Goal: Contribute content: Add original content to the website for others to see

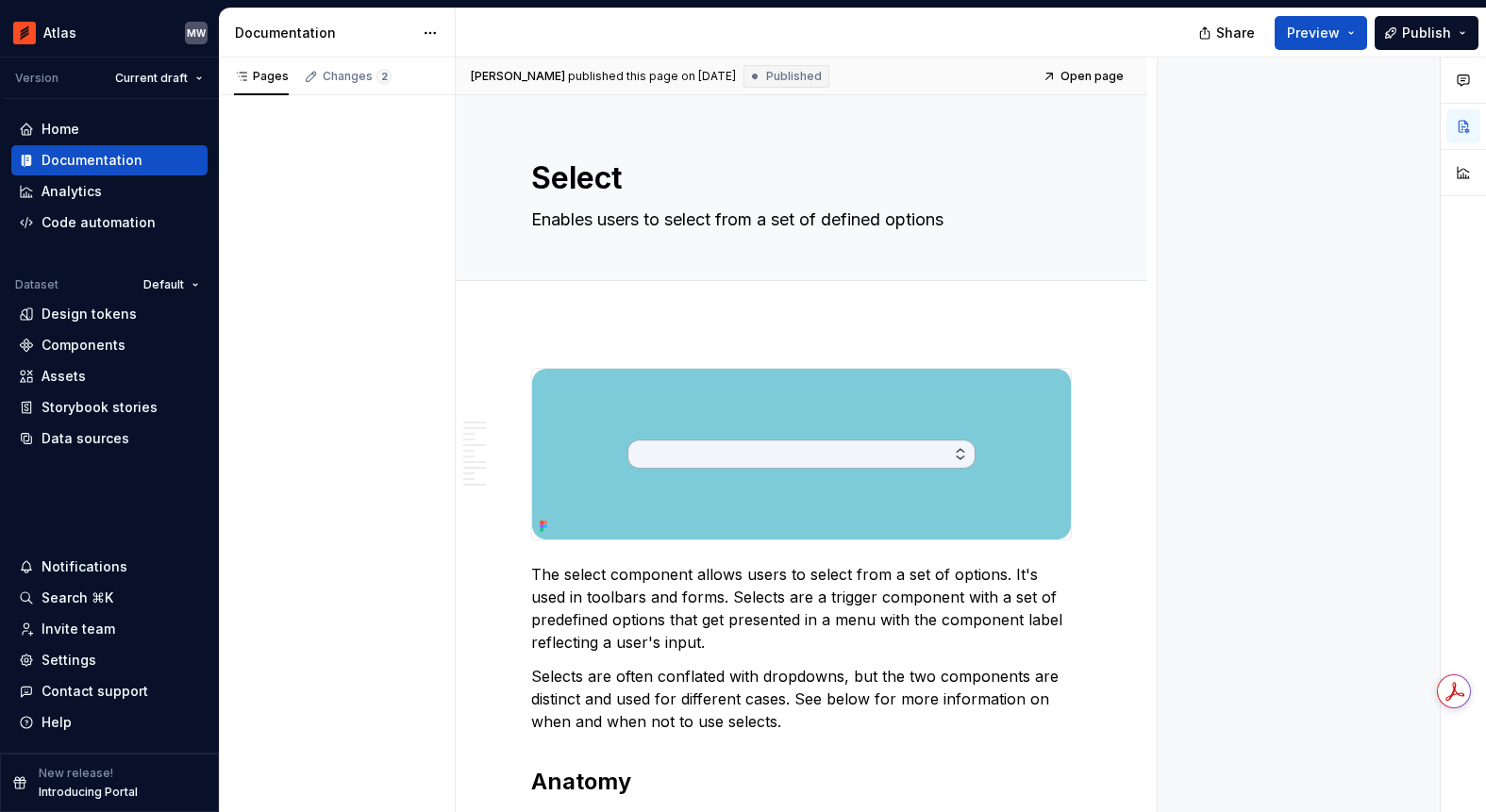
type textarea "*"
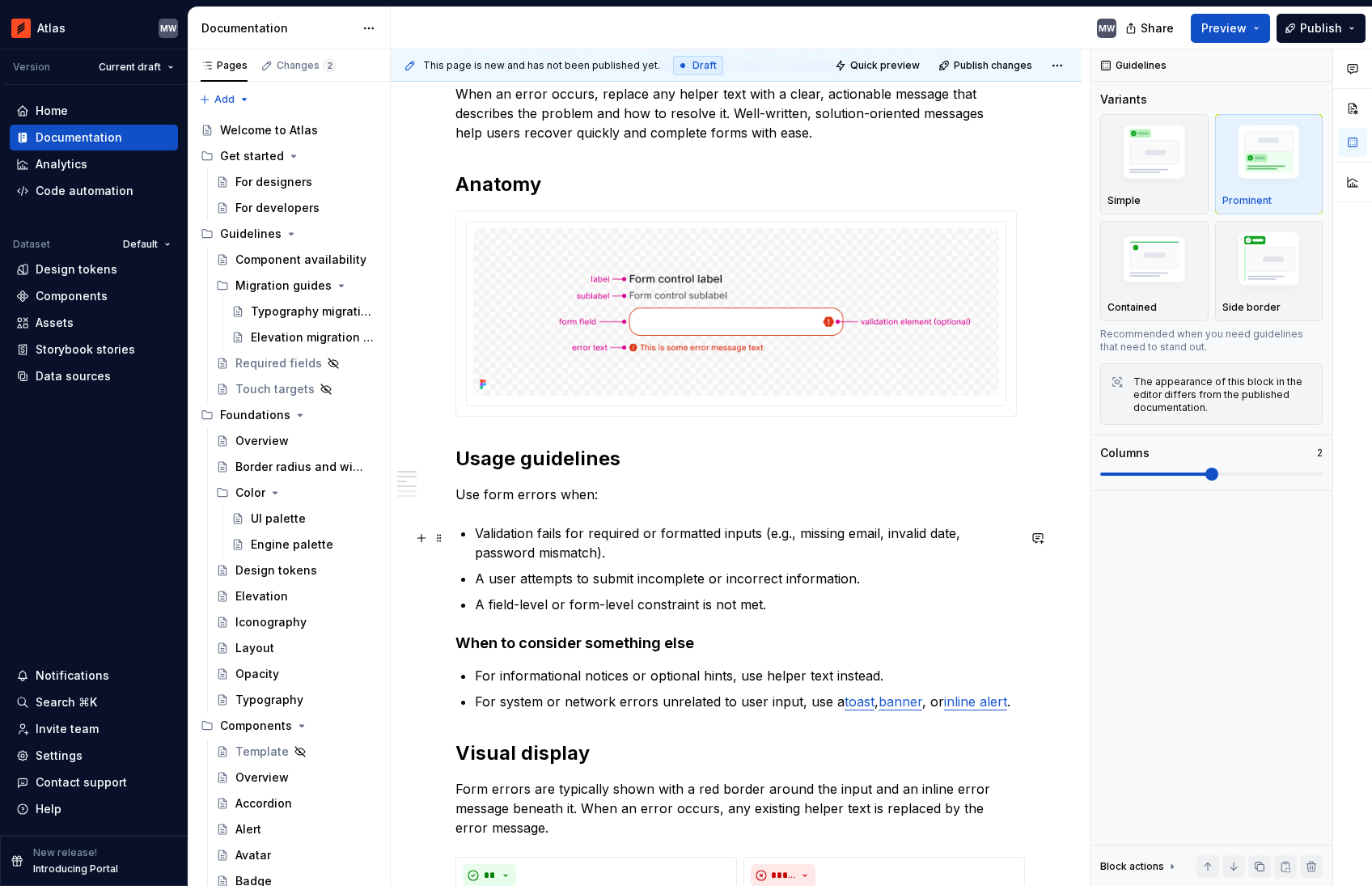
scroll to position [524, 0]
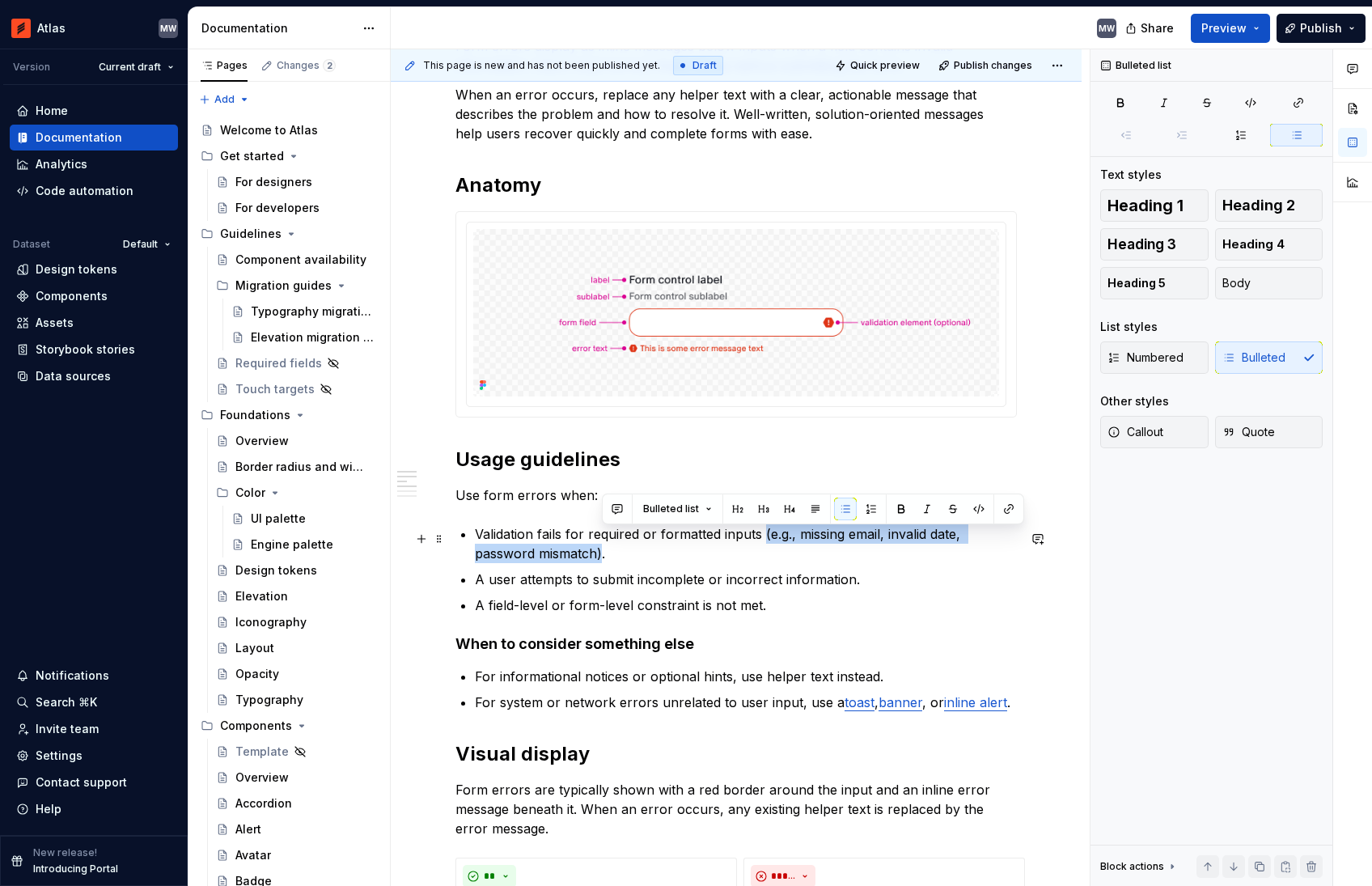
drag, startPoint x: 763, startPoint y: 538, endPoint x: 602, endPoint y: 556, distance: 162.0
click at [602, 556] on p "Validation fails for required or formatted inputs (e.g., missing email, invalid…" at bounding box center [746, 543] width 542 height 39
copy p "(e.g., missing email, invalid date, password mismatch)"
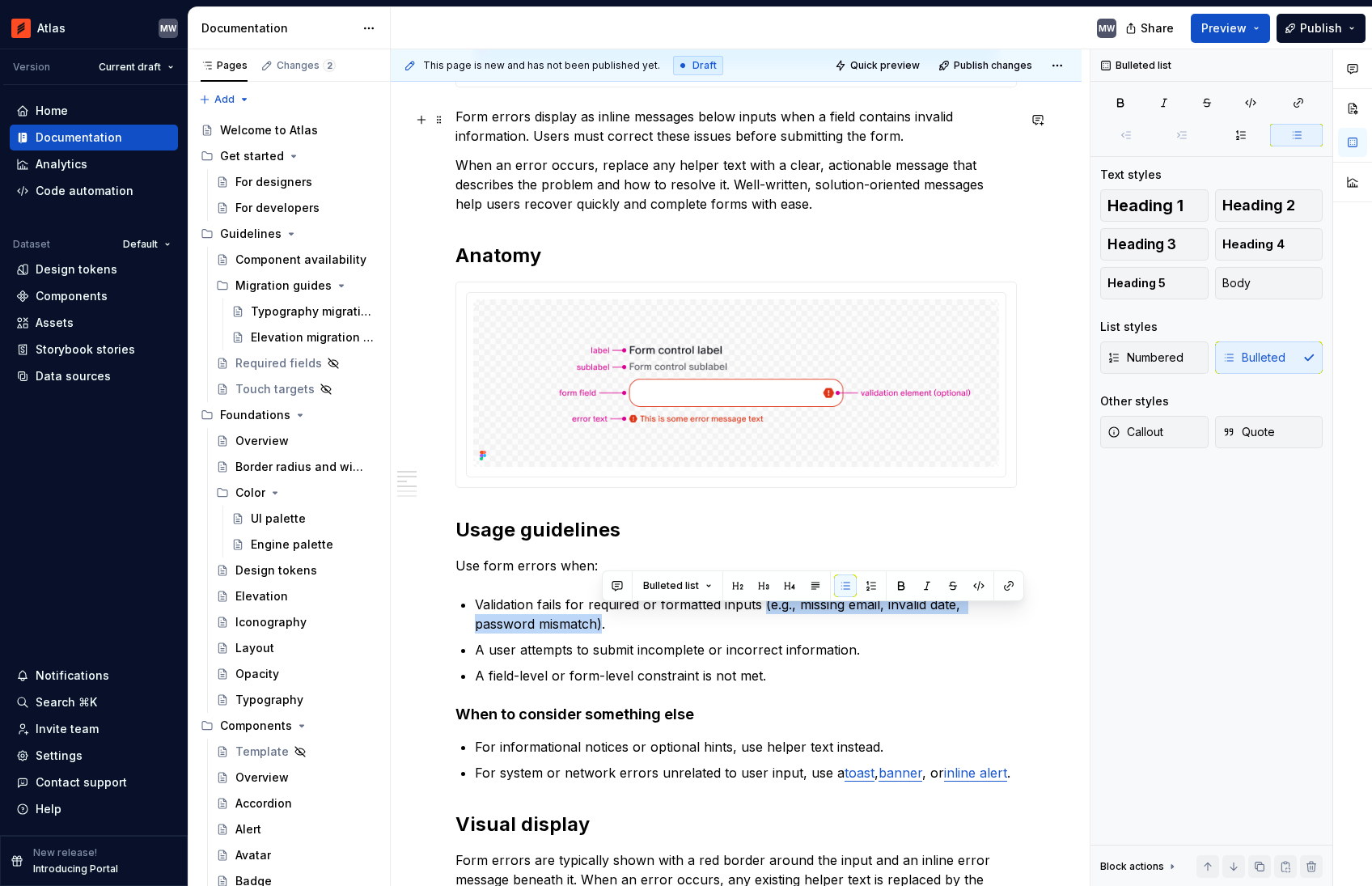
scroll to position [434, 0]
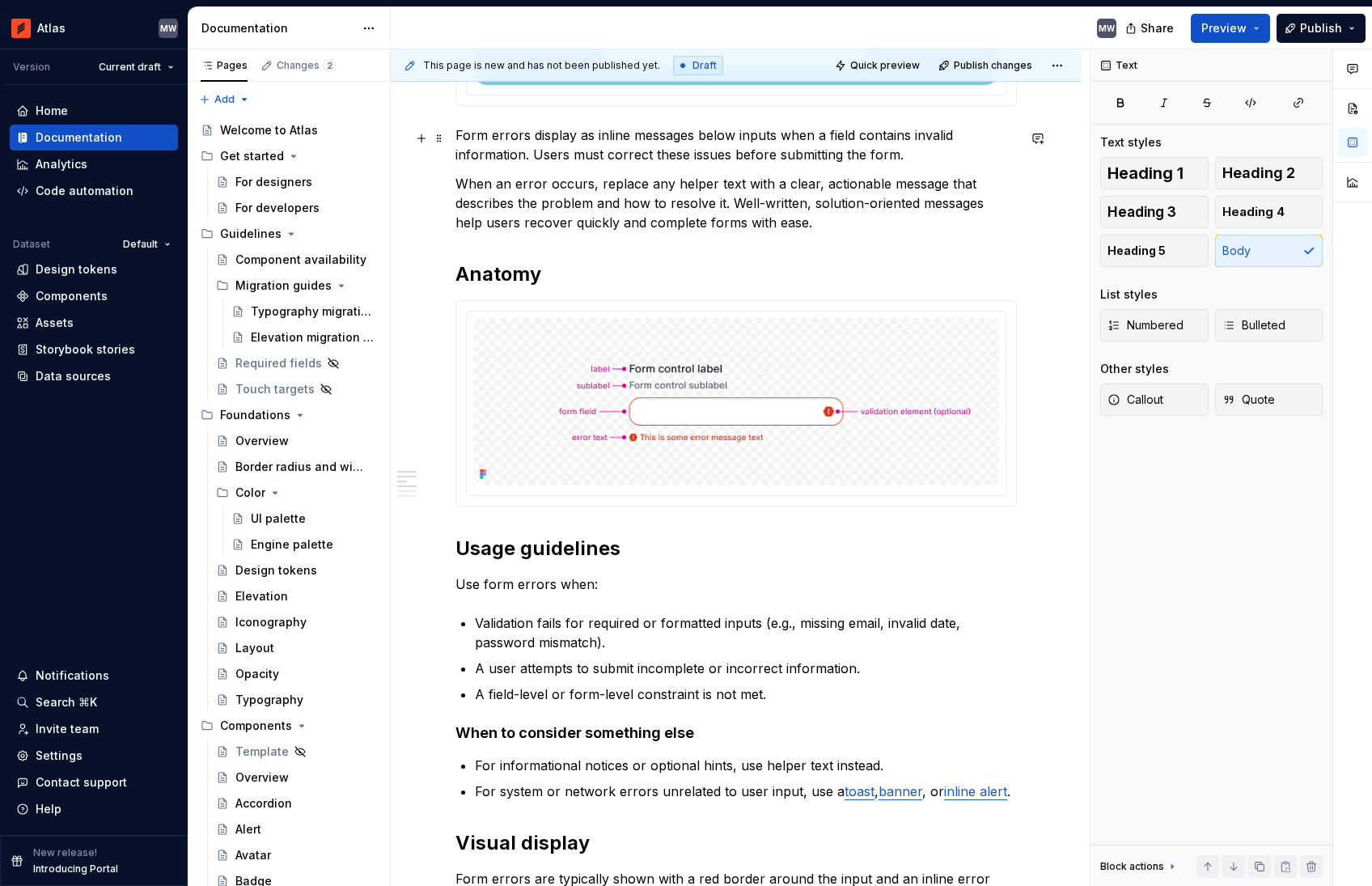
click at [524, 159] on p "Form errors display as inline messages below inputs when a field contains inval…" at bounding box center [735, 144] width 561 height 39
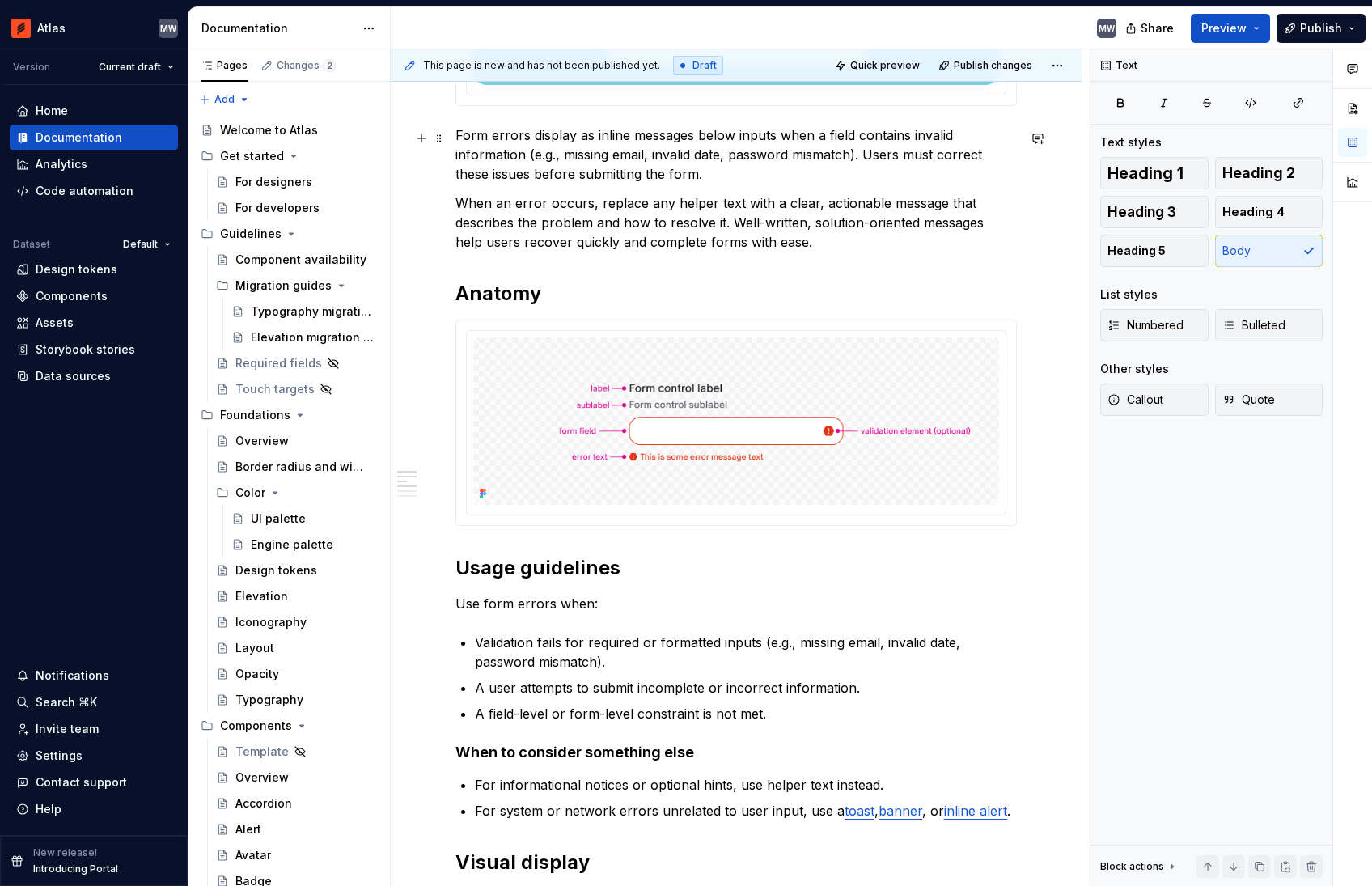
click at [565, 159] on p "Form errors display as inline messages below inputs when a field contains inval…" at bounding box center [735, 154] width 561 height 58
click at [853, 161] on p "Form errors display as inline messages below inputs when a field contains inval…" at bounding box center [735, 154] width 561 height 58
drag, startPoint x: 980, startPoint y: 159, endPoint x: 916, endPoint y: 153, distance: 64.3
click at [854, 159] on p "Form errors display as inline messages below inputs when a field contains inval…" at bounding box center [735, 154] width 561 height 58
click at [983, 141] on p "Form errors display as inline messages below inputs when a field contains inval…" at bounding box center [735, 154] width 561 height 58
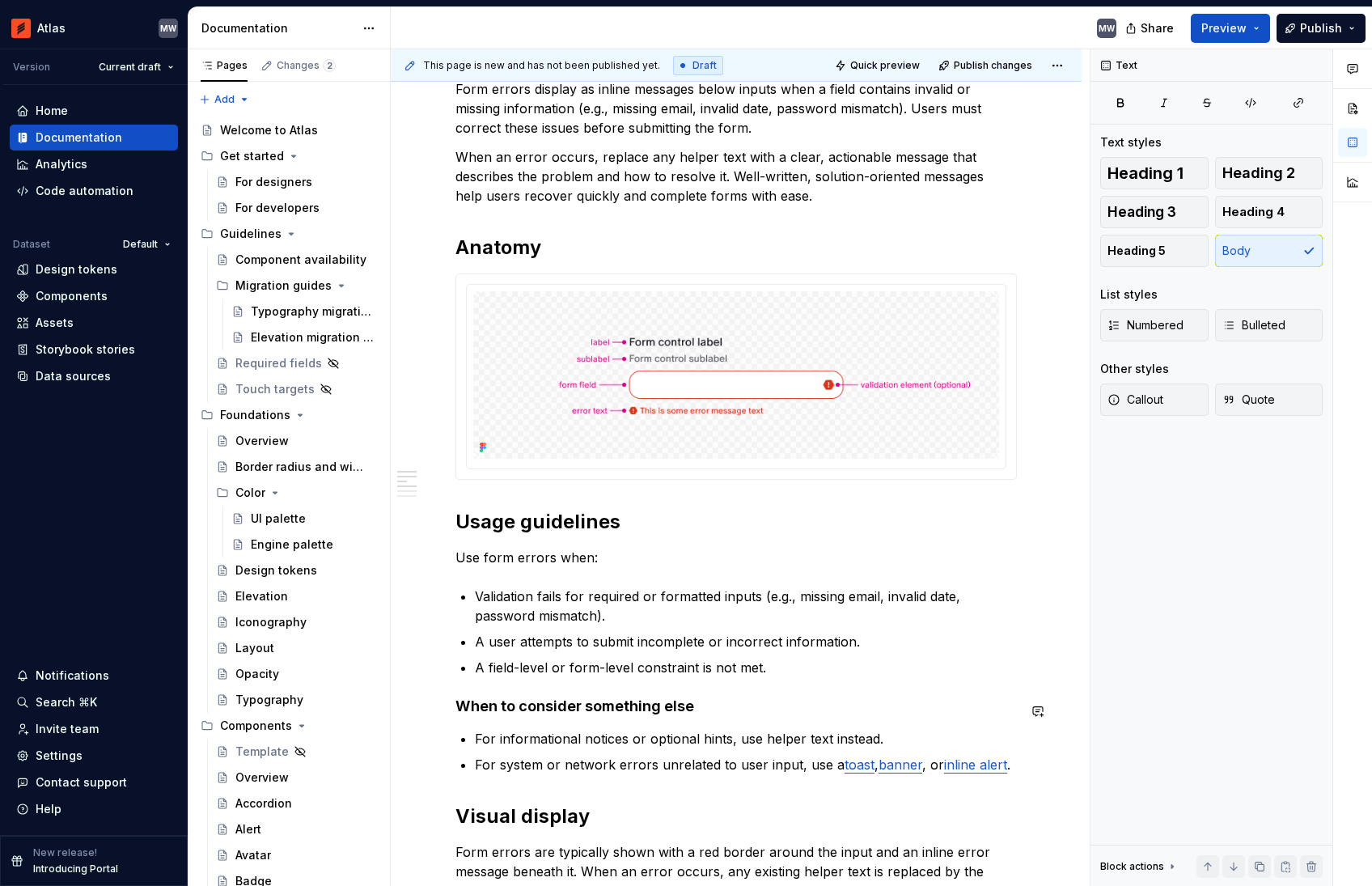
scroll to position [482, 0]
click at [739, 158] on p "When an error occurs, replace any helper text with a clear, actionable message …" at bounding box center [735, 175] width 561 height 58
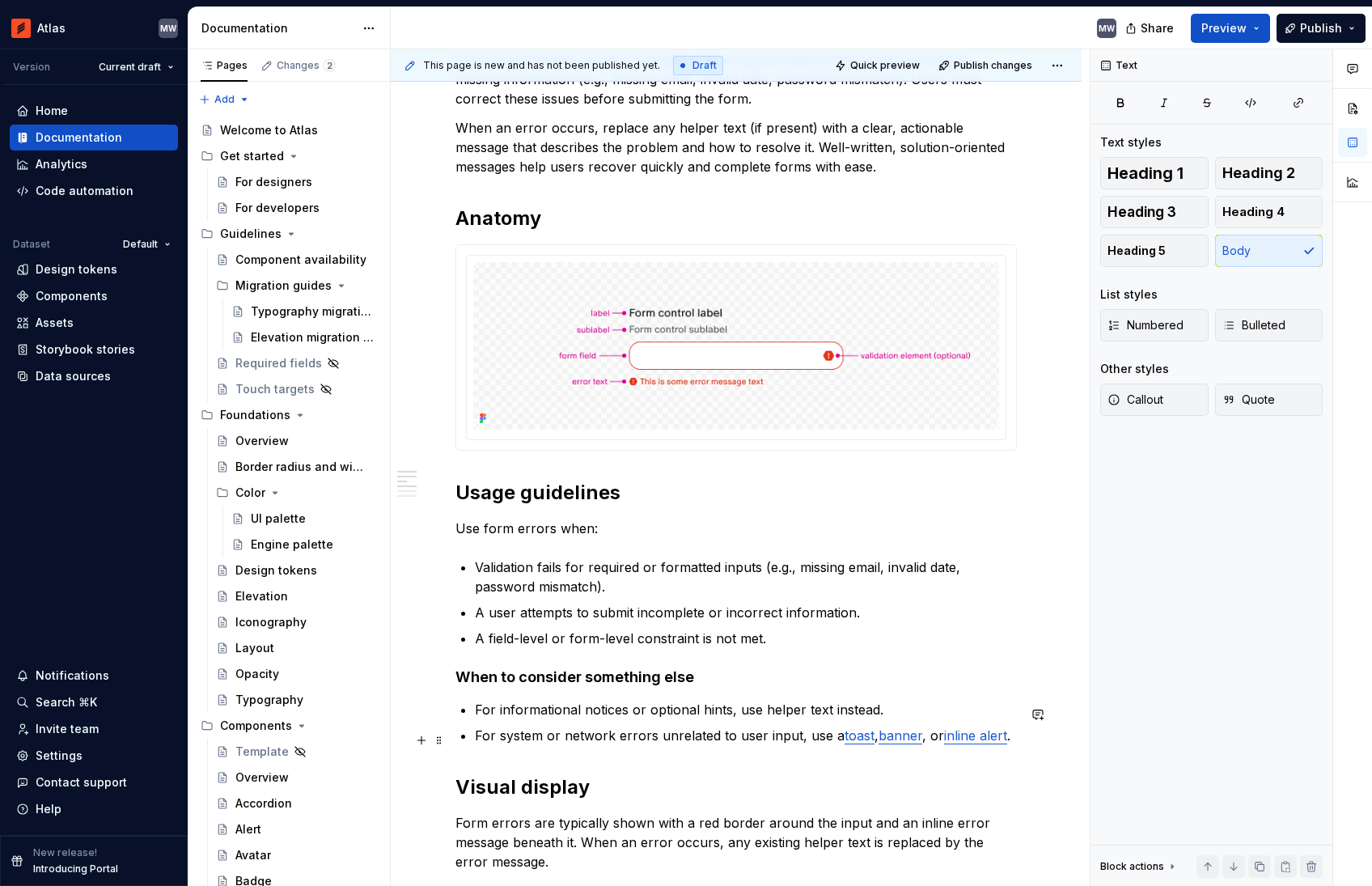
scroll to position [512, 0]
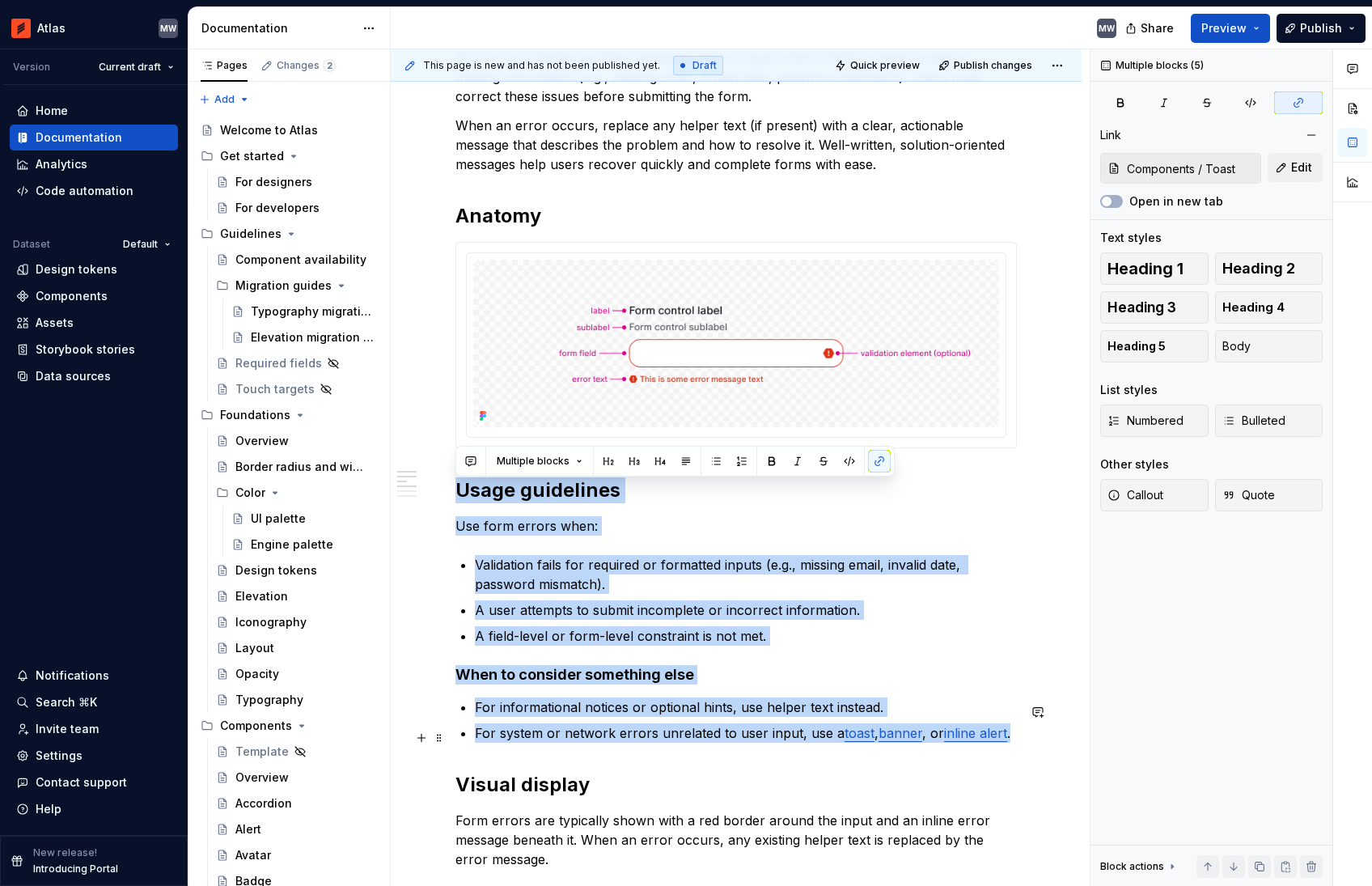
drag, startPoint x: 473, startPoint y: 493, endPoint x: 1023, endPoint y: 747, distance: 605.8
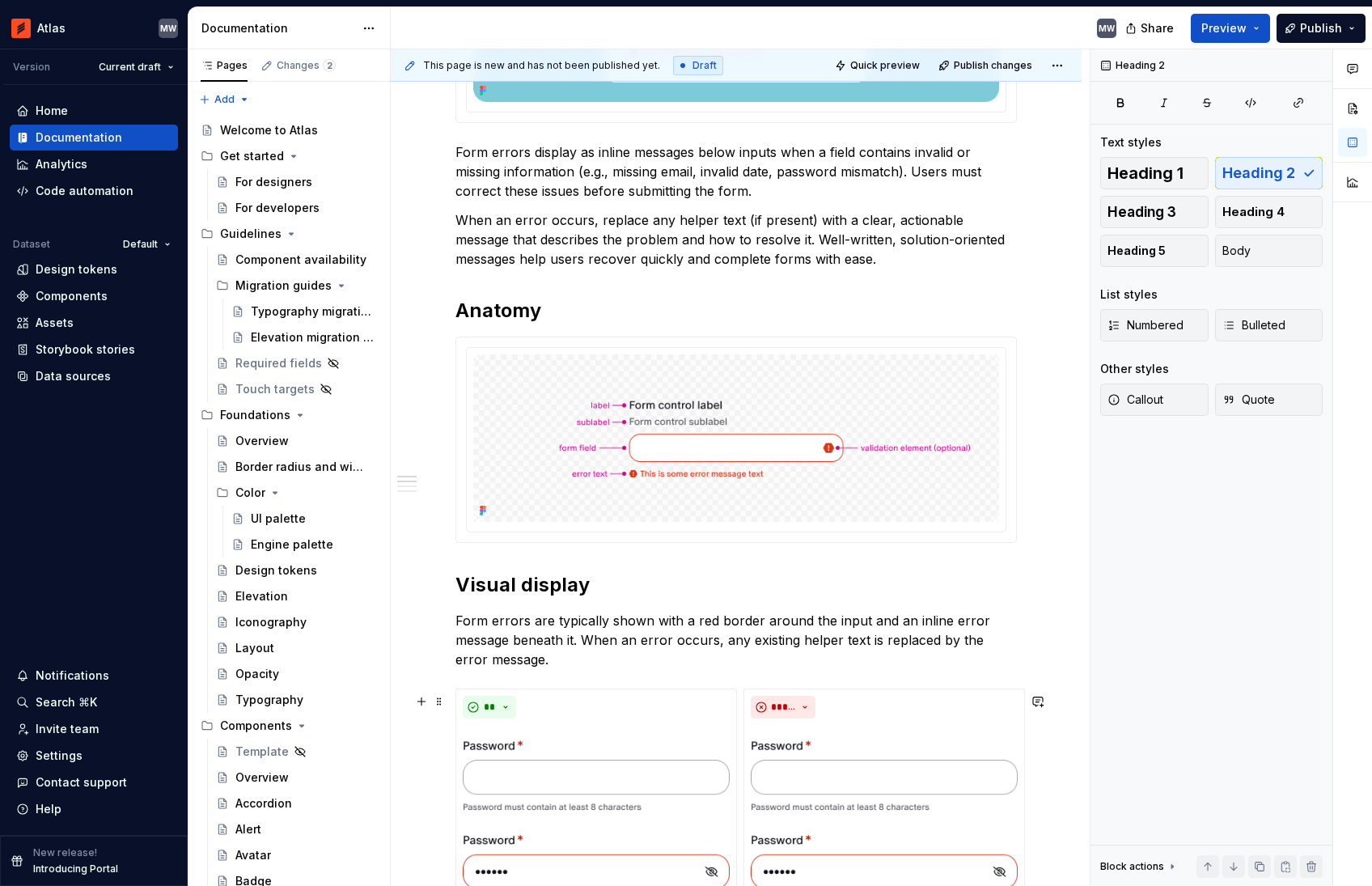
scroll to position [402, 0]
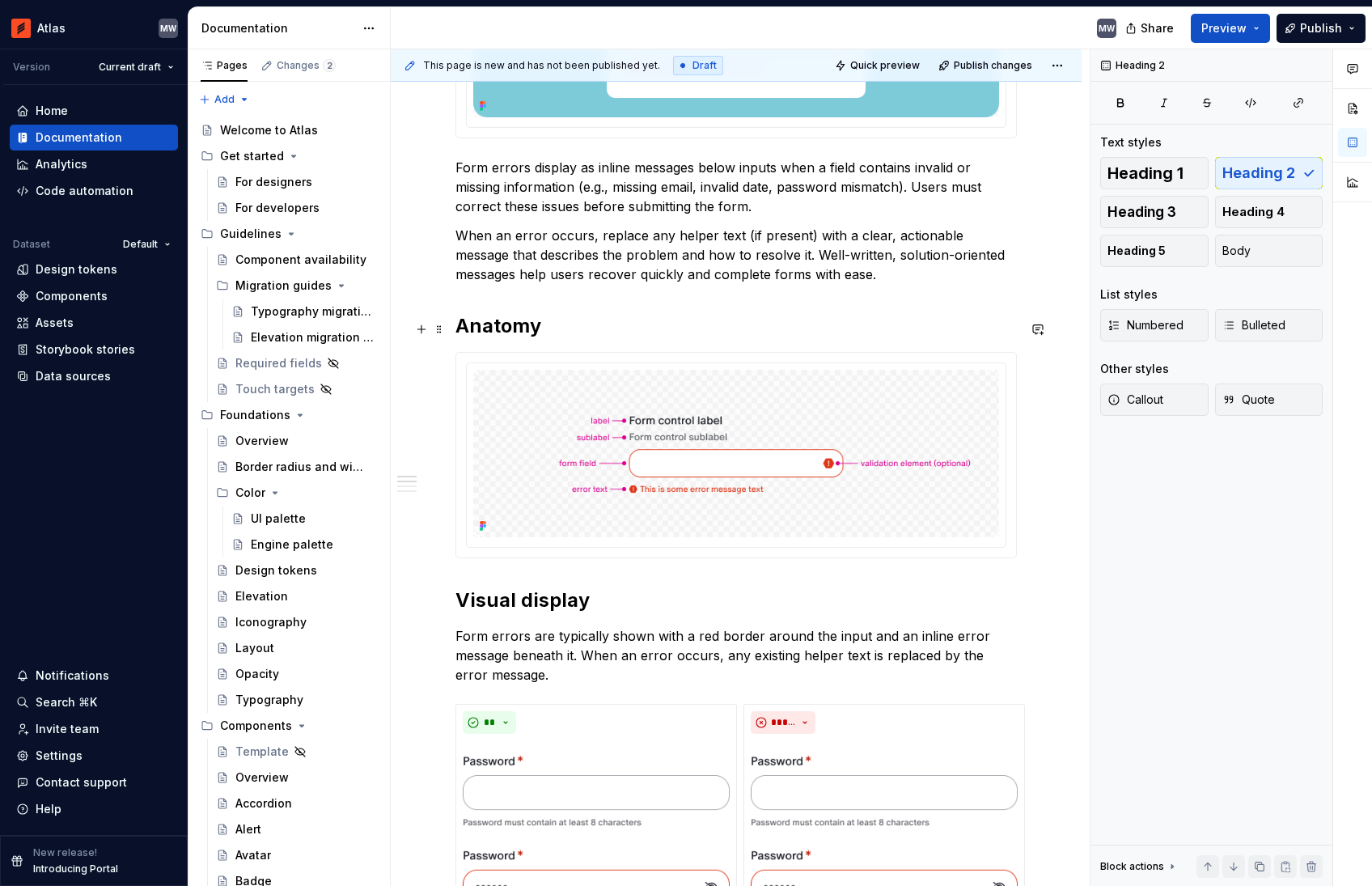
click at [517, 326] on h2 "Anatomy" at bounding box center [735, 326] width 561 height 26
click at [772, 653] on p "Form errors are typically shown with a red border around the input and an inlin…" at bounding box center [735, 656] width 561 height 58
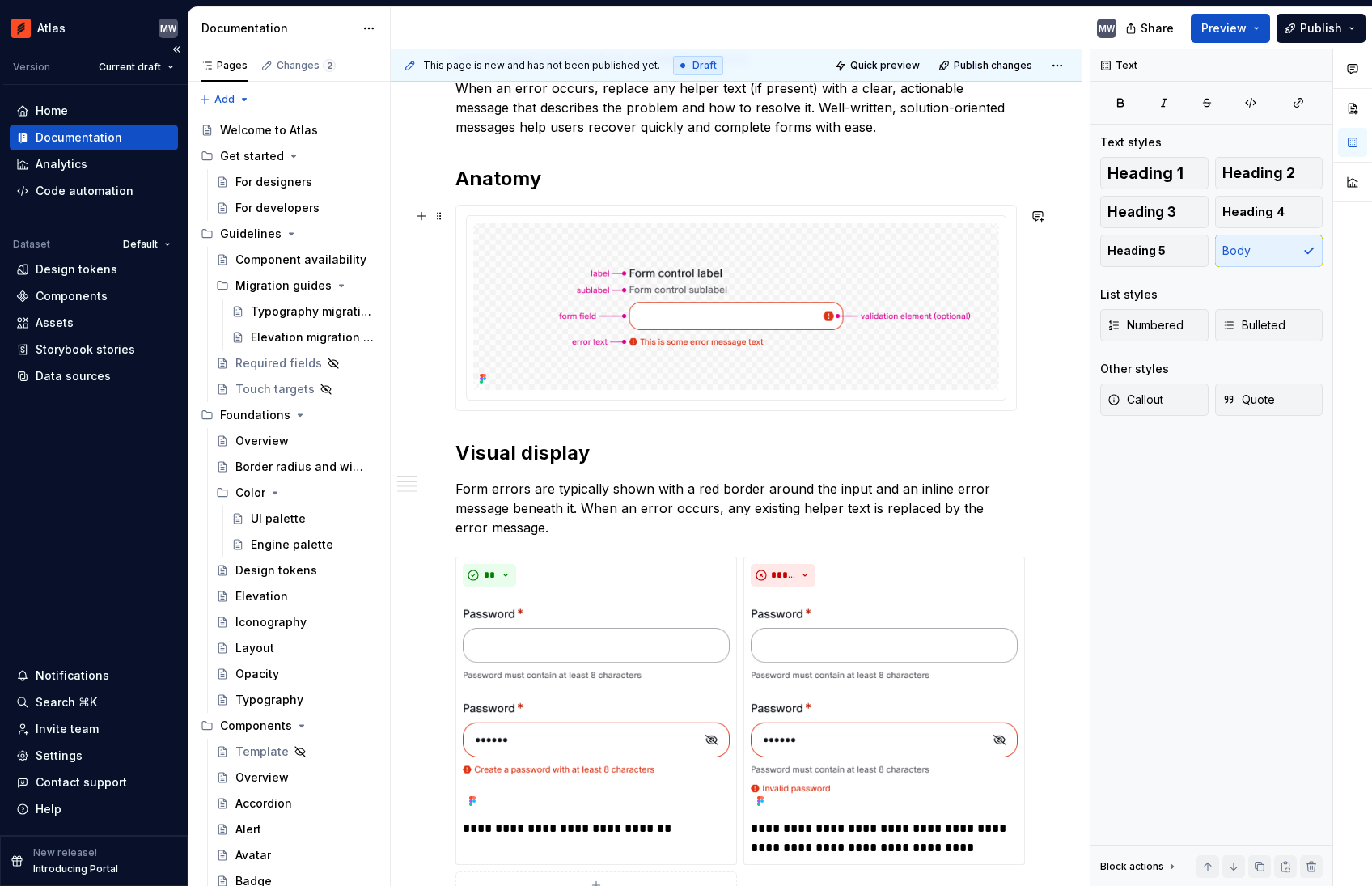
scroll to position [550, 0]
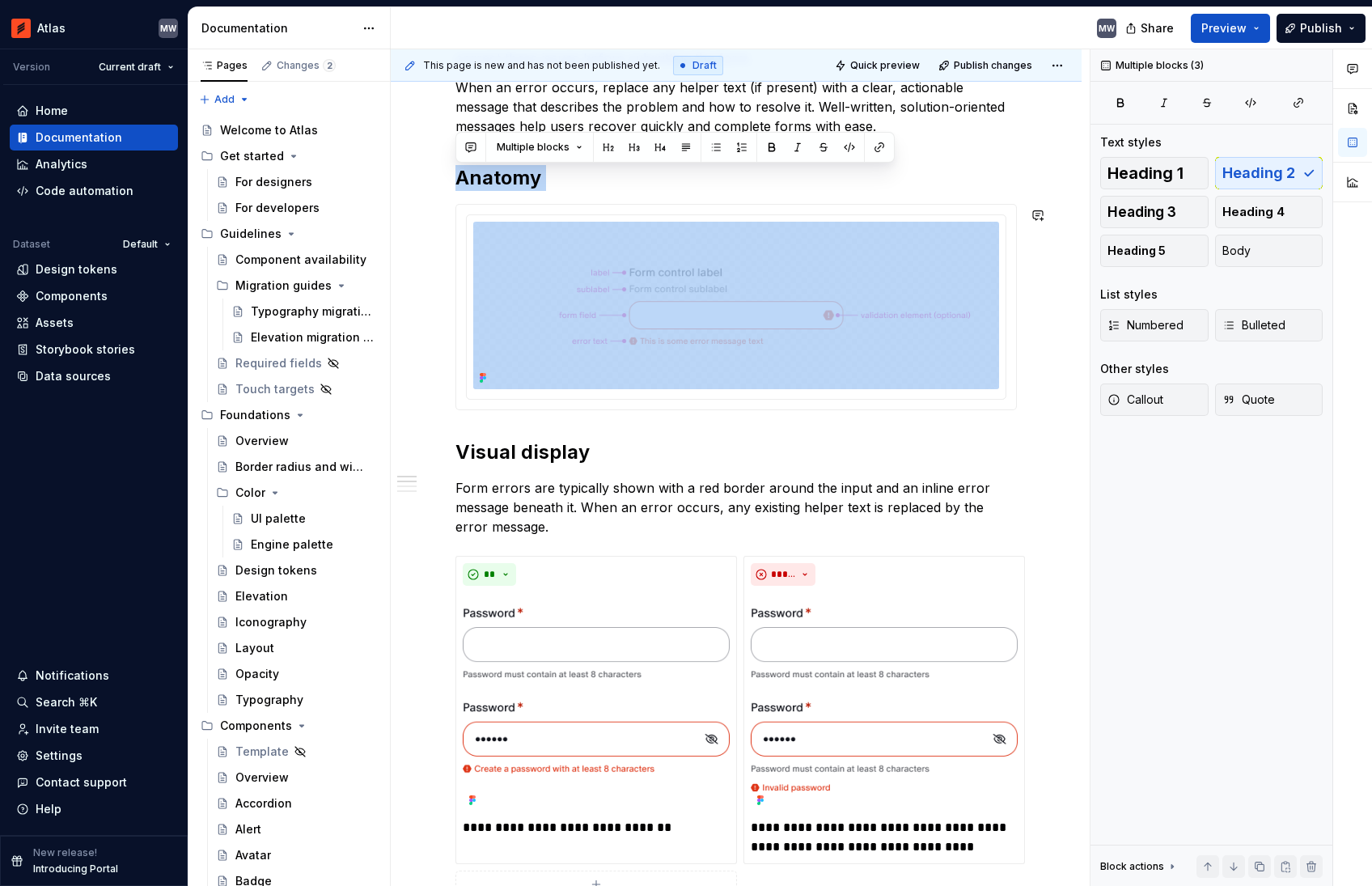
drag, startPoint x: 457, startPoint y: 175, endPoint x: 913, endPoint y: 440, distance: 527.4
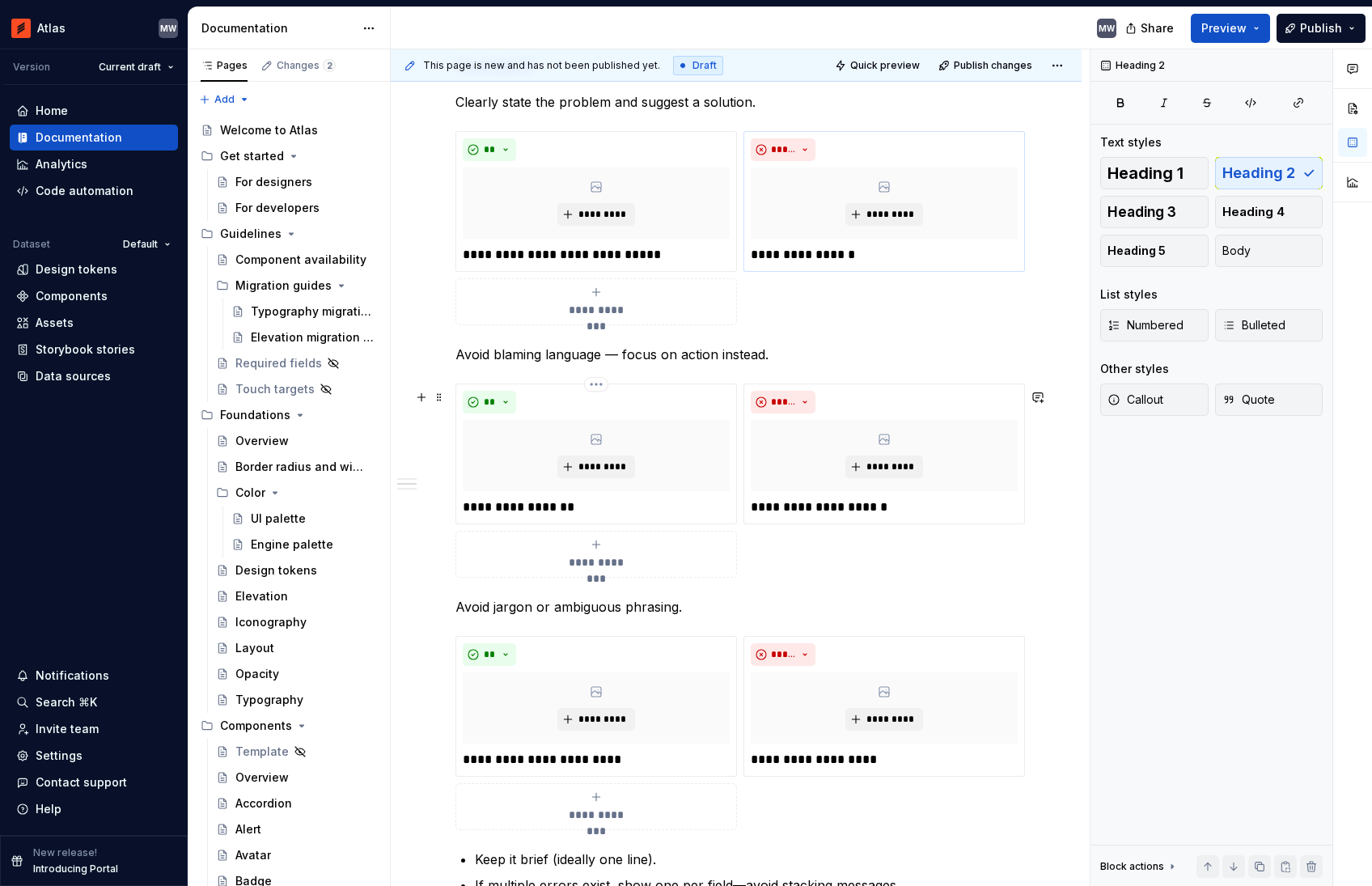
scroll to position [1592, 0]
click at [886, 65] on span "Quick preview" at bounding box center [884, 65] width 69 height 13
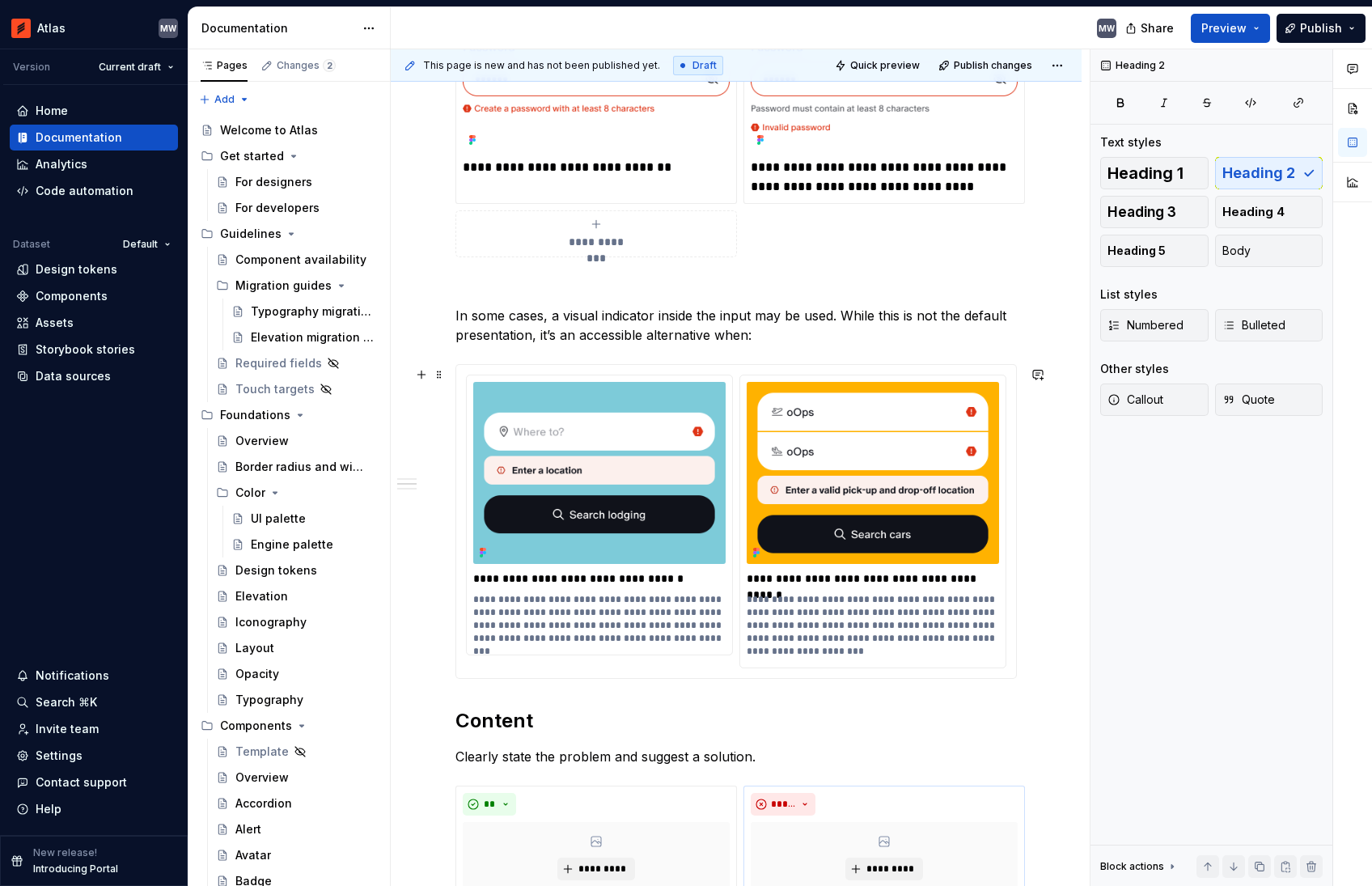
scroll to position [845, 0]
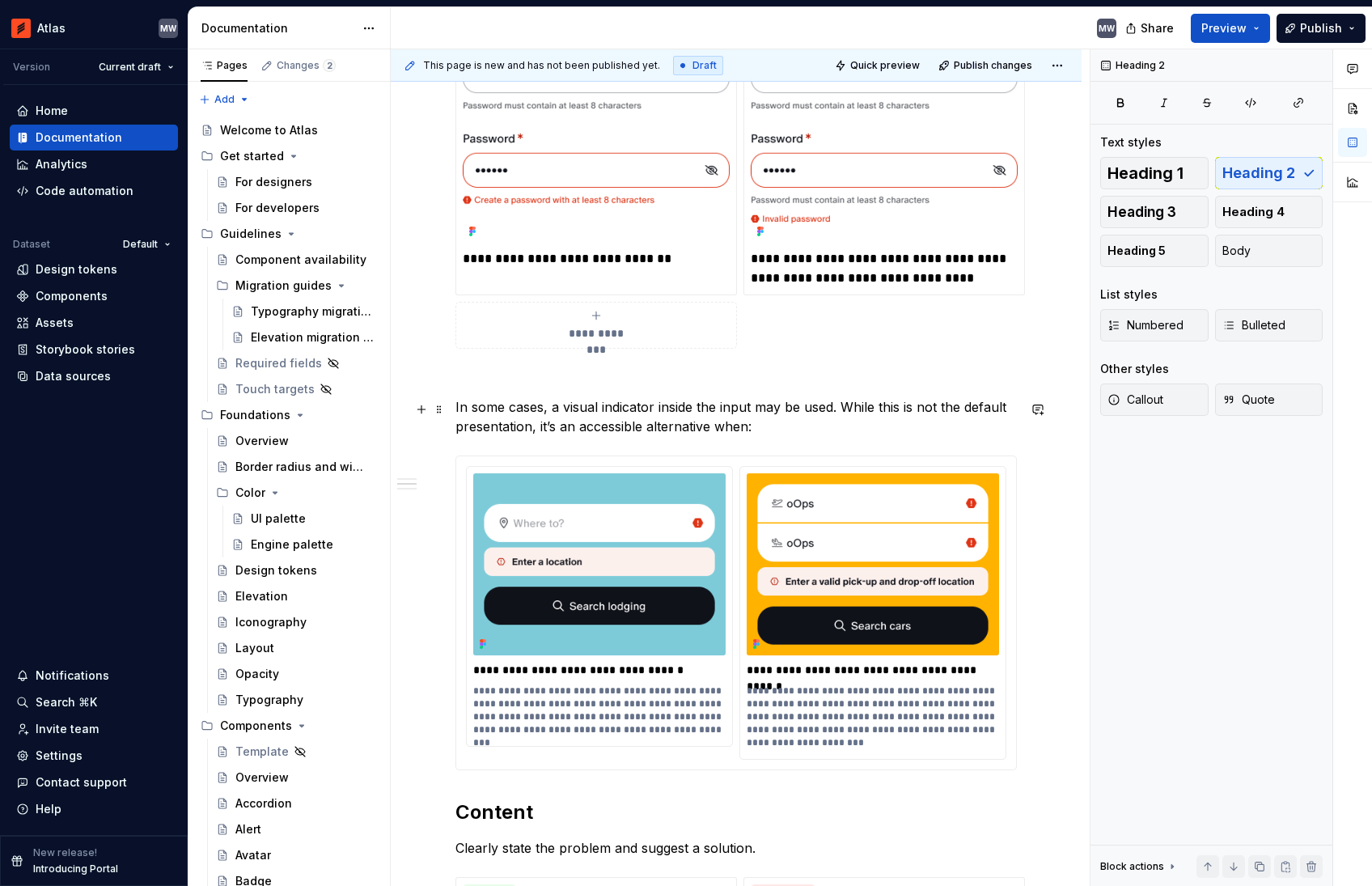
click at [765, 428] on p "In some cases, a visual indicator inside the input may be used. While this is n…" at bounding box center [735, 416] width 561 height 39
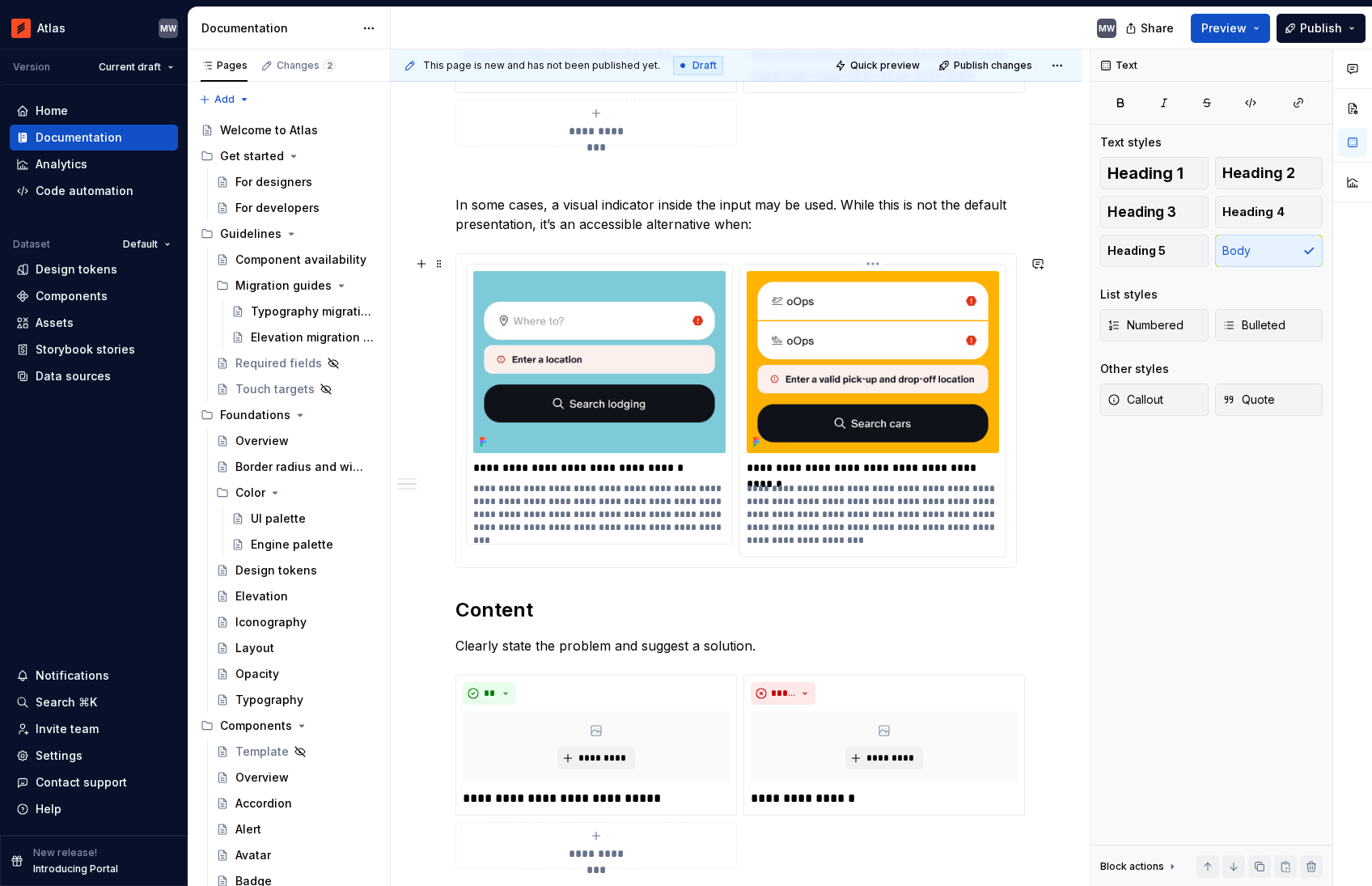
scroll to position [1050, 0]
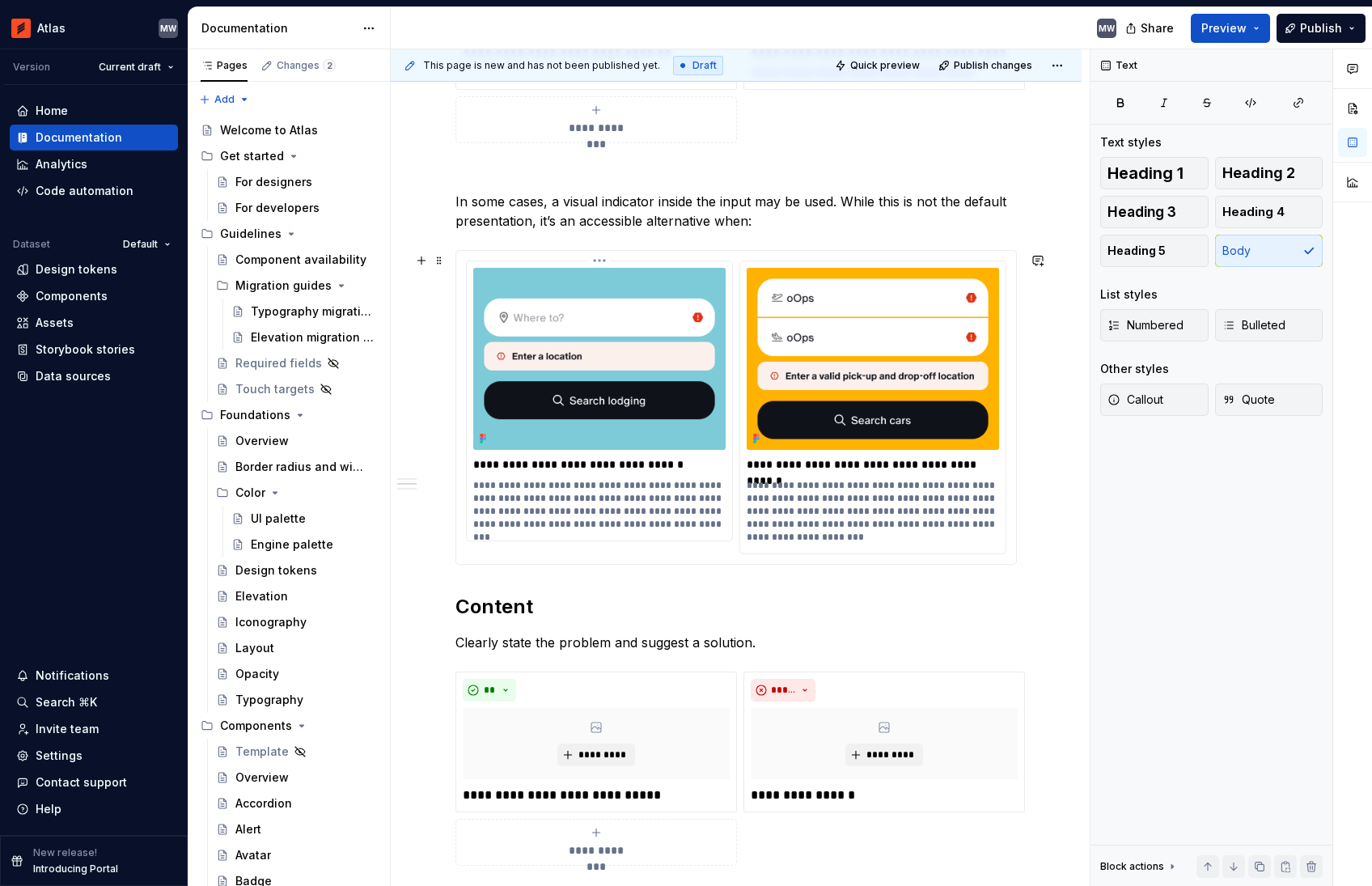
click at [626, 472] on p "**********" at bounding box center [601, 464] width 256 height 16
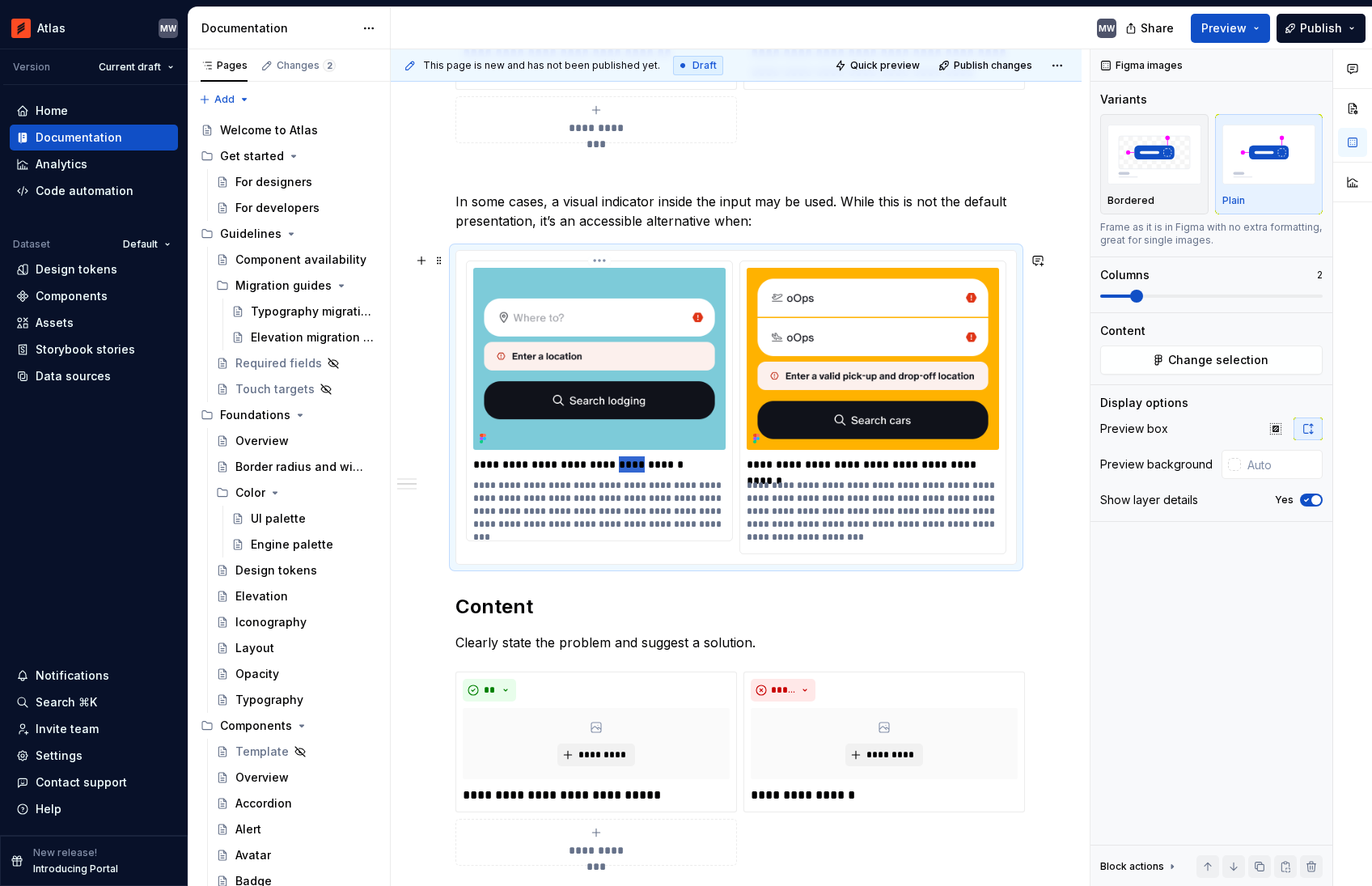
click at [626, 472] on p "**********" at bounding box center [601, 464] width 256 height 16
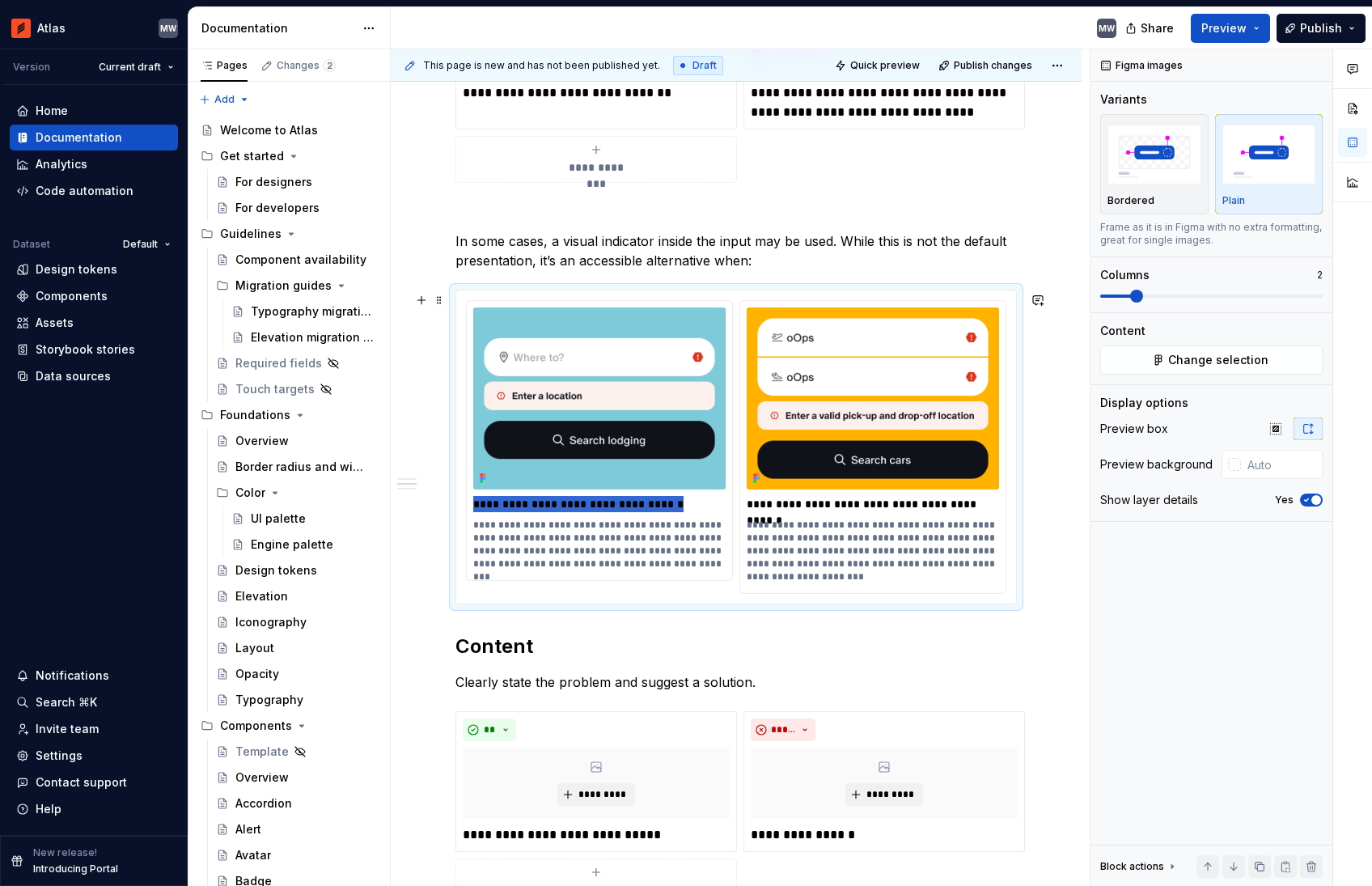
scroll to position [1013, 0]
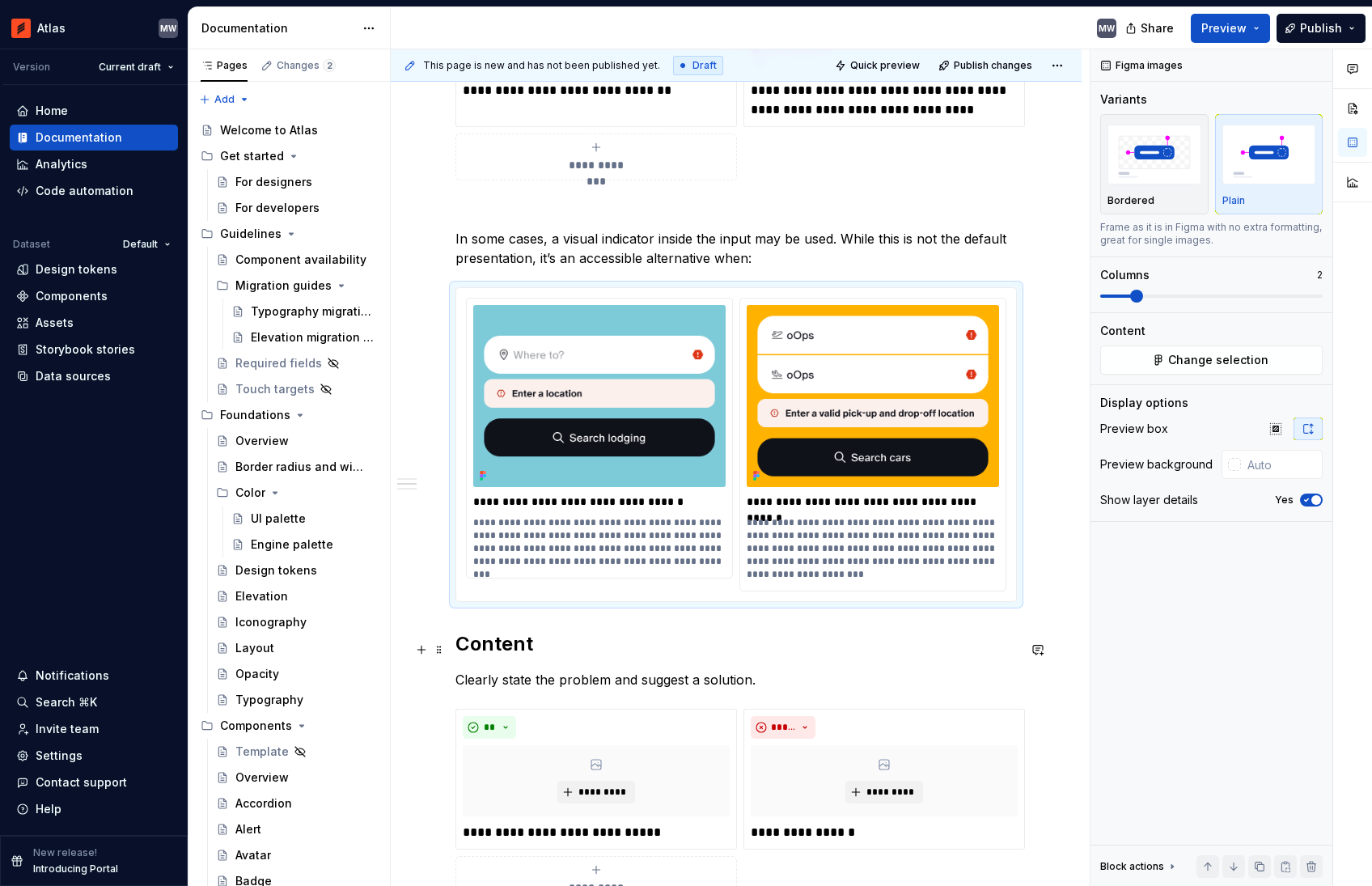
click at [457, 650] on h2 "Content" at bounding box center [735, 644] width 561 height 26
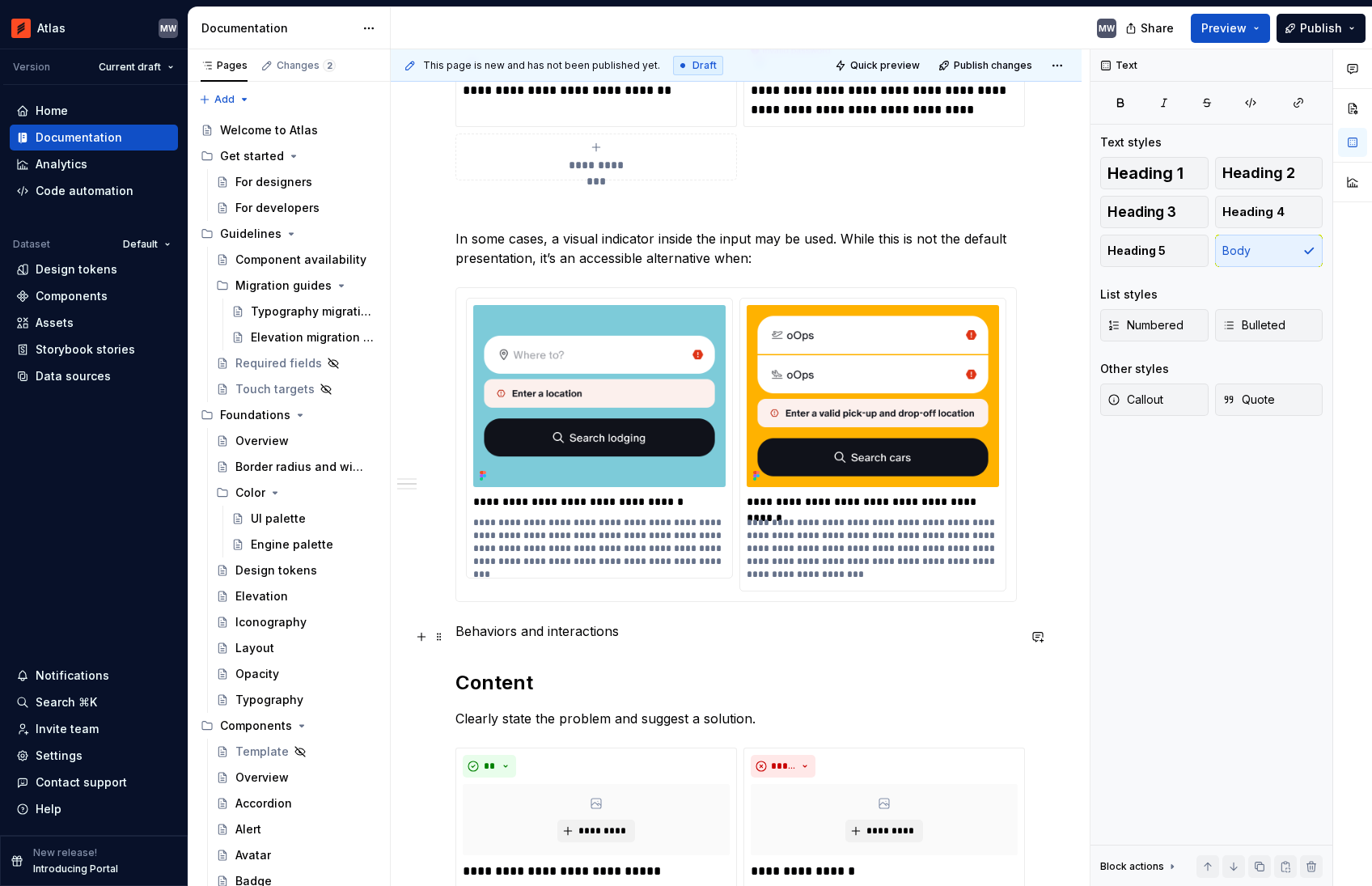
click at [556, 638] on p "Behaviors and interactions" at bounding box center [735, 631] width 561 height 20
click at [557, 638] on p "Behaviors and interactions" at bounding box center [735, 631] width 561 height 20
drag, startPoint x: 557, startPoint y: 638, endPoint x: 542, endPoint y: 634, distance: 15.5
click at [557, 638] on p "Behaviors and interactions" at bounding box center [735, 631] width 561 height 20
click at [556, 609] on button "button" at bounding box center [557, 607] width 22 height 22
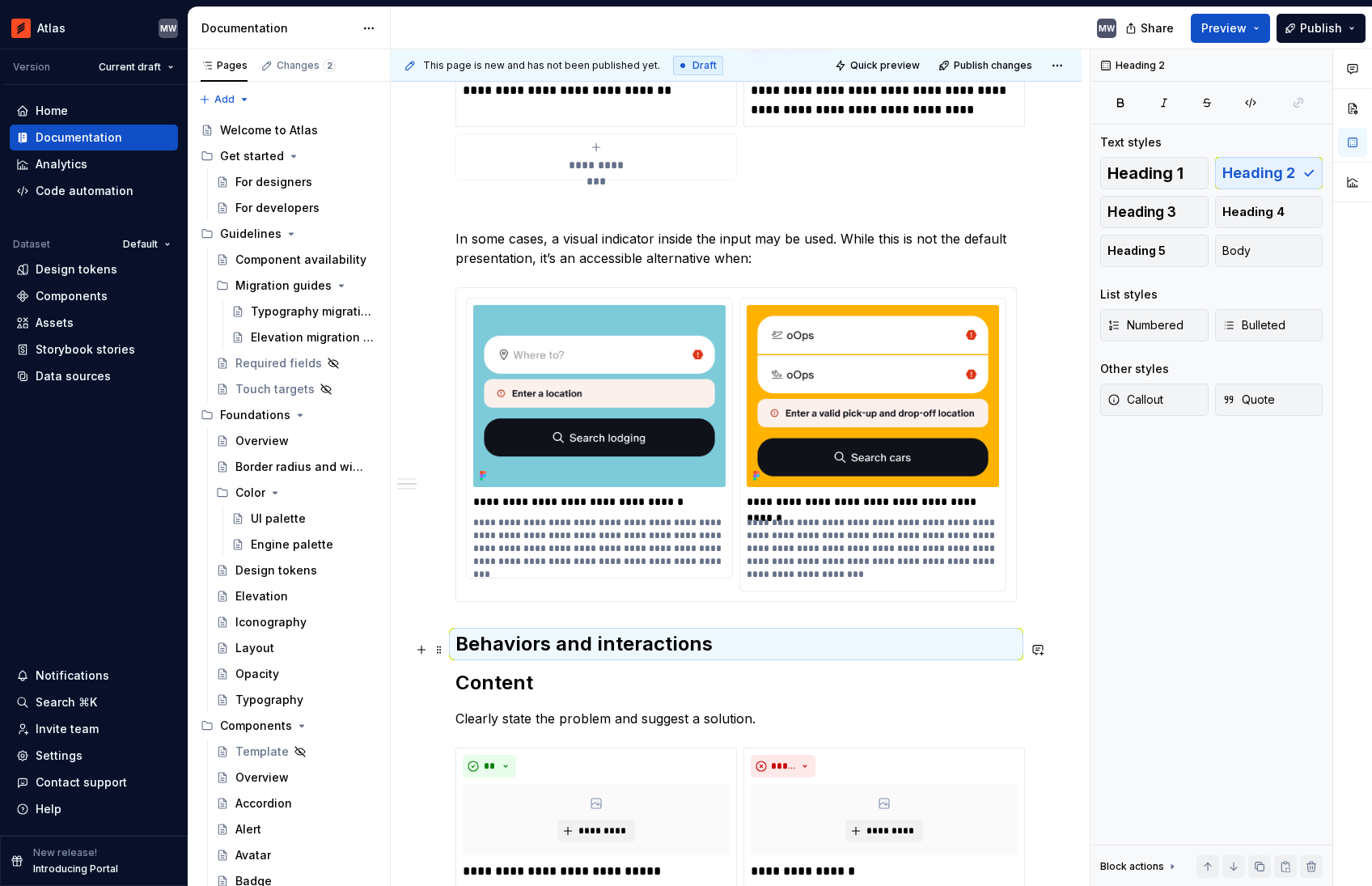
click at [733, 649] on h2 "Behaviors and interactions" at bounding box center [735, 644] width 561 height 26
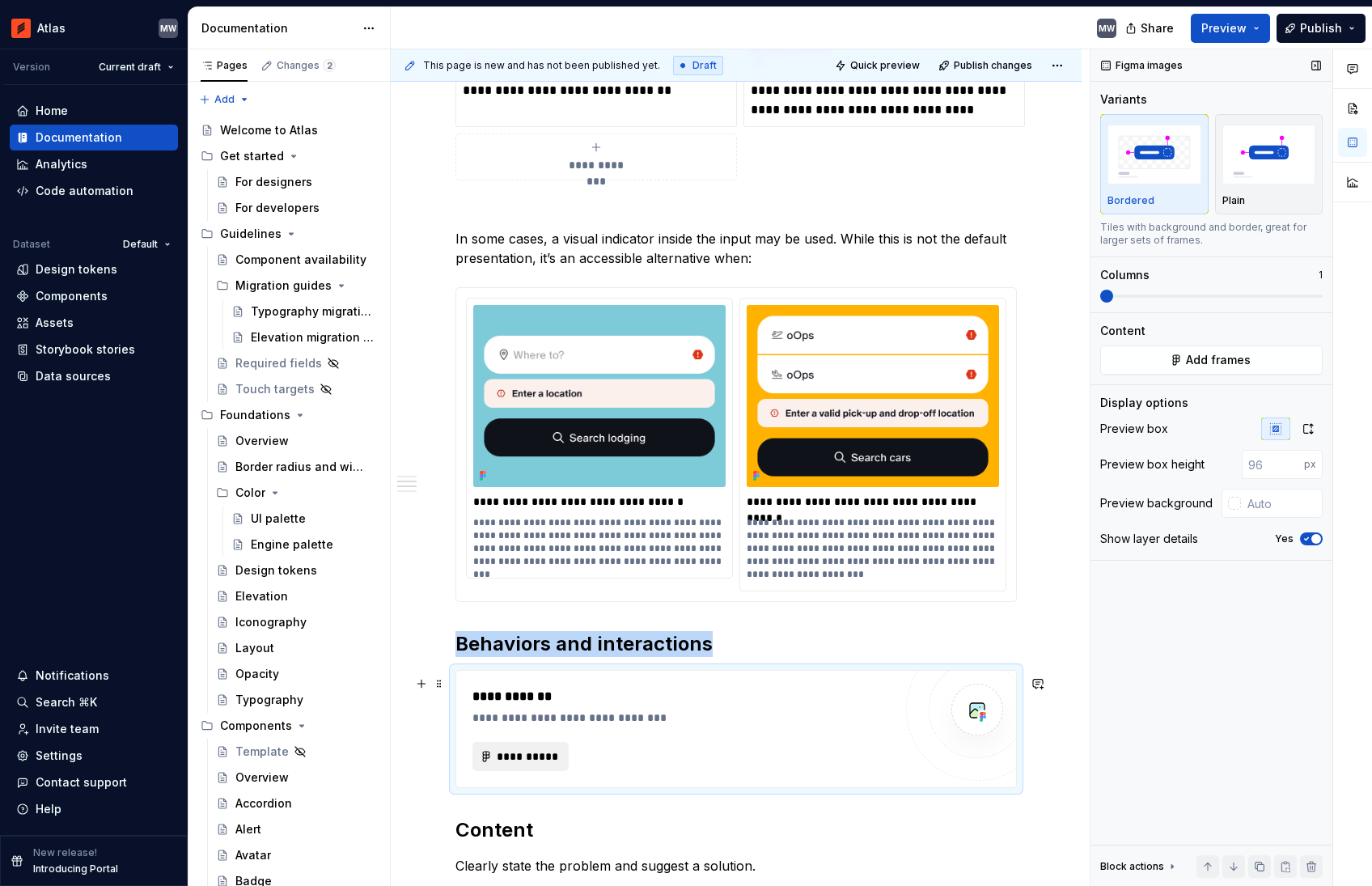
click at [514, 753] on span "**********" at bounding box center [527, 756] width 63 height 16
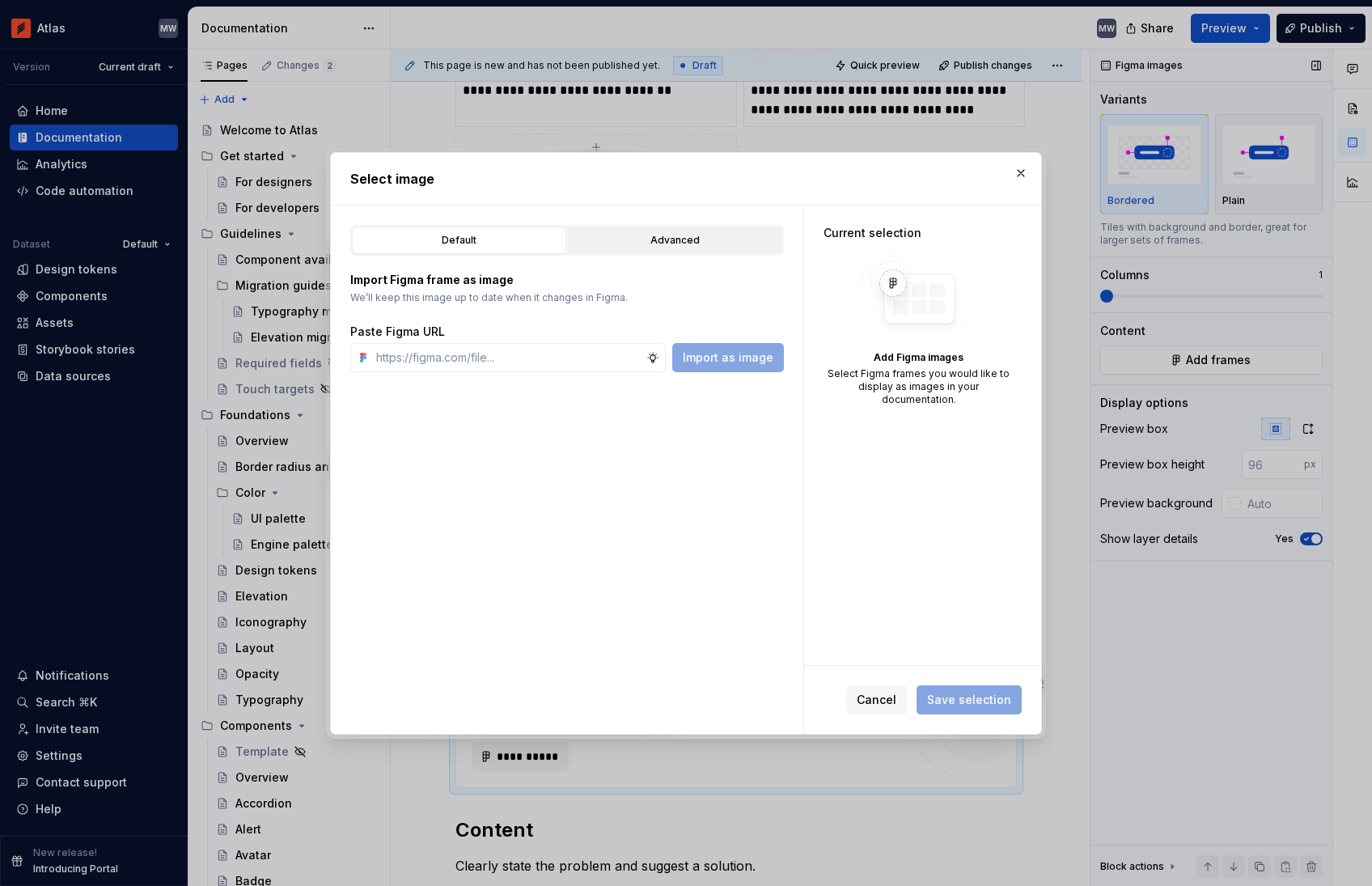
type textarea "*"
click at [653, 241] on div "Advanced" at bounding box center [674, 240] width 203 height 16
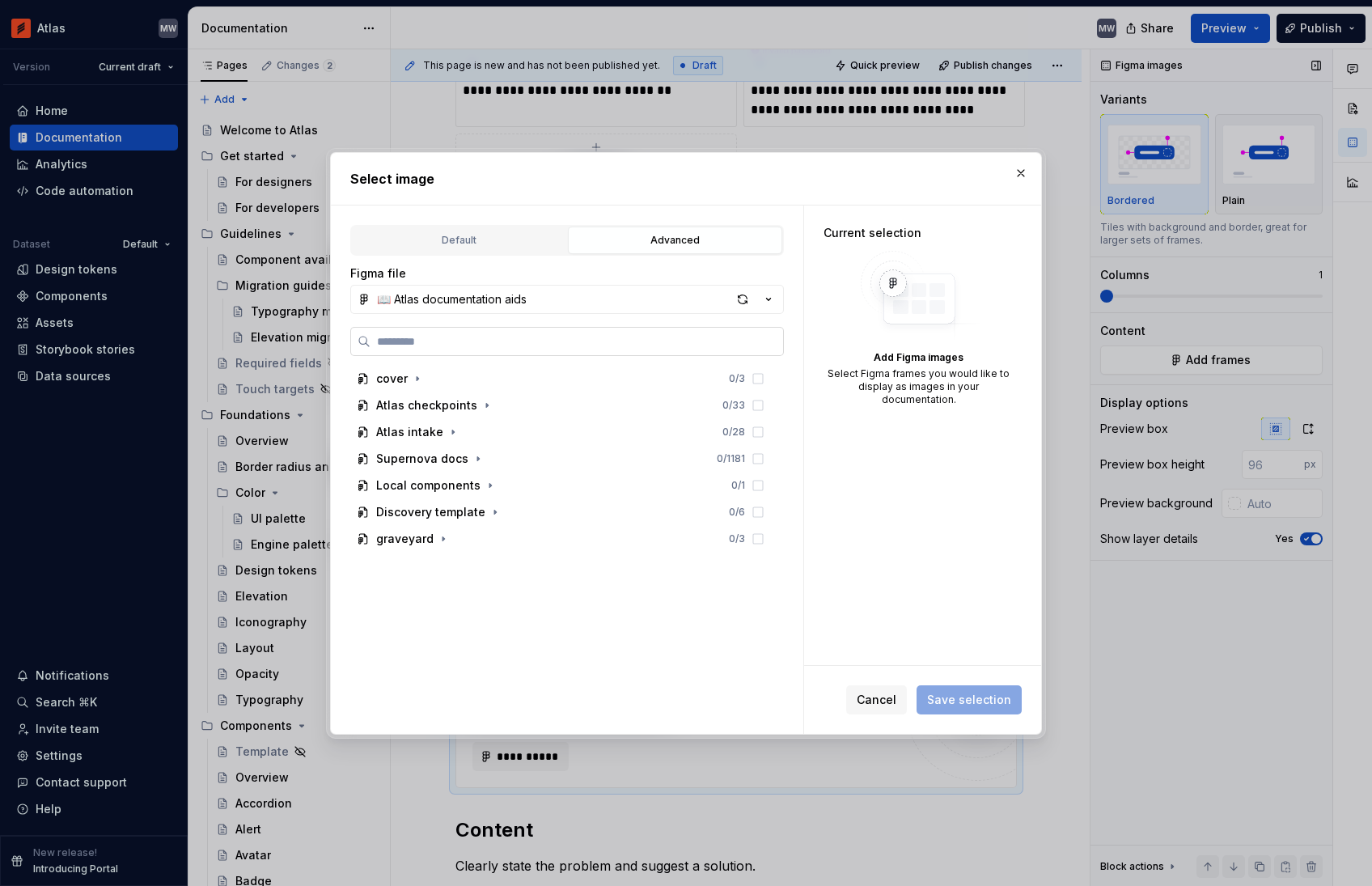
click at [376, 339] on input "search" at bounding box center [576, 341] width 412 height 16
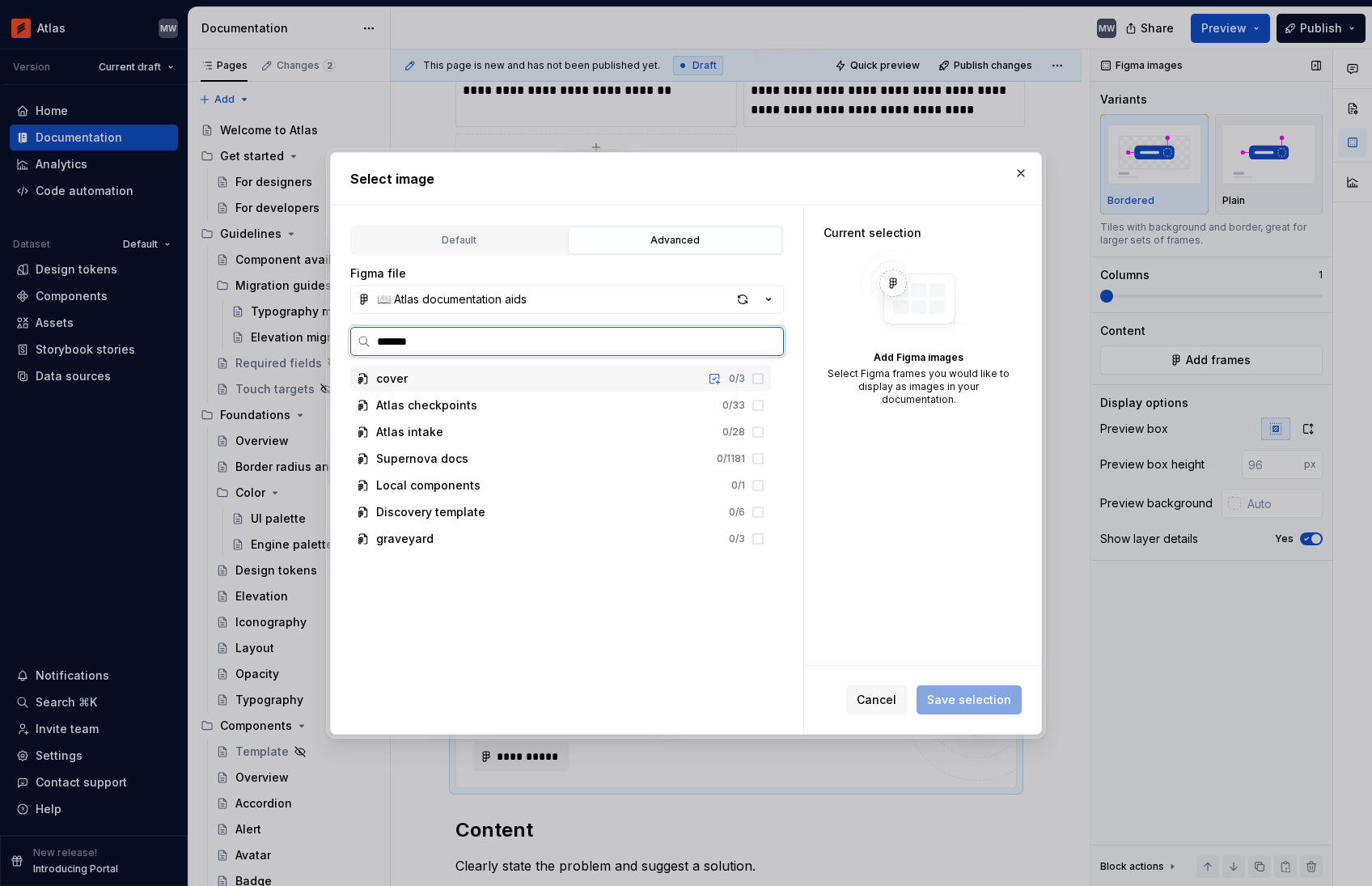
type input "********"
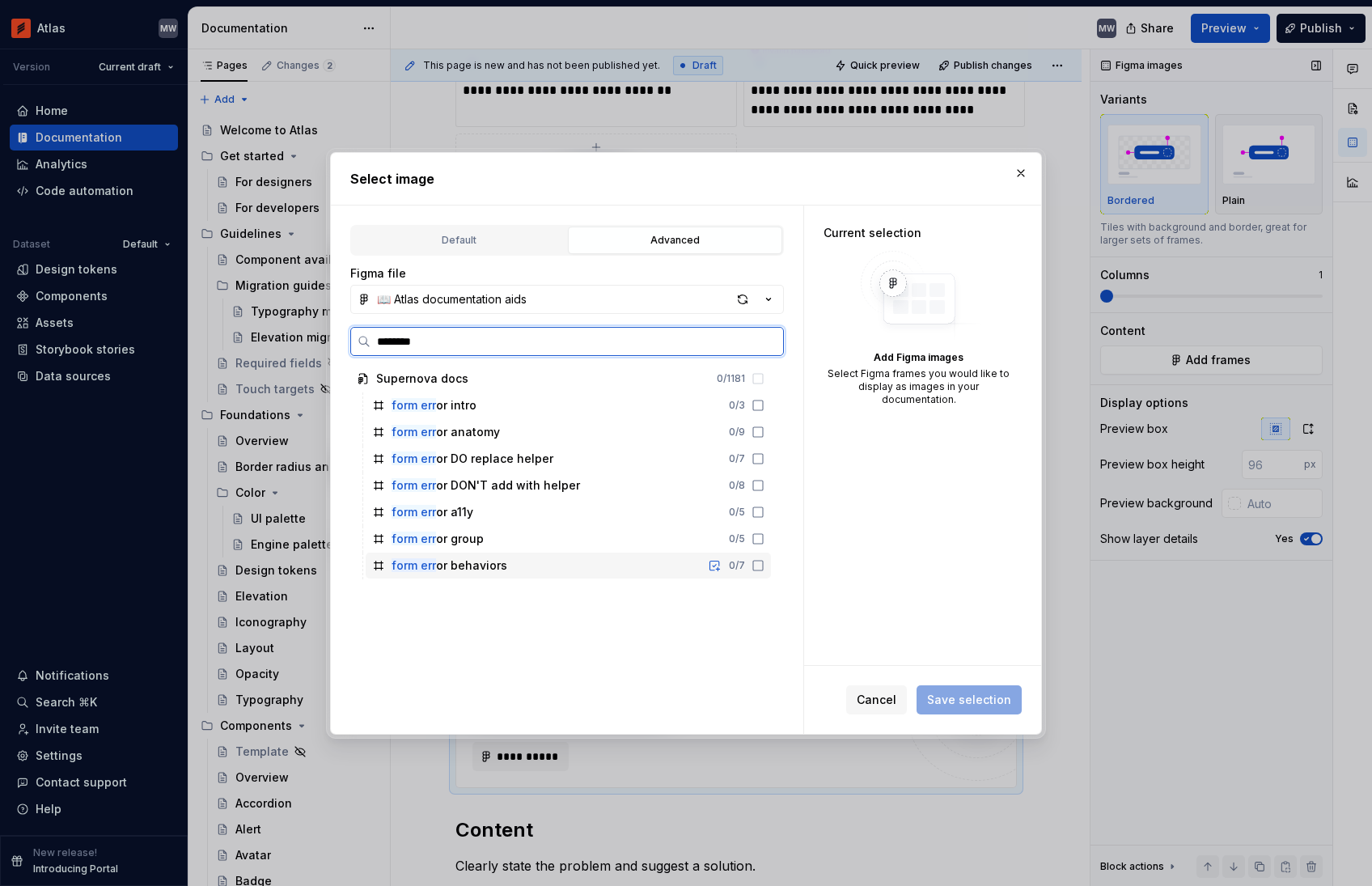
click at [674, 566] on div "form err or behaviors 0 / 7" at bounding box center [568, 566] width 405 height 26
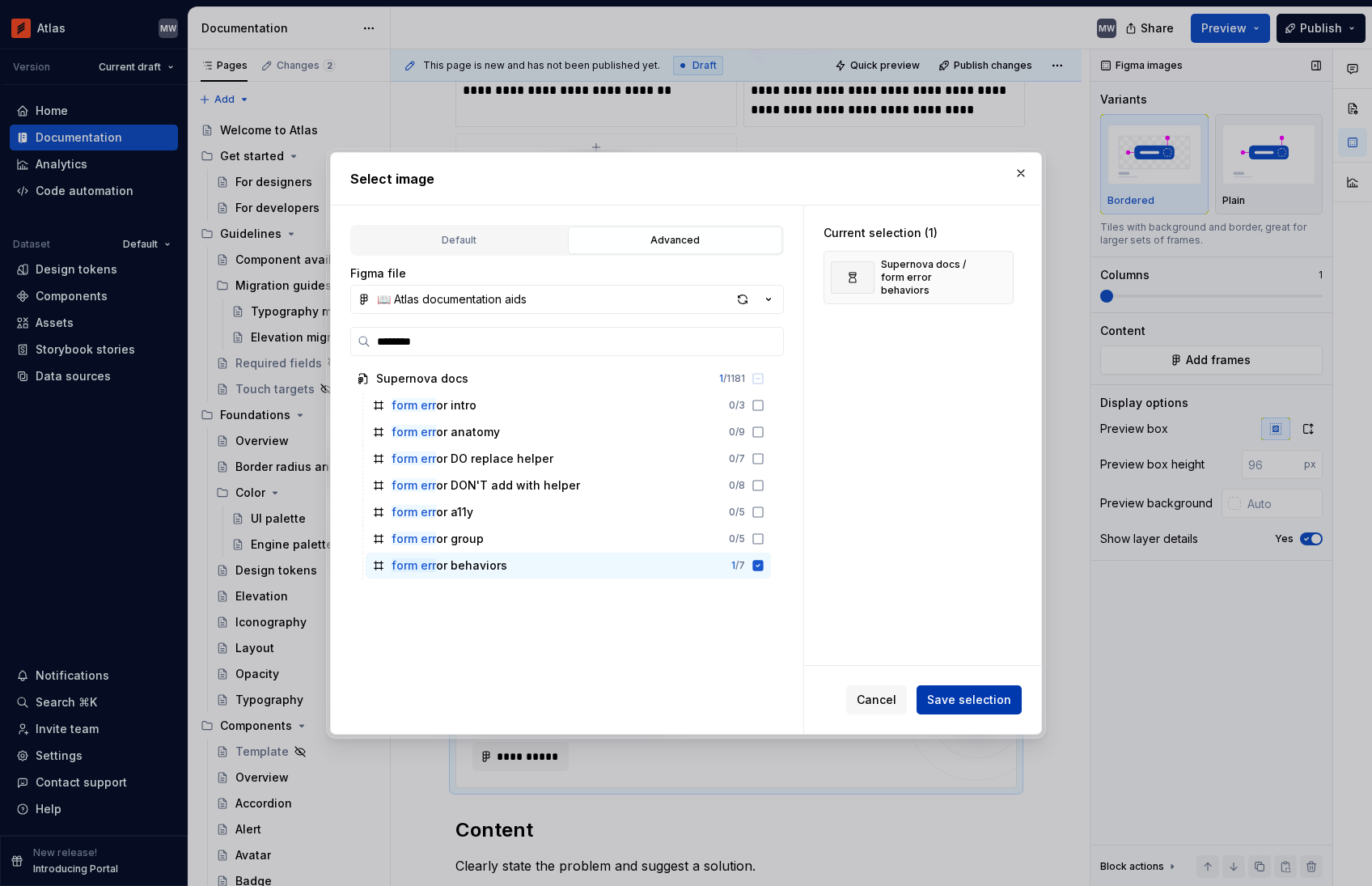
click at [986, 700] on span "Save selection" at bounding box center [969, 699] width 84 height 16
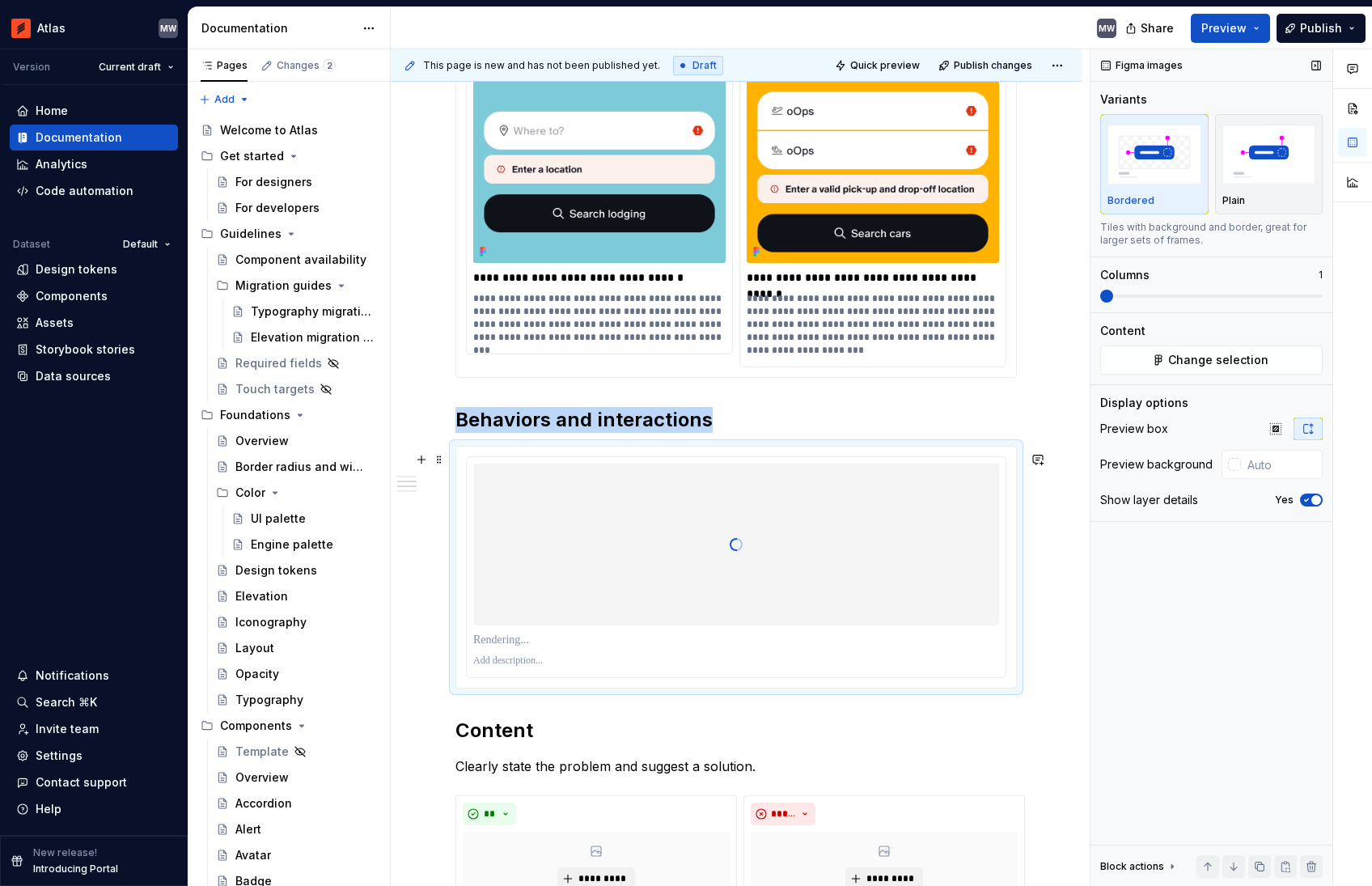
scroll to position [1255, 0]
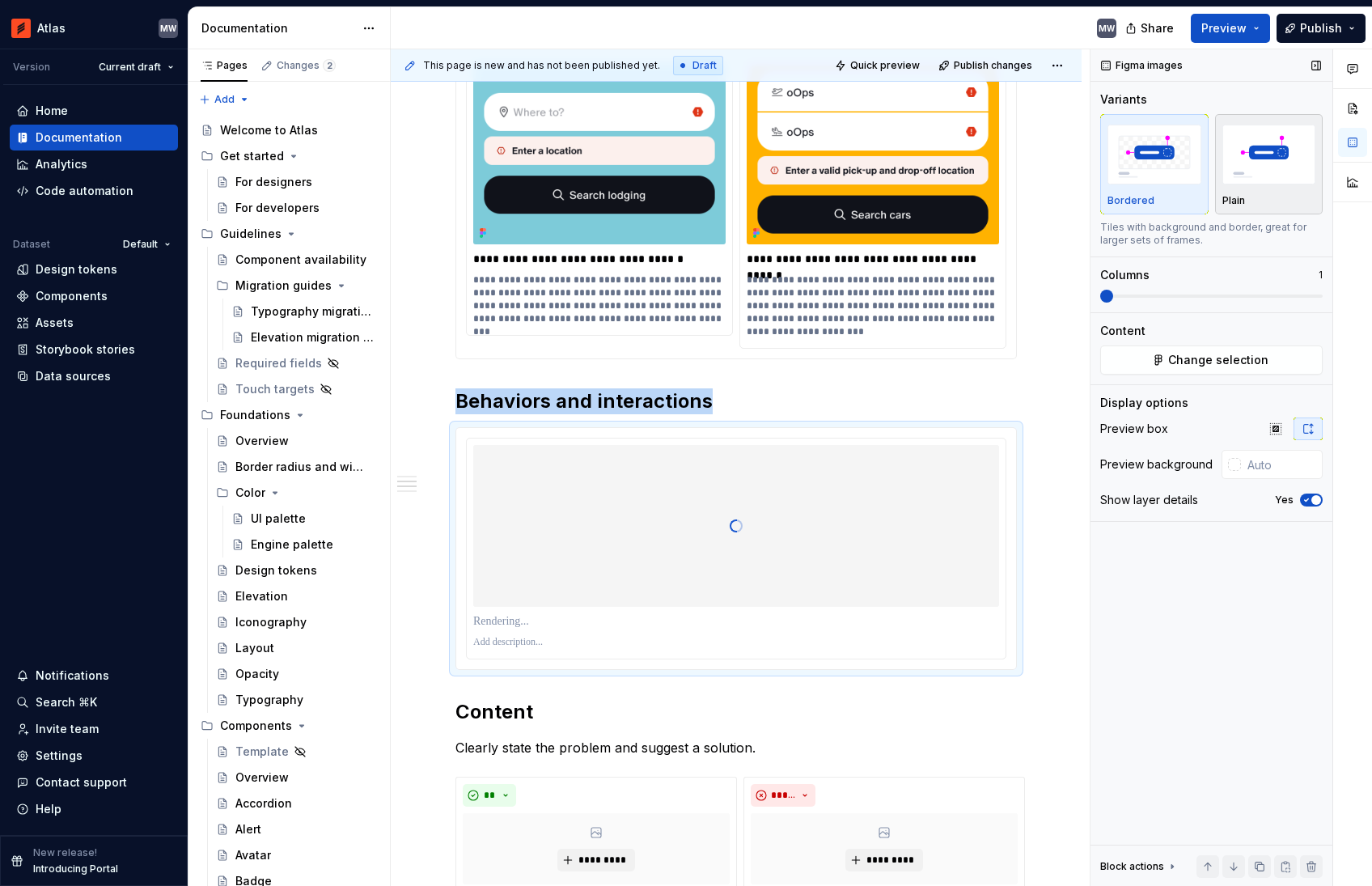
click at [1239, 195] on p "Plain" at bounding box center [1233, 201] width 22 height 13
click at [1307, 501] on icon "button" at bounding box center [1306, 500] width 13 height 9
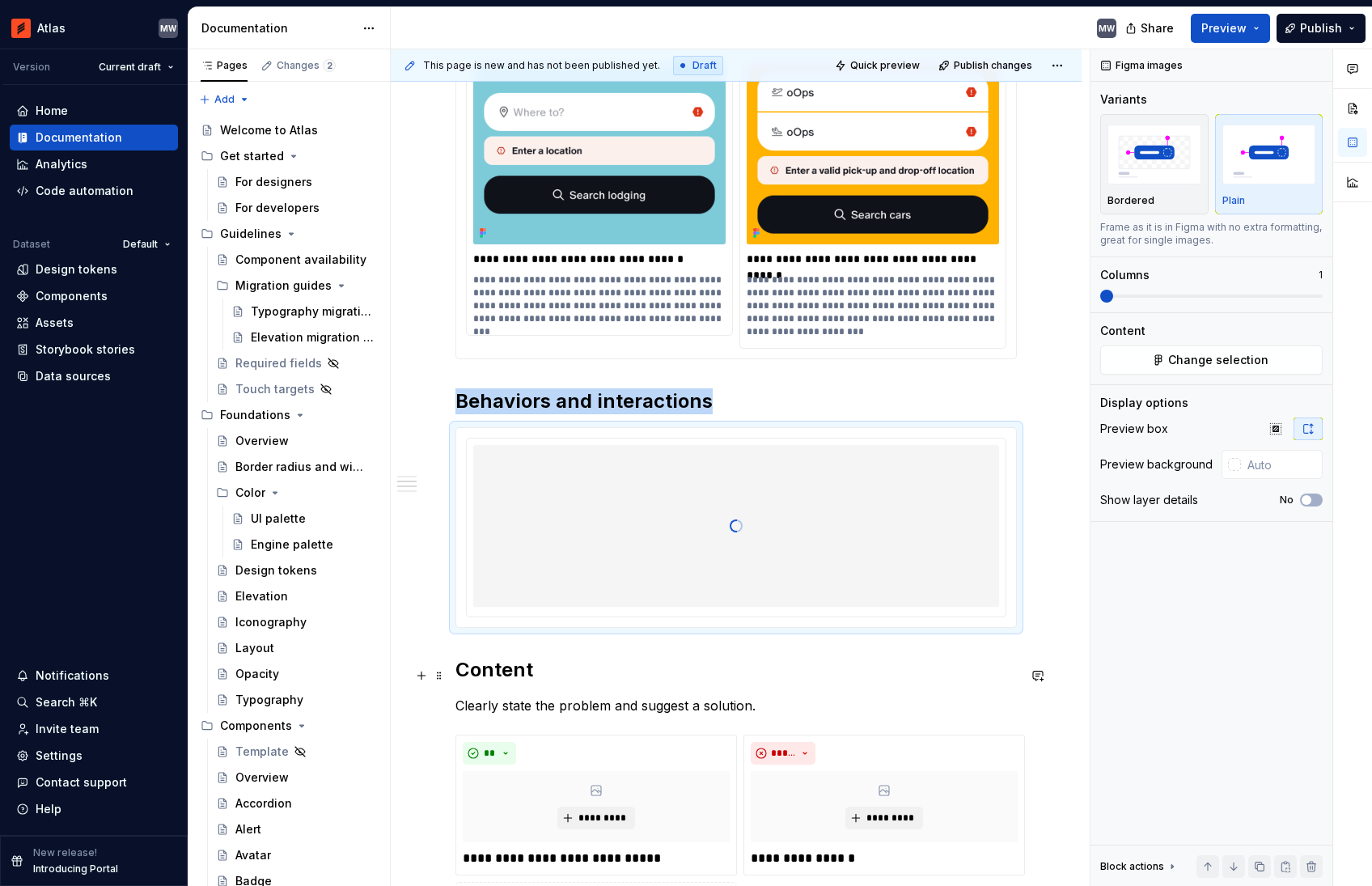
click at [456, 673] on h2 "Content" at bounding box center [735, 670] width 561 height 26
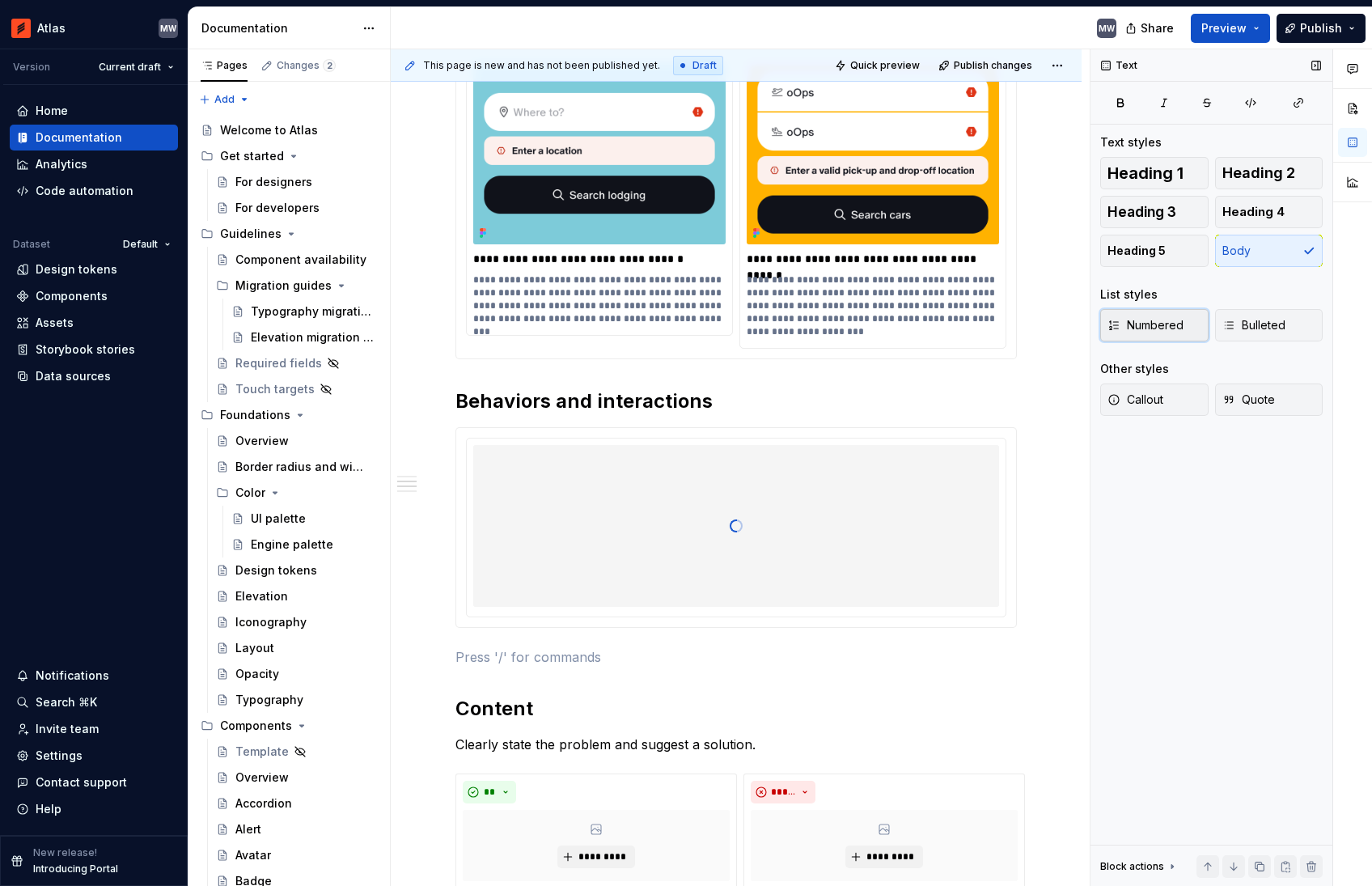
click at [1184, 320] on button "Numbered" at bounding box center [1154, 326] width 108 height 33
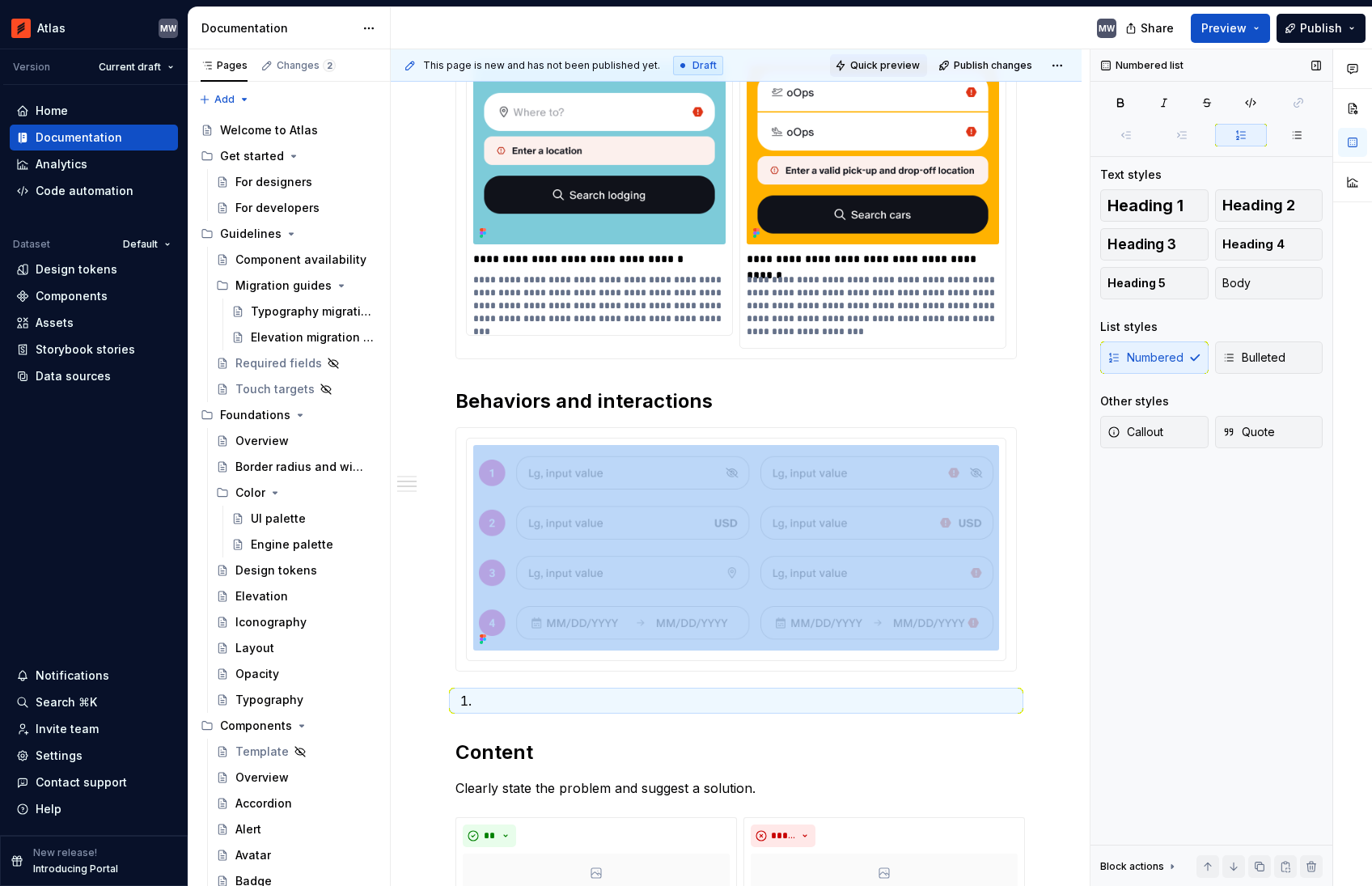
click at [898, 72] on button "Quick preview" at bounding box center [878, 65] width 97 height 22
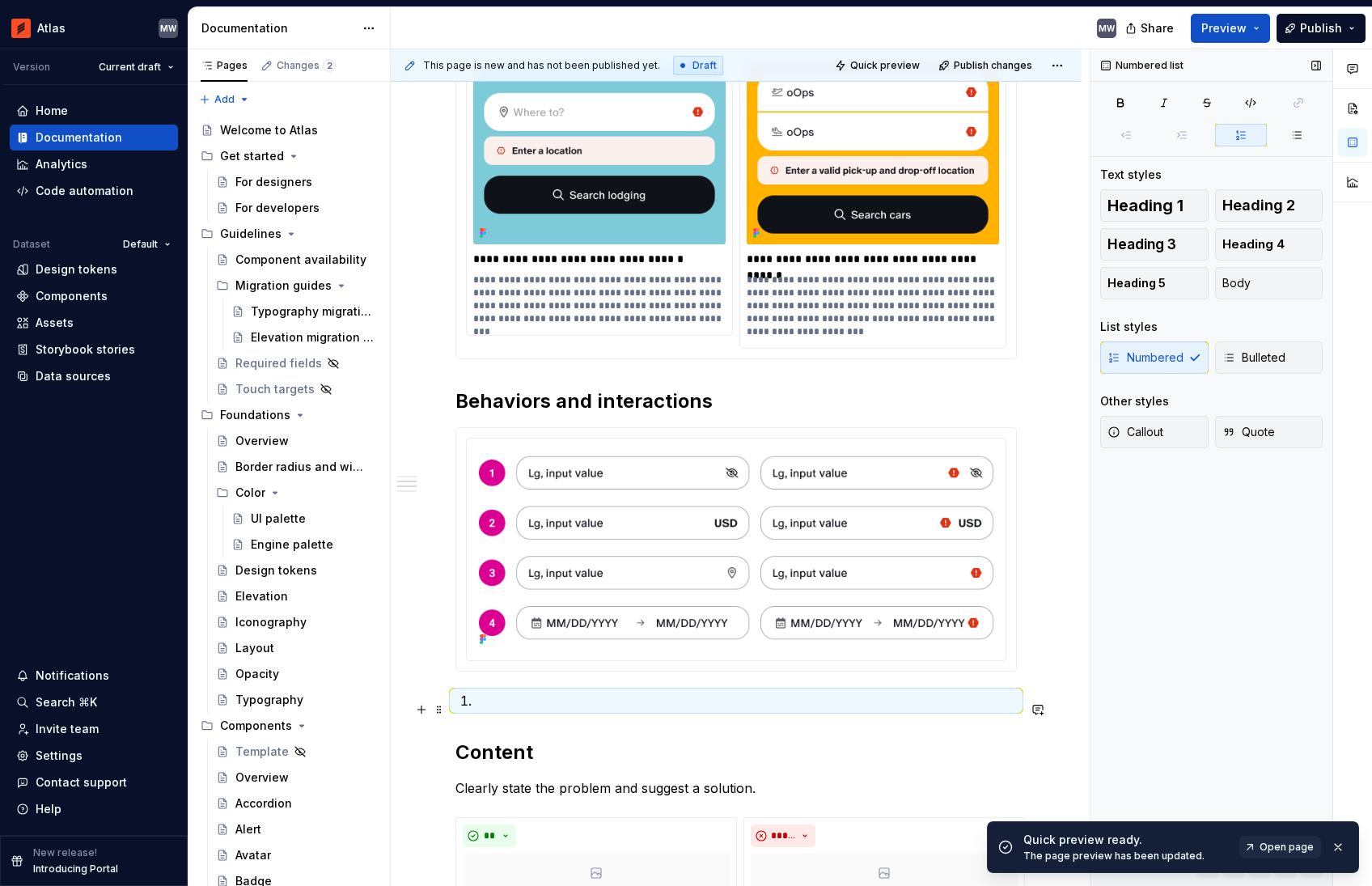
click at [546, 705] on p at bounding box center [746, 700] width 542 height 20
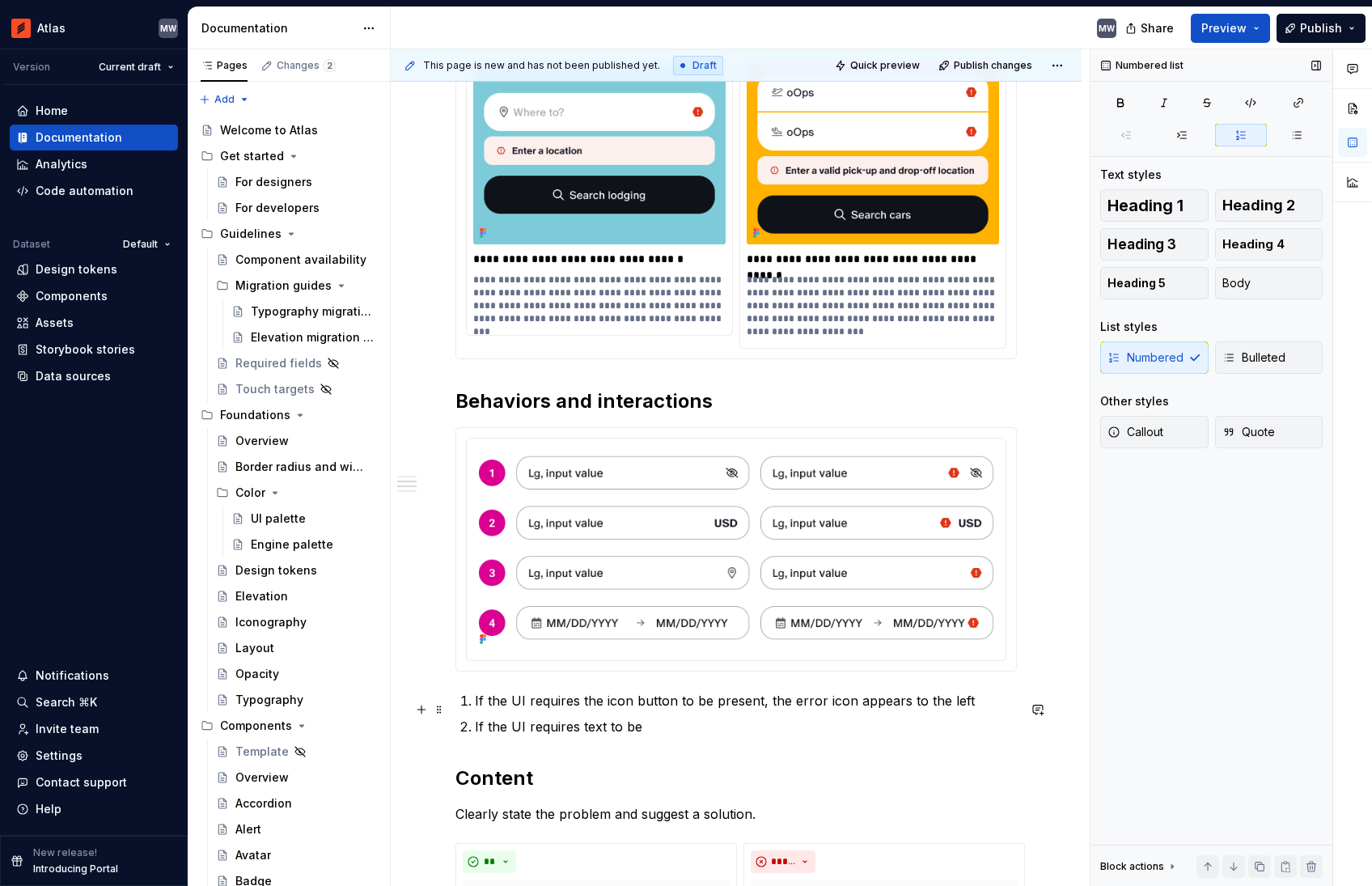
drag, startPoint x: 601, startPoint y: 710, endPoint x: 642, endPoint y: 714, distance: 41.2
click at [602, 709] on p "If the UI requires the icon button to be present, the error icon appears to the…" at bounding box center [746, 700] width 542 height 20
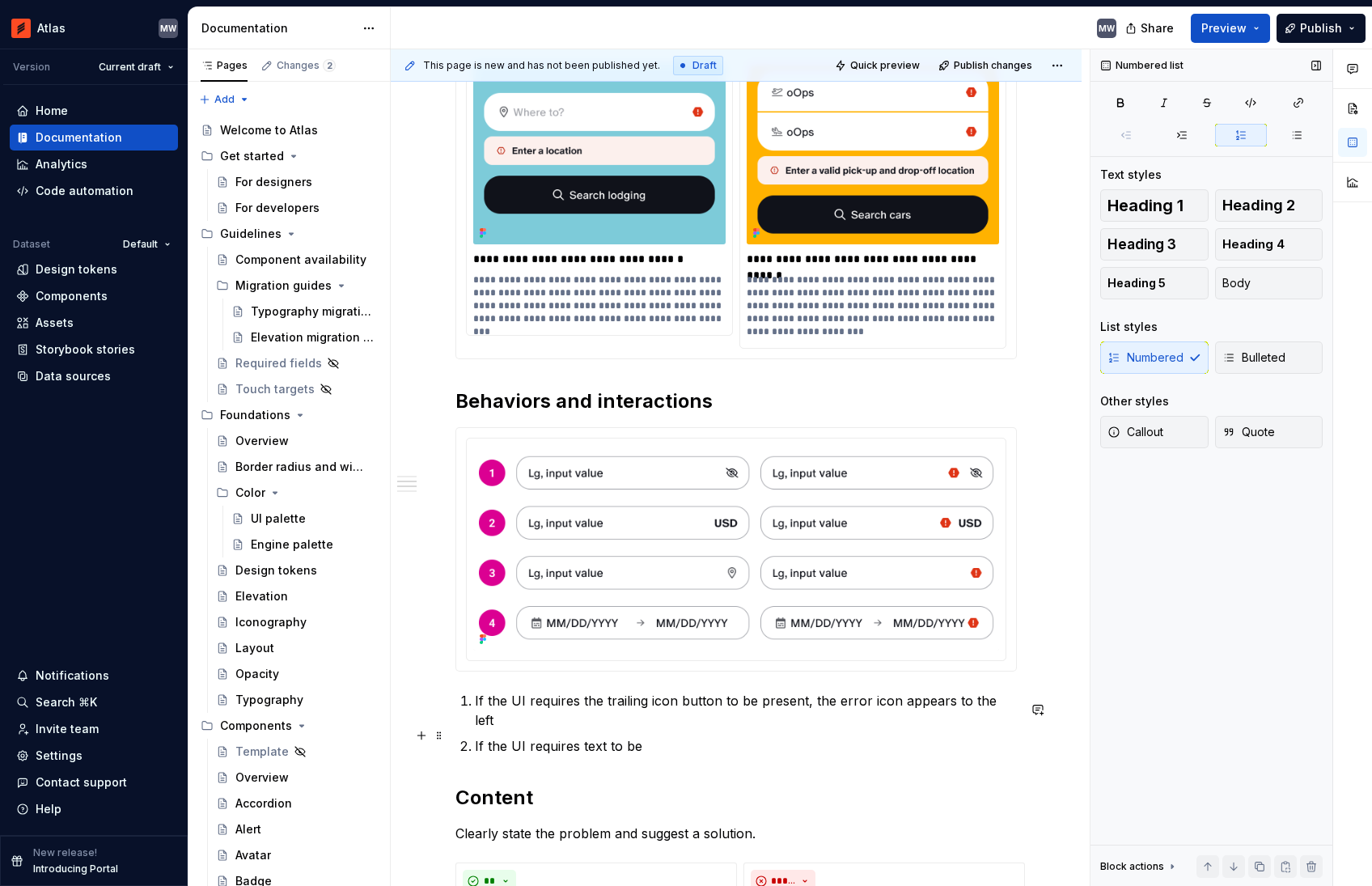
click at [573, 737] on p "If the UI requires text to be" at bounding box center [746, 745] width 542 height 20
click at [734, 739] on p "If the UI requires the trailing text to be" at bounding box center [746, 745] width 542 height 20
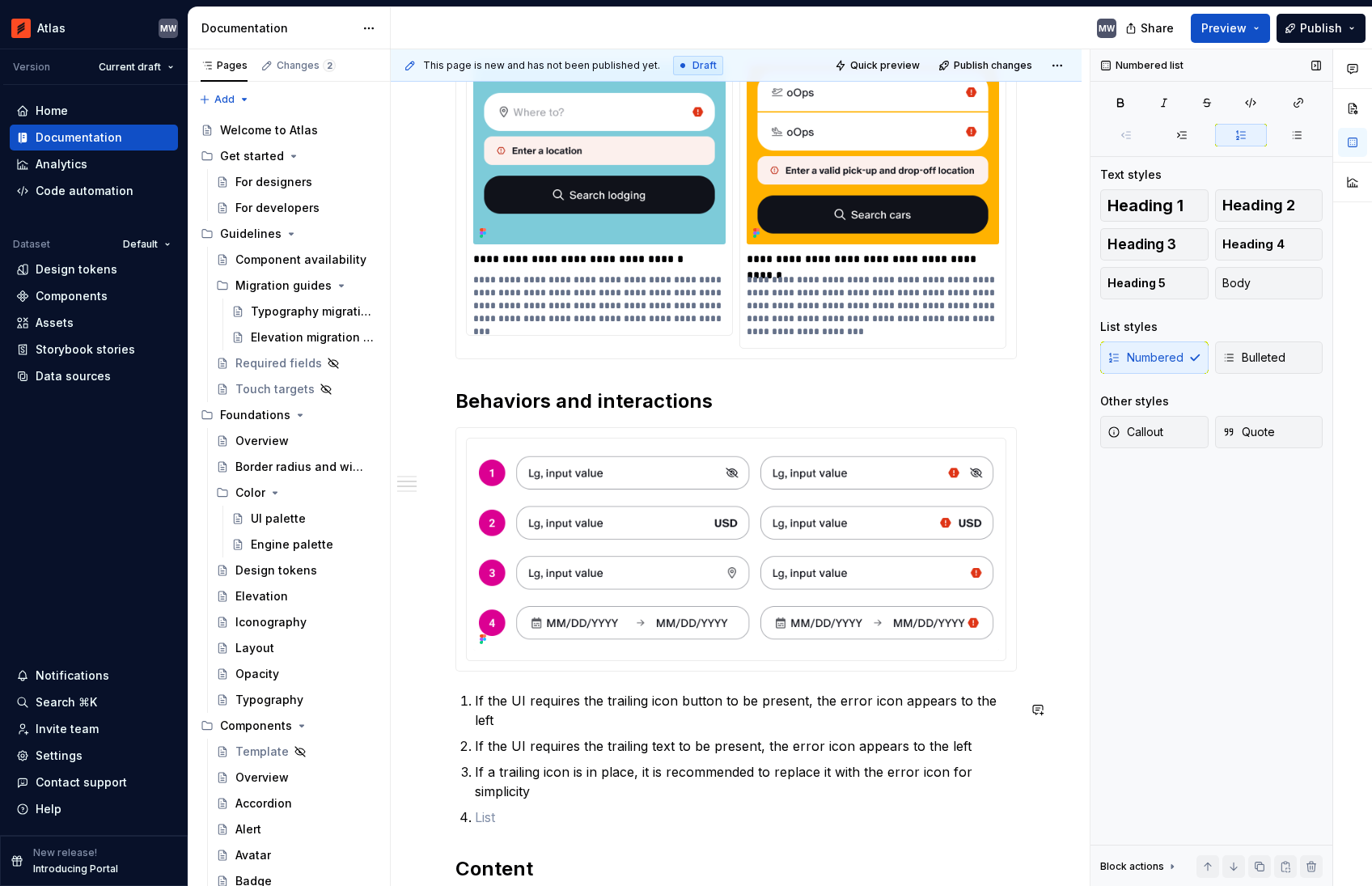
scroll to position [1265, 0]
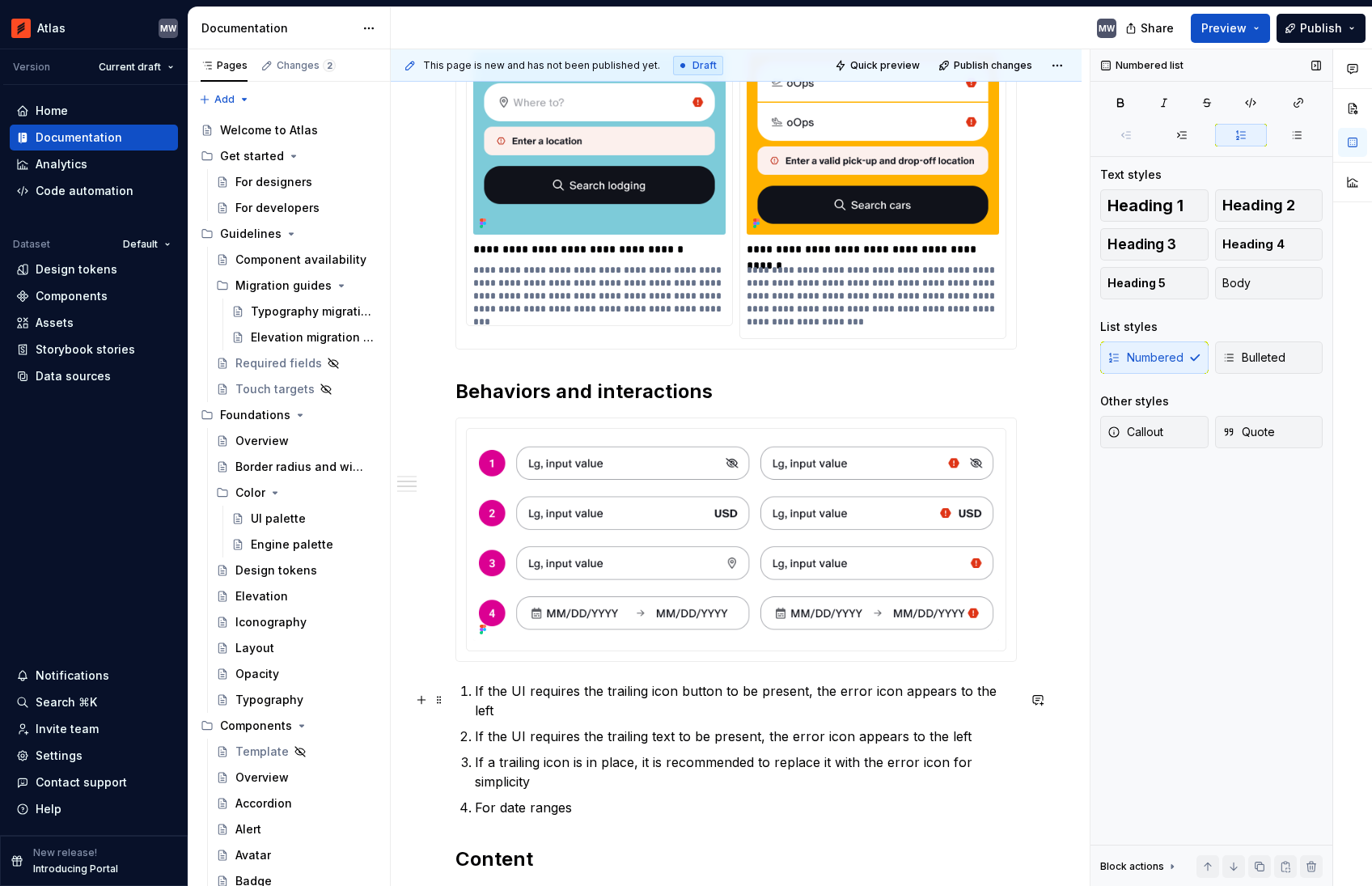
click at [741, 695] on p "If the UI requires the trailing icon button to be present, the error icon appea…" at bounding box center [746, 700] width 542 height 39
click at [691, 745] on p "If the UI requires the trailing text to be present, the error icon appears to t…" at bounding box center [746, 736] width 542 height 20
drag, startPoint x: 768, startPoint y: 745, endPoint x: 688, endPoint y: 746, distance: 80.0
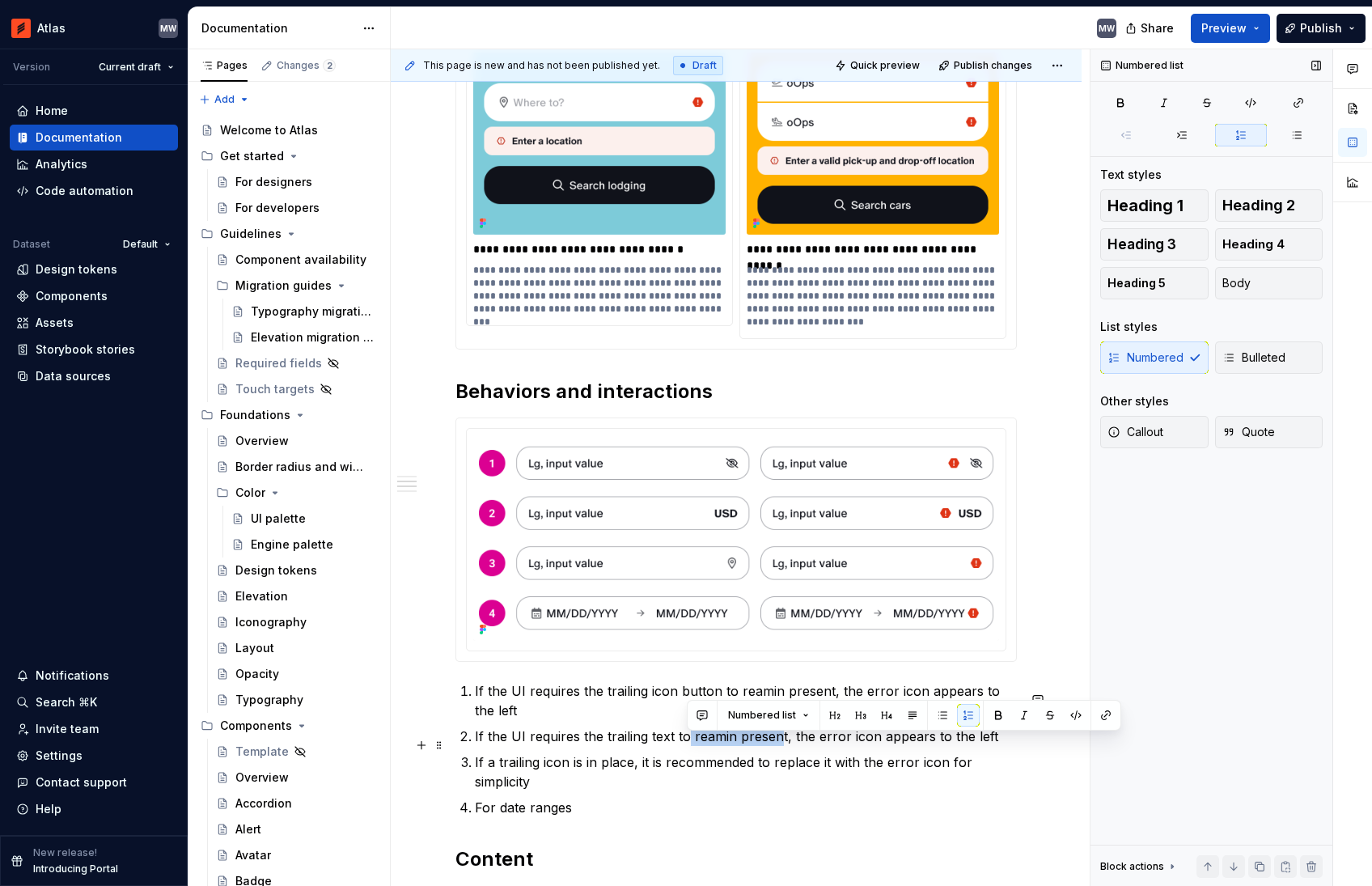
click at [688, 745] on p "If the UI requires the trailing text to reamin present, the error icon appears …" at bounding box center [746, 736] width 542 height 20
click at [717, 745] on p "If the UI requires the trailing text to persist, the error icon appears to the …" at bounding box center [746, 736] width 542 height 20
copy p "persist"
click at [800, 661] on div at bounding box center [735, 539] width 560 height 242
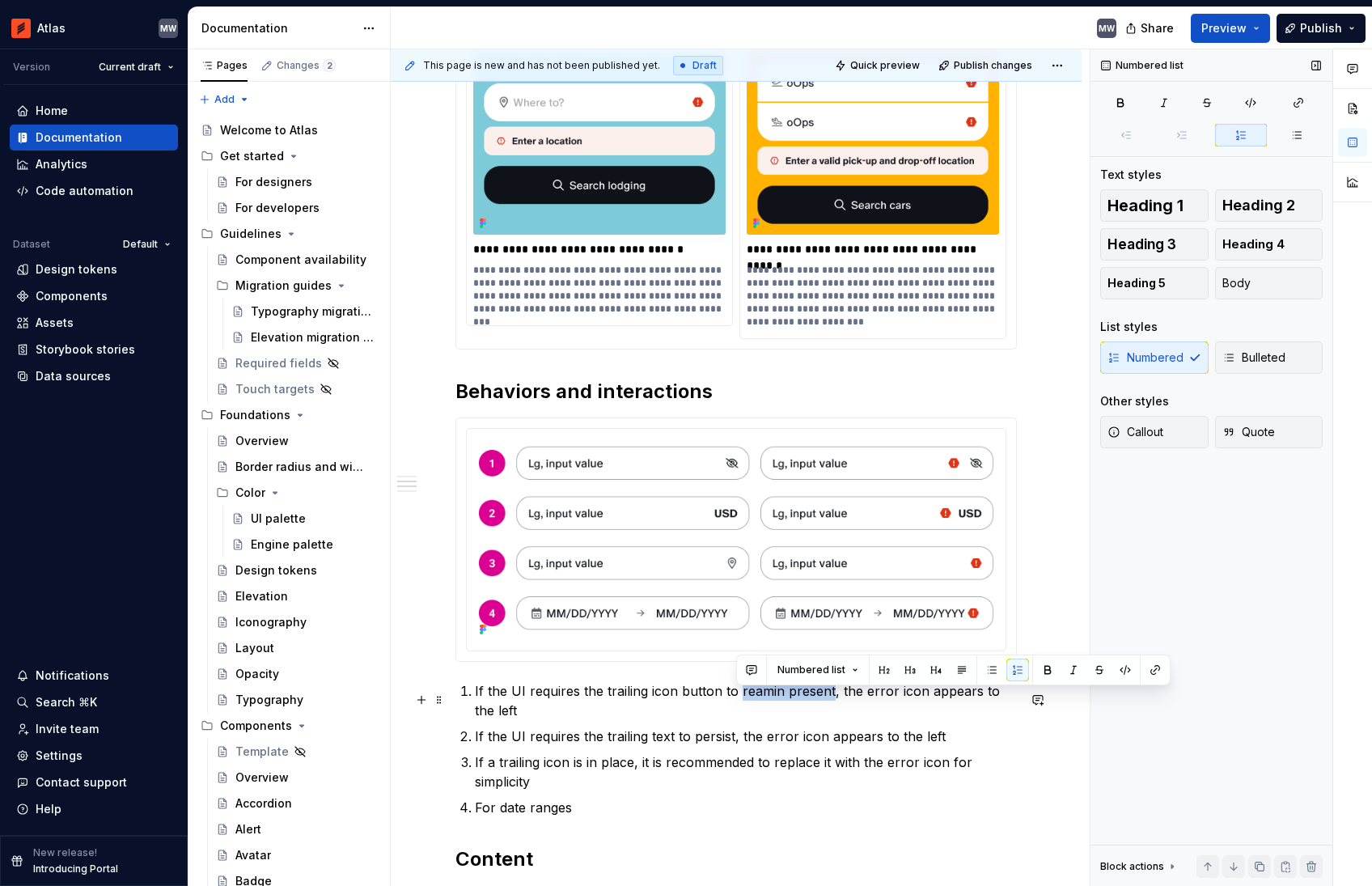
drag, startPoint x: 746, startPoint y: 702, endPoint x: 828, endPoint y: 699, distance: 82.1
click at [828, 699] on p "If the UI requires the trailing icon button to reamin present, the error icon a…" at bounding box center [746, 700] width 542 height 39
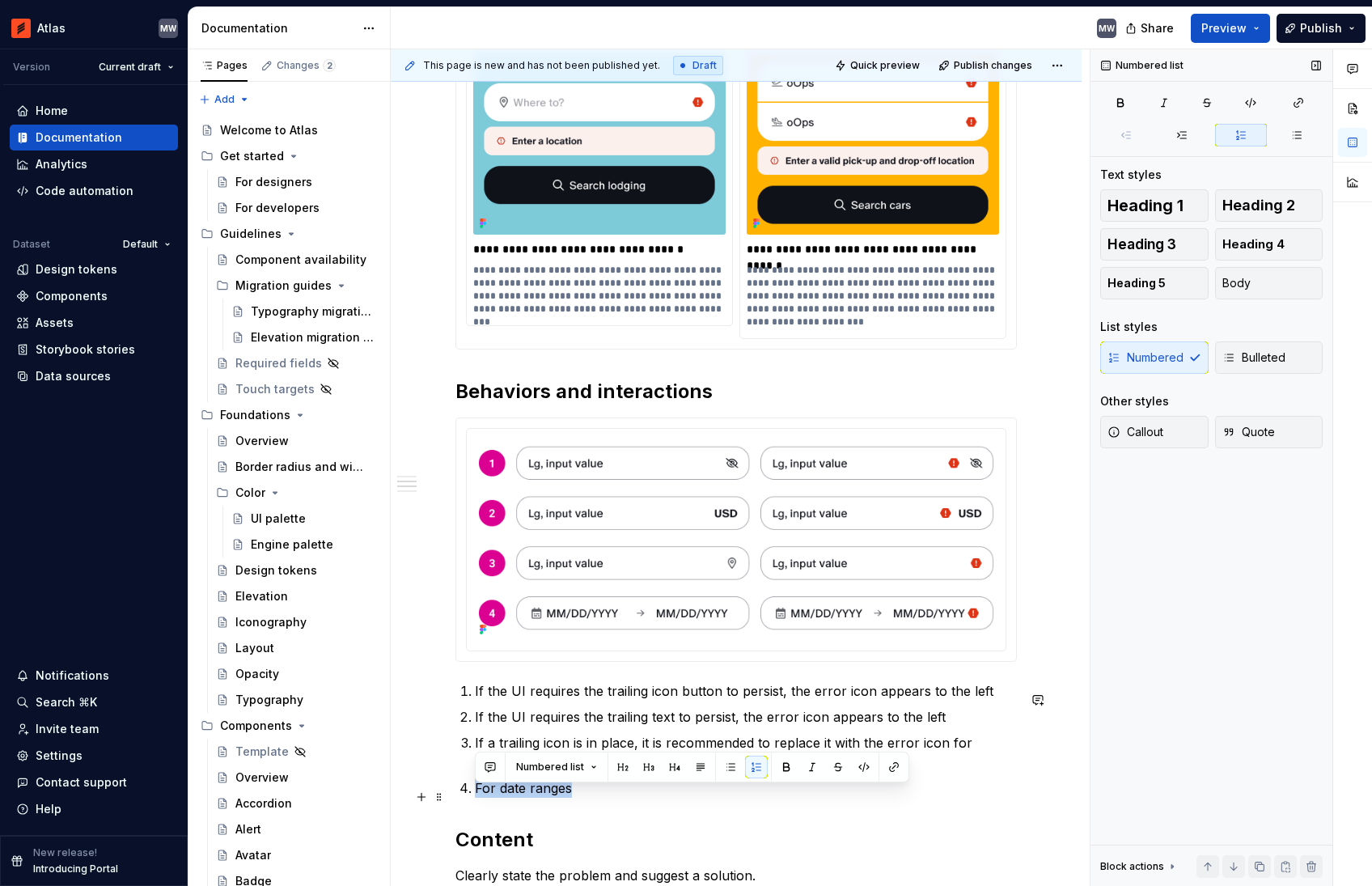
drag, startPoint x: 621, startPoint y: 793, endPoint x: 650, endPoint y: 793, distance: 29.0
click at [650, 793] on p "For date ranges" at bounding box center [746, 787] width 542 height 20
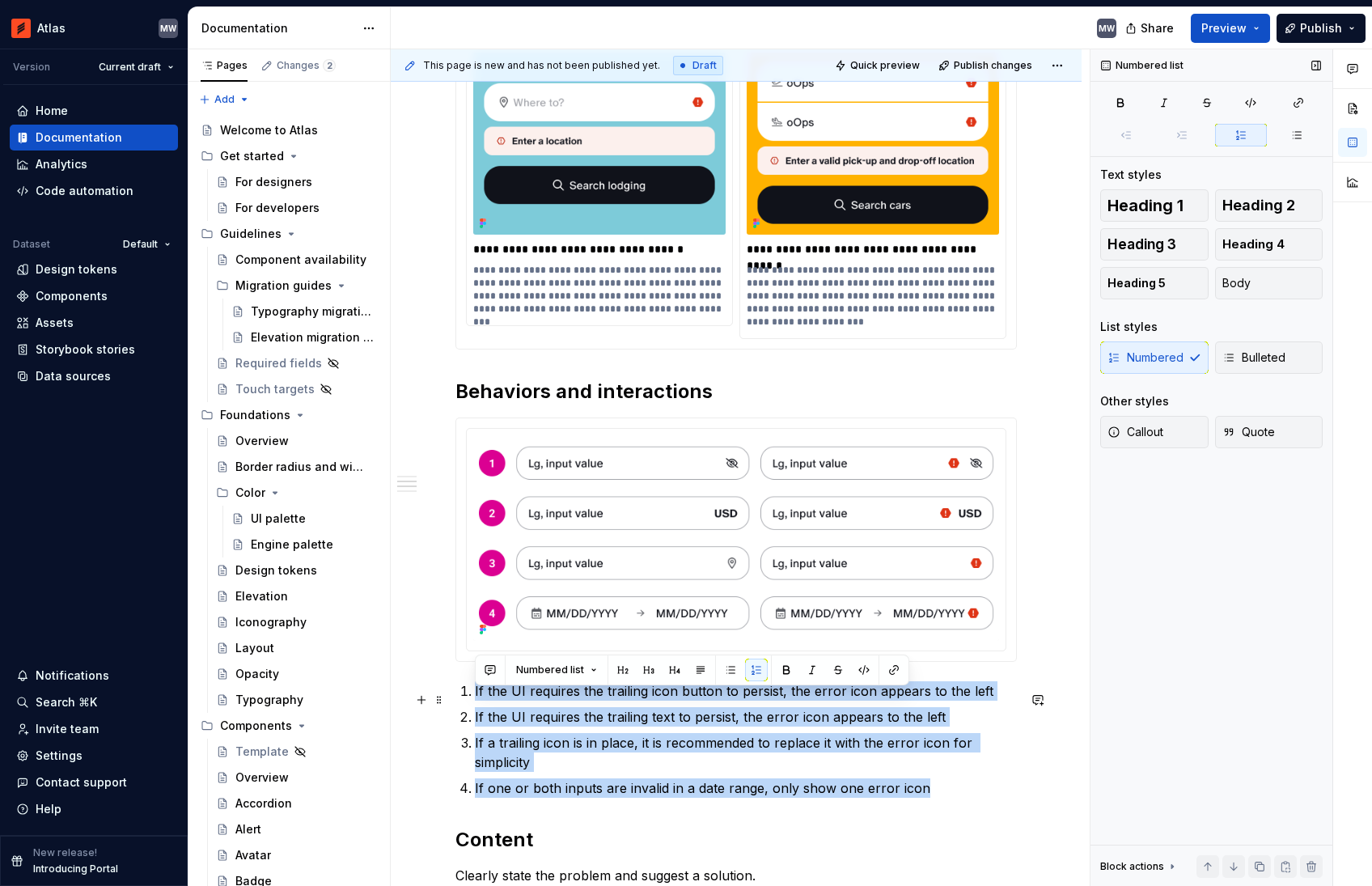
drag, startPoint x: 762, startPoint y: 774, endPoint x: 465, endPoint y: 691, distance: 308.4
click at [475, 691] on ol "If the UI requires the trailing icon button to persist, the error icon appears …" at bounding box center [746, 739] width 542 height 117
copy ol "If the UI requires the trailing icon button to persist, the error icon appears …"
click at [1005, 772] on p "If a trailing icon is in place, it is recommended to replace it with the error …" at bounding box center [746, 751] width 542 height 39
drag, startPoint x: 929, startPoint y: 801, endPoint x: 477, endPoint y: 688, distance: 465.9
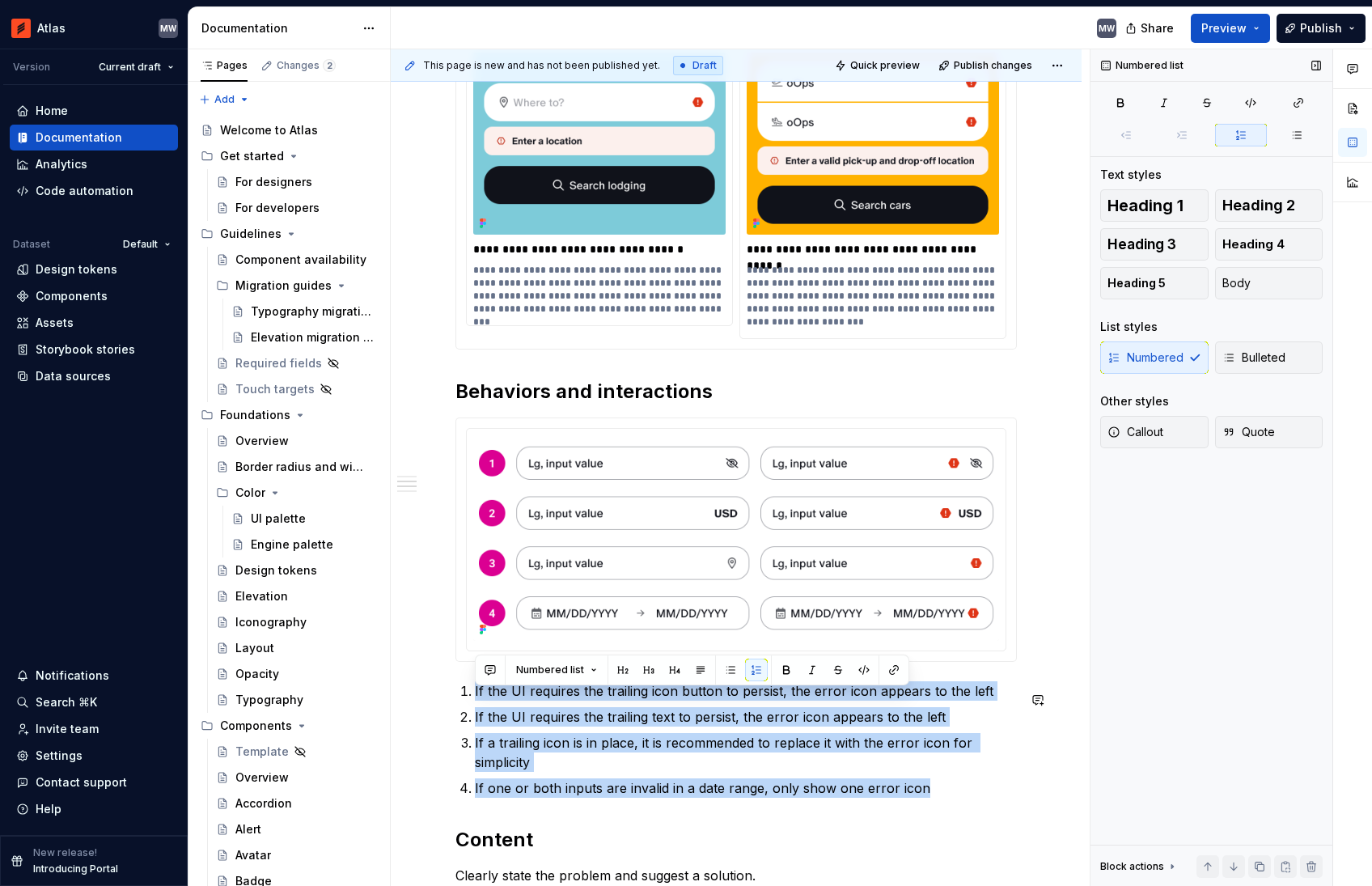
click at [476, 688] on div "**********" at bounding box center [735, 447] width 561 height 2757
drag, startPoint x: 884, startPoint y: 721, endPoint x: 740, endPoint y: 697, distance: 146.0
click at [884, 721] on p "If the UI requires the trailing text to persist, the error icon appears to the …" at bounding box center [746, 716] width 542 height 20
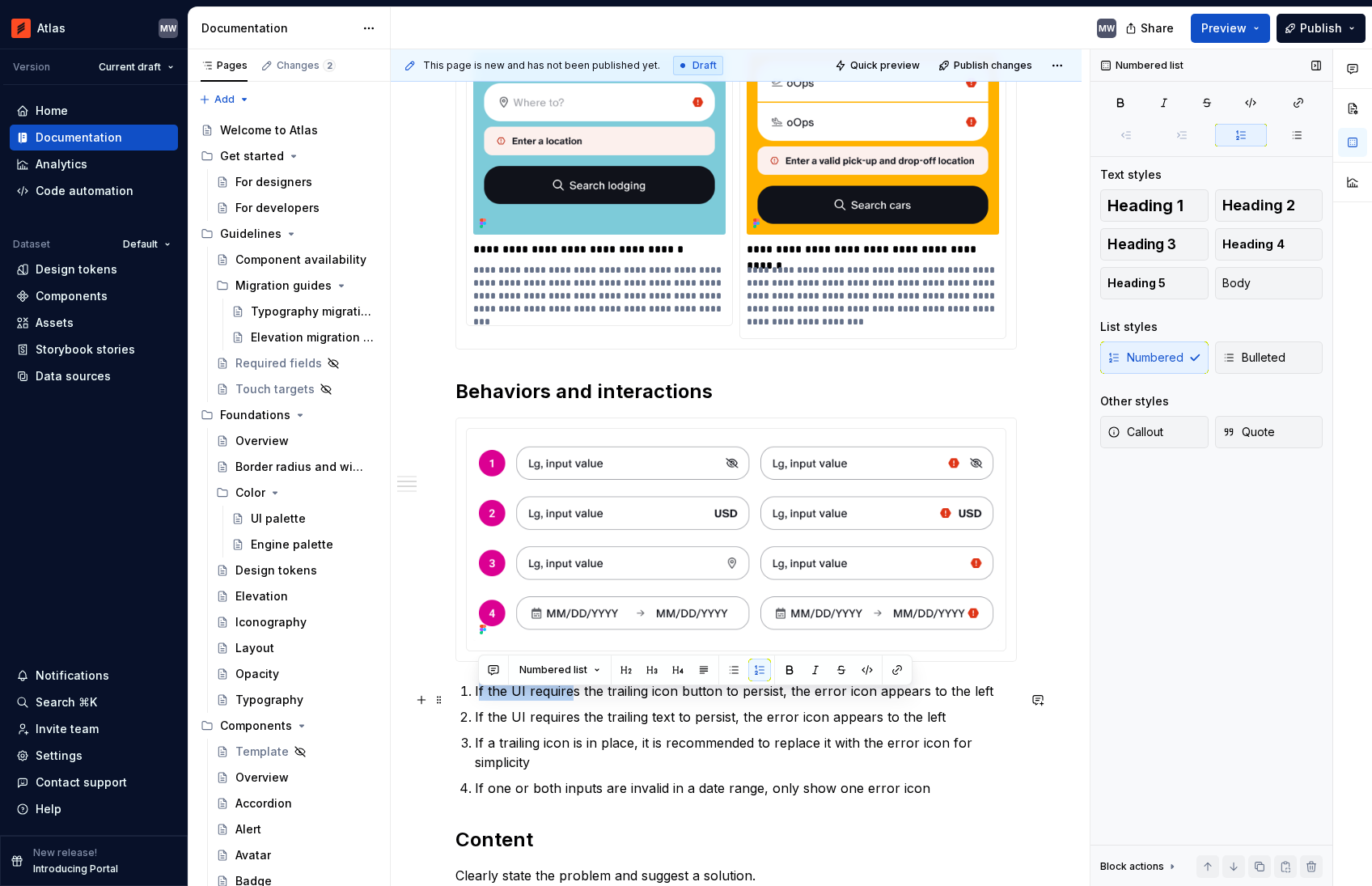
drag, startPoint x: 567, startPoint y: 700, endPoint x: 485, endPoint y: 699, distance: 82.0
click at [481, 699] on p "If the UI requires the trailing icon button to persist, the error icon appears …" at bounding box center [746, 691] width 542 height 20
drag, startPoint x: 662, startPoint y: 700, endPoint x: 628, endPoint y: 700, distance: 34.0
click at [628, 700] on p "If the trailing icon button to persist, the error icon appears to the left" at bounding box center [746, 691] width 542 height 20
click at [884, 700] on p "If the trailing icon button must remain visible, place the error icon appears t…" at bounding box center [746, 691] width 542 height 20
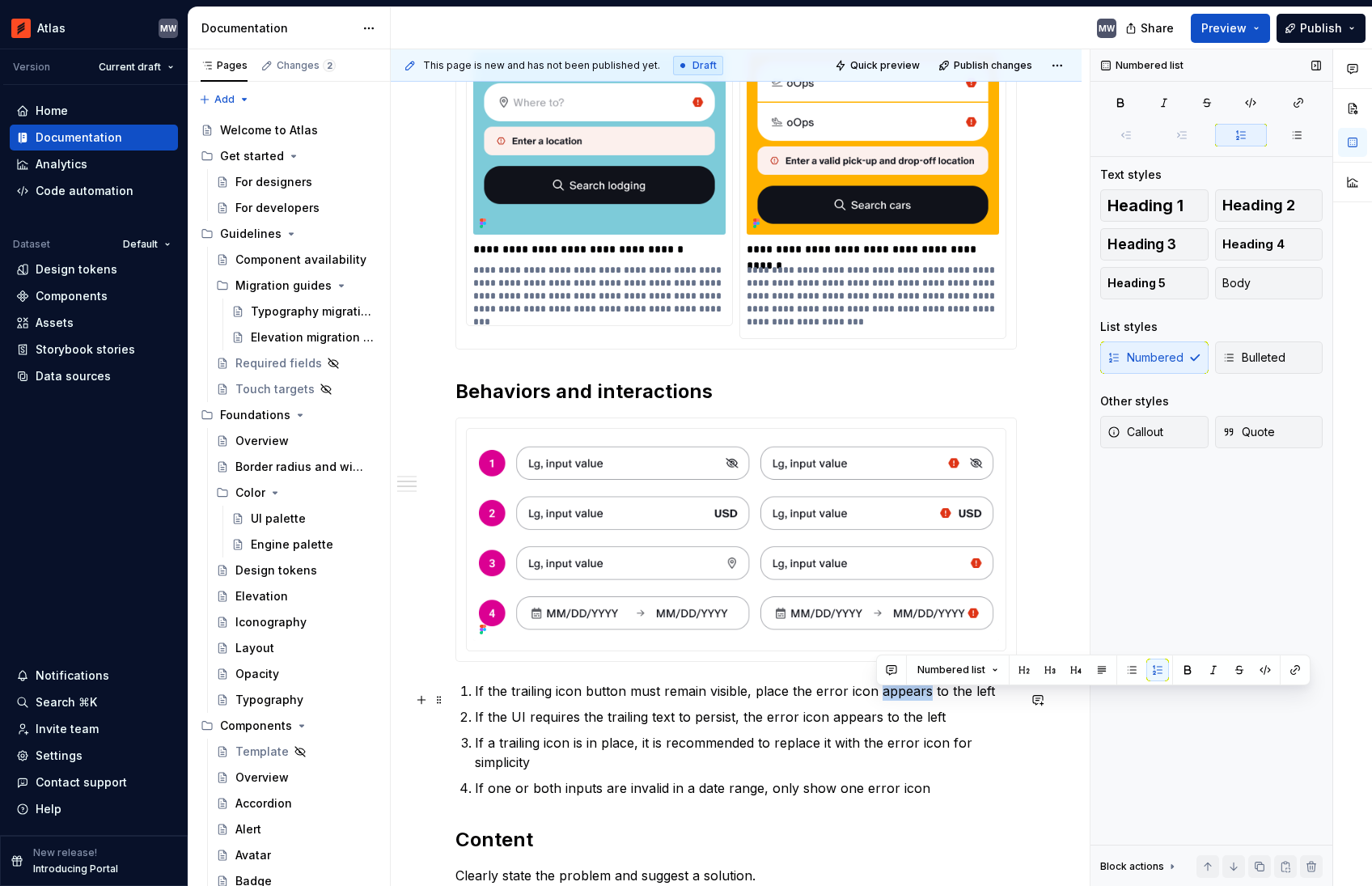
click at [884, 700] on p "If the trailing icon button must remain visible, place the error icon appears t…" at bounding box center [746, 691] width 542 height 20
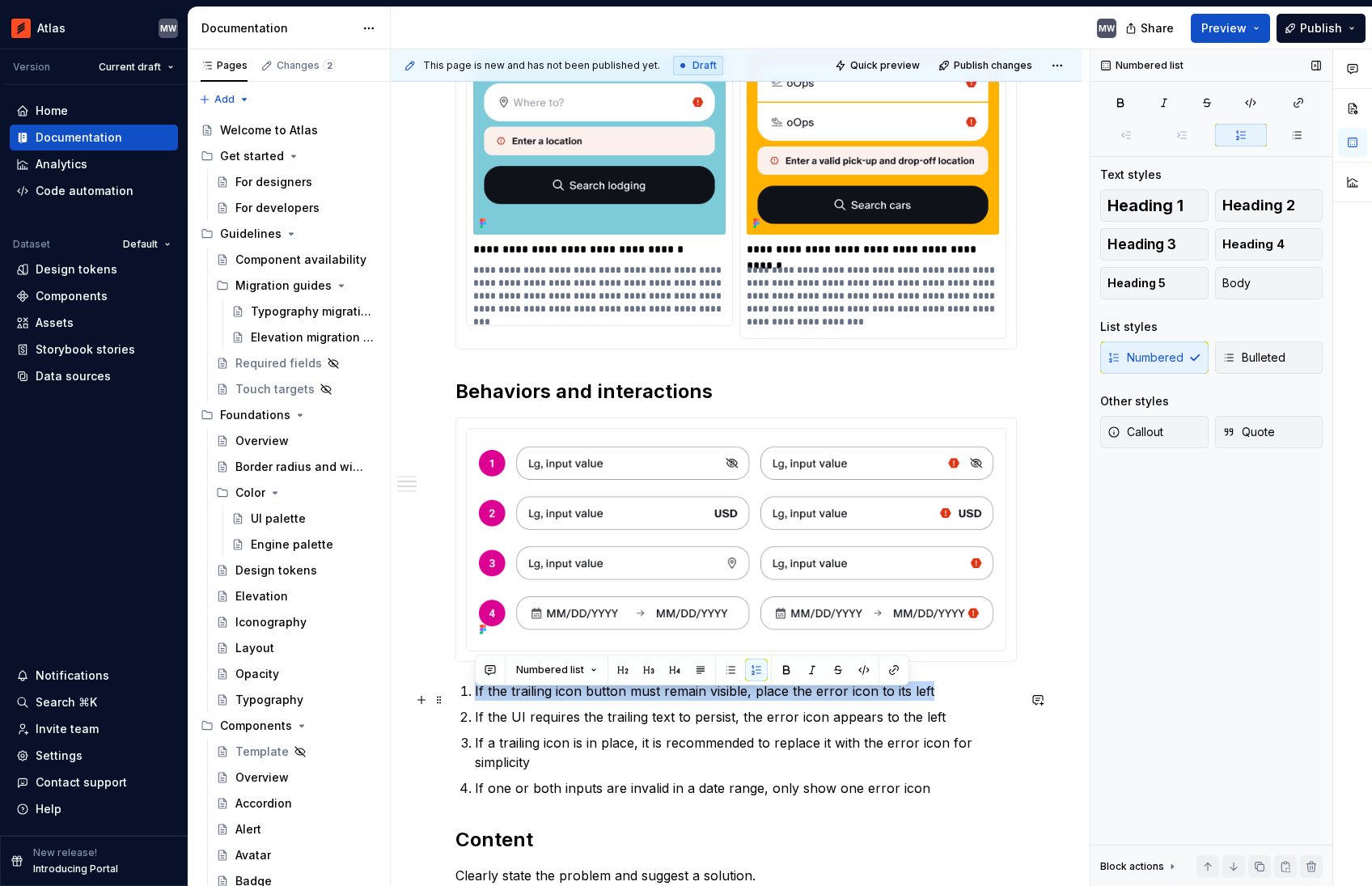
drag, startPoint x: 875, startPoint y: 695, endPoint x: 607, endPoint y: 702, distance: 268.1
click at [487, 690] on p "If the trailing icon button must remain visible, place the error icon to its le…" at bounding box center [746, 691] width 542 height 20
copy p "If the trailing icon button must remain visible, place the error icon to its le…"
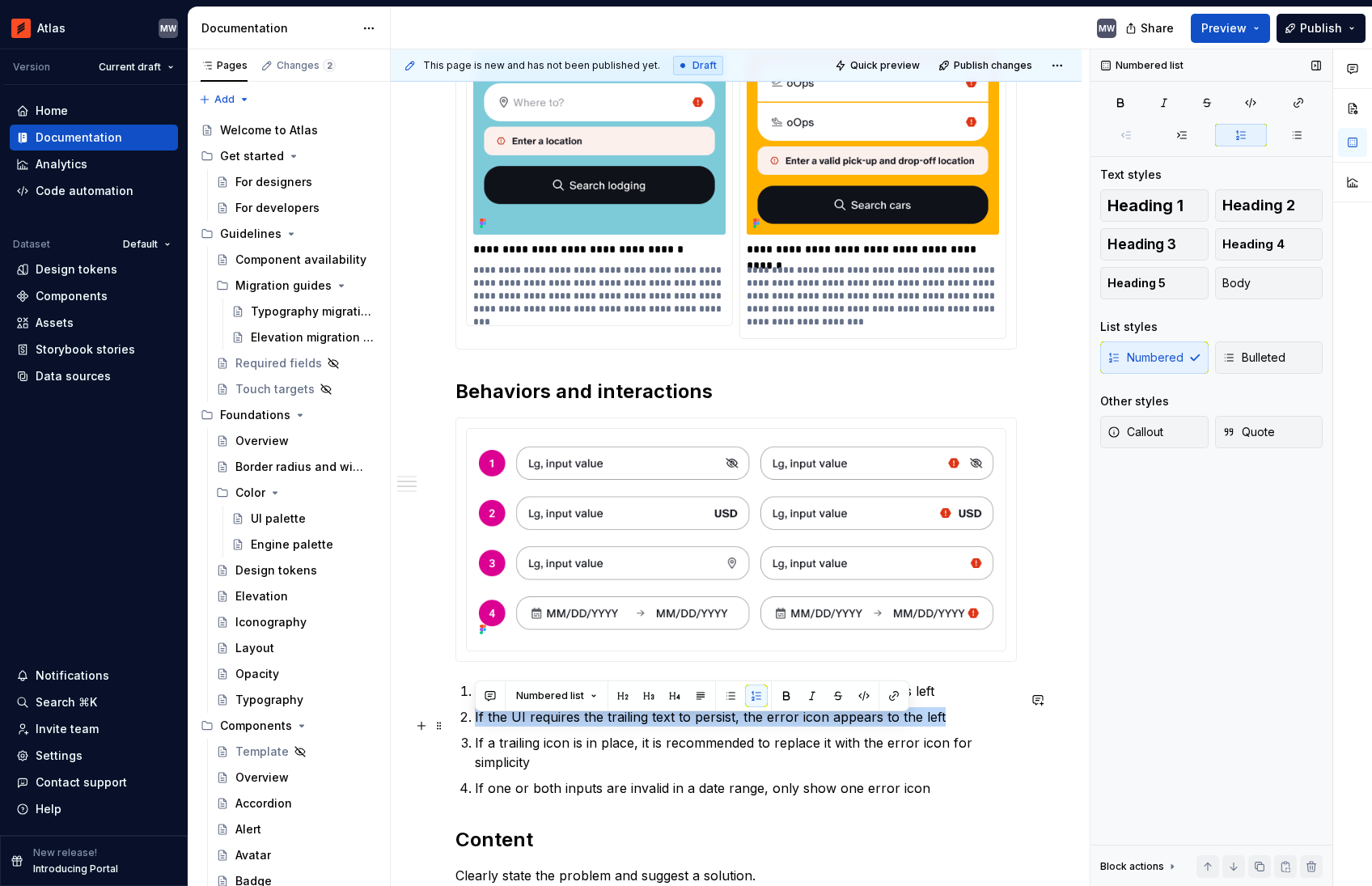
drag, startPoint x: 949, startPoint y: 727, endPoint x: 532, endPoint y: 725, distance: 417.0
click at [475, 720] on p "If the UI requires the trailing text to persist, the error icon appears to the …" at bounding box center [746, 716] width 542 height 20
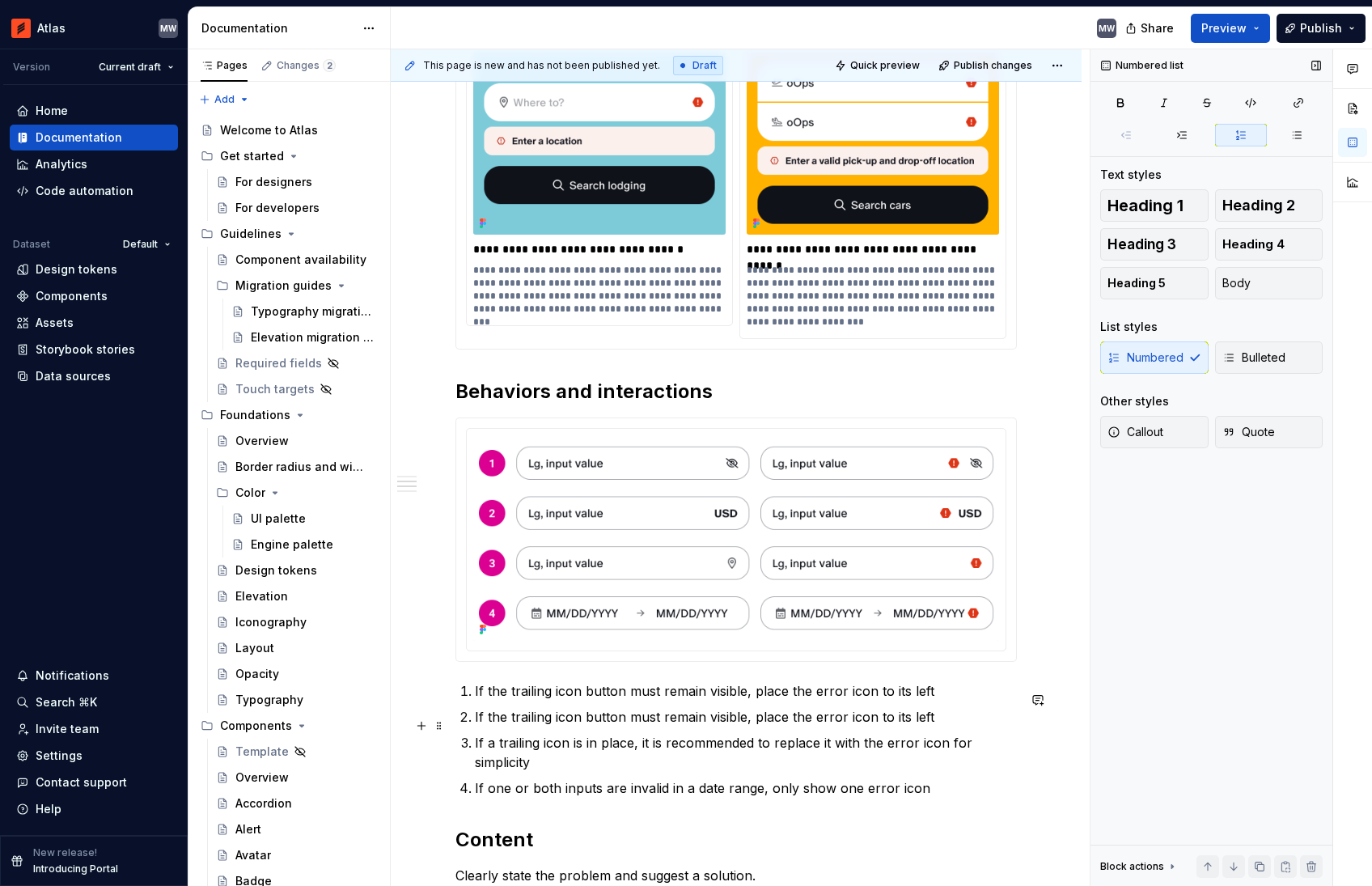
drag, startPoint x: 581, startPoint y: 729, endPoint x: 571, endPoint y: 727, distance: 10.2
click at [580, 727] on p "If the trailing icon button must remain visible, place the error icon to its le…" at bounding box center [746, 716] width 542 height 20
click at [568, 727] on p "If the trailing icon button must remain visible, place the error icon to its le…" at bounding box center [746, 716] width 542 height 20
drag, startPoint x: 590, startPoint y: 751, endPoint x: 631, endPoint y: 751, distance: 41.0
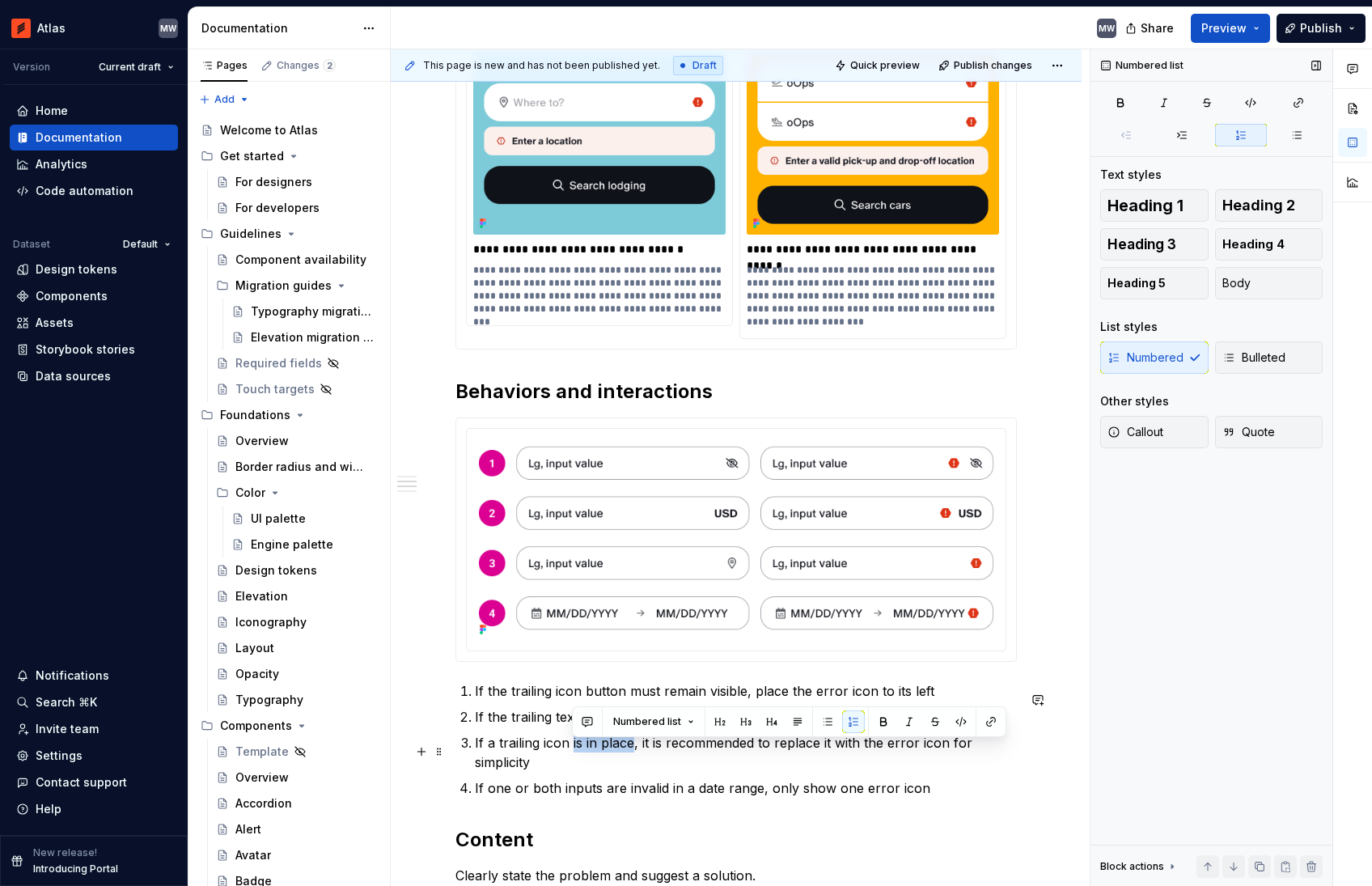
click at [631, 751] on p "If a trailing icon is in place, it is recommended to replace it with the error …" at bounding box center [746, 751] width 542 height 39
drag, startPoint x: 666, startPoint y: 756, endPoint x: 667, endPoint y: 766, distance: 10.0
click at [667, 766] on p "If a trailing icon already exists, it is recommended to replace it with the err…" at bounding box center [746, 751] width 542 height 39
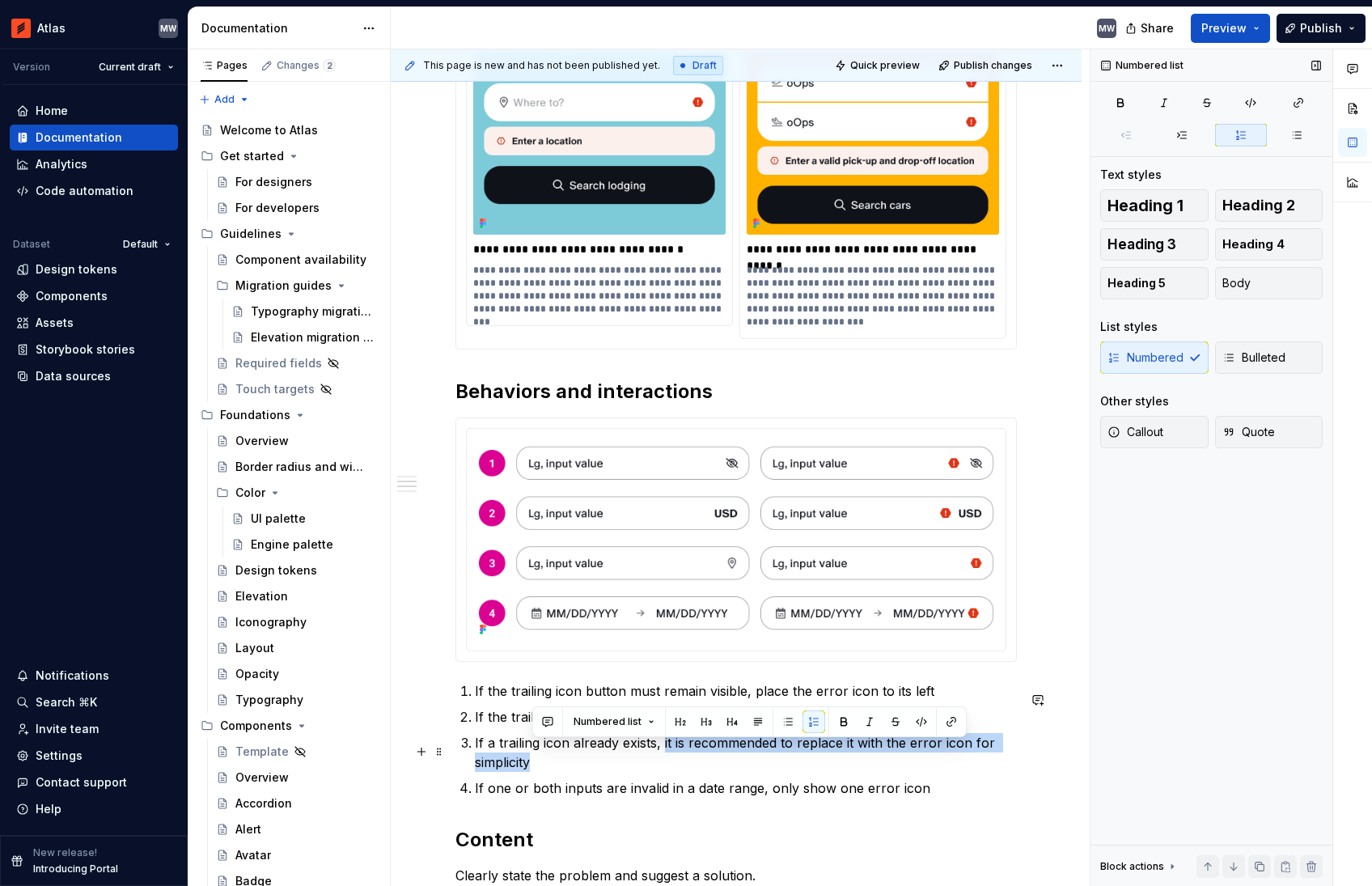
drag, startPoint x: 664, startPoint y: 751, endPoint x: 679, endPoint y: 769, distance: 23.4
click at [679, 769] on p "If a trailing icon already exists, it is recommended to replace it with the err…" at bounding box center [746, 751] width 542 height 39
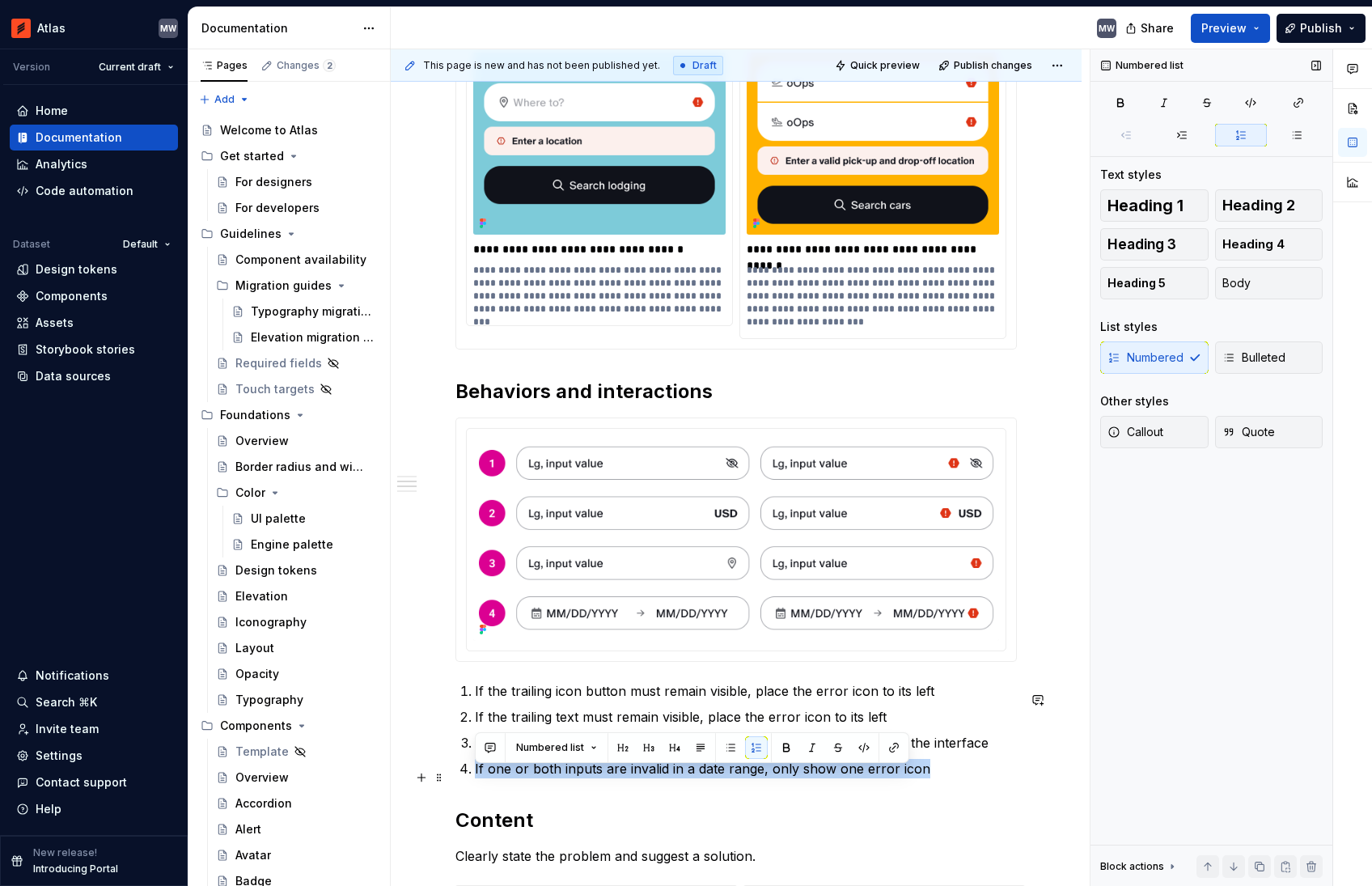
drag, startPoint x: 855, startPoint y: 775, endPoint x: 473, endPoint y: 781, distance: 382.0
click at [475, 778] on li "If one or both inputs are invalid in a date range, only show one error icon" at bounding box center [746, 768] width 542 height 20
drag, startPoint x: 476, startPoint y: 775, endPoint x: 492, endPoint y: 775, distance: 16.0
click at [476, 775] on p "If one or both inputs are invalid in a date range, only show one error icon" at bounding box center [746, 768] width 542 height 20
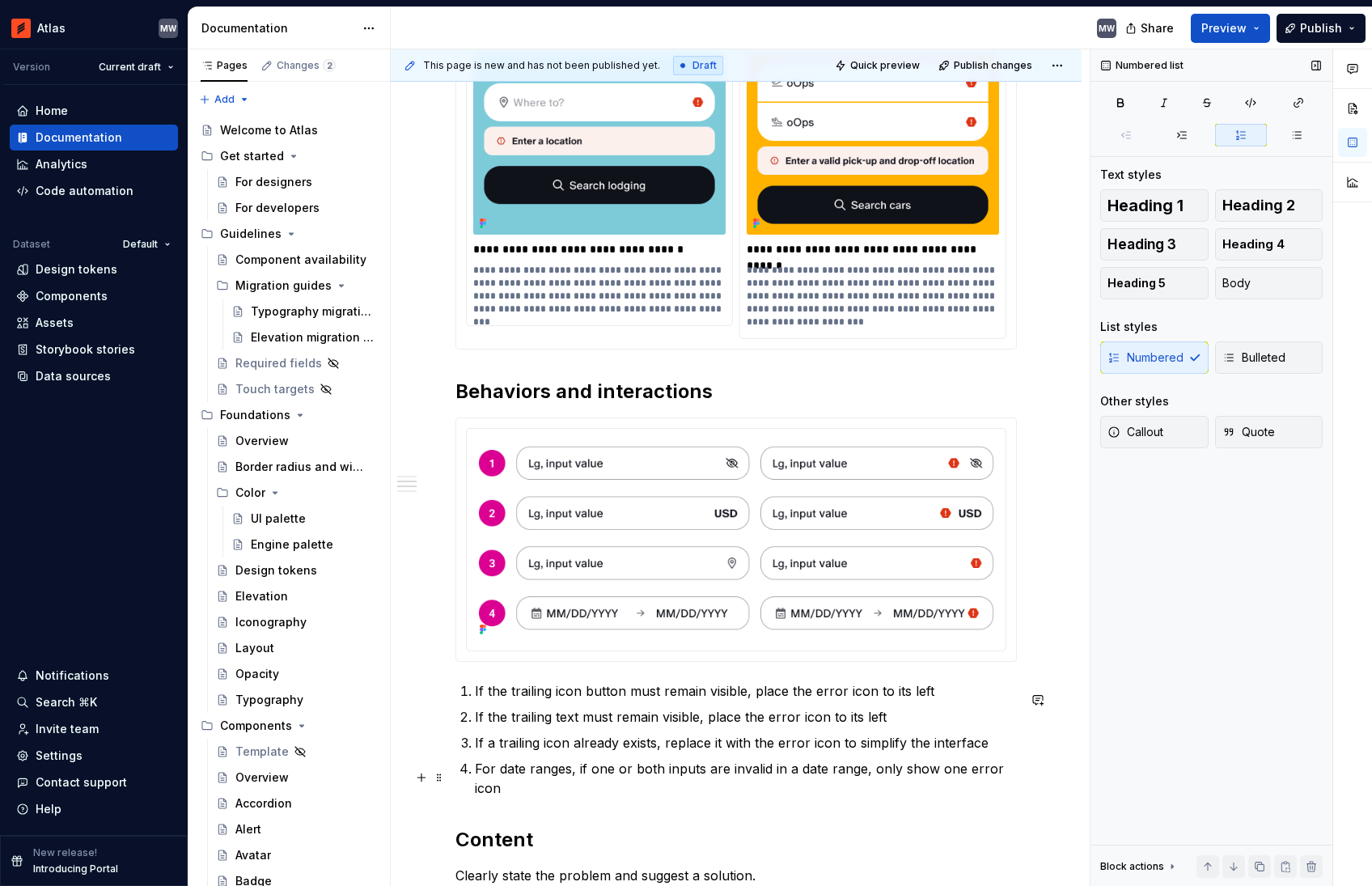
click at [686, 776] on p "For date ranges, if one or both inputs are invalid in a date range, only show o…" at bounding box center [746, 777] width 542 height 39
drag, startPoint x: 762, startPoint y: 780, endPoint x: 782, endPoint y: 782, distance: 20.1
click at [762, 780] on p "For date ranges, if one or both fields are invalid in a date range, only show o…" at bounding box center [746, 777] width 542 height 39
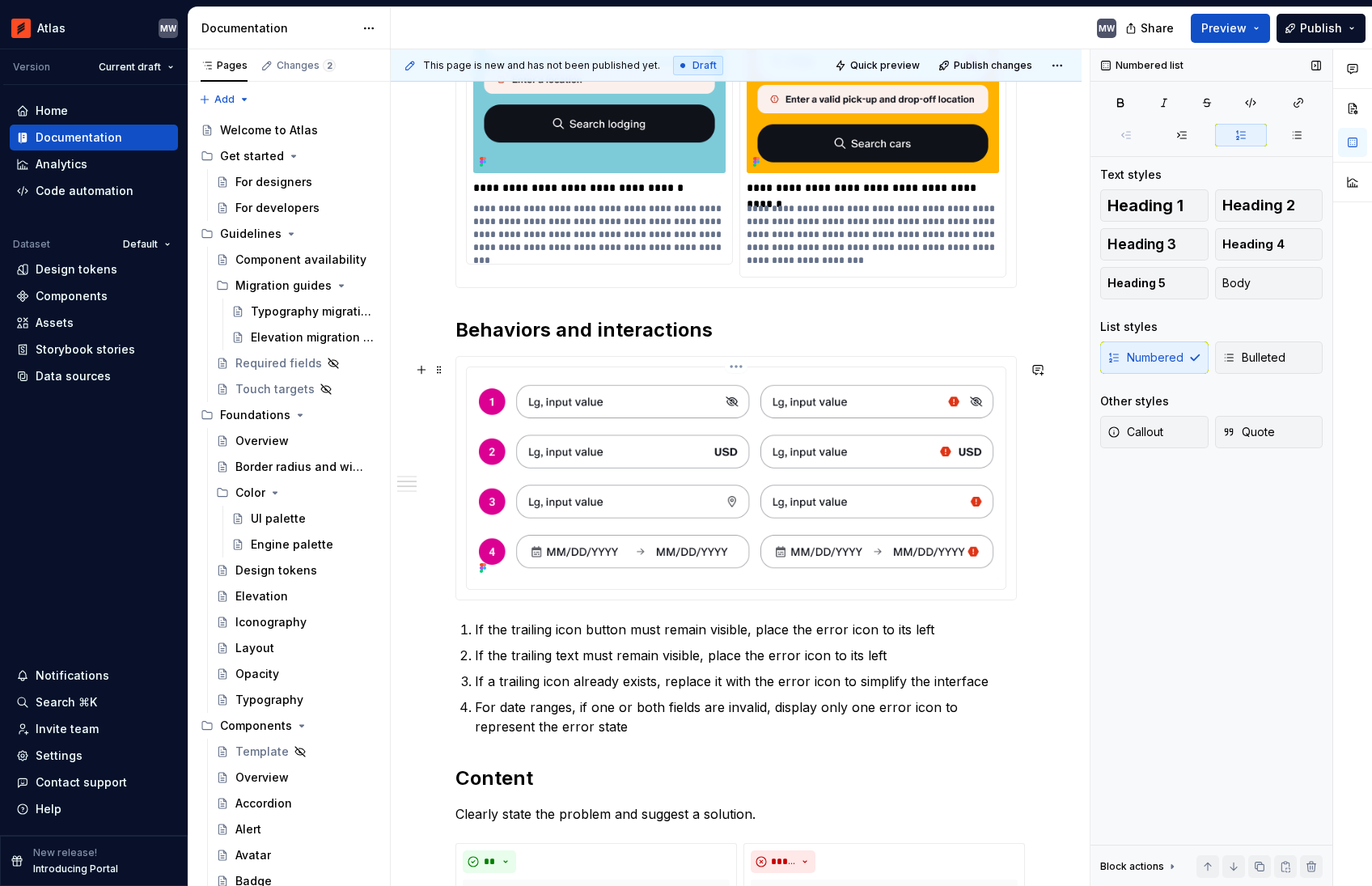
scroll to position [1320, 0]
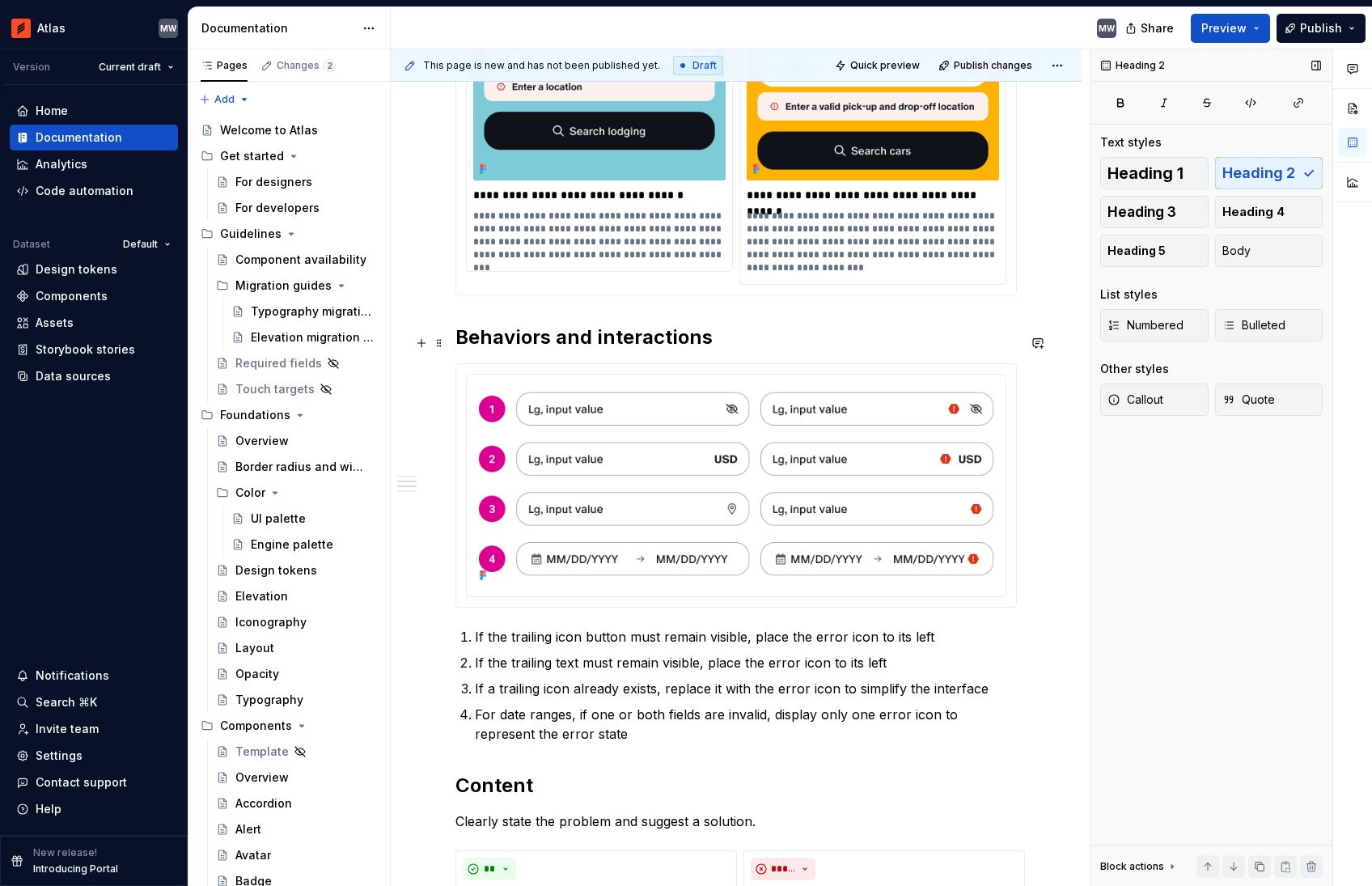
click at [730, 350] on h2 "Behaviors and interactions" at bounding box center [735, 338] width 561 height 26
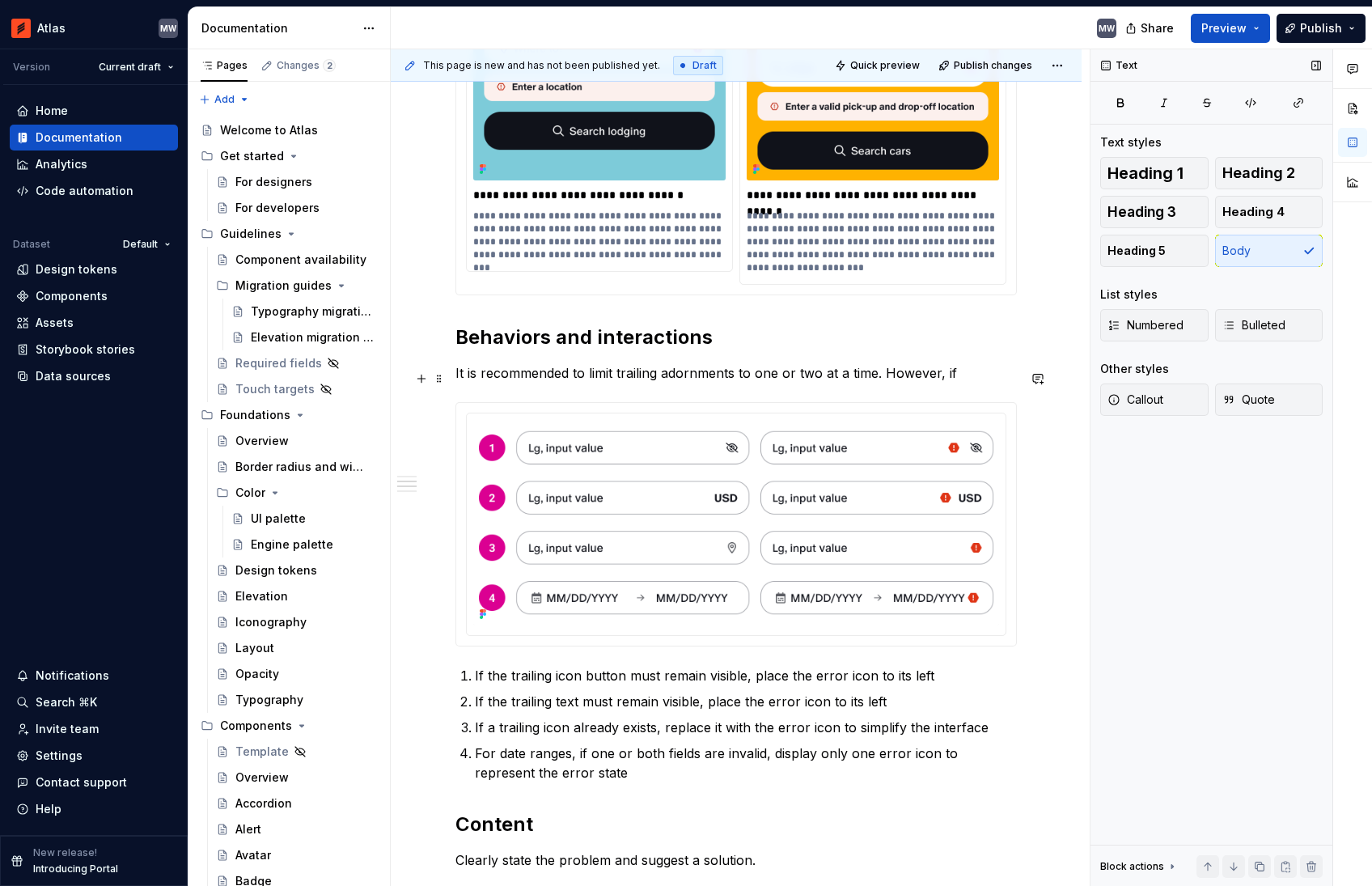
click at [757, 377] on p "It is recommended to limit trailing adornments to one or two at a time. However…" at bounding box center [735, 373] width 561 height 20
click at [1017, 377] on p "It is recommended to limit trailing adornments to only one or two at a time. Ho…" at bounding box center [735, 373] width 561 height 20
click at [904, 380] on p "It is recommended to limit trailing adornments to only one or two at a time. Ho…" at bounding box center [735, 373] width 561 height 20
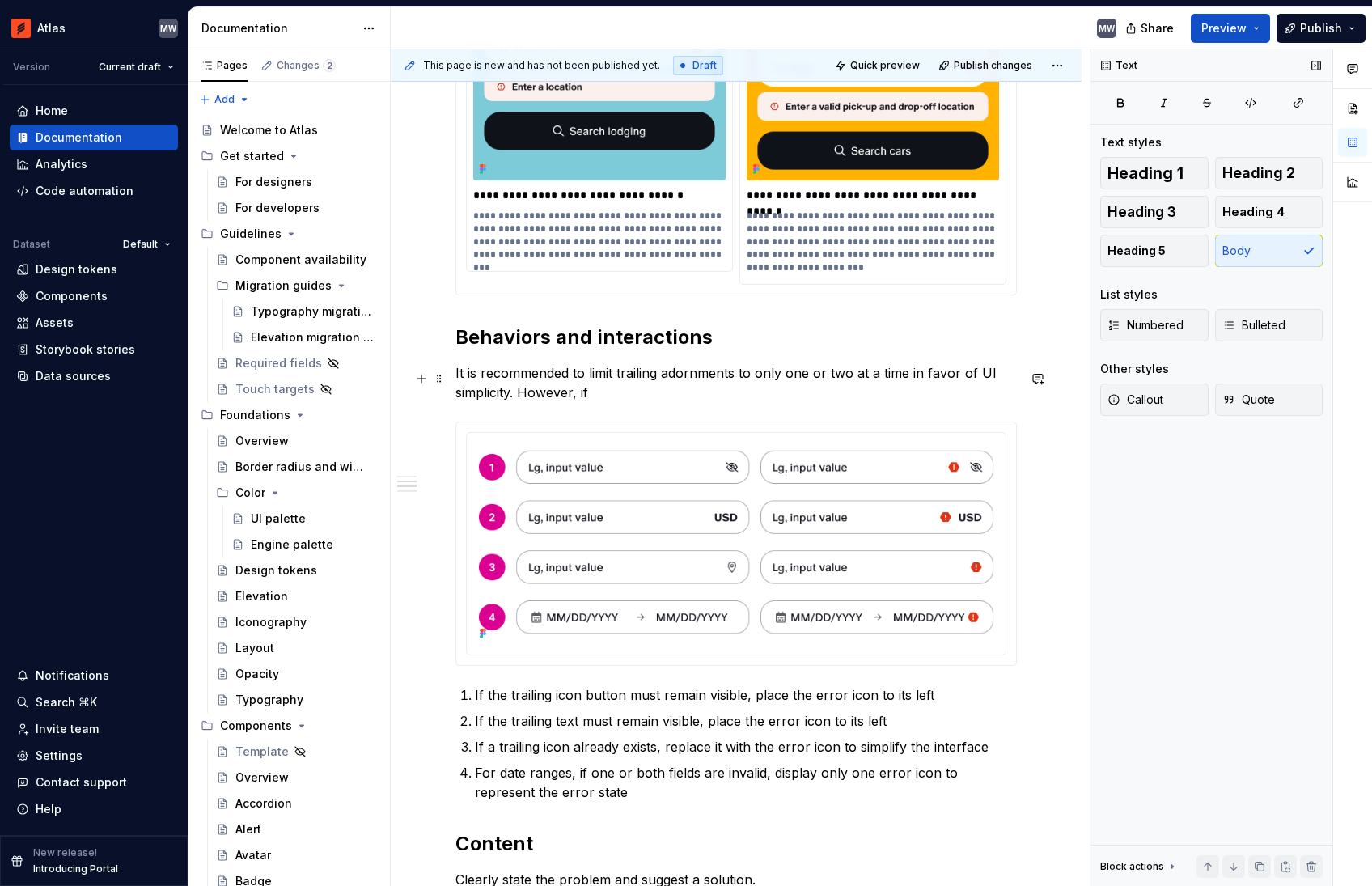
click at [683, 402] on p "It is recommended to limit trailing adornments to only one or two at a time in …" at bounding box center [735, 382] width 561 height 39
drag, startPoint x: 524, startPoint y: 398, endPoint x: 614, endPoint y: 398, distance: 90.0
click at [614, 398] on p "It is recommended to limit trailing adornments to only one or two at a time in …" at bounding box center [735, 382] width 561 height 39
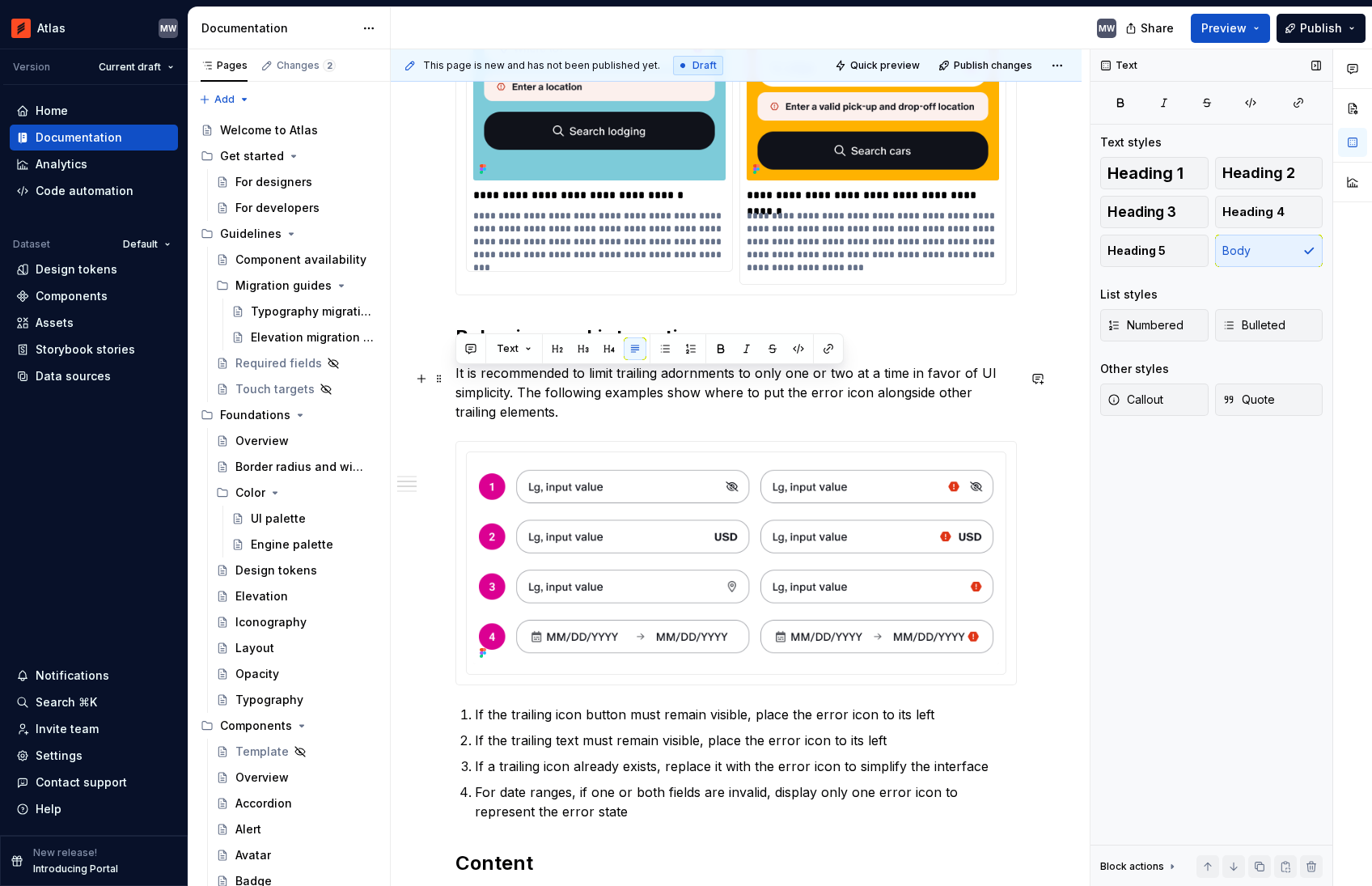
drag, startPoint x: 513, startPoint y: 424, endPoint x: 446, endPoint y: 386, distance: 77.0
click at [446, 386] on div "**********" at bounding box center [736, 556] width 691 height 3158
copy p "It is recommended to limit trailing adornments to only one or two at a time in …"
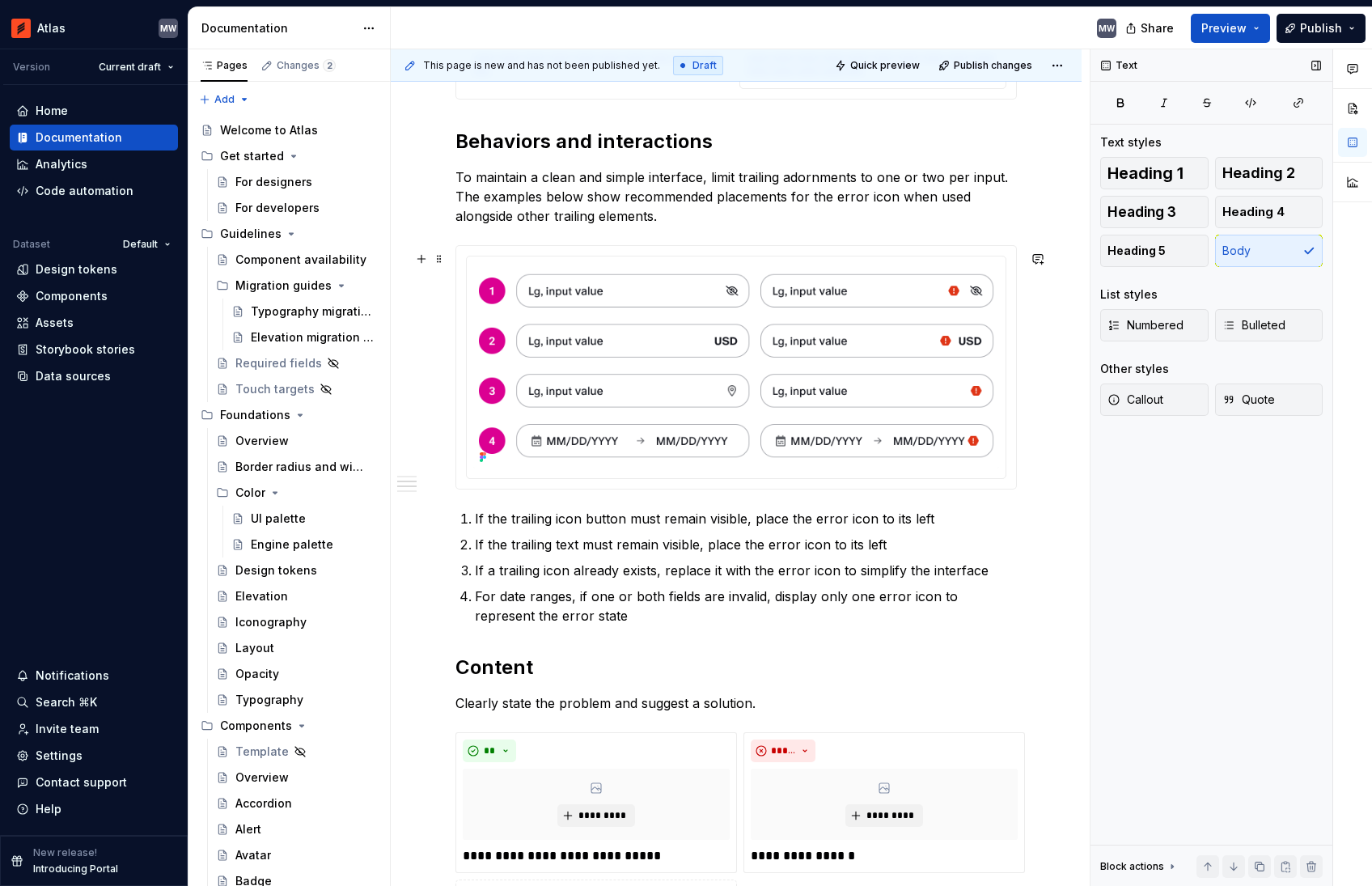
scroll to position [1520, 0]
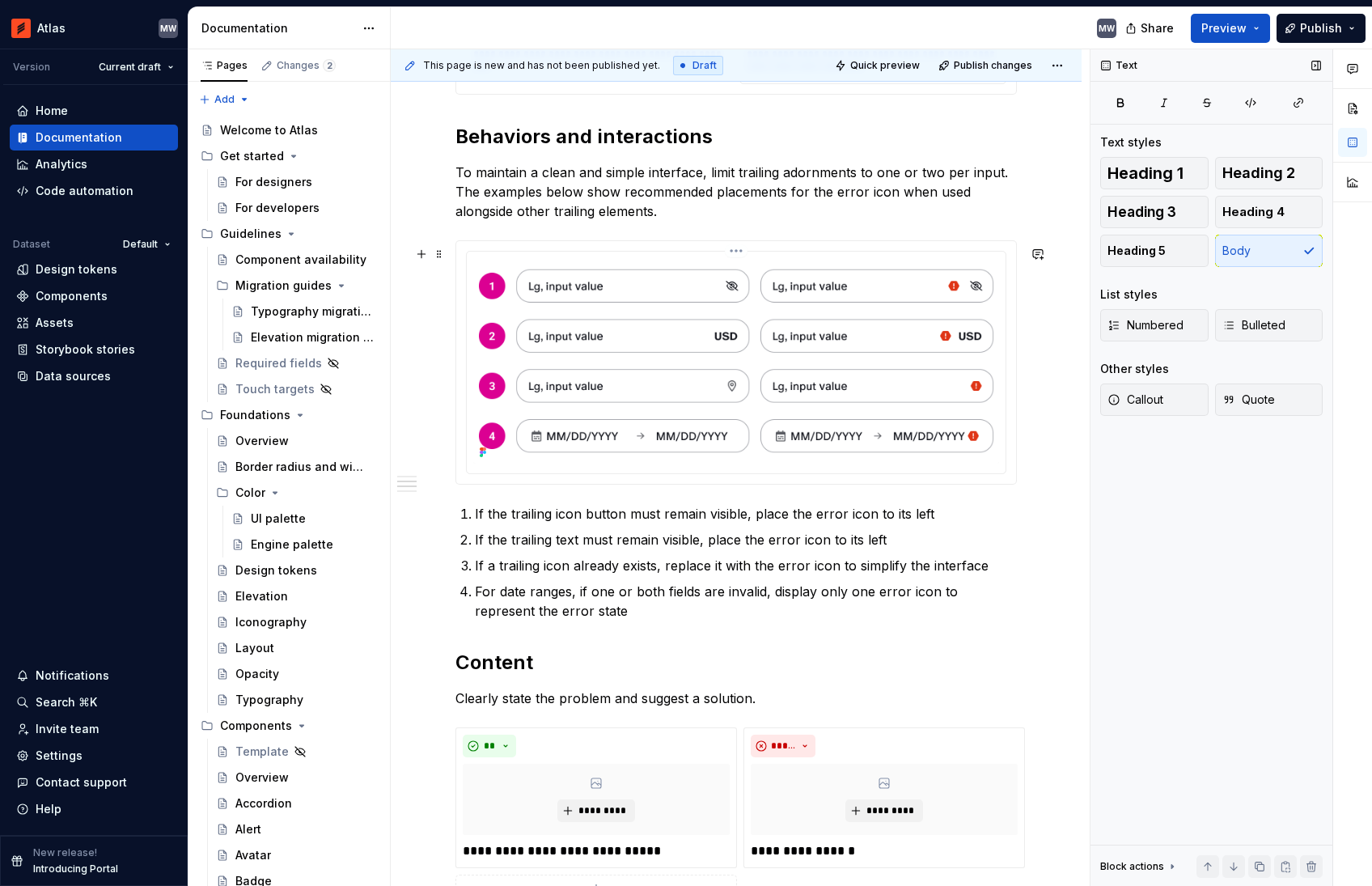
click at [764, 337] on img at bounding box center [736, 361] width 526 height 206
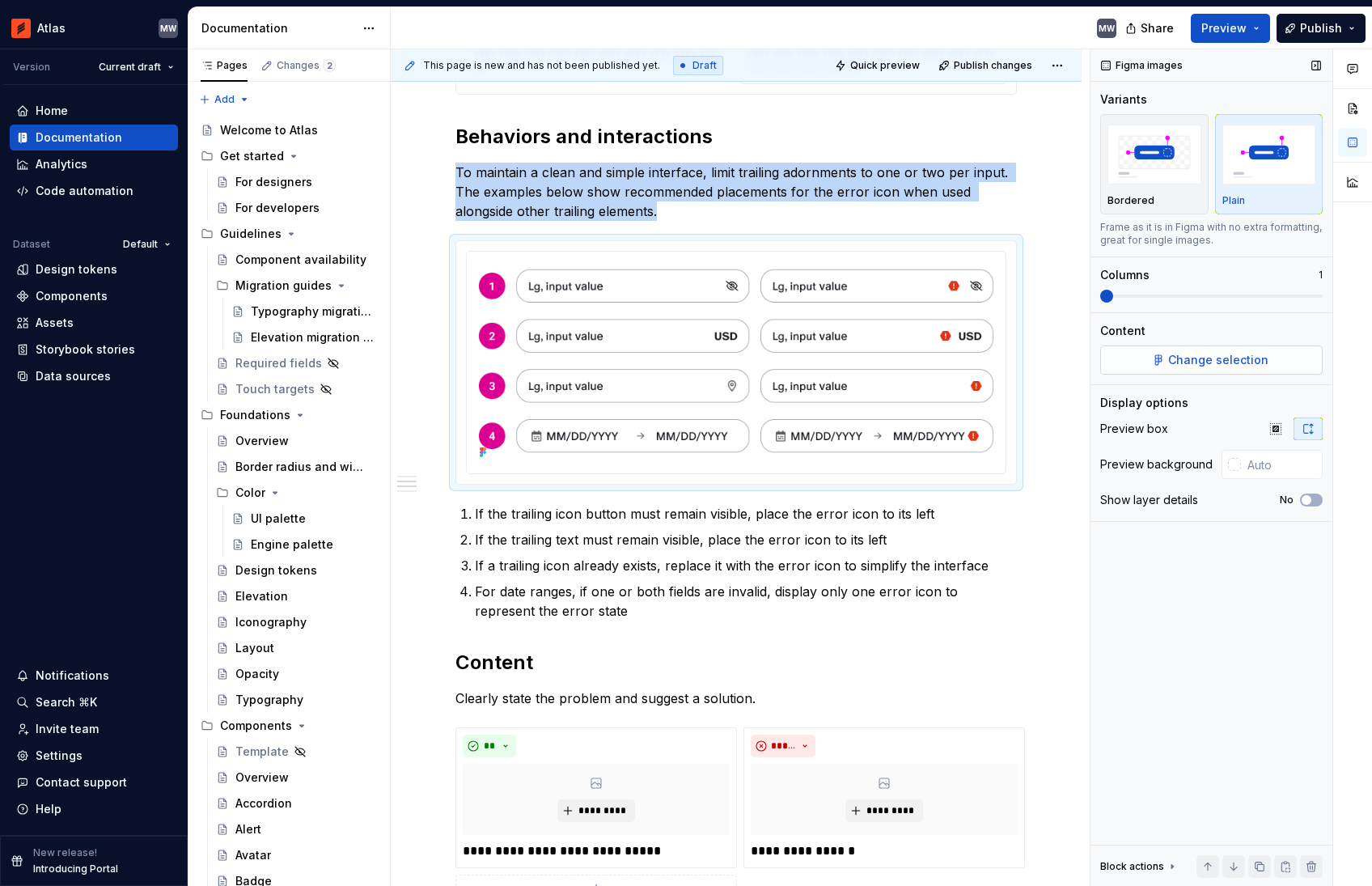
click at [1223, 356] on span "Change selection" at bounding box center [1218, 360] width 100 height 16
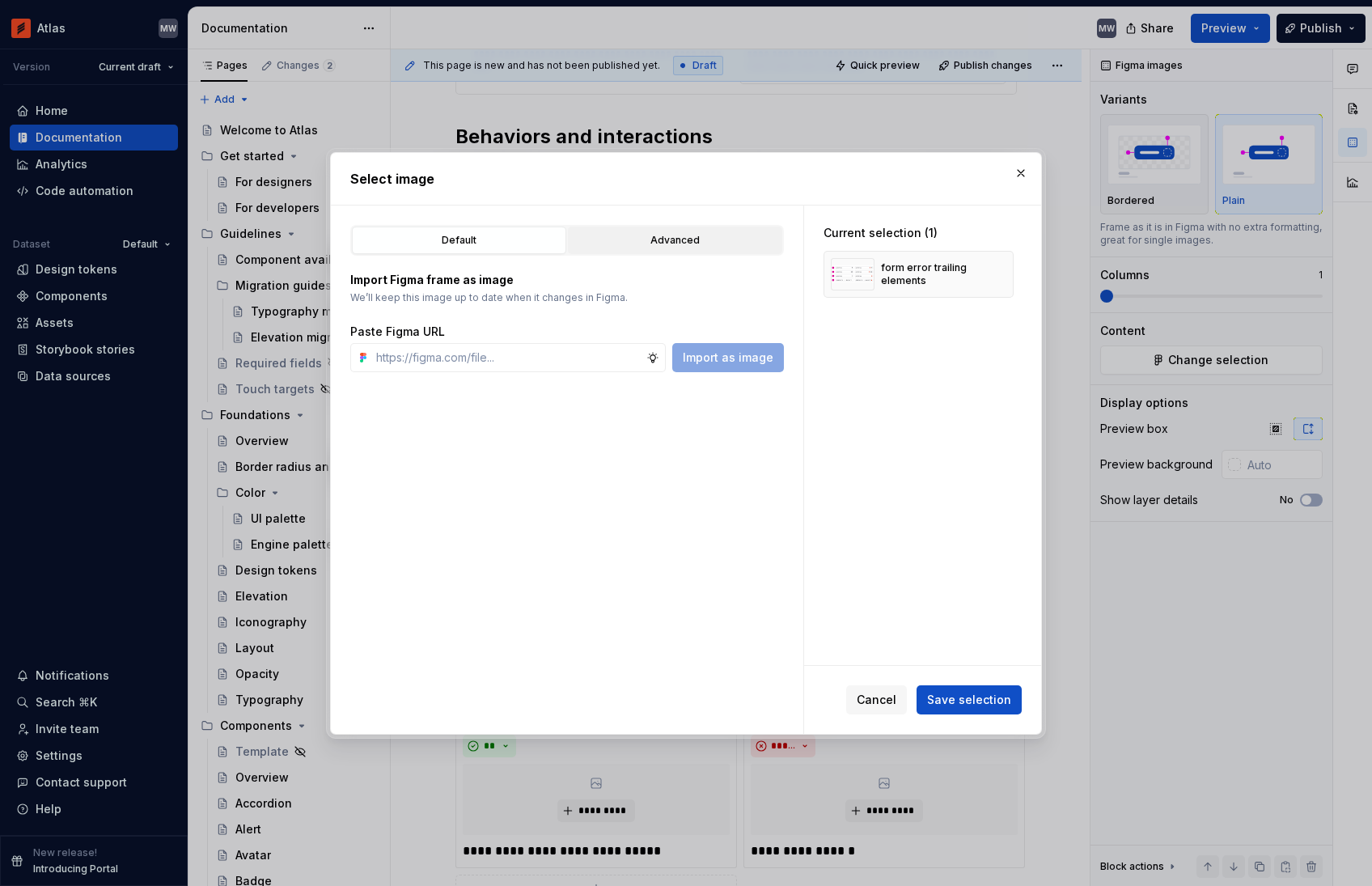
click at [629, 246] on div "Advanced" at bounding box center [674, 240] width 203 height 16
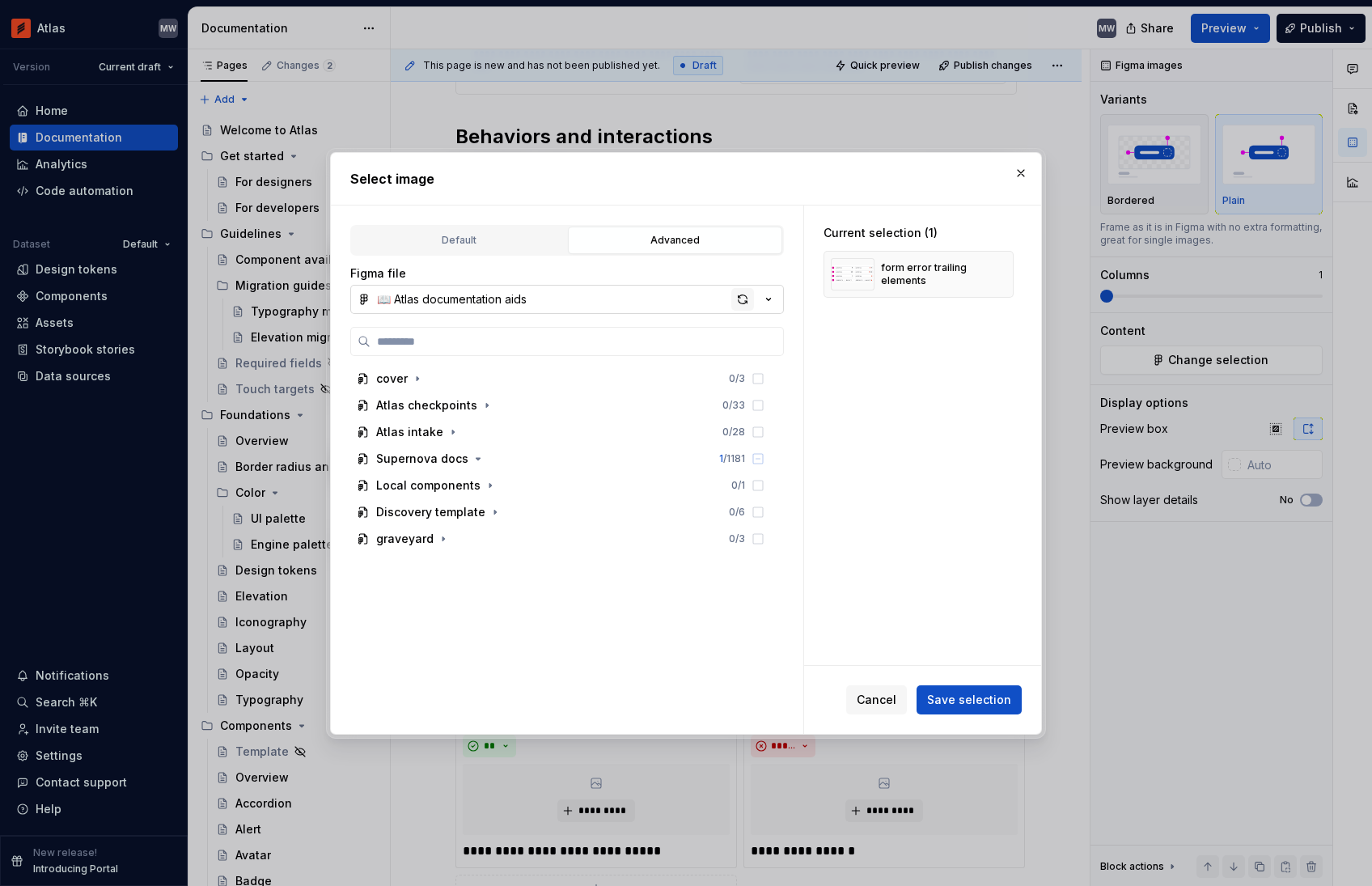
click at [748, 301] on div "button" at bounding box center [742, 299] width 22 height 22
drag, startPoint x: 896, startPoint y: 691, endPoint x: 938, endPoint y: 626, distance: 77.4
click at [895, 691] on span "Cancel" at bounding box center [877, 699] width 39 height 16
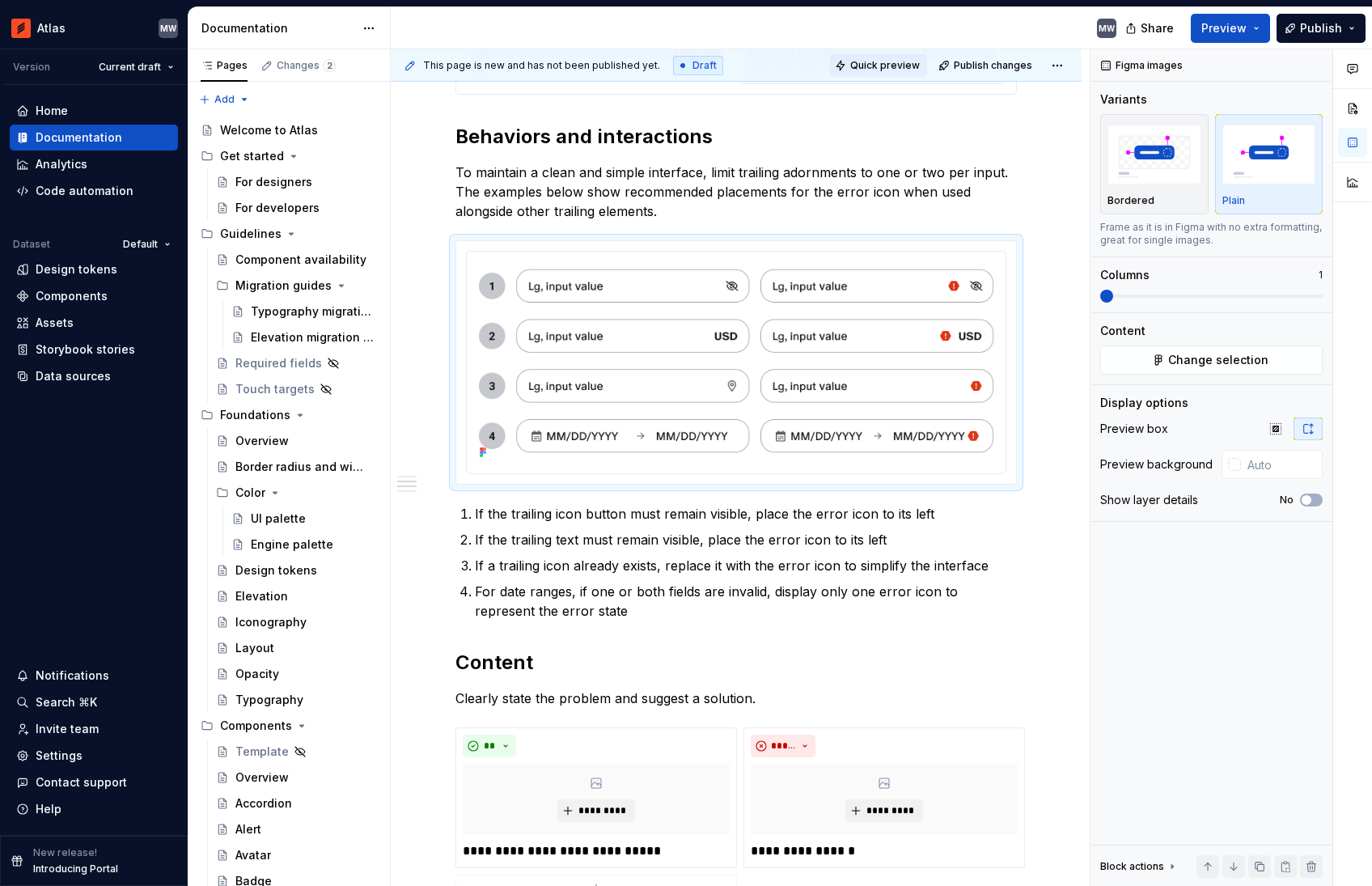
click at [885, 71] on button "Quick preview" at bounding box center [878, 65] width 97 height 22
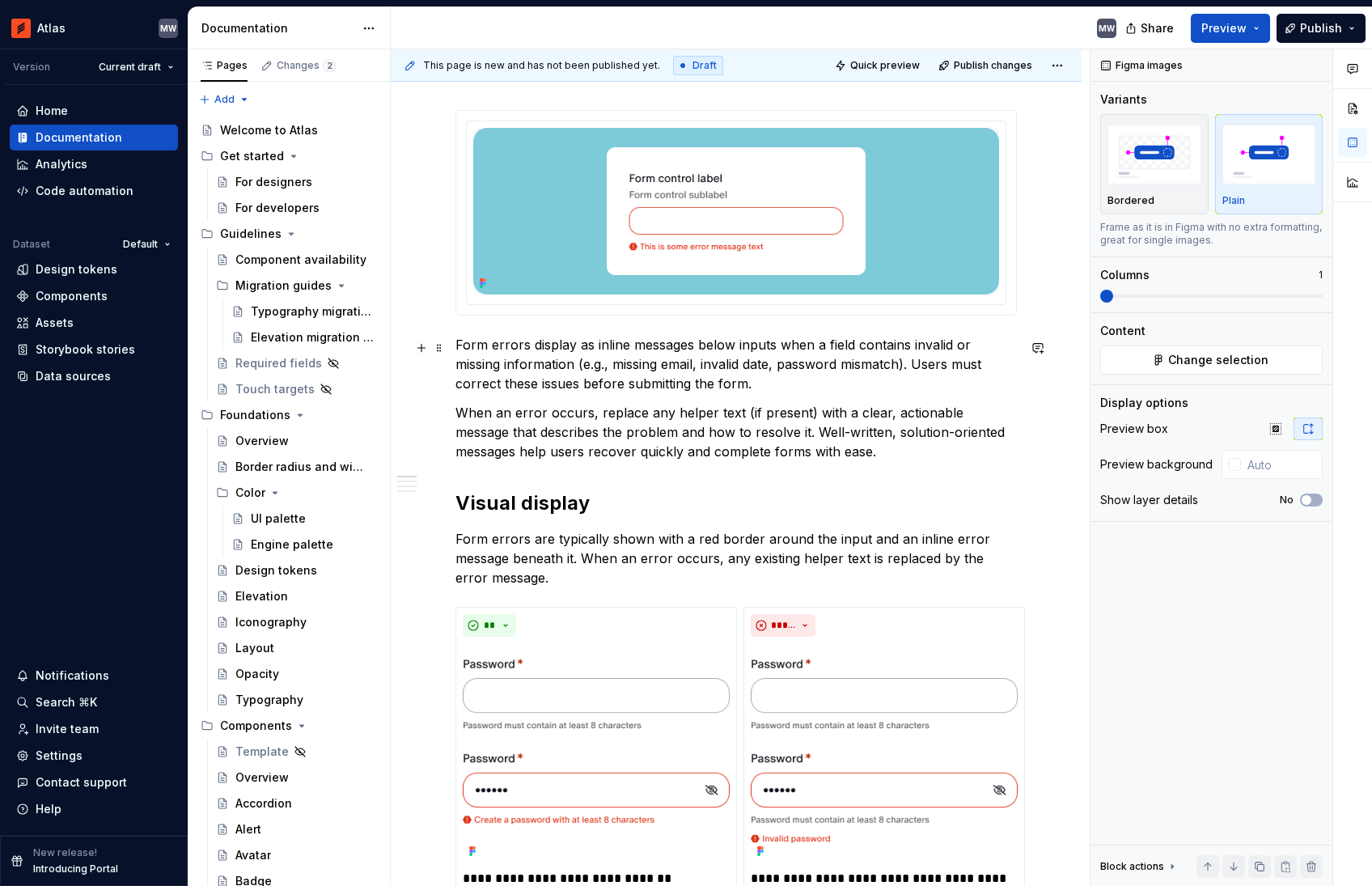
scroll to position [266, 0]
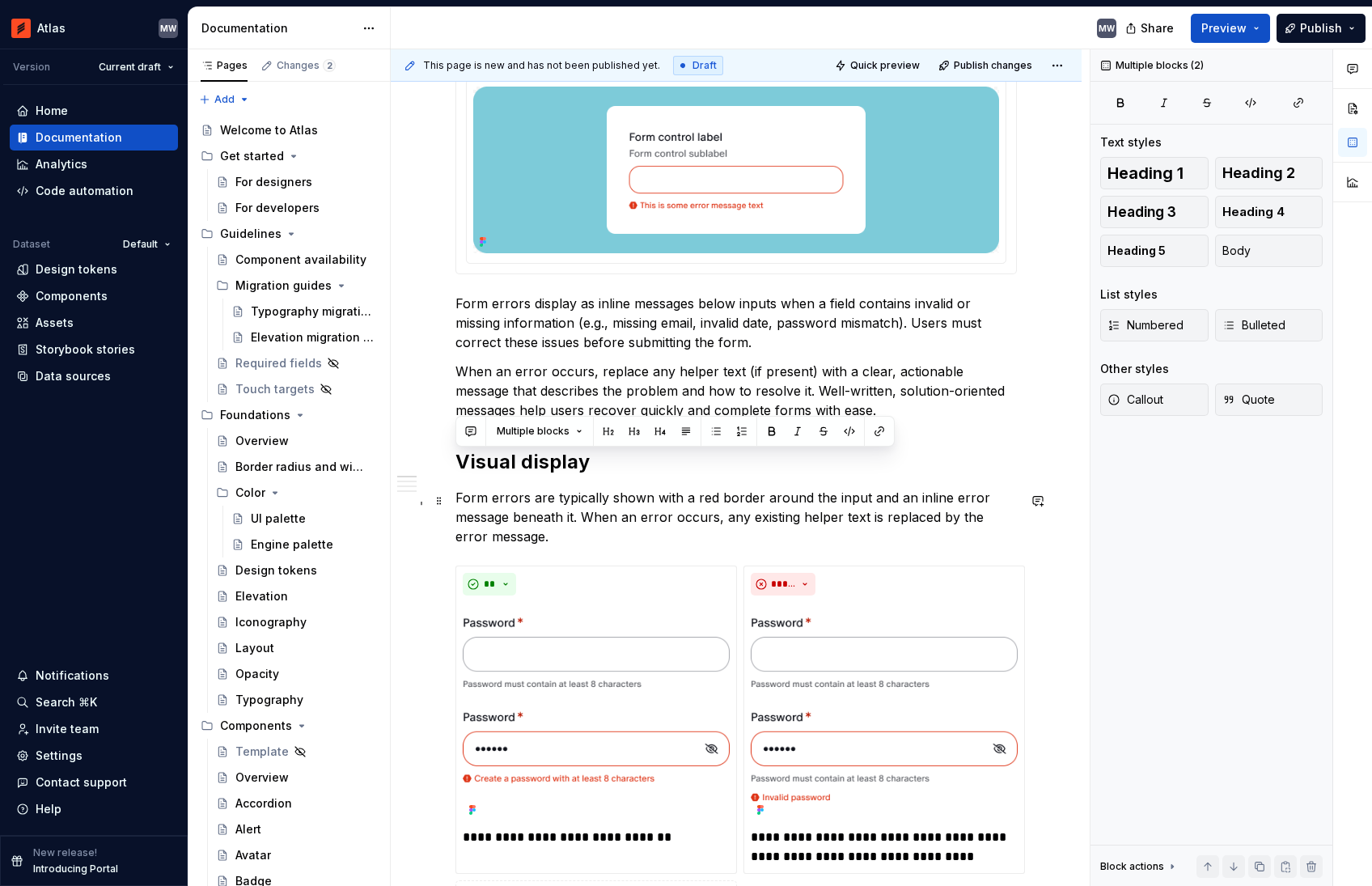
drag, startPoint x: 459, startPoint y: 462, endPoint x: 558, endPoint y: 536, distance: 123.6
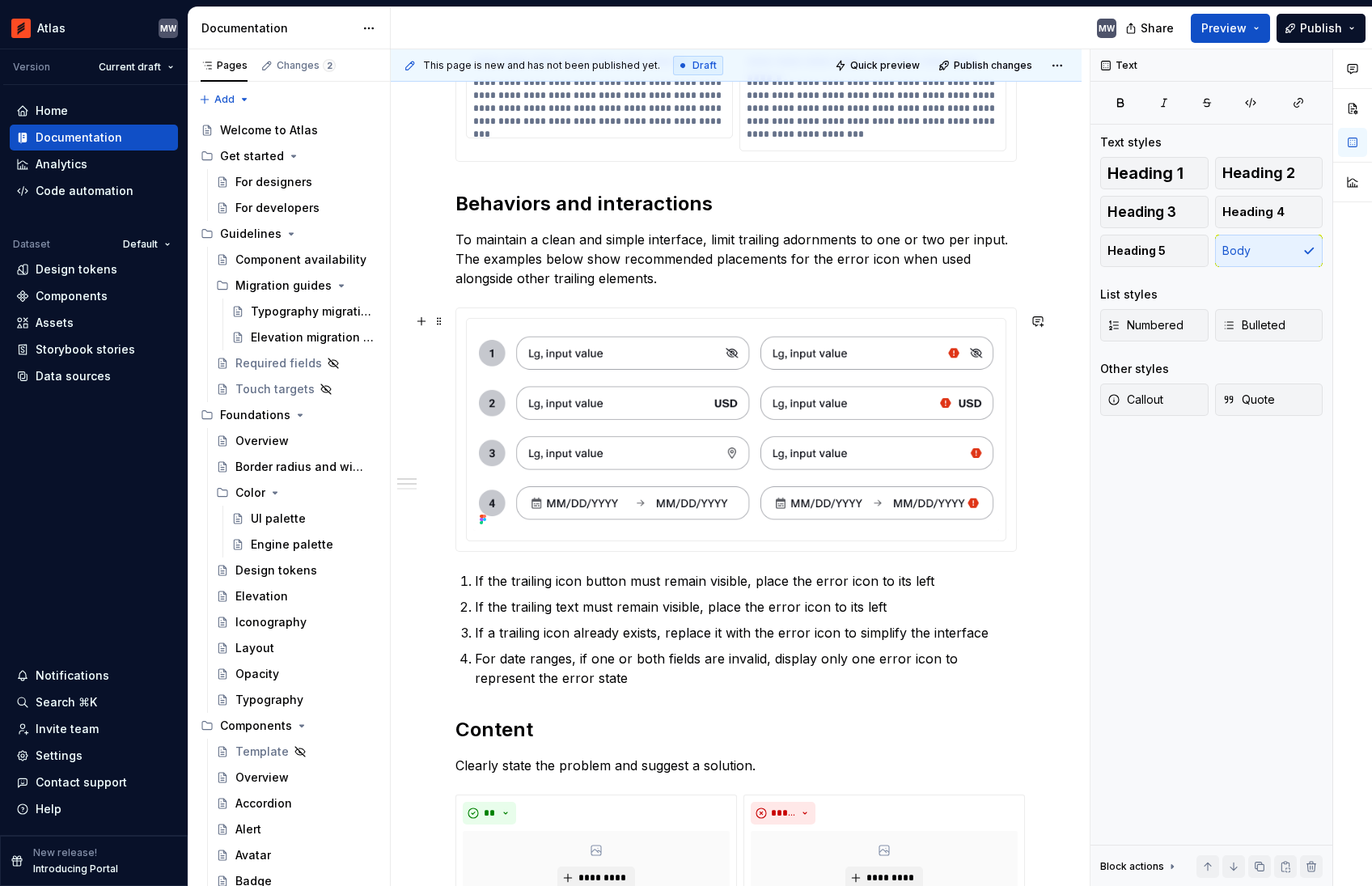
scroll to position [1327, 0]
click at [884, 67] on span "Quick preview" at bounding box center [884, 65] width 69 height 13
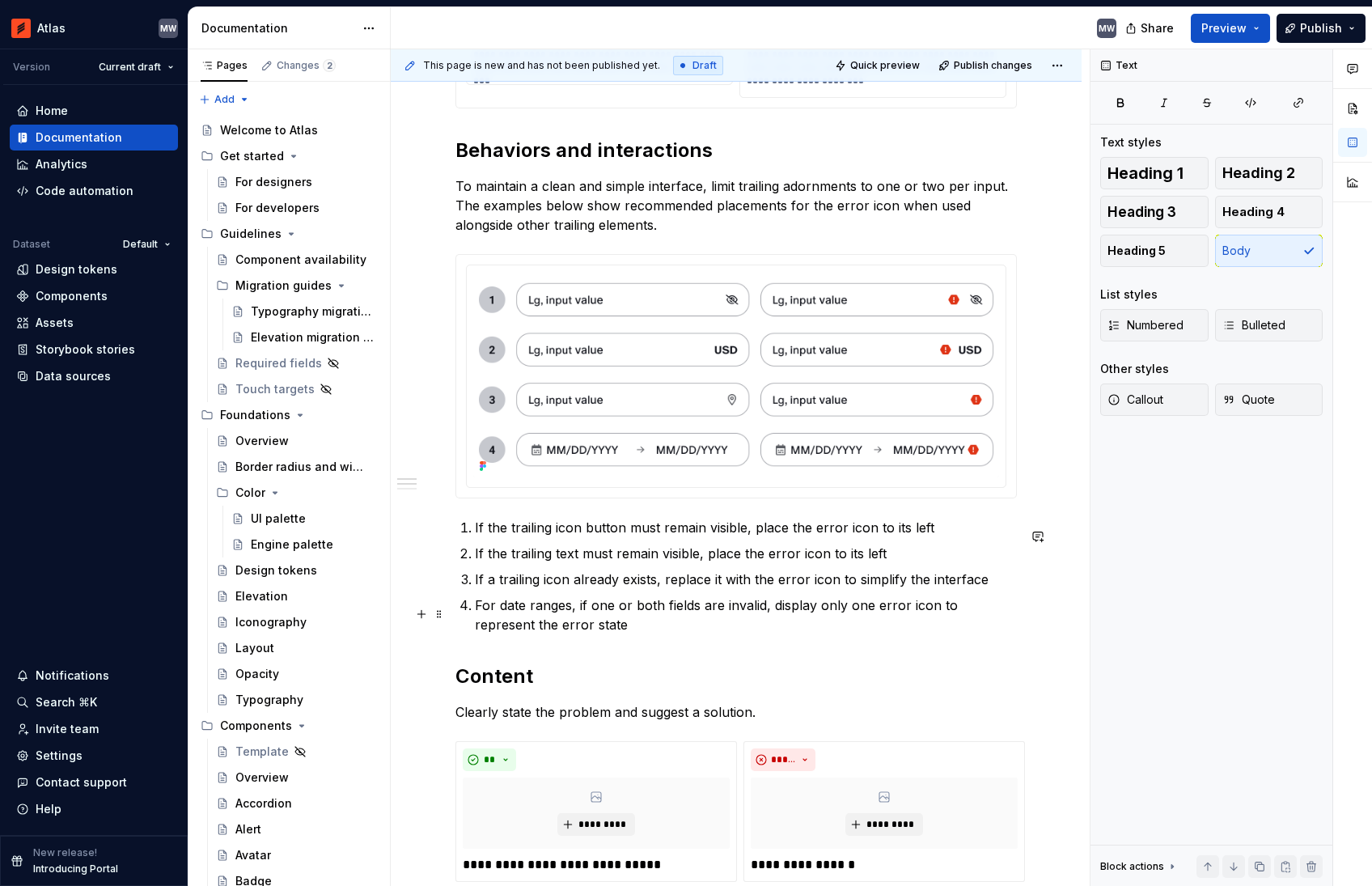
scroll to position [1382, 0]
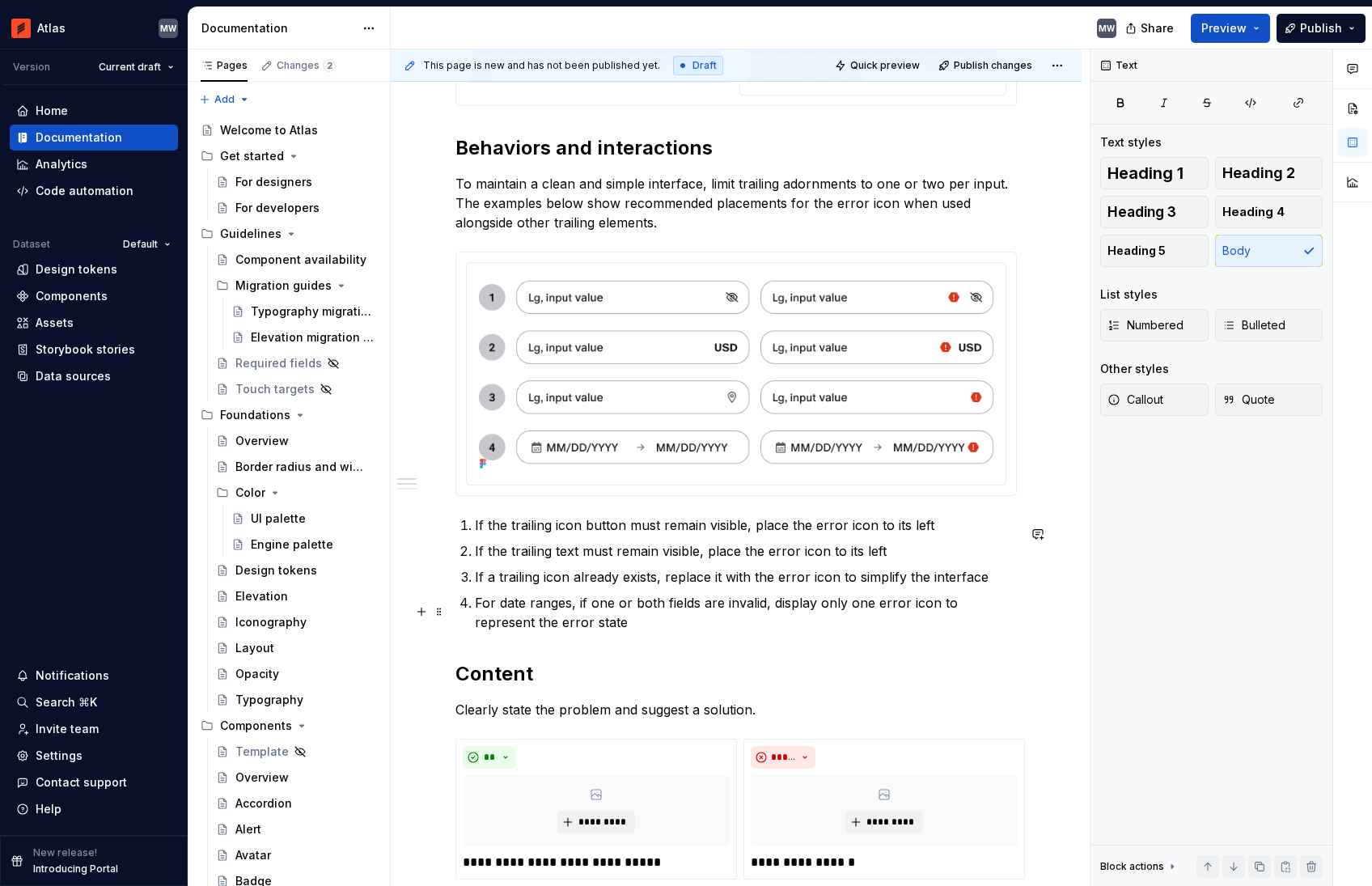
click at [606, 632] on p "For date ranges, if one or both fields are invalid, display only one error icon…" at bounding box center [746, 612] width 542 height 39
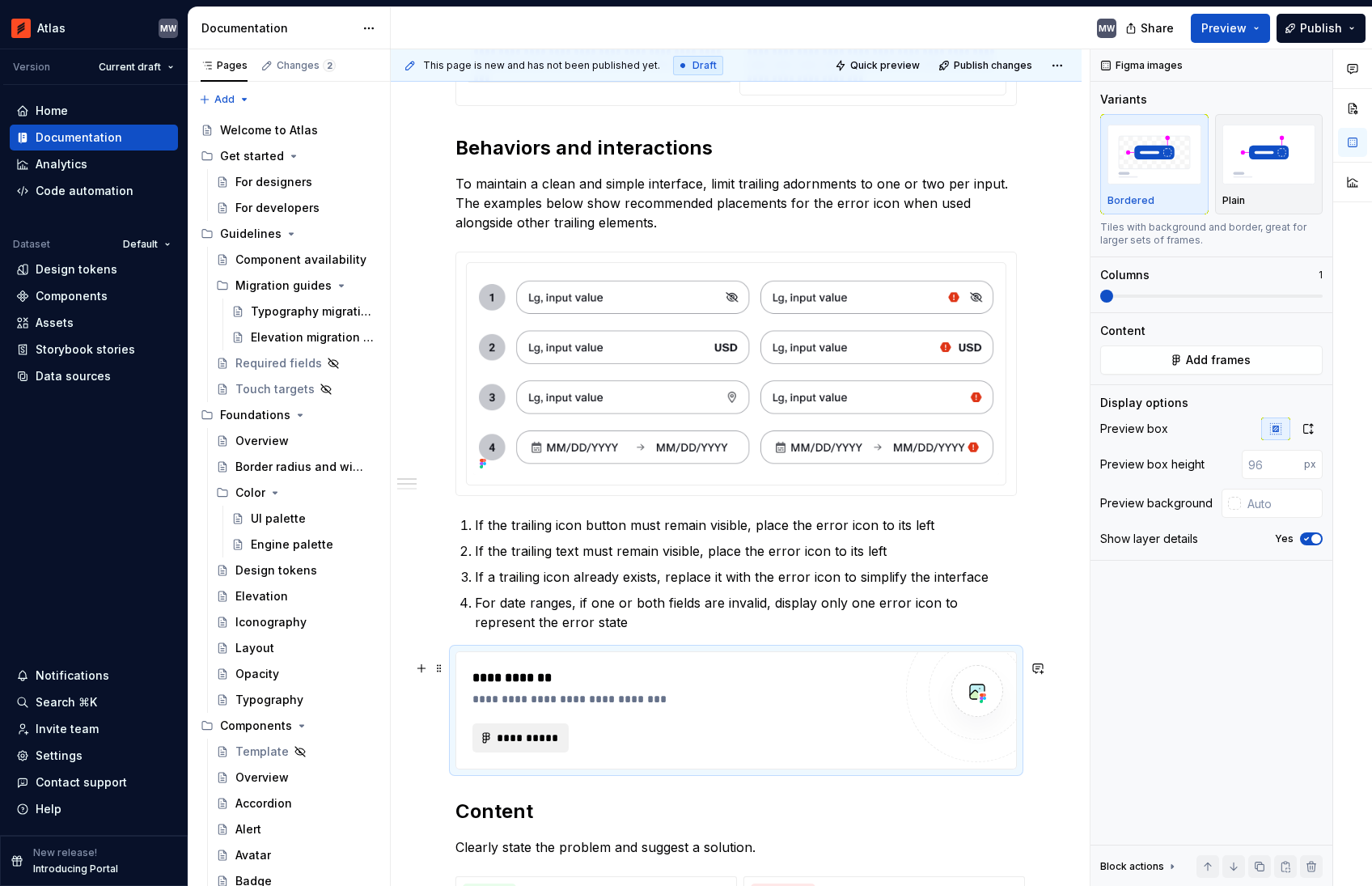
click at [530, 735] on button "**********" at bounding box center [520, 738] width 96 height 29
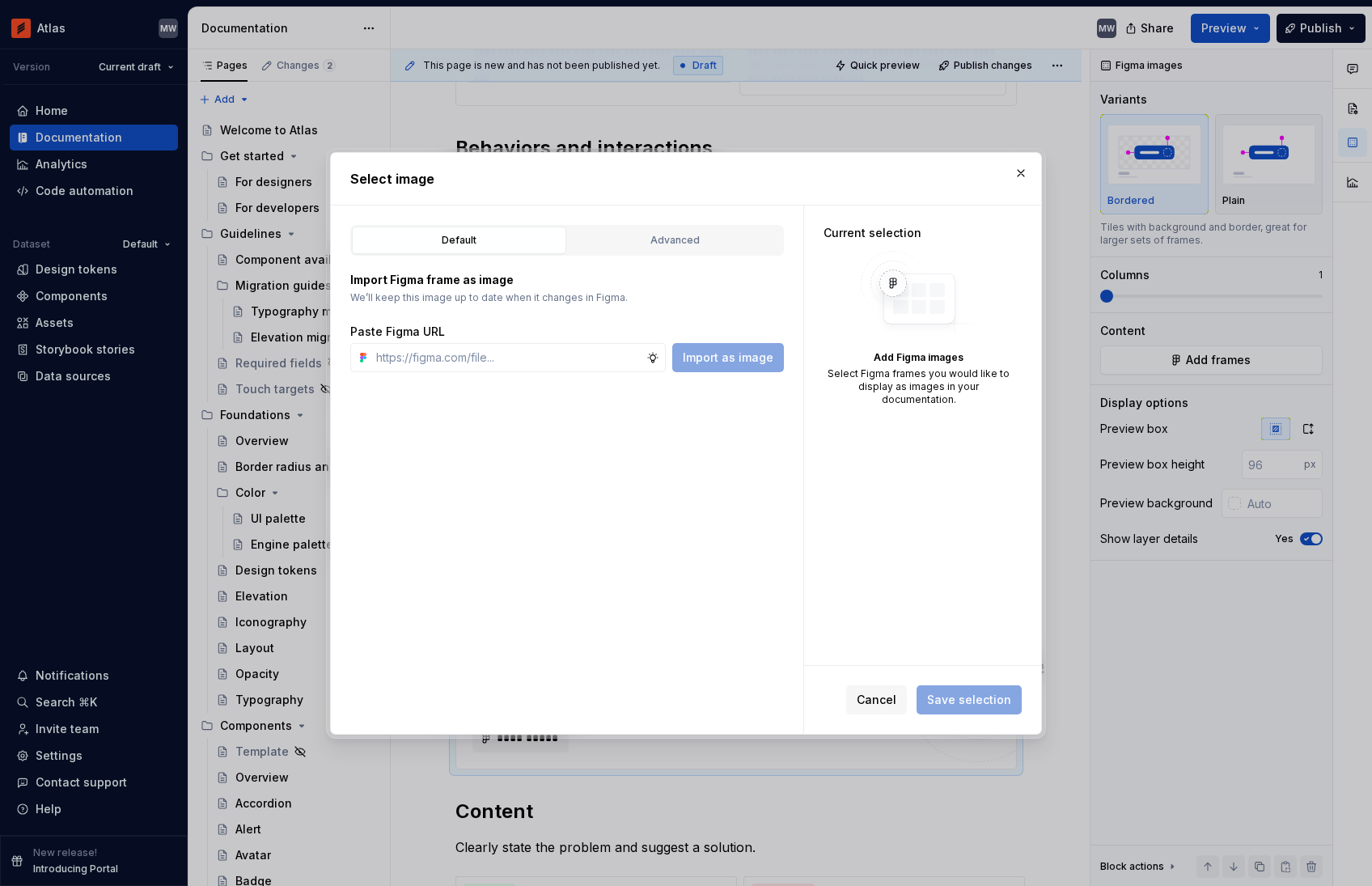
type textarea "*"
click at [668, 244] on div "Advanced" at bounding box center [674, 240] width 203 height 16
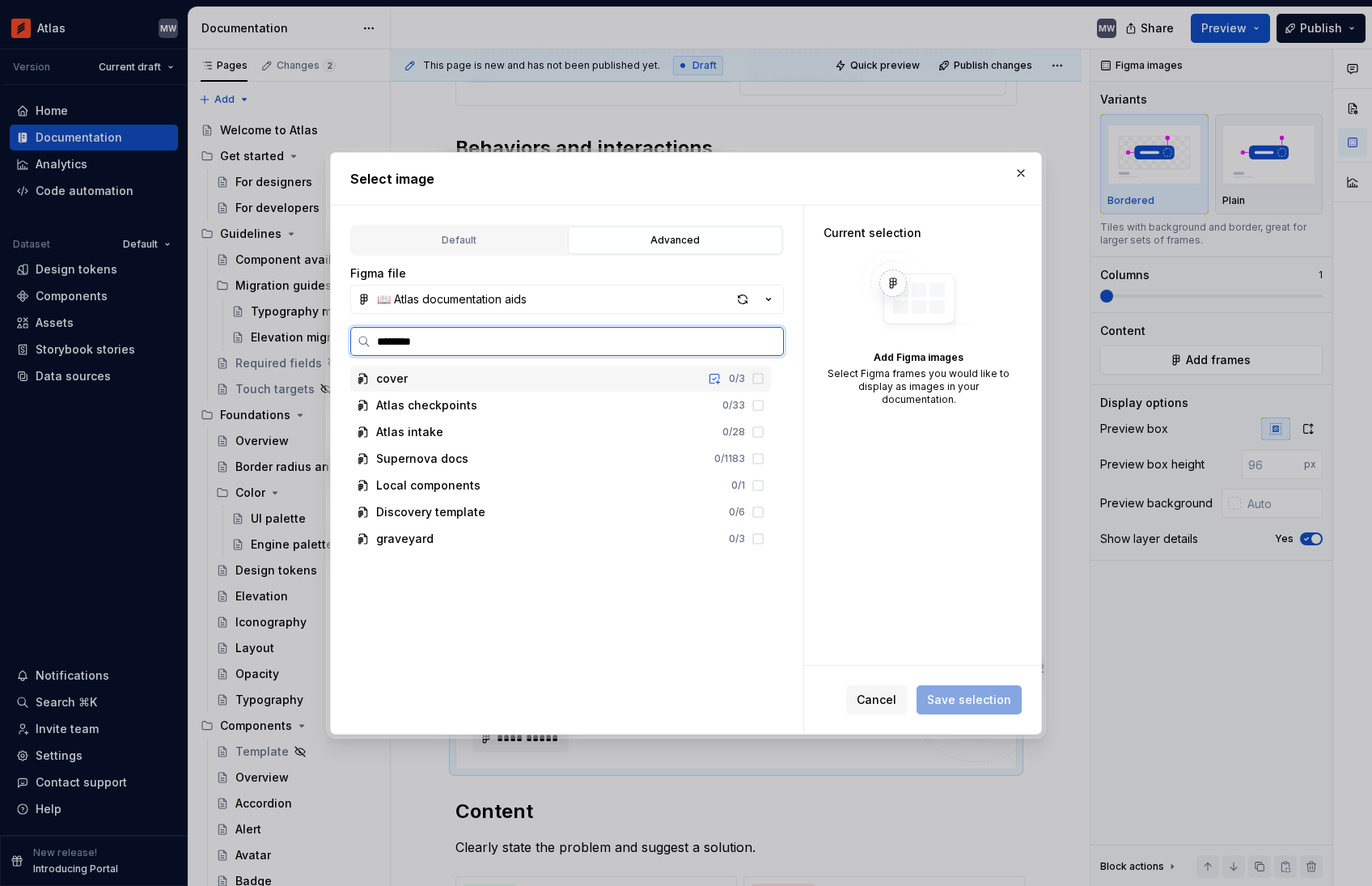
type input "*********"
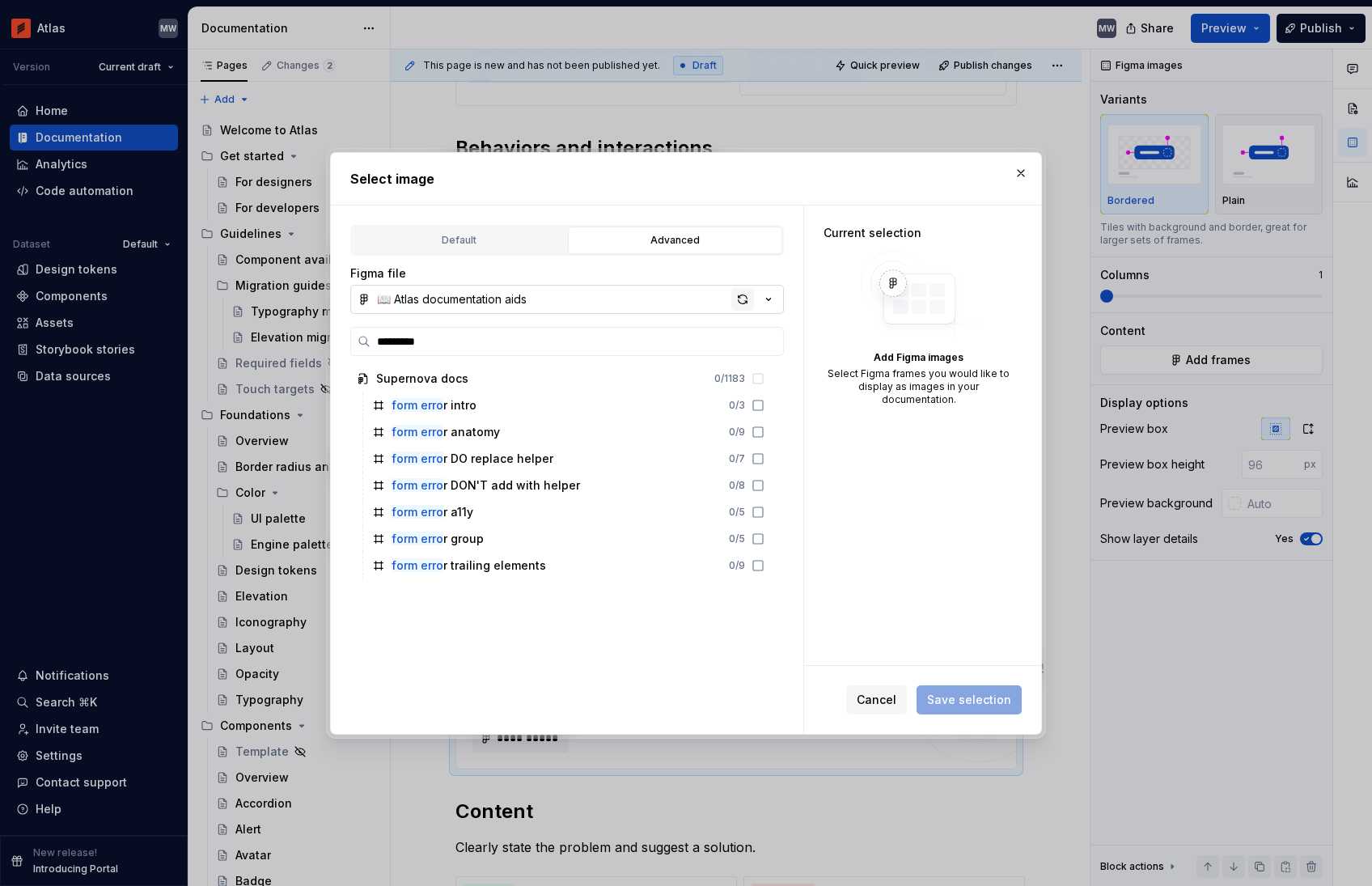
click at [745, 301] on div "button" at bounding box center [742, 299] width 22 height 22
click at [1023, 174] on button "button" at bounding box center [1021, 173] width 22 height 22
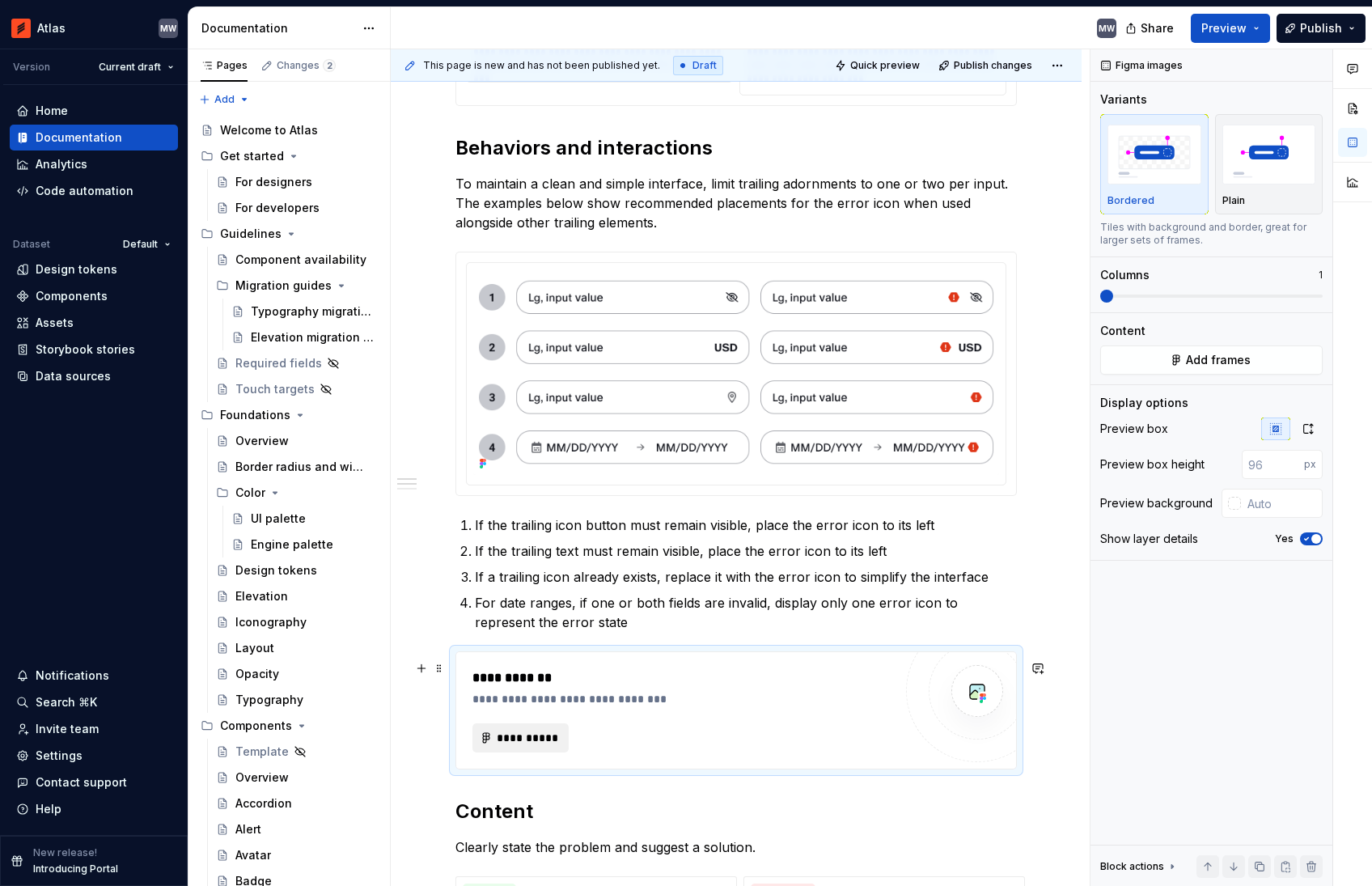
click at [548, 745] on span "**********" at bounding box center [527, 737] width 63 height 16
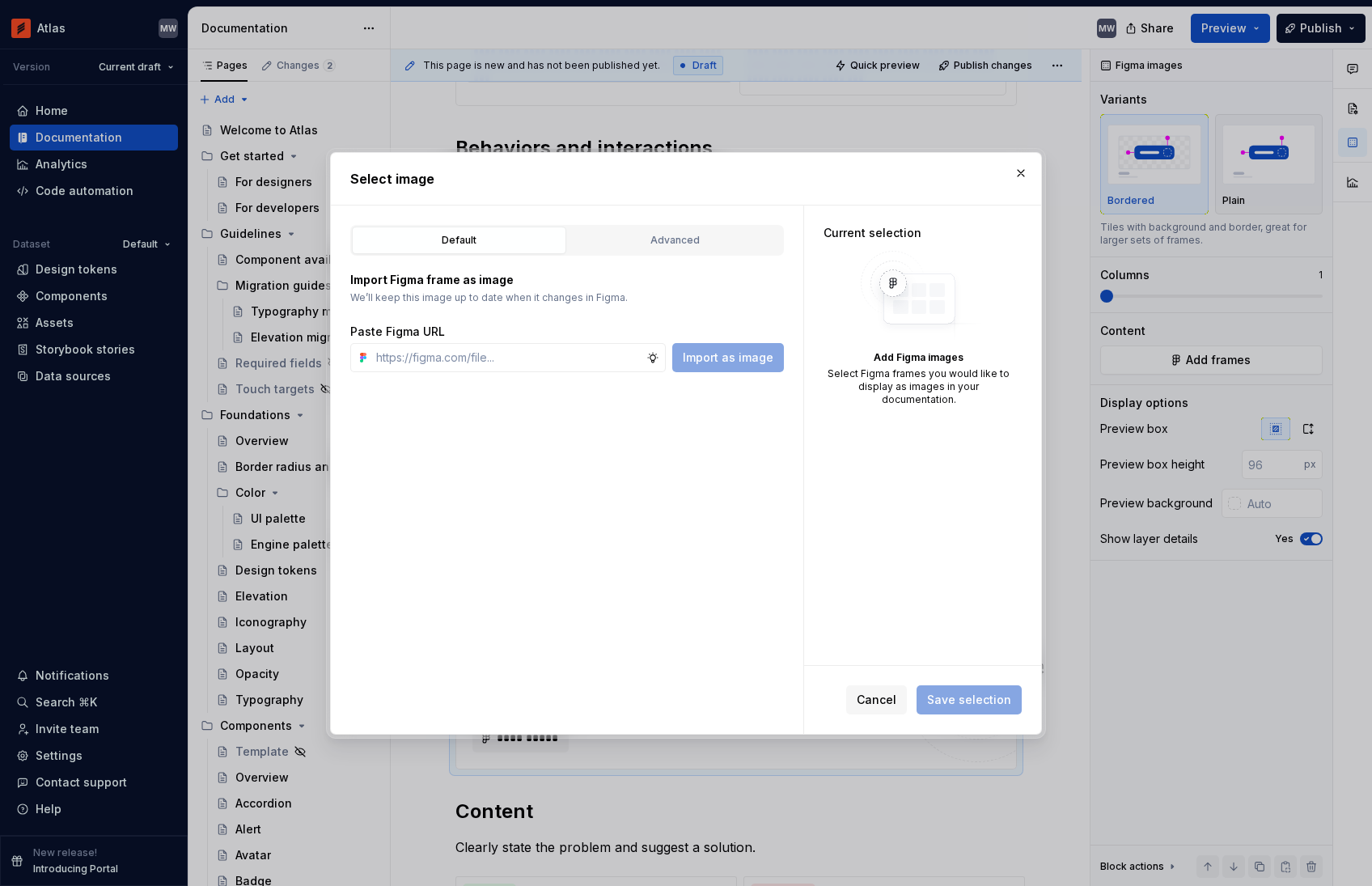
type textarea "*"
click at [659, 205] on div at bounding box center [686, 205] width 710 height 1
click at [652, 240] on div "Advanced" at bounding box center [674, 240] width 203 height 16
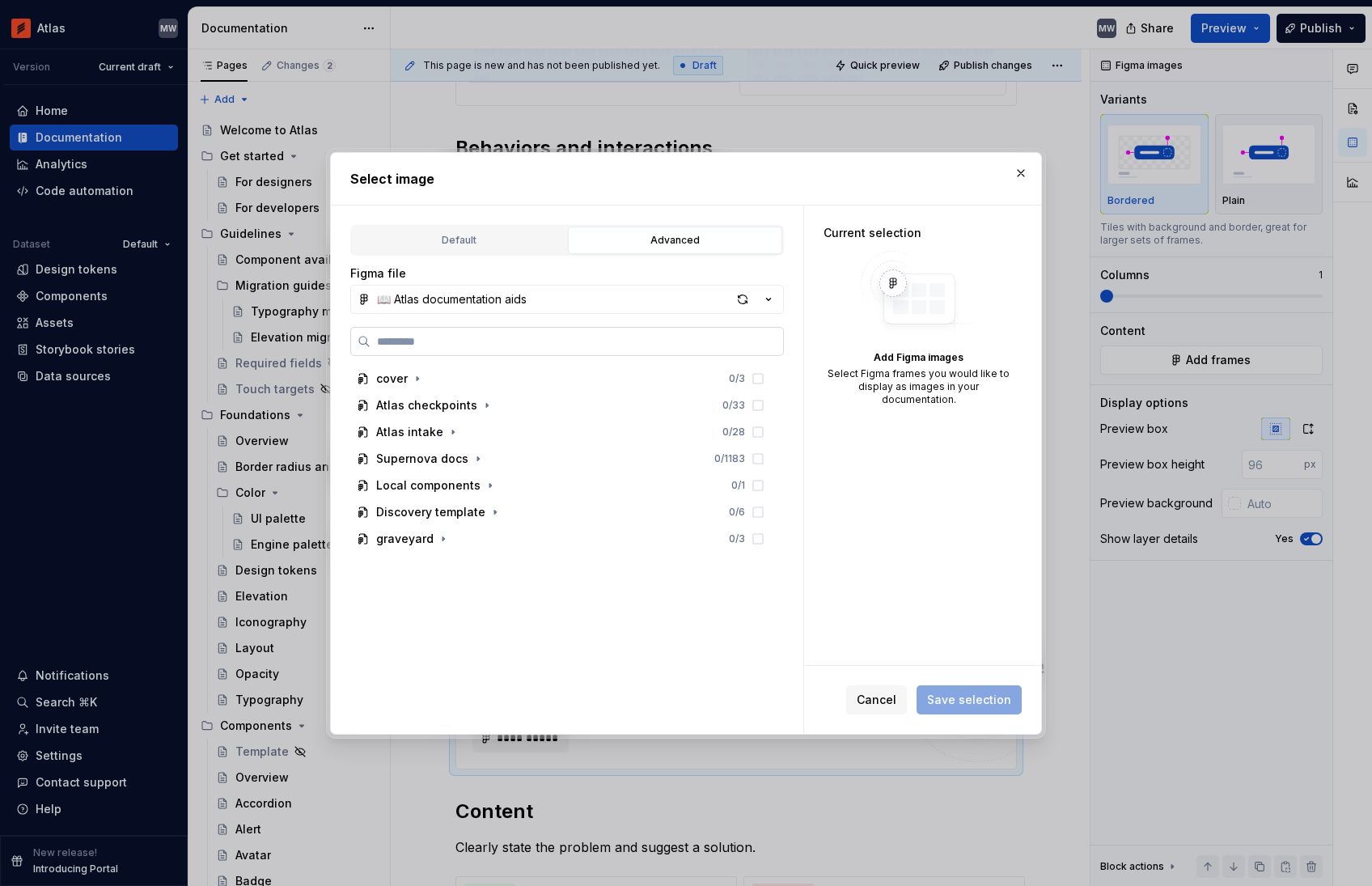
click at [514, 350] on label at bounding box center [567, 341] width 434 height 29
click at [514, 350] on input "search" at bounding box center [576, 341] width 412 height 16
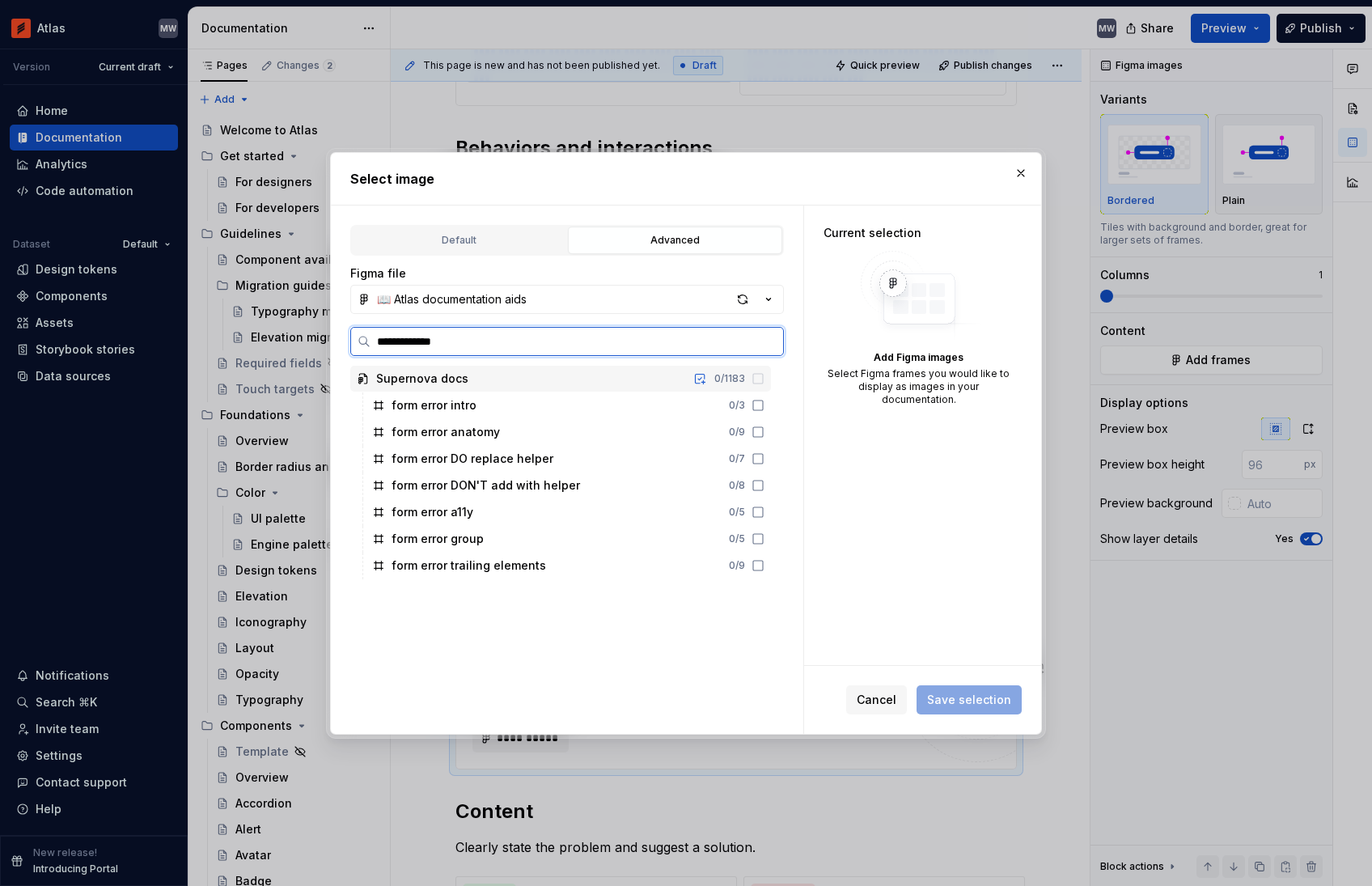
type input "**********"
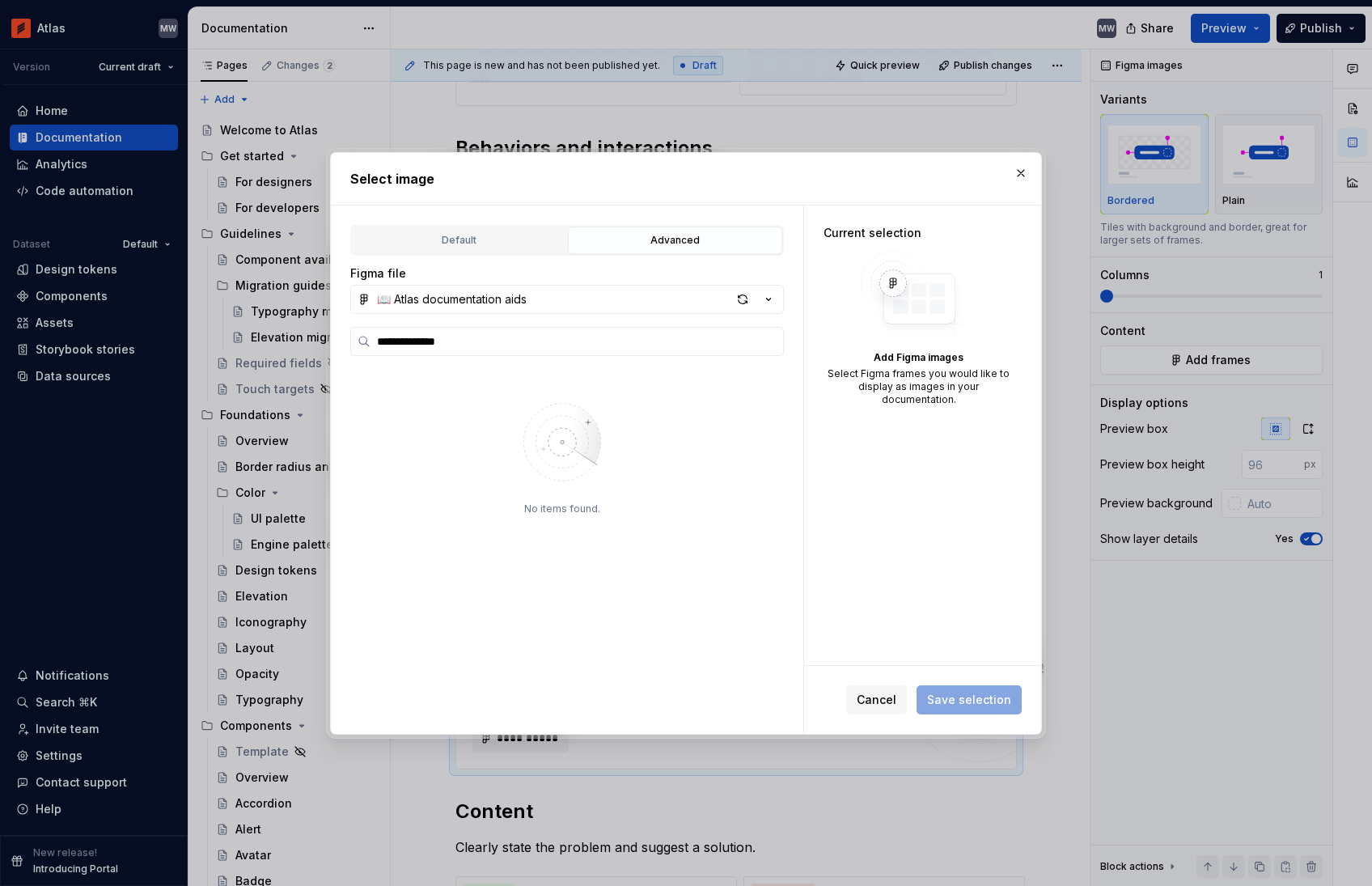
click at [1022, 174] on button "button" at bounding box center [1021, 173] width 22 height 22
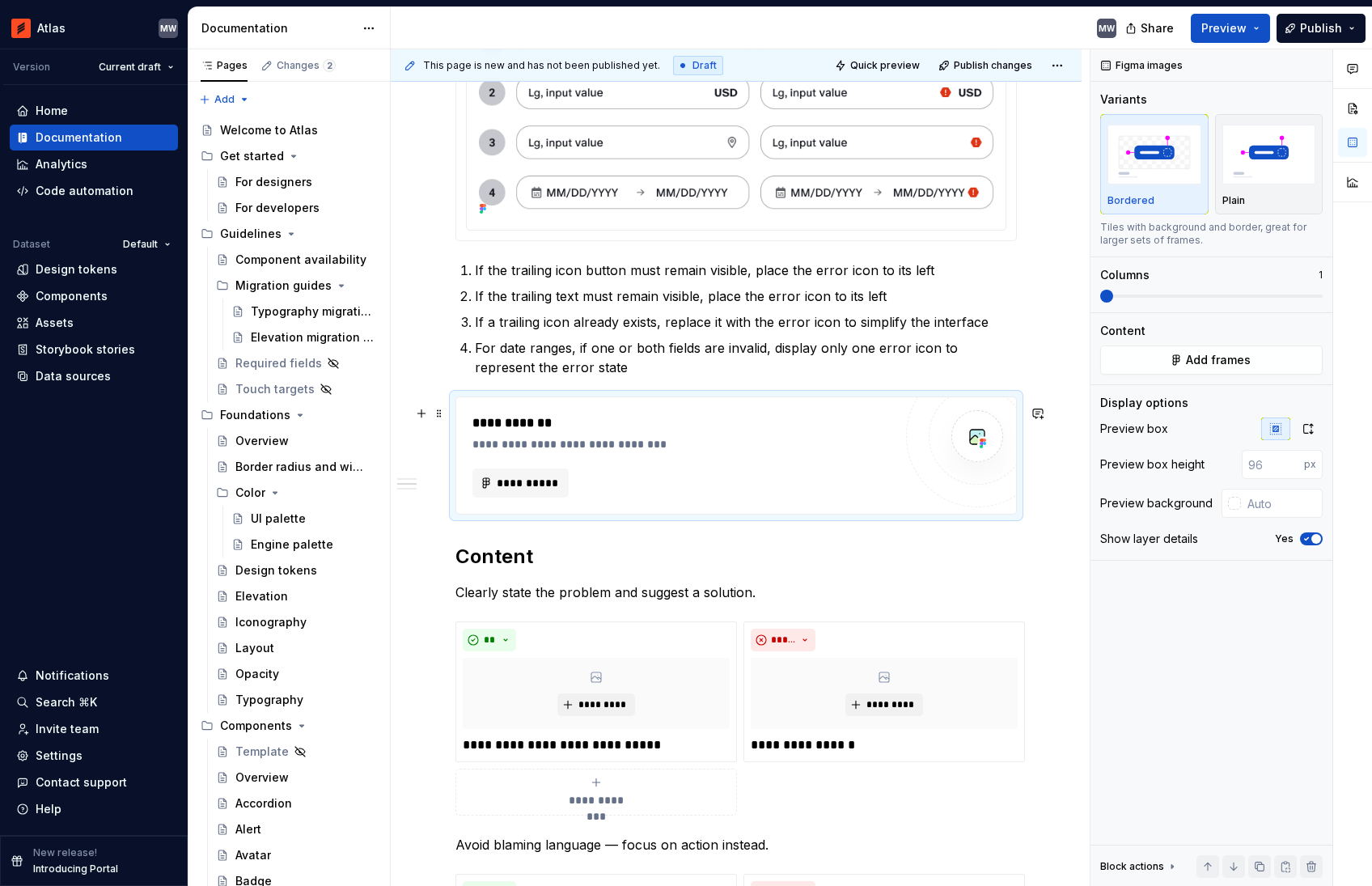
scroll to position [1640, 0]
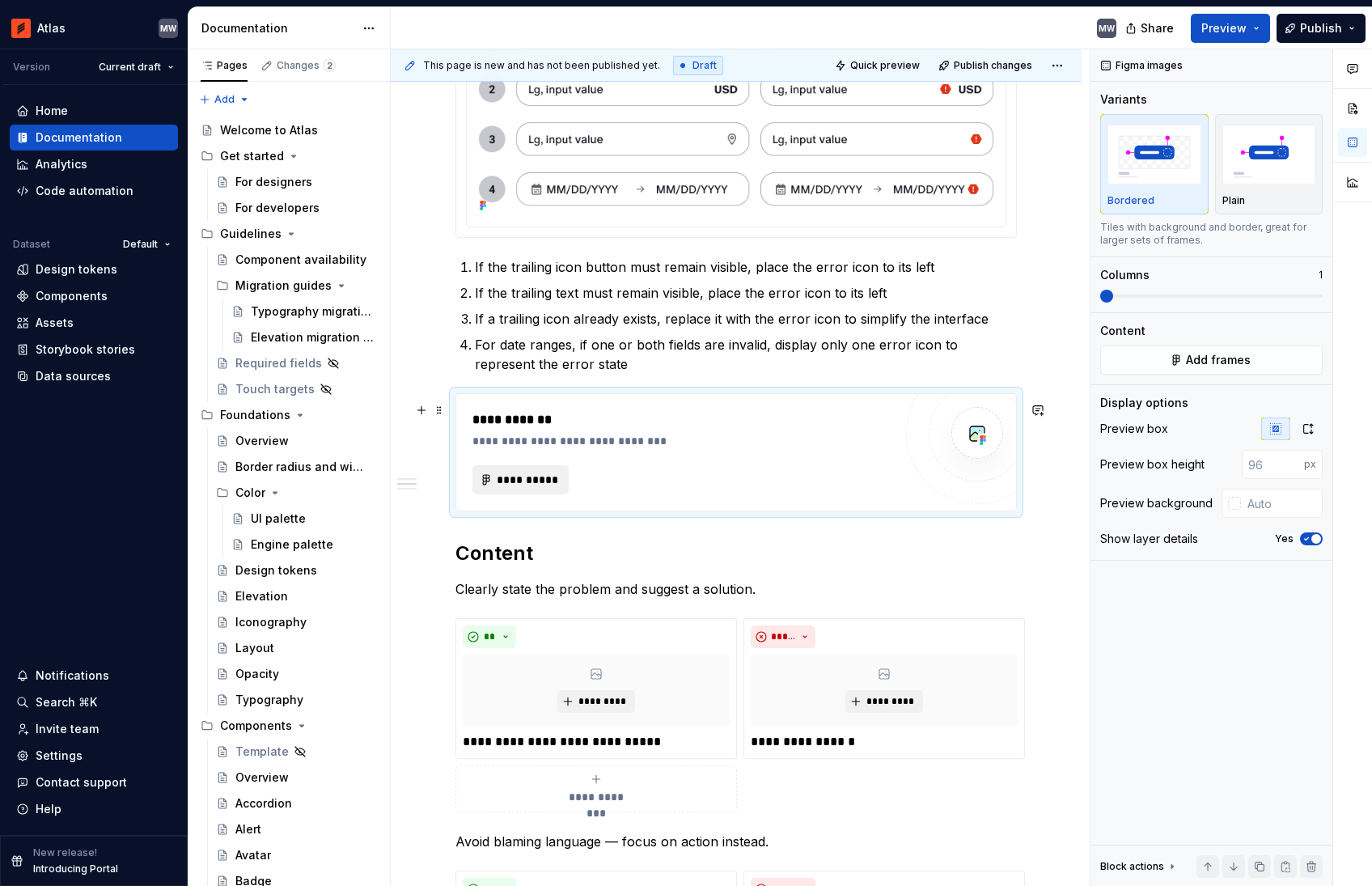
click at [540, 488] on span "**********" at bounding box center [527, 479] width 63 height 16
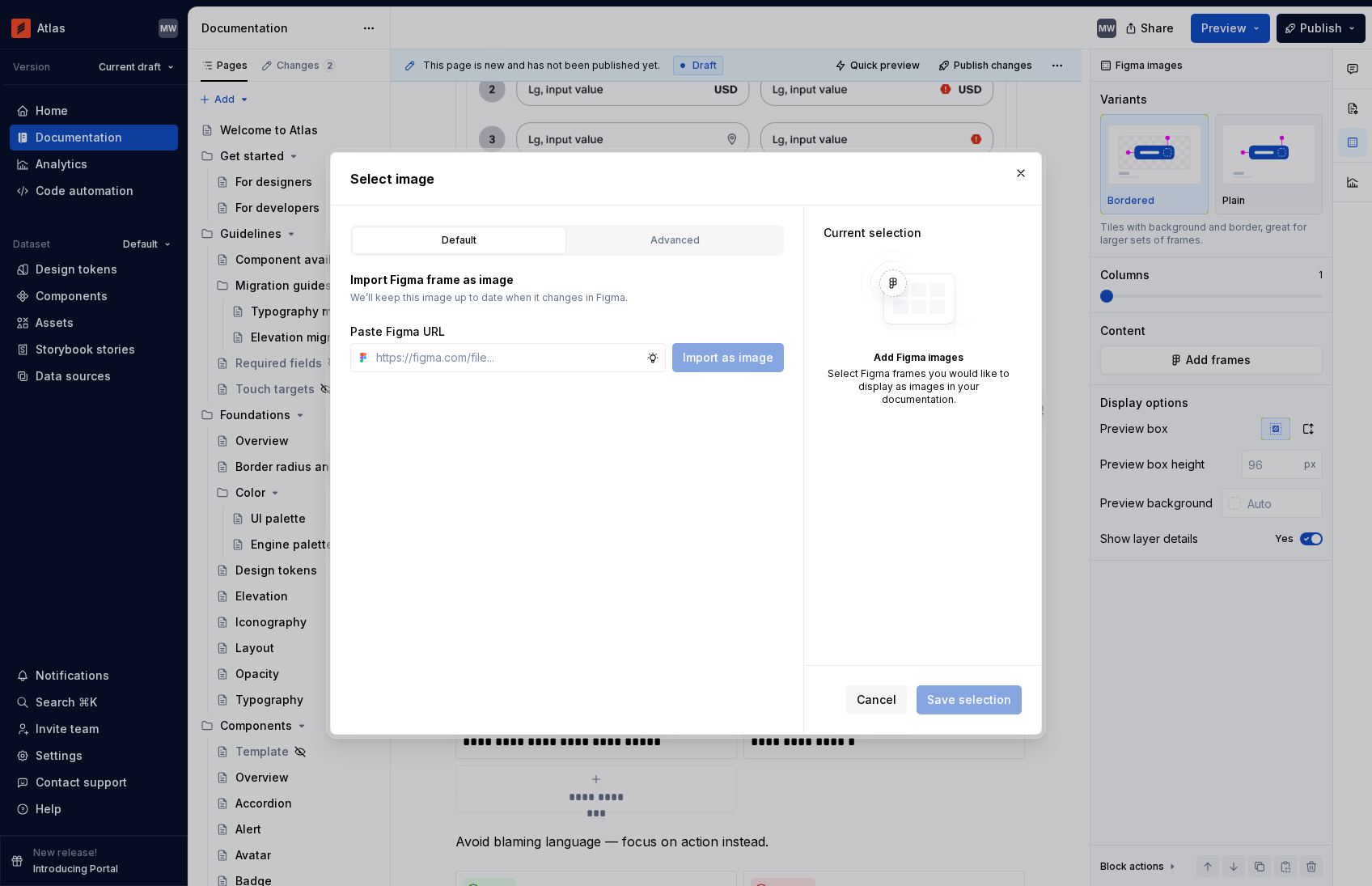
click at [661, 254] on div "Default Advanced" at bounding box center [567, 240] width 434 height 31
click at [656, 242] on div "Advanced" at bounding box center [674, 240] width 203 height 16
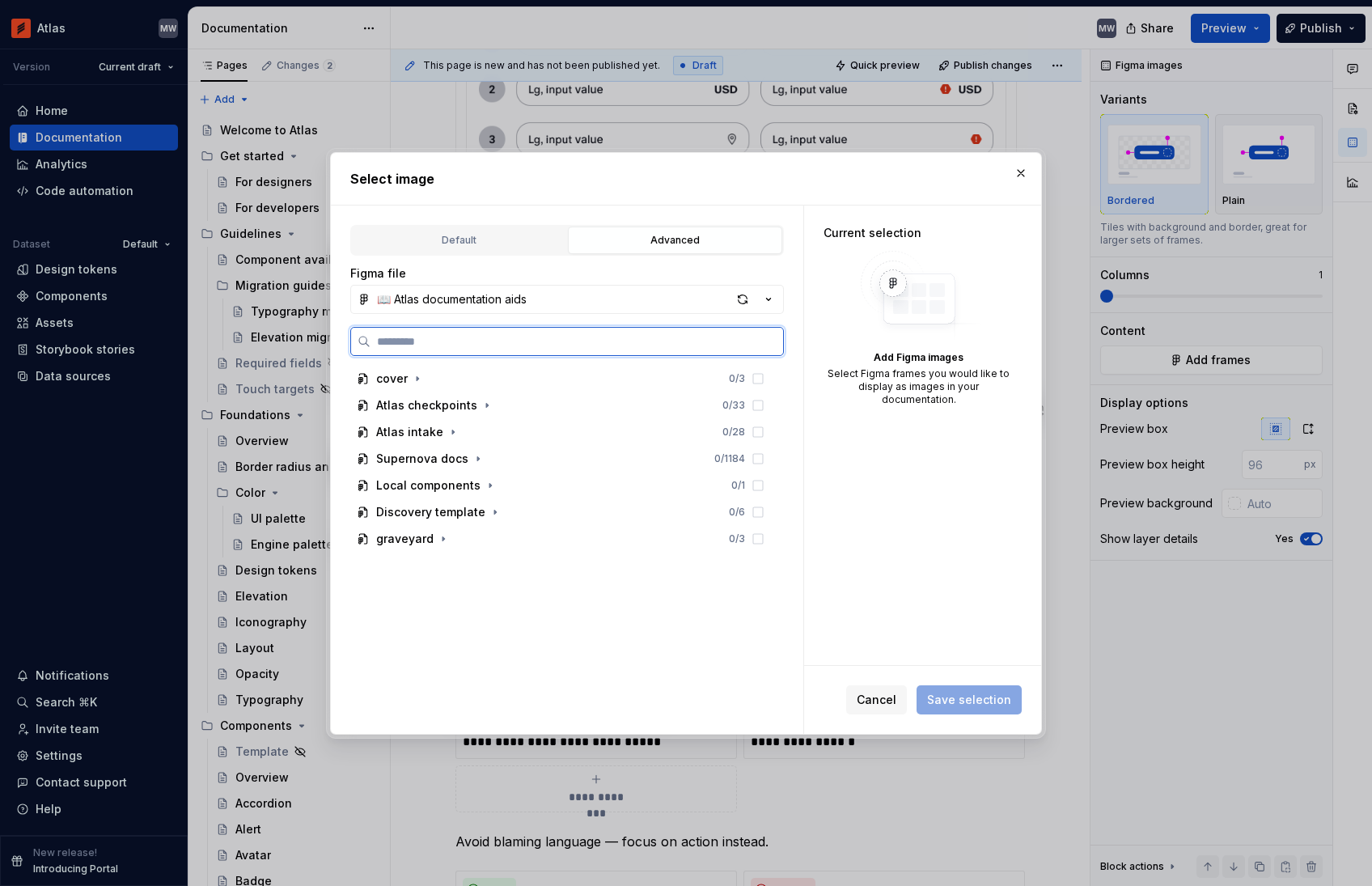
click at [518, 333] on input "search" at bounding box center [576, 341] width 412 height 16
type input "**********"
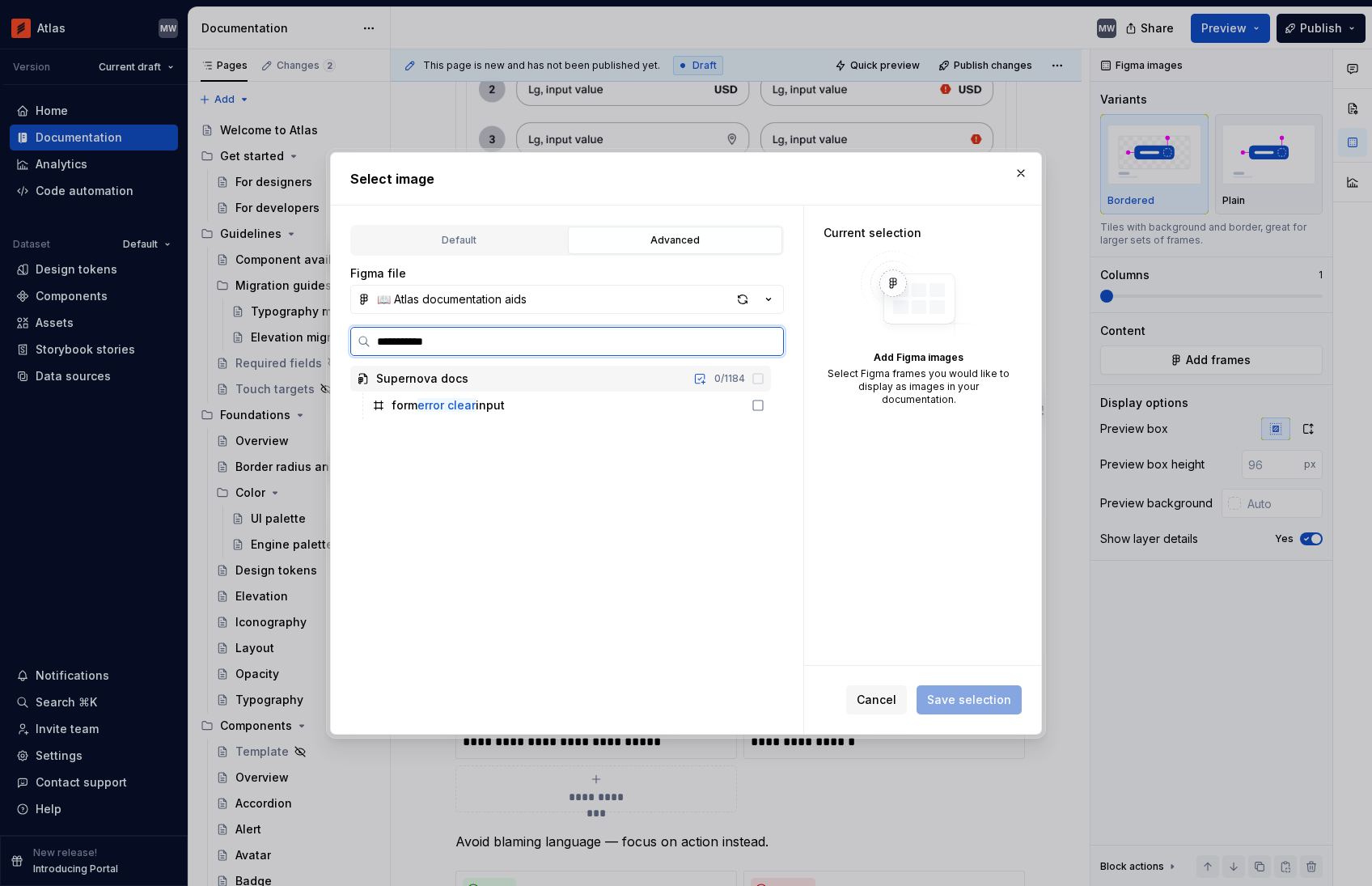
click at [621, 385] on div "Supernova docs 0 / 1184" at bounding box center [560, 379] width 421 height 26
click at [620, 402] on div "form error clear input" at bounding box center [568, 405] width 405 height 26
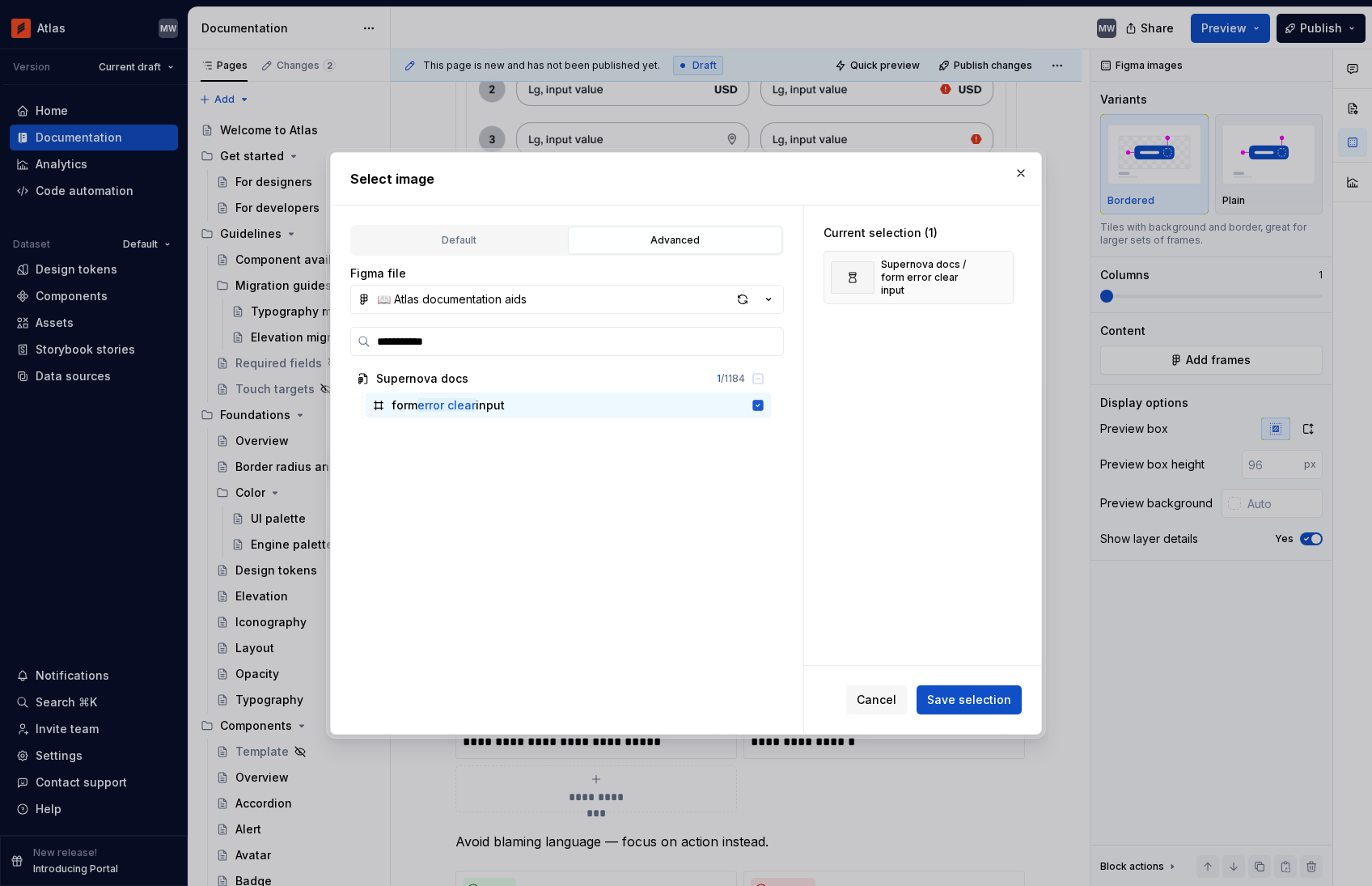
click at [1008, 715] on div "Cancel Save selection" at bounding box center [922, 699] width 237 height 68
click at [1005, 697] on span "Save selection" at bounding box center [969, 699] width 84 height 16
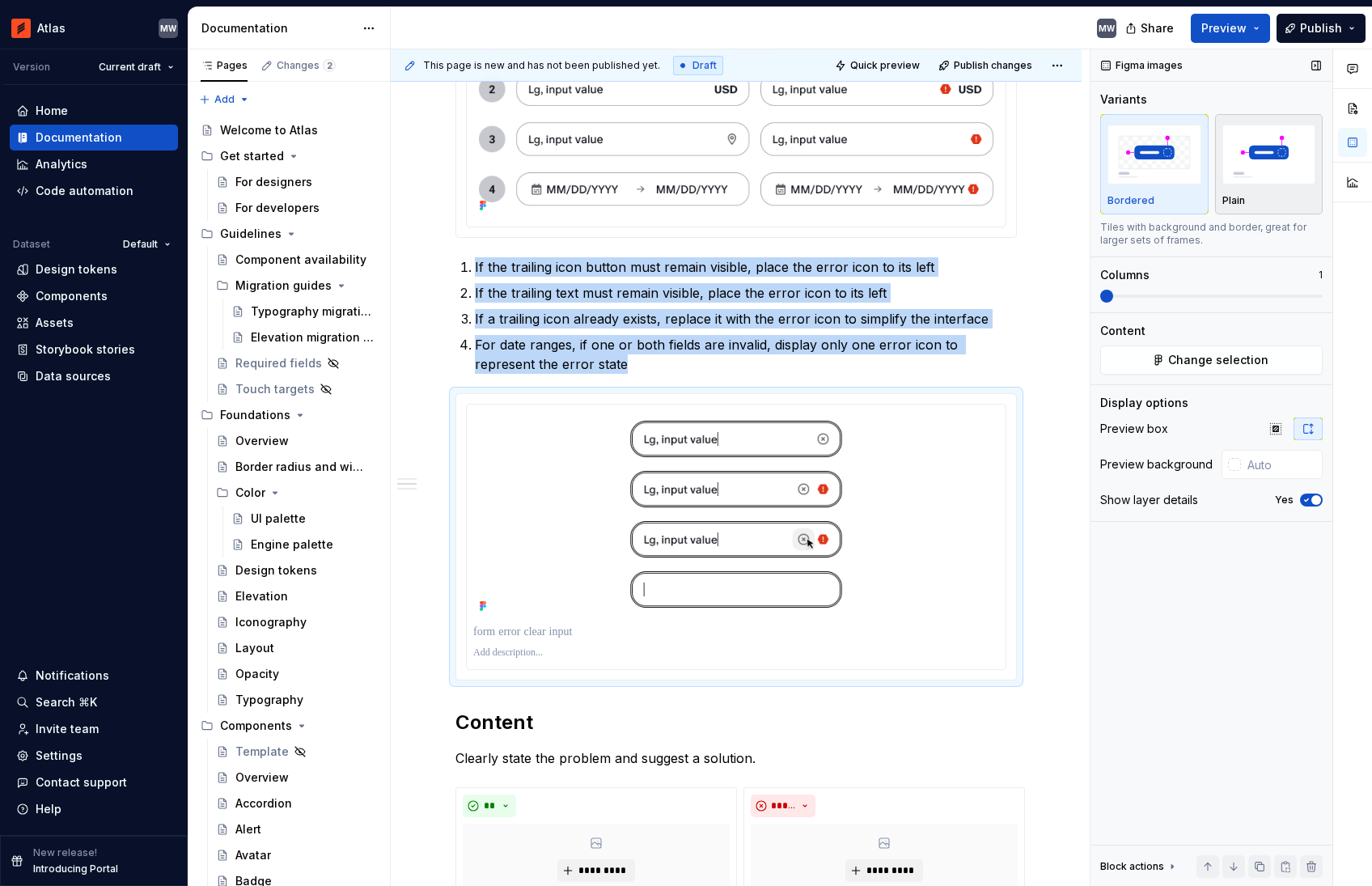
click at [1266, 201] on div "Plain" at bounding box center [1269, 201] width 94 height 13
click at [1308, 500] on icon "button" at bounding box center [1306, 500] width 13 height 9
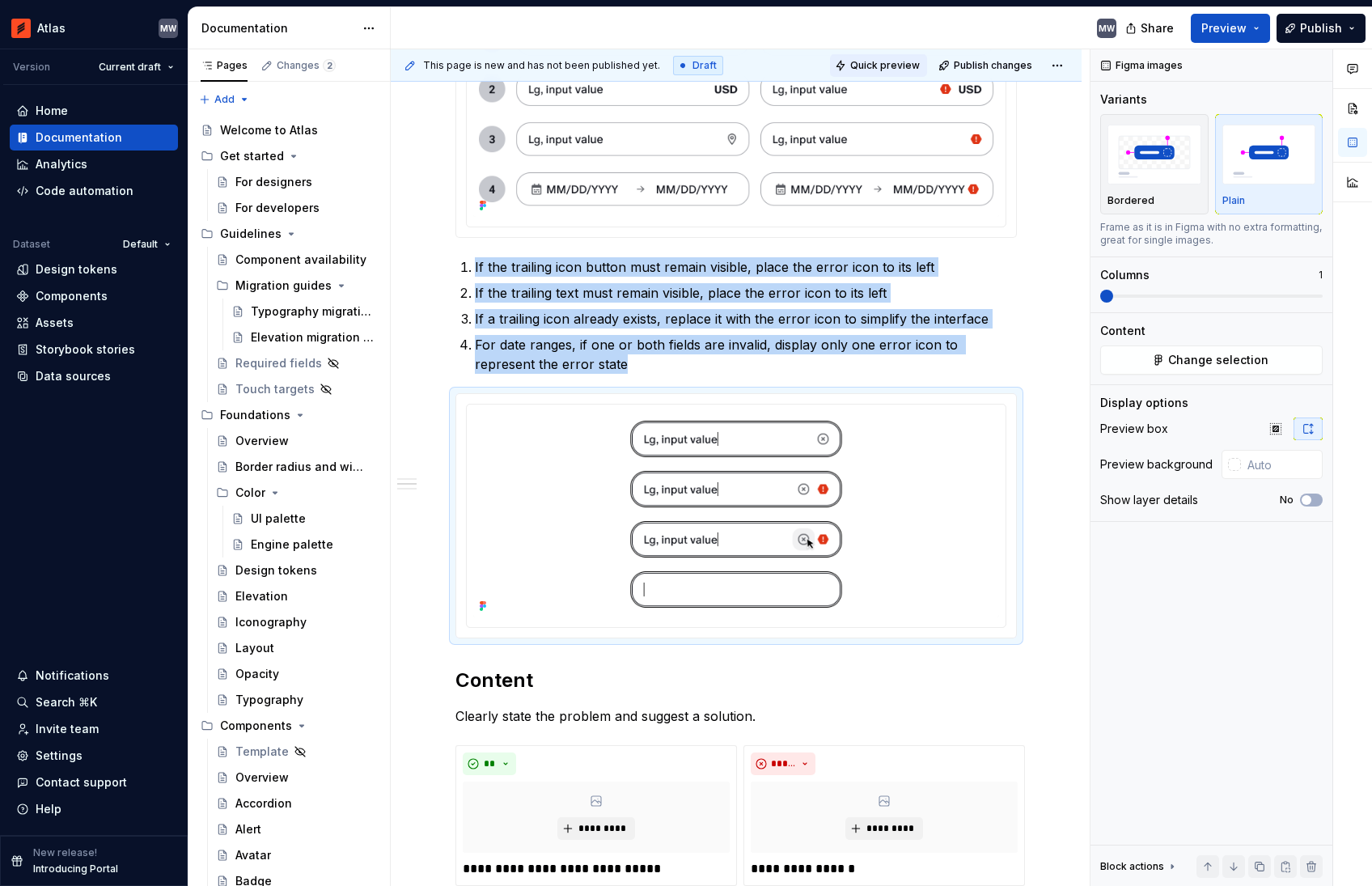
click at [902, 66] on span "Quick preview" at bounding box center [884, 65] width 69 height 13
type textarea "*"
click at [1049, 644] on div "**********" at bounding box center [736, 303] width 691 height 3296
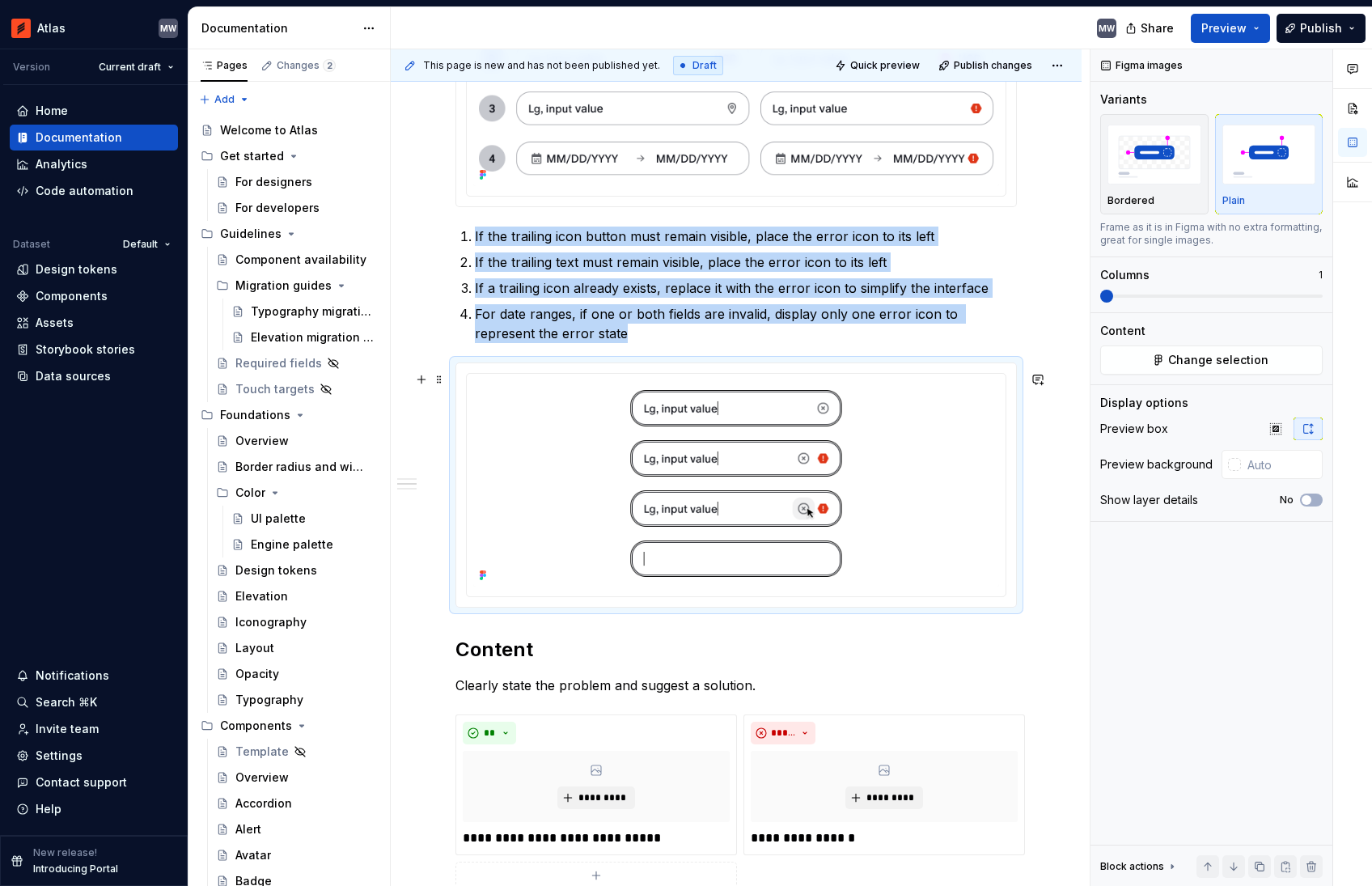
scroll to position [1673, 0]
click at [457, 658] on h2 "Content" at bounding box center [735, 648] width 561 height 26
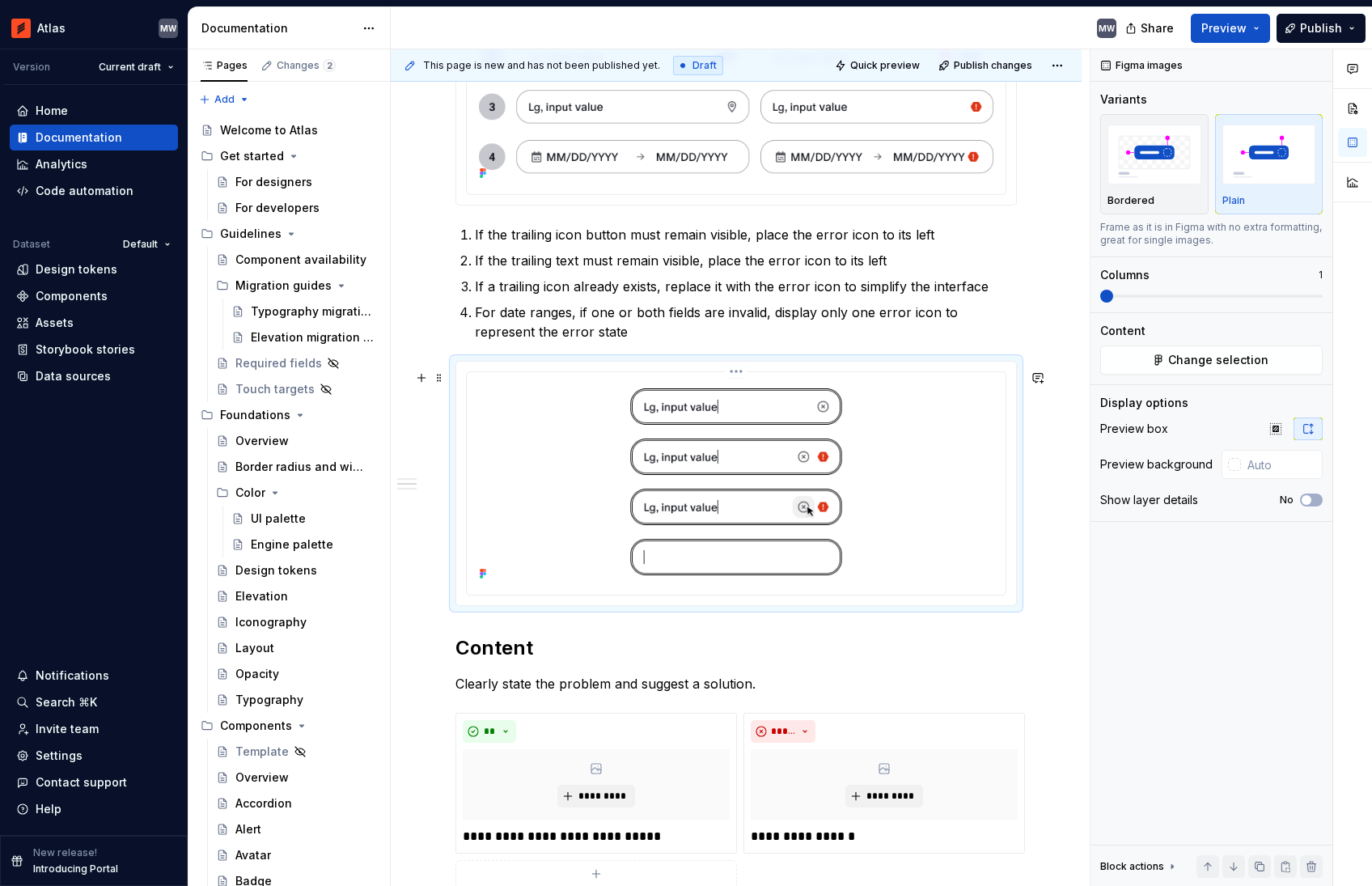
click at [652, 520] on img at bounding box center [736, 482] width 526 height 206
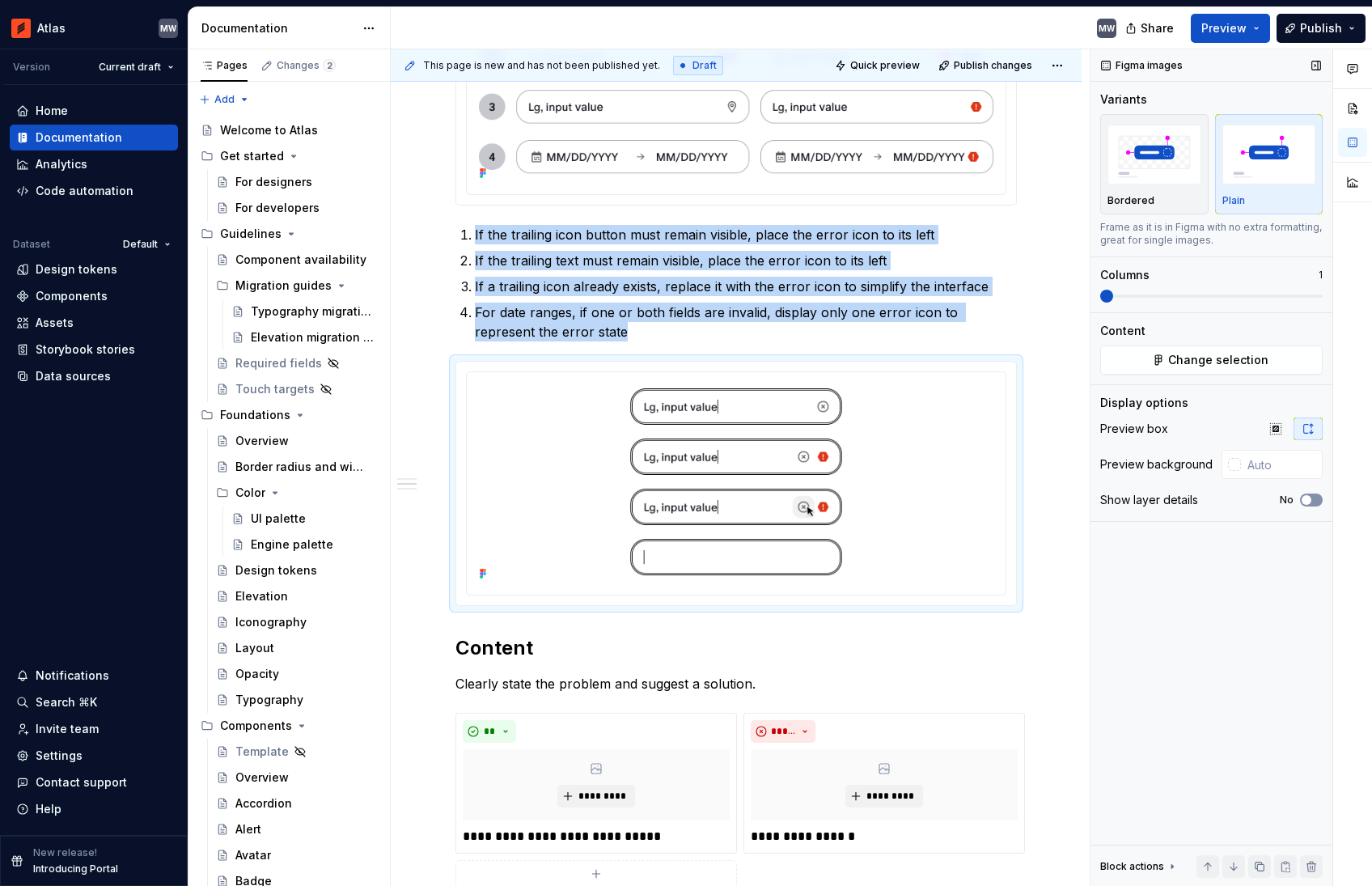
click at [1308, 500] on span "button" at bounding box center [1306, 500] width 9 height 9
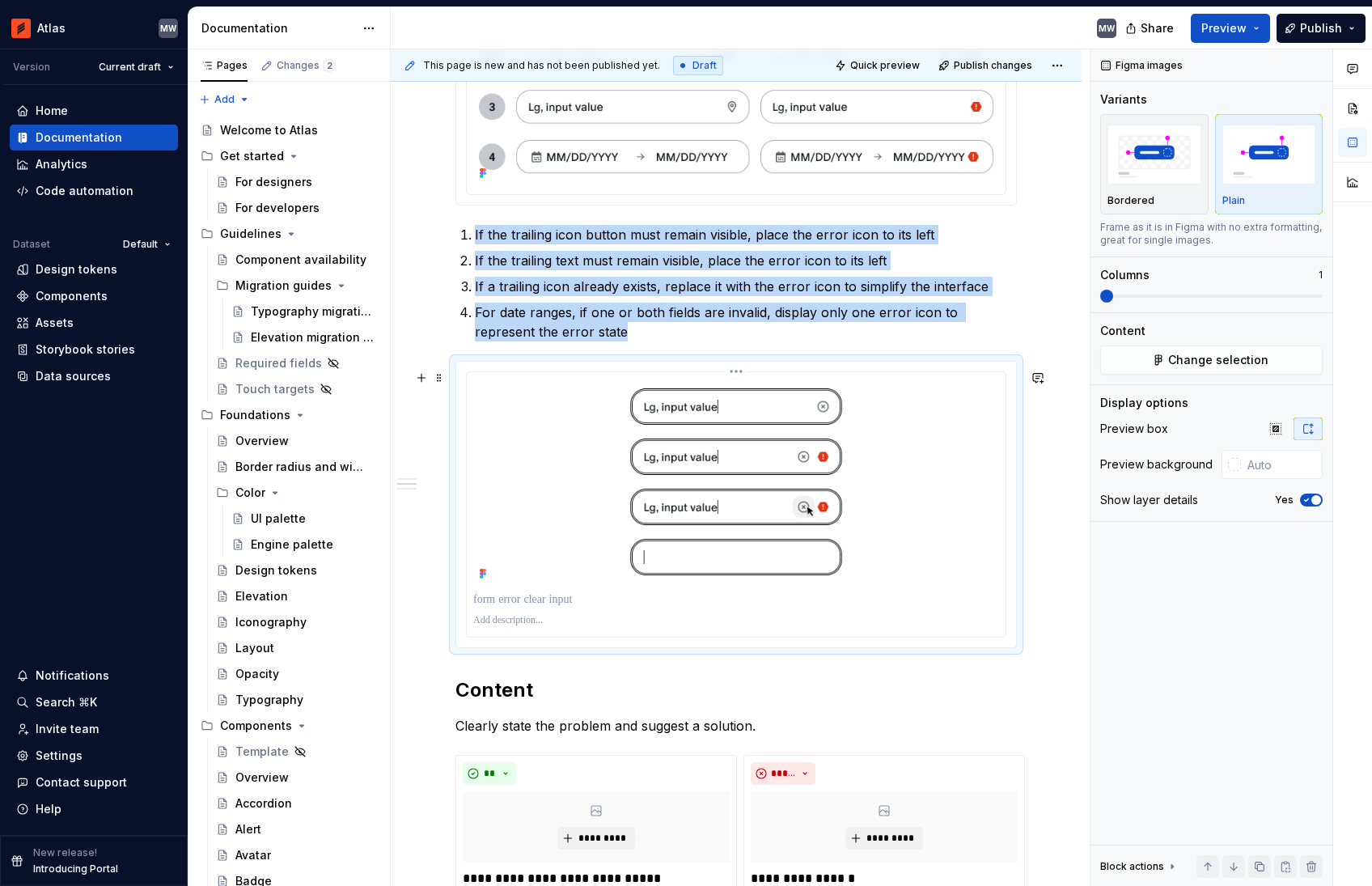
click at [536, 623] on div at bounding box center [736, 620] width 526 height 20
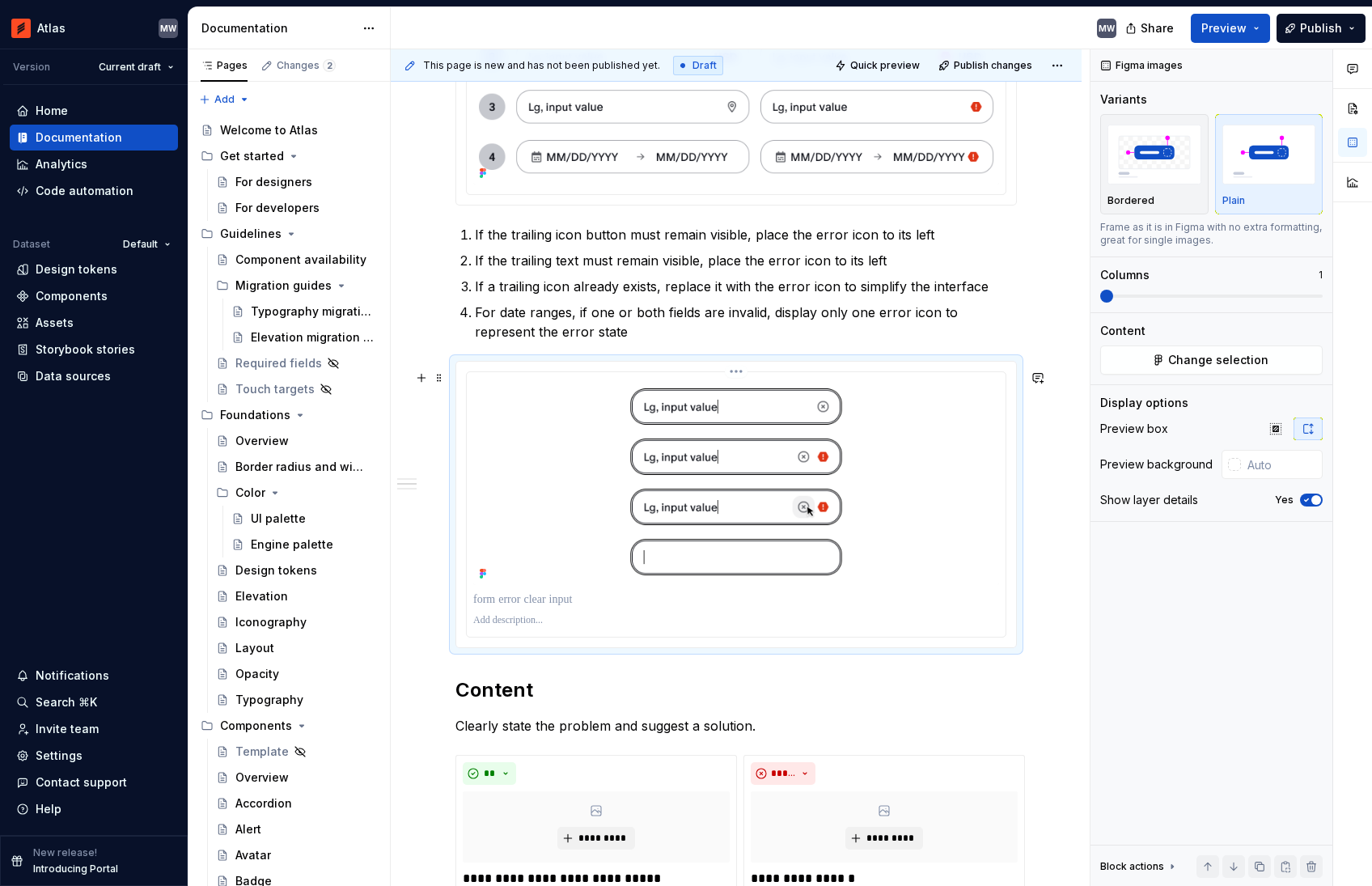
click at [529, 627] on p at bounding box center [736, 620] width 526 height 13
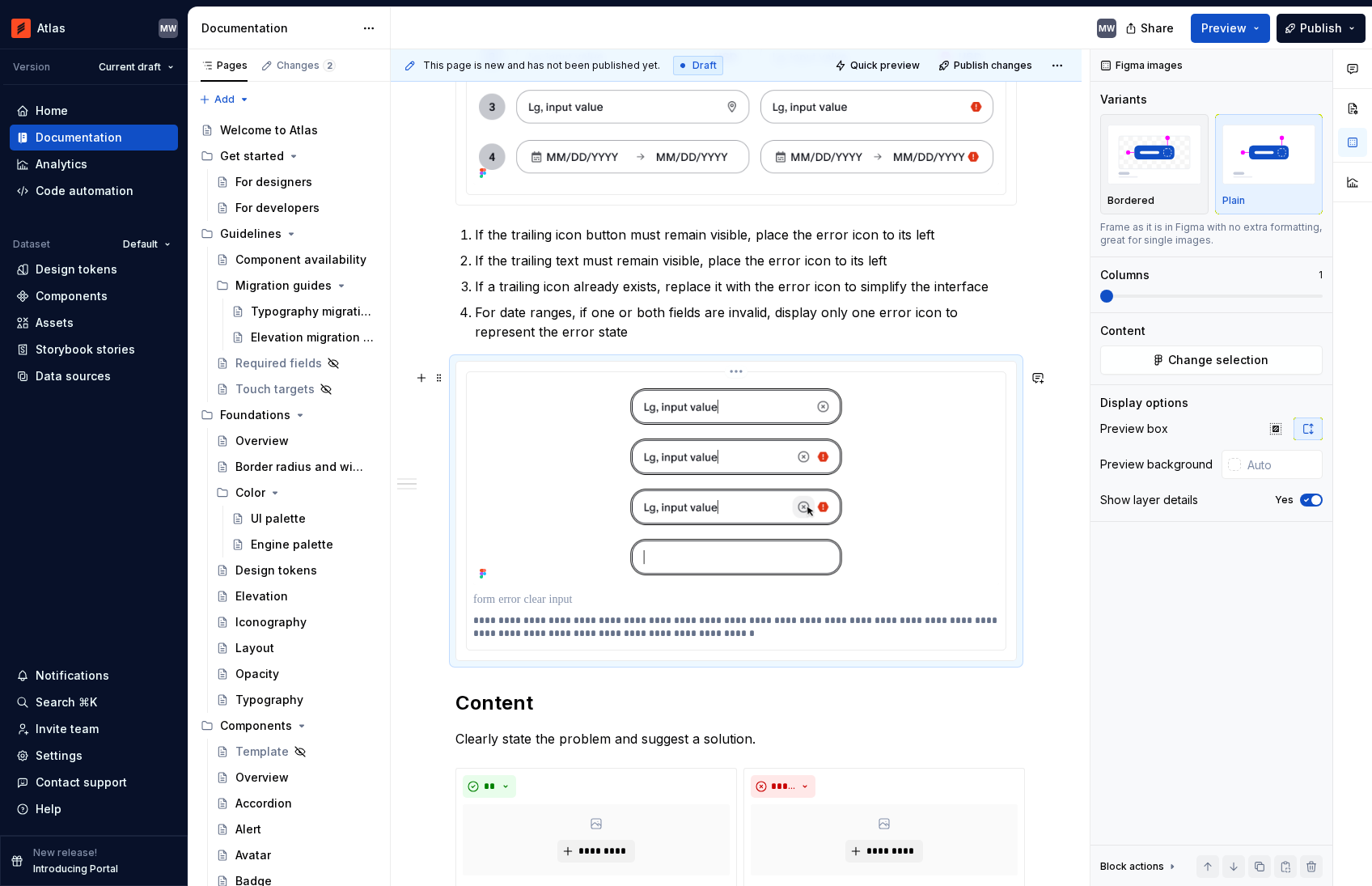
click at [569, 608] on p at bounding box center [736, 599] width 526 height 16
click at [871, 63] on span "Quick preview" at bounding box center [884, 65] width 69 height 13
type textarea "*"
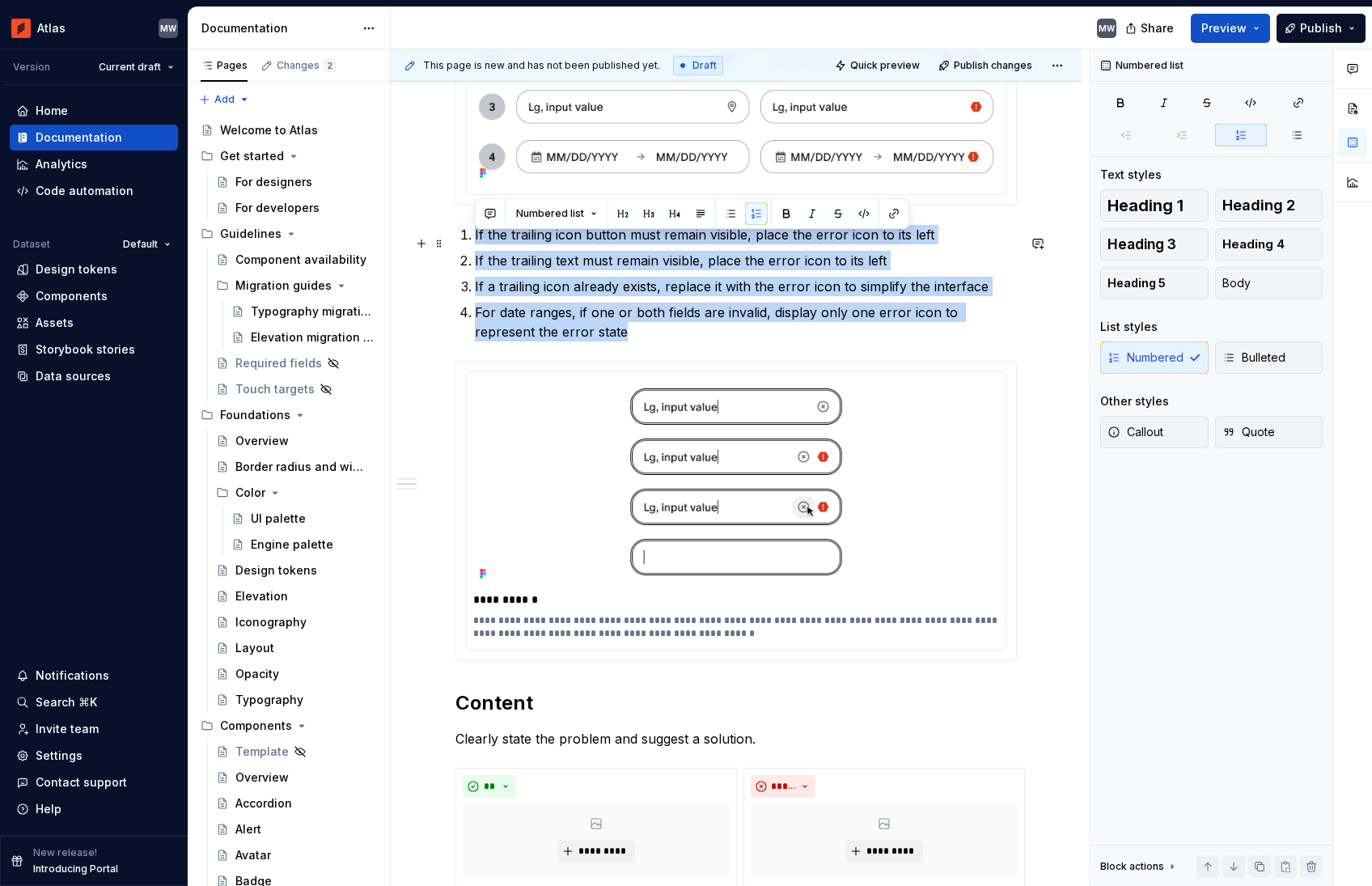
drag, startPoint x: 446, startPoint y: 291, endPoint x: 409, endPoint y: 242, distance: 61.4
click at [409, 242] on div "**********" at bounding box center [736, 298] width 691 height 3351
copy ol "If the trailing icon button must remain visible, place the error icon to its le…"
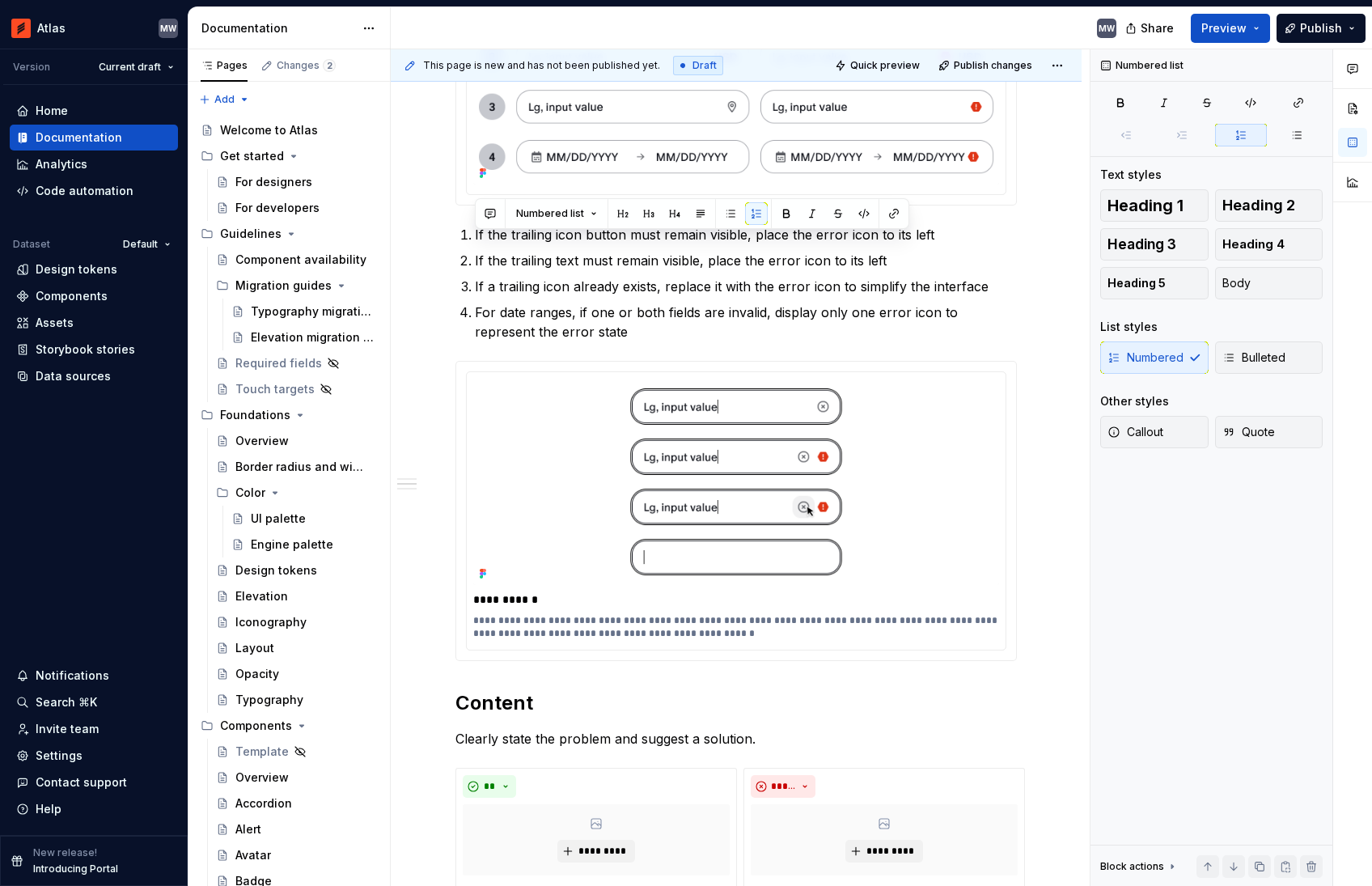
click at [681, 168] on img at bounding box center [736, 81] width 526 height 206
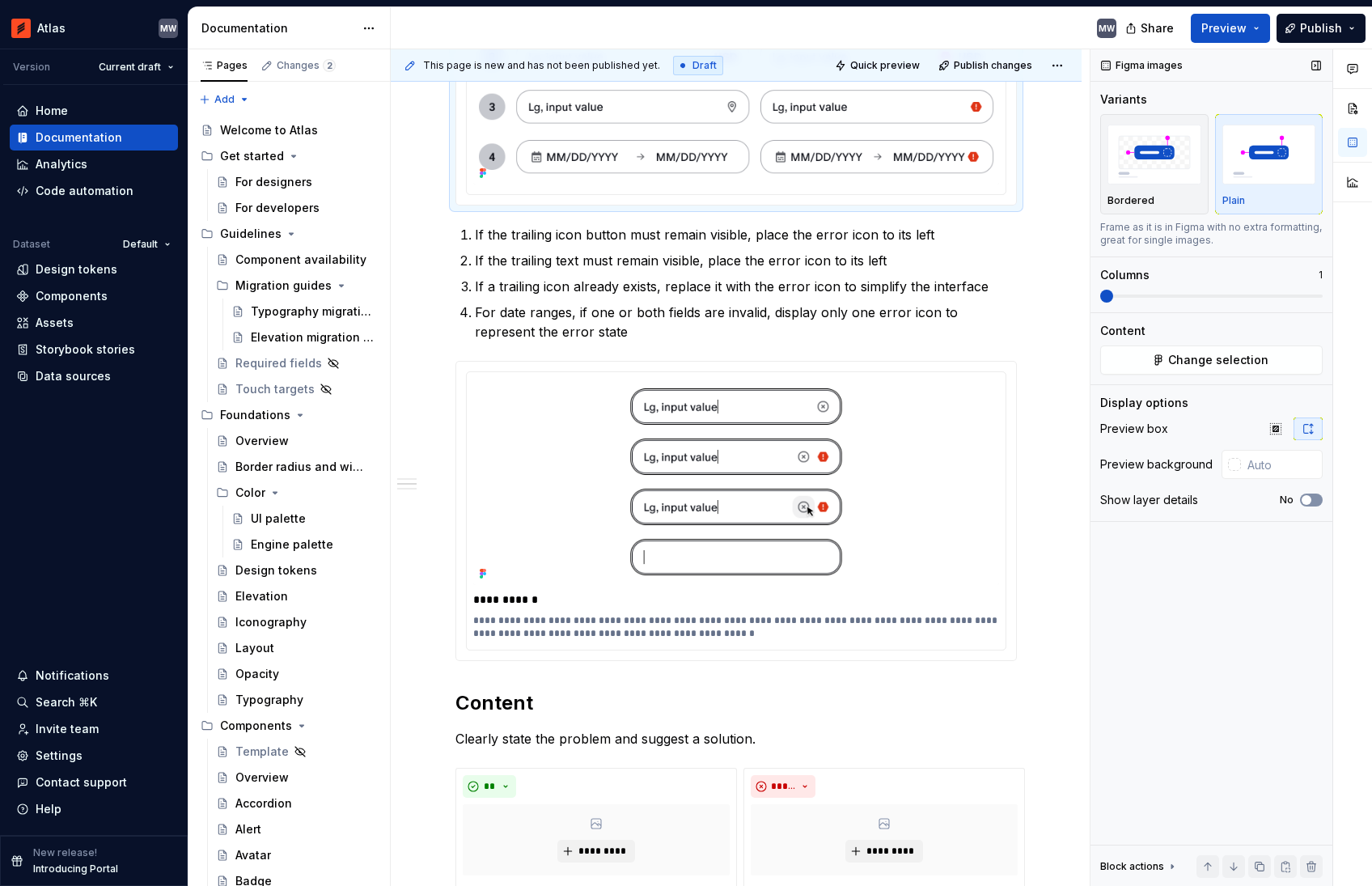
click at [1312, 498] on icon "button" at bounding box center [1306, 500] width 13 height 9
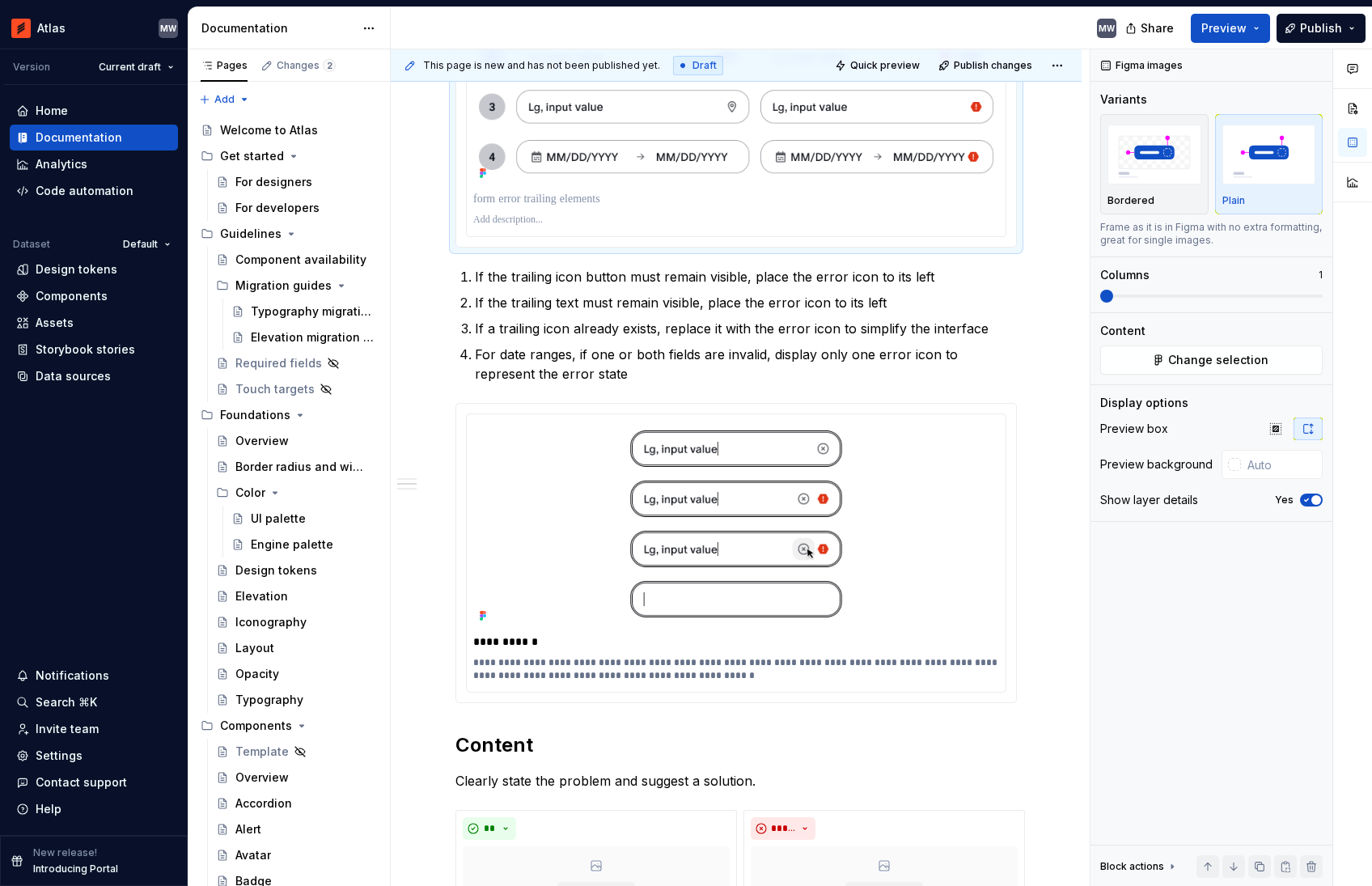
scroll to position [1589, 0]
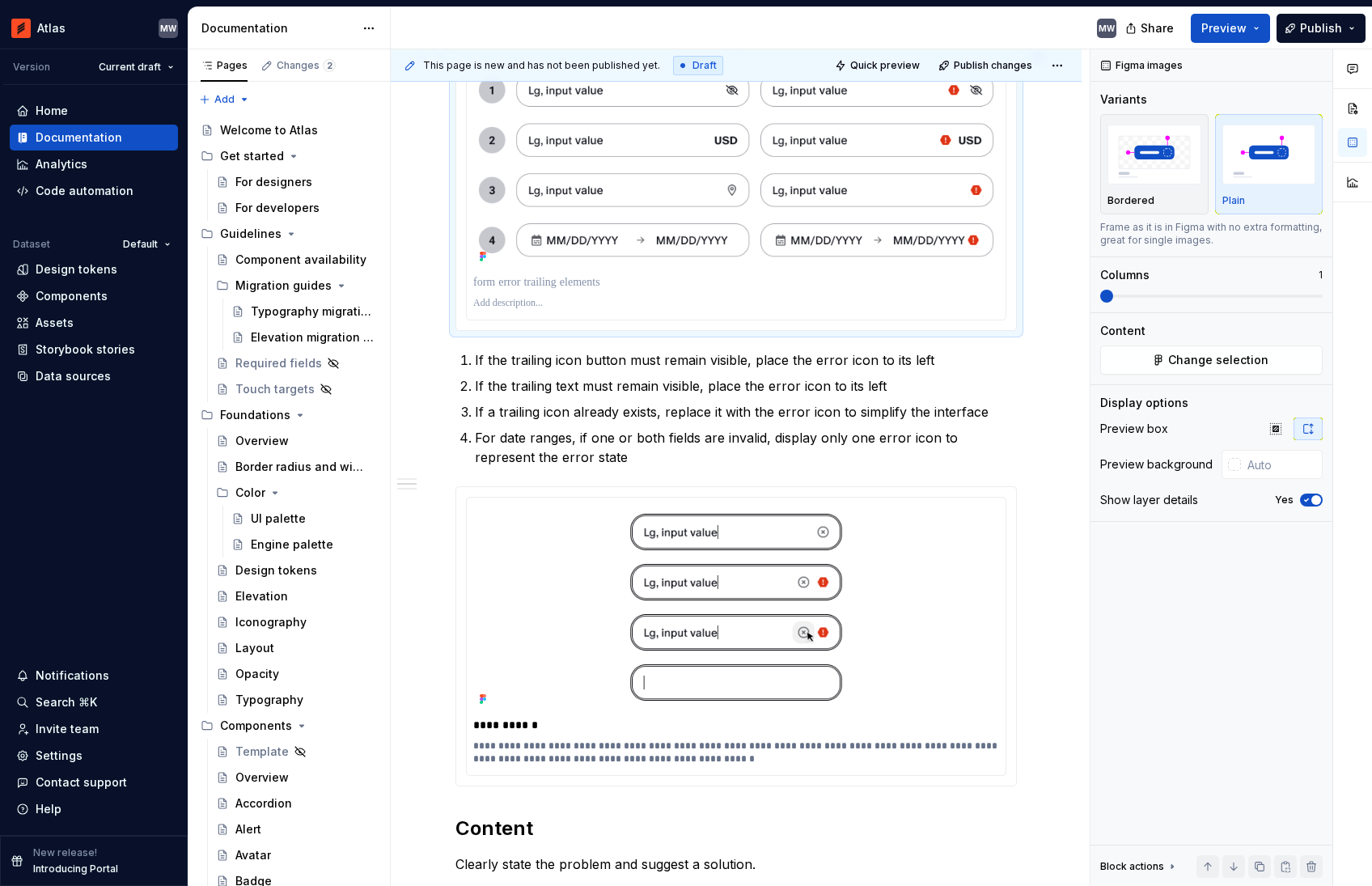
click at [537, 310] on p at bounding box center [736, 302] width 526 height 13
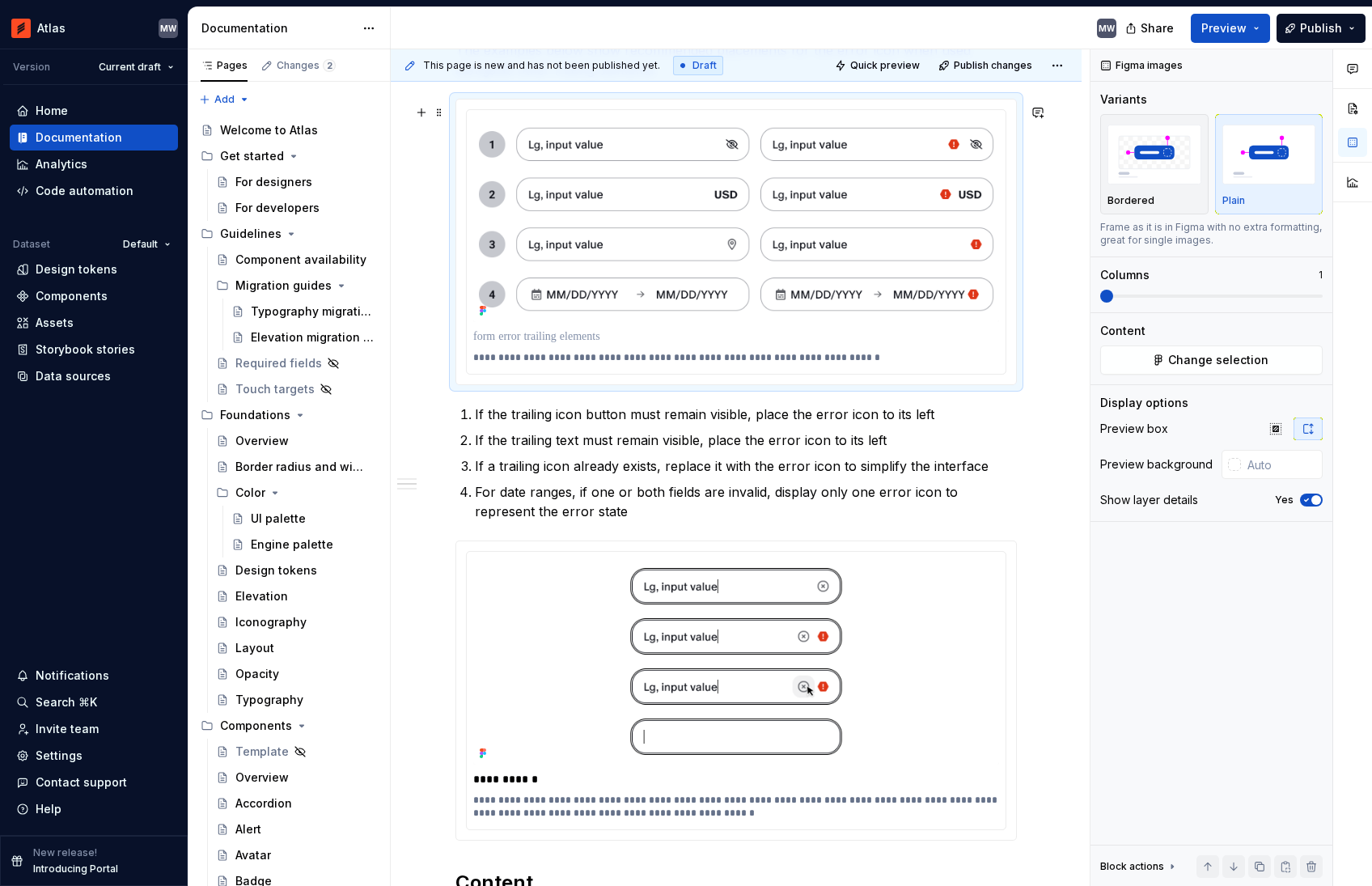
scroll to position [1545, 0]
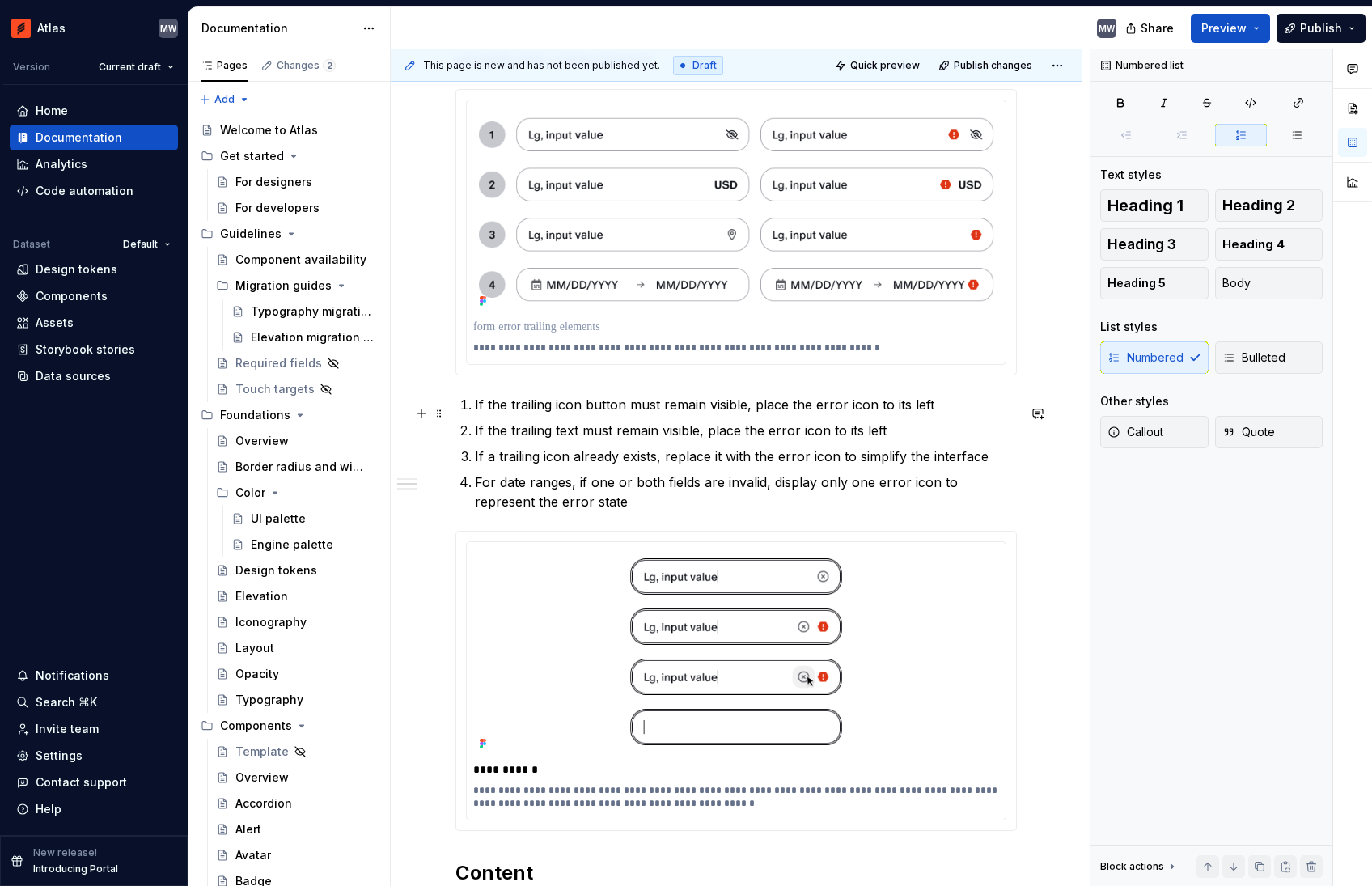
click at [559, 414] on p "If the trailing icon button must remain visible, place the error icon to its le…" at bounding box center [746, 404] width 542 height 20
click at [475, 354] on p "**********" at bounding box center [740, 347] width 534 height 13
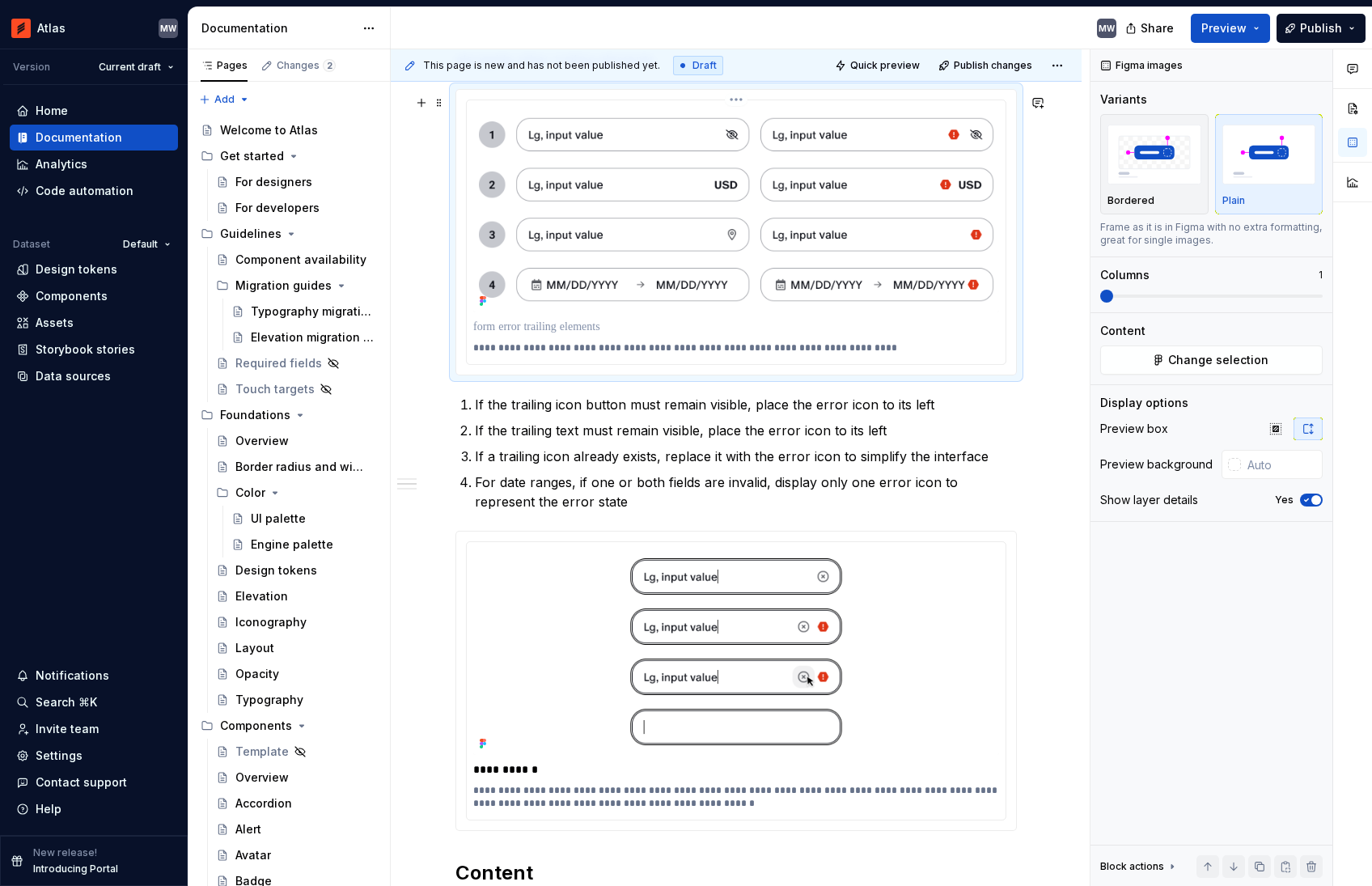
click at [833, 354] on p "**********" at bounding box center [740, 347] width 534 height 13
click at [1305, 499] on icon "button" at bounding box center [1306, 500] width 13 height 9
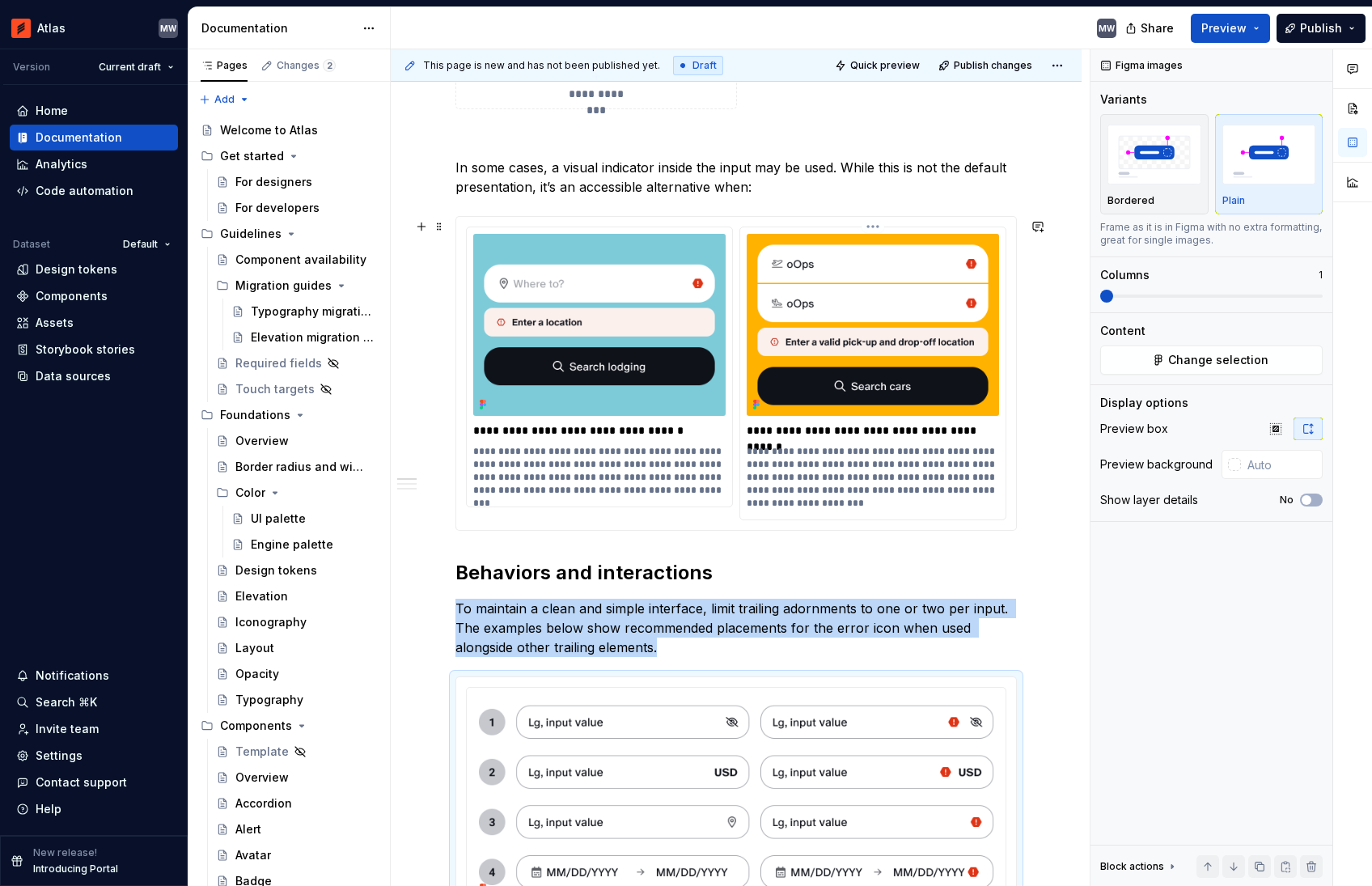
scroll to position [963, 0]
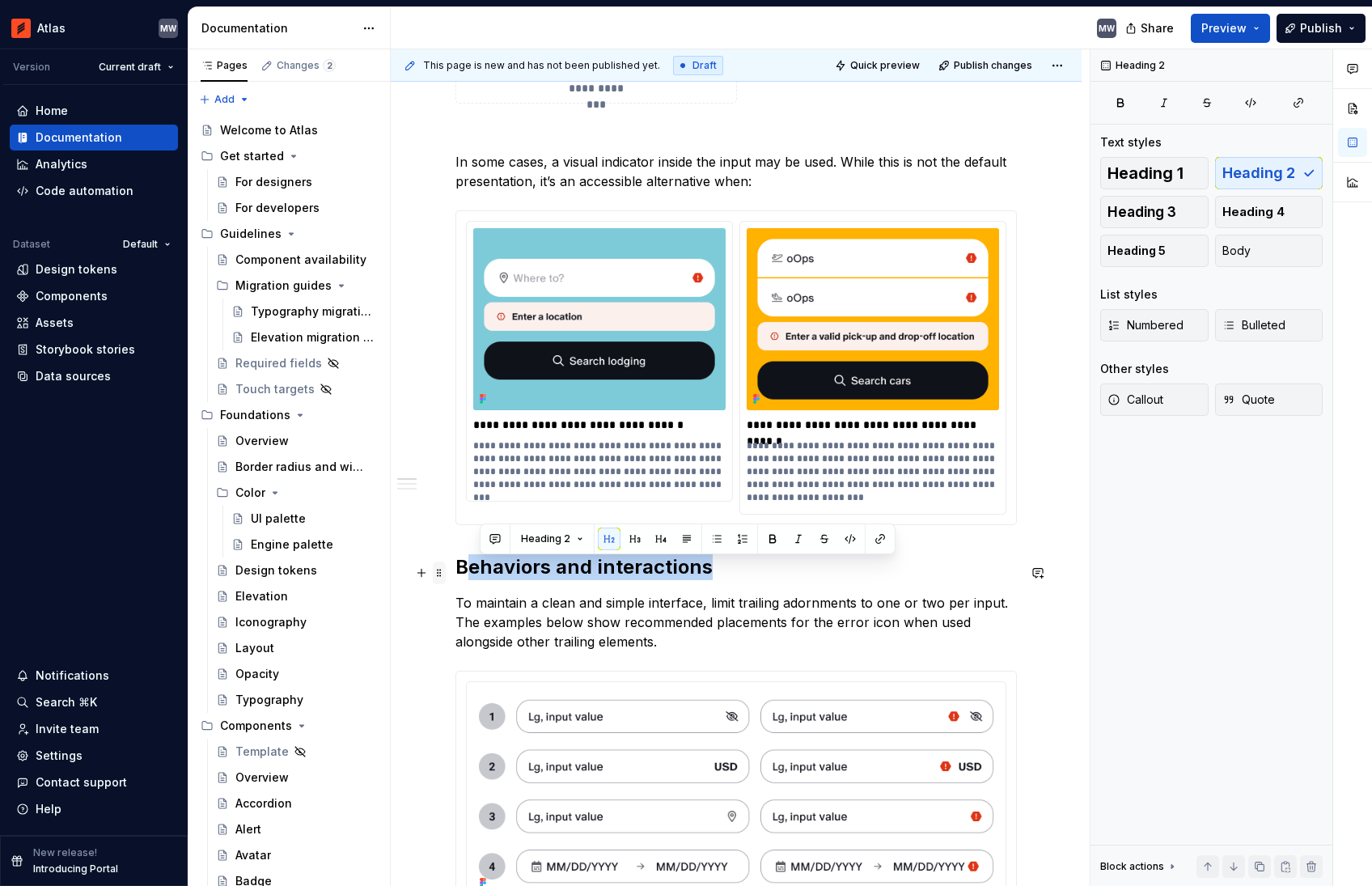
drag, startPoint x: 466, startPoint y: 562, endPoint x: 437, endPoint y: 561, distance: 29.0
click at [455, 561] on div "**********" at bounding box center [735, 895] width 561 height 3047
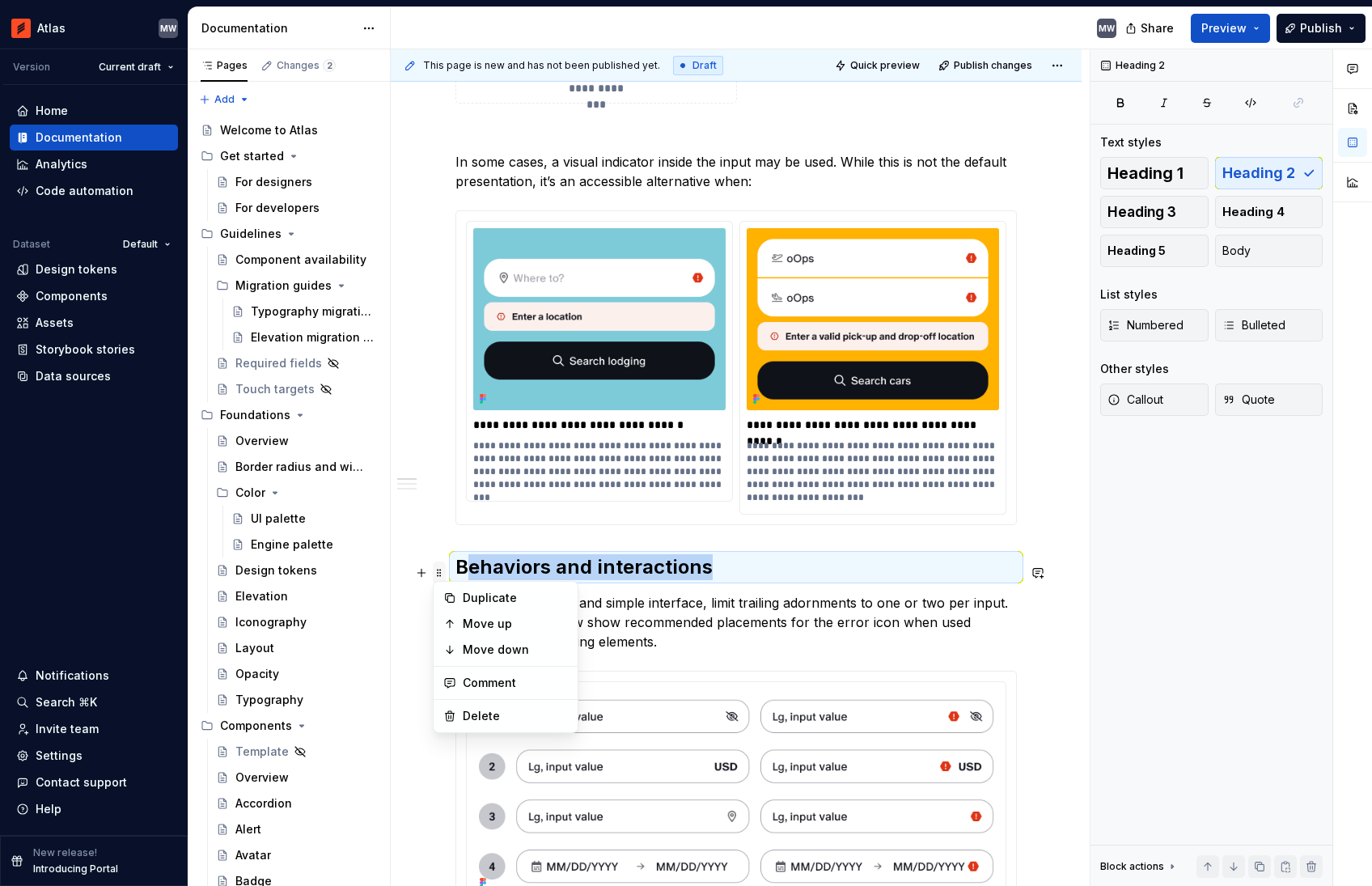
click at [440, 571] on span at bounding box center [439, 572] width 13 height 22
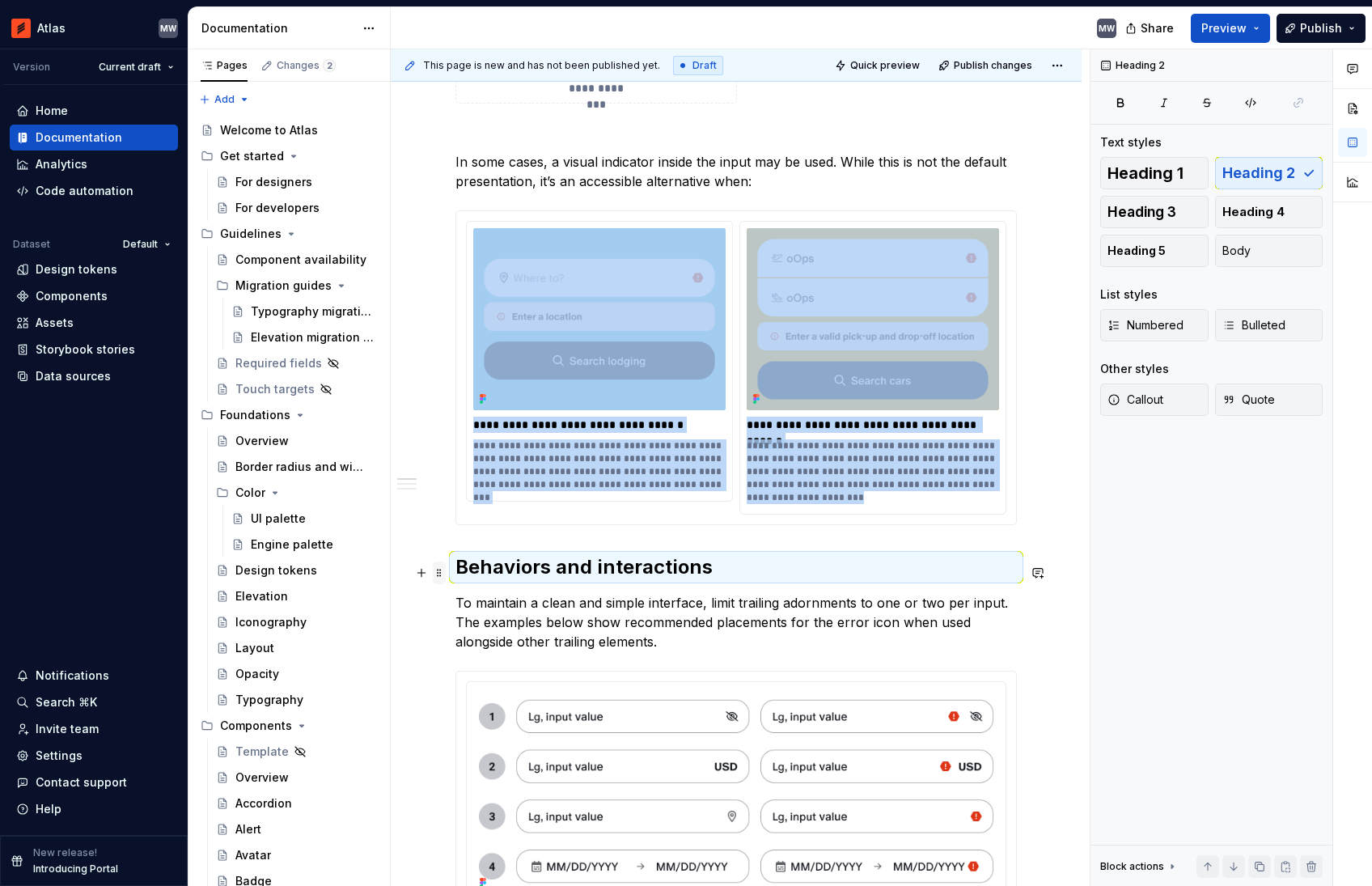
click at [434, 573] on span at bounding box center [439, 572] width 13 height 22
click at [527, 715] on div "Delete" at bounding box center [515, 715] width 105 height 16
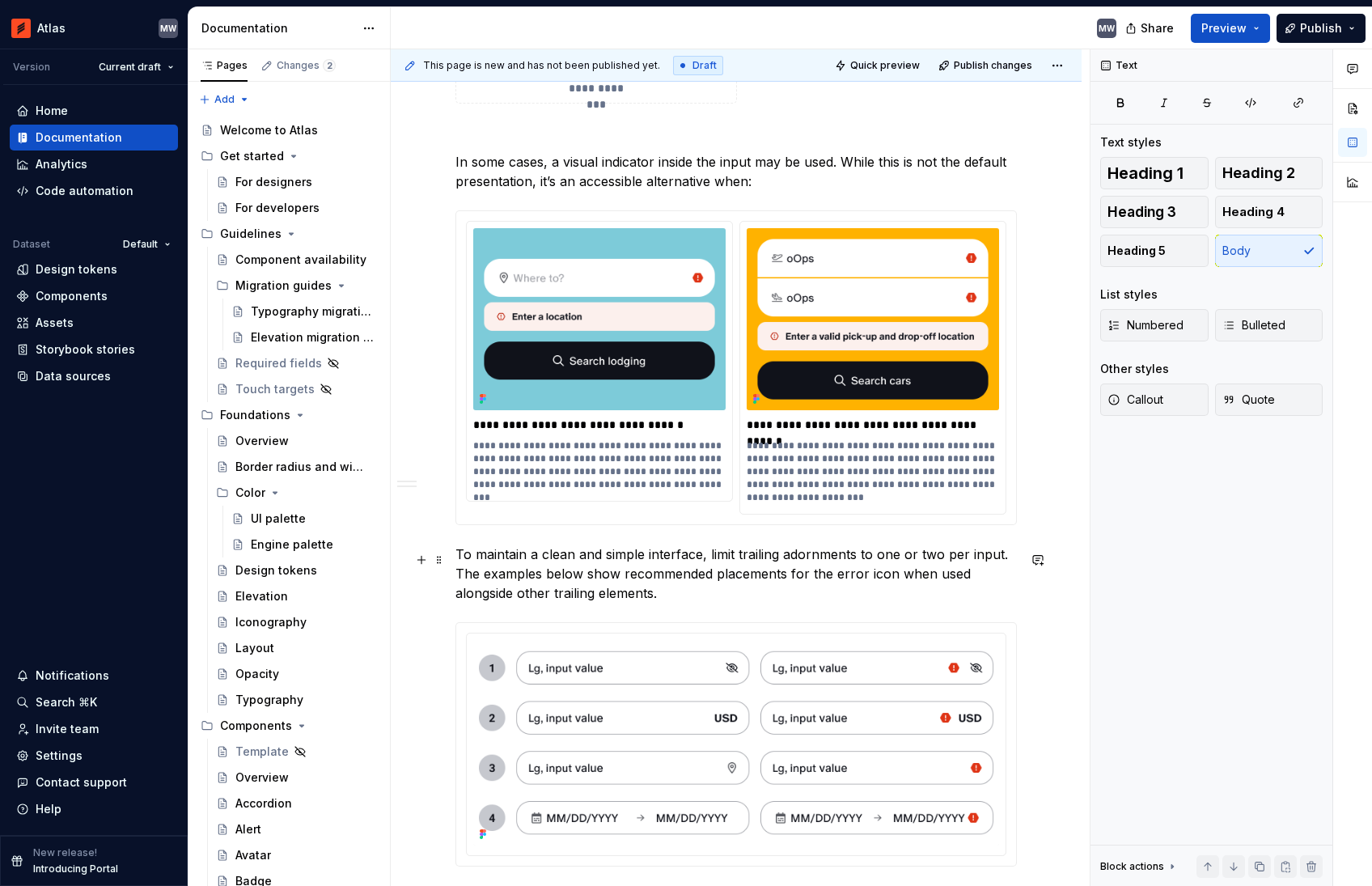
click at [699, 561] on p "To maintain a clean and simple interface, limit trailing adornments to one or t…" at bounding box center [735, 573] width 561 height 58
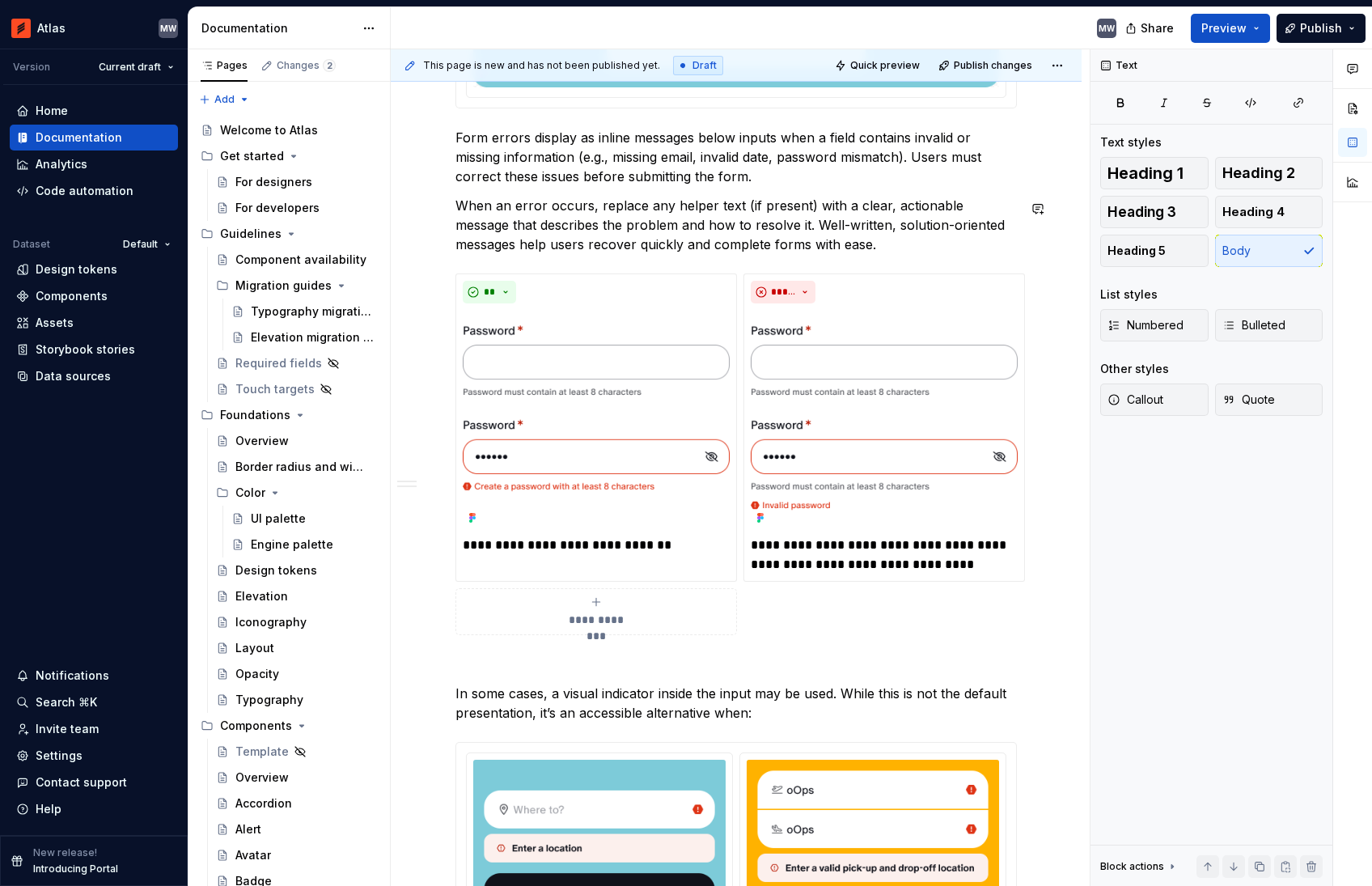
scroll to position [417, 0]
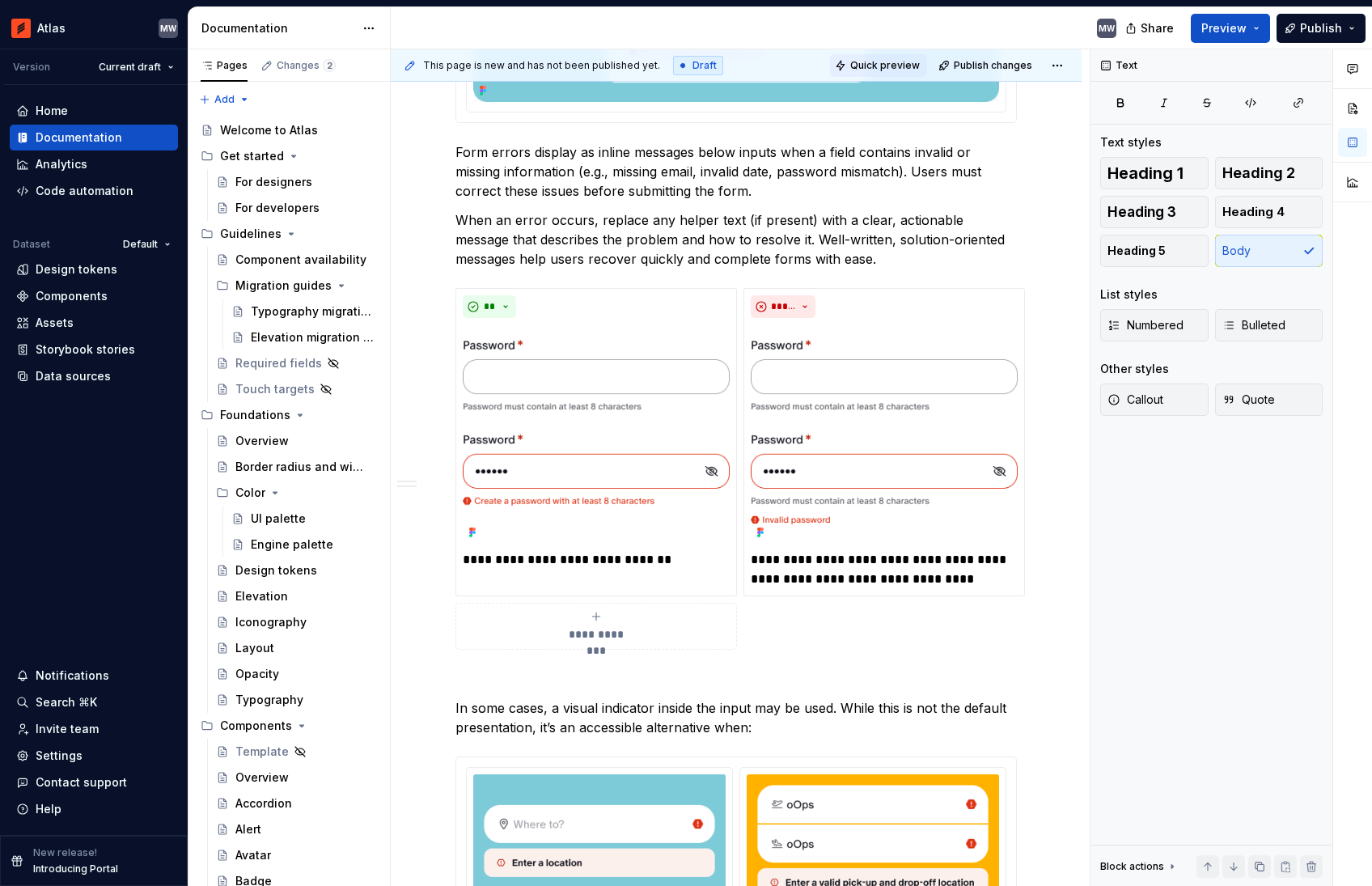
click at [902, 67] on span "Quick preview" at bounding box center [884, 65] width 69 height 13
click at [1317, 33] on span "Publish" at bounding box center [1321, 28] width 42 height 16
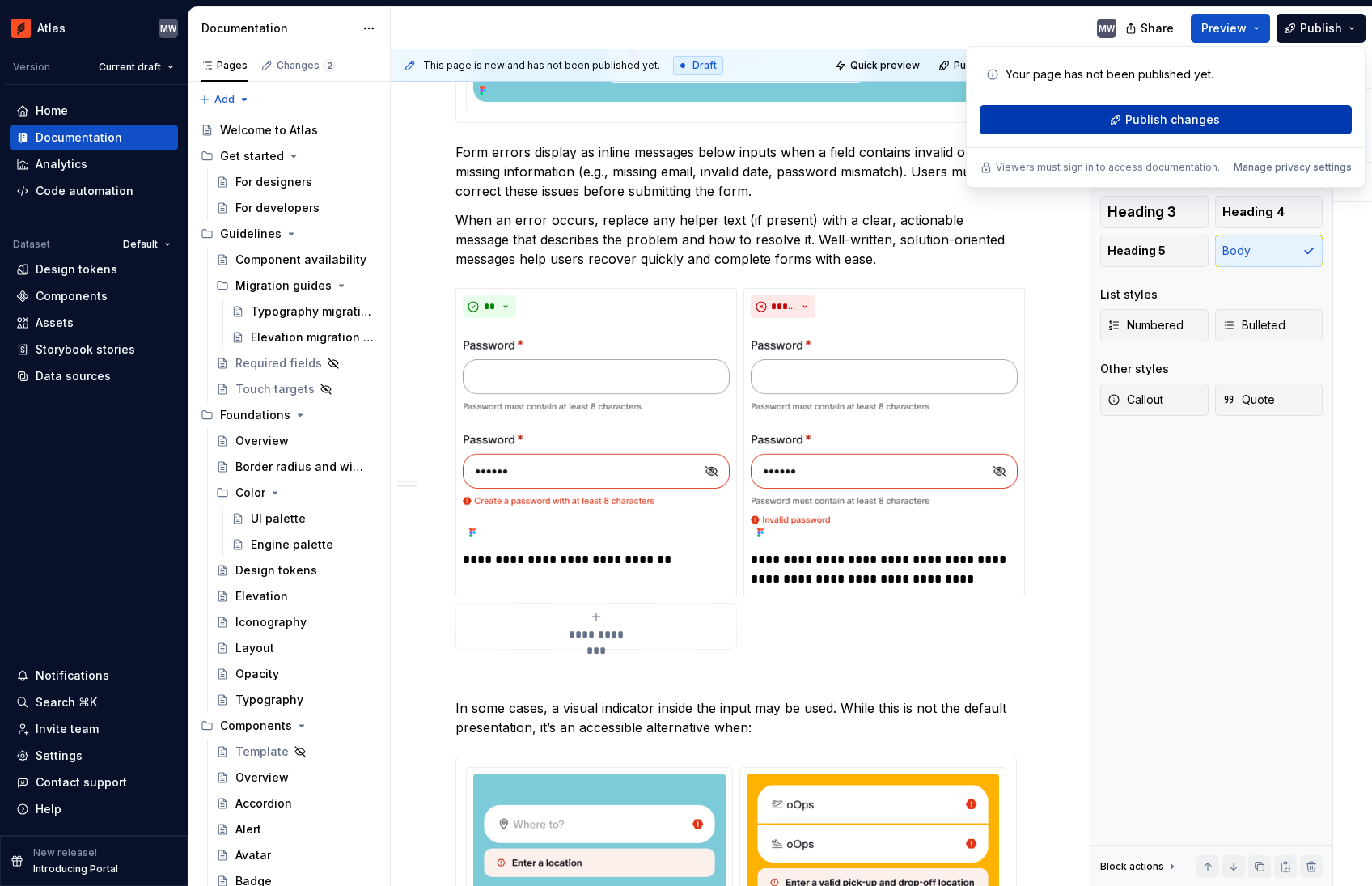
click at [1051, 131] on button "Publish changes" at bounding box center [1165, 120] width 372 height 29
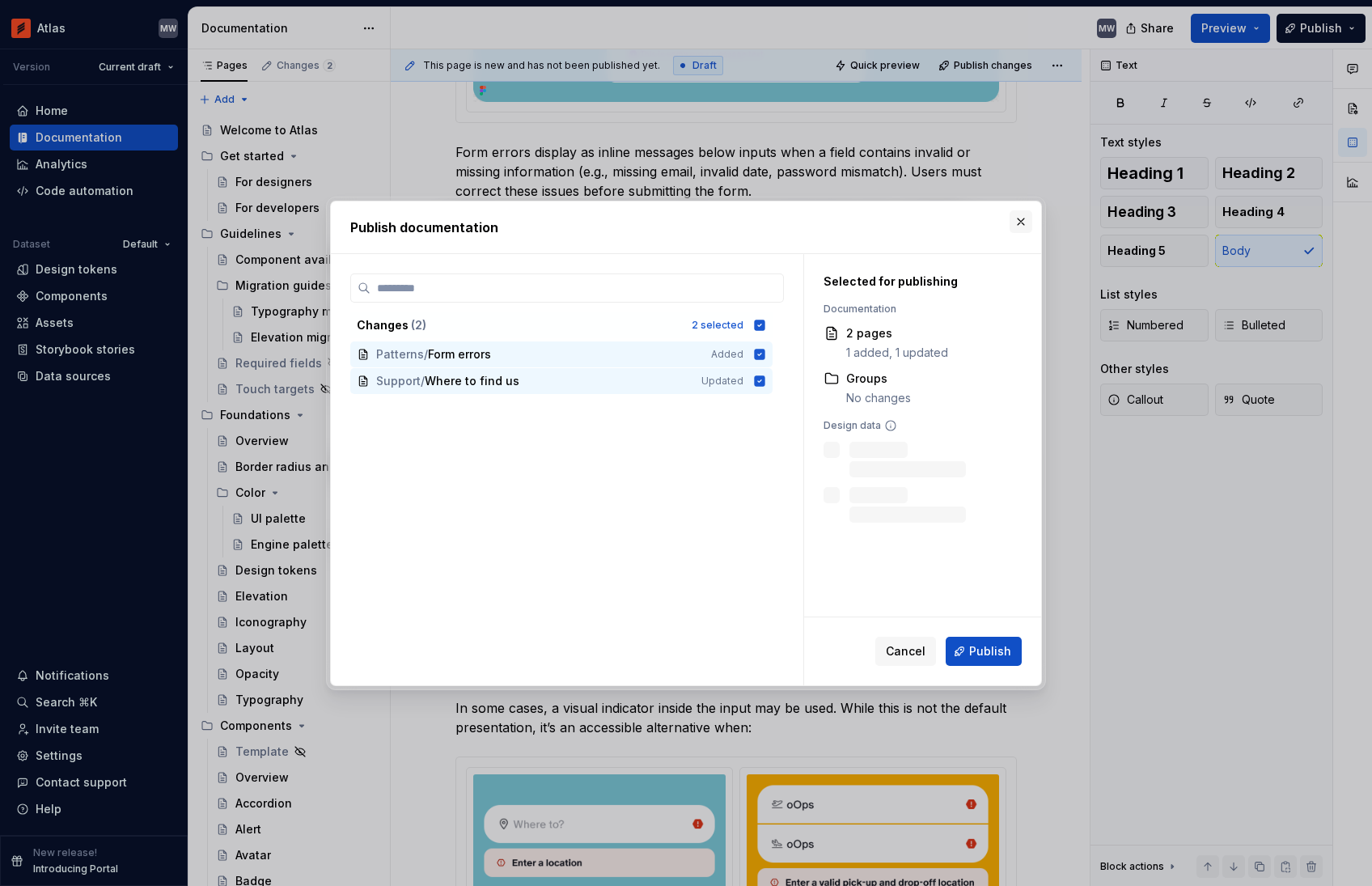
click at [1021, 221] on button "button" at bounding box center [1021, 221] width 22 height 22
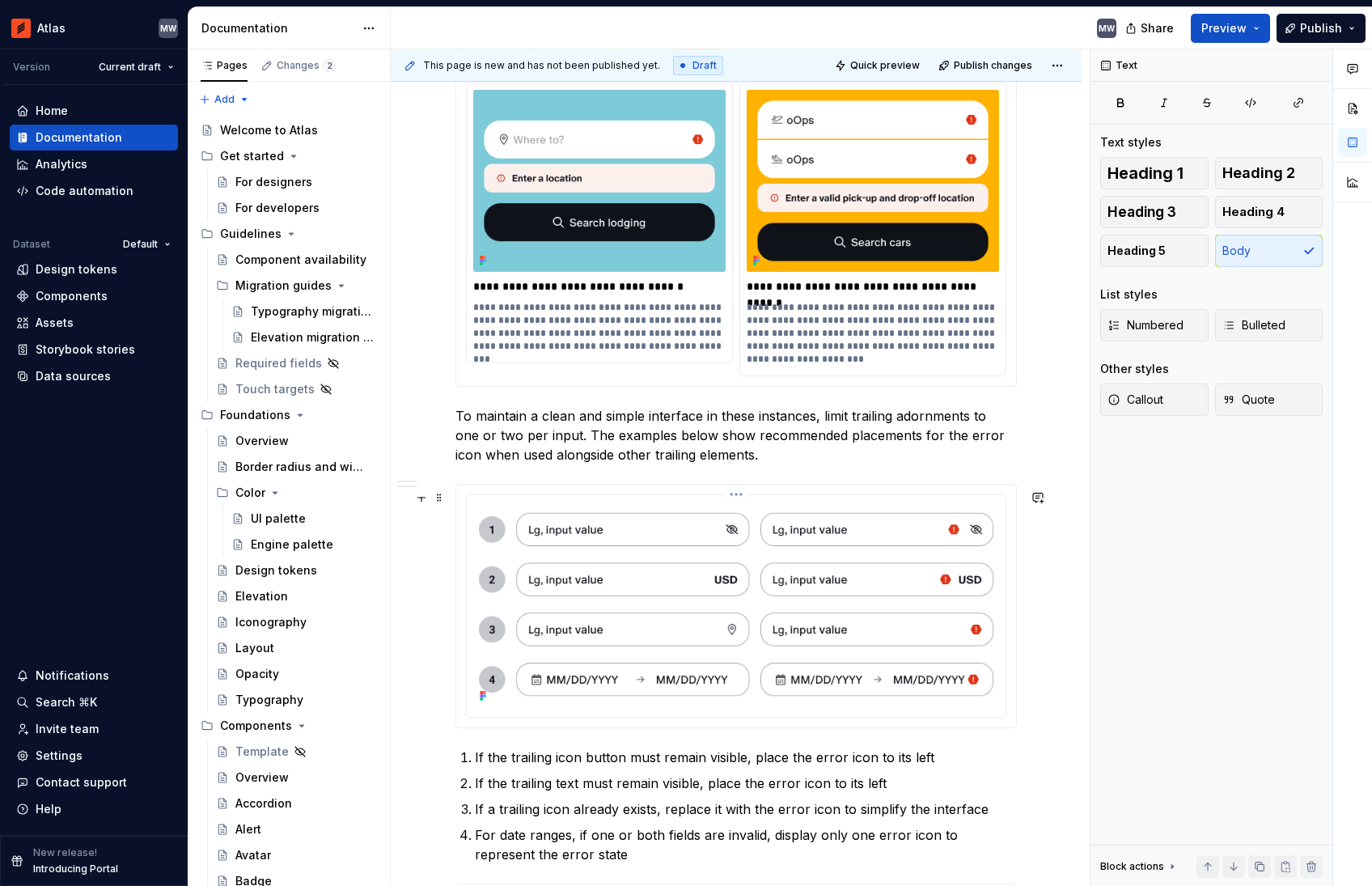
scroll to position [1262, 0]
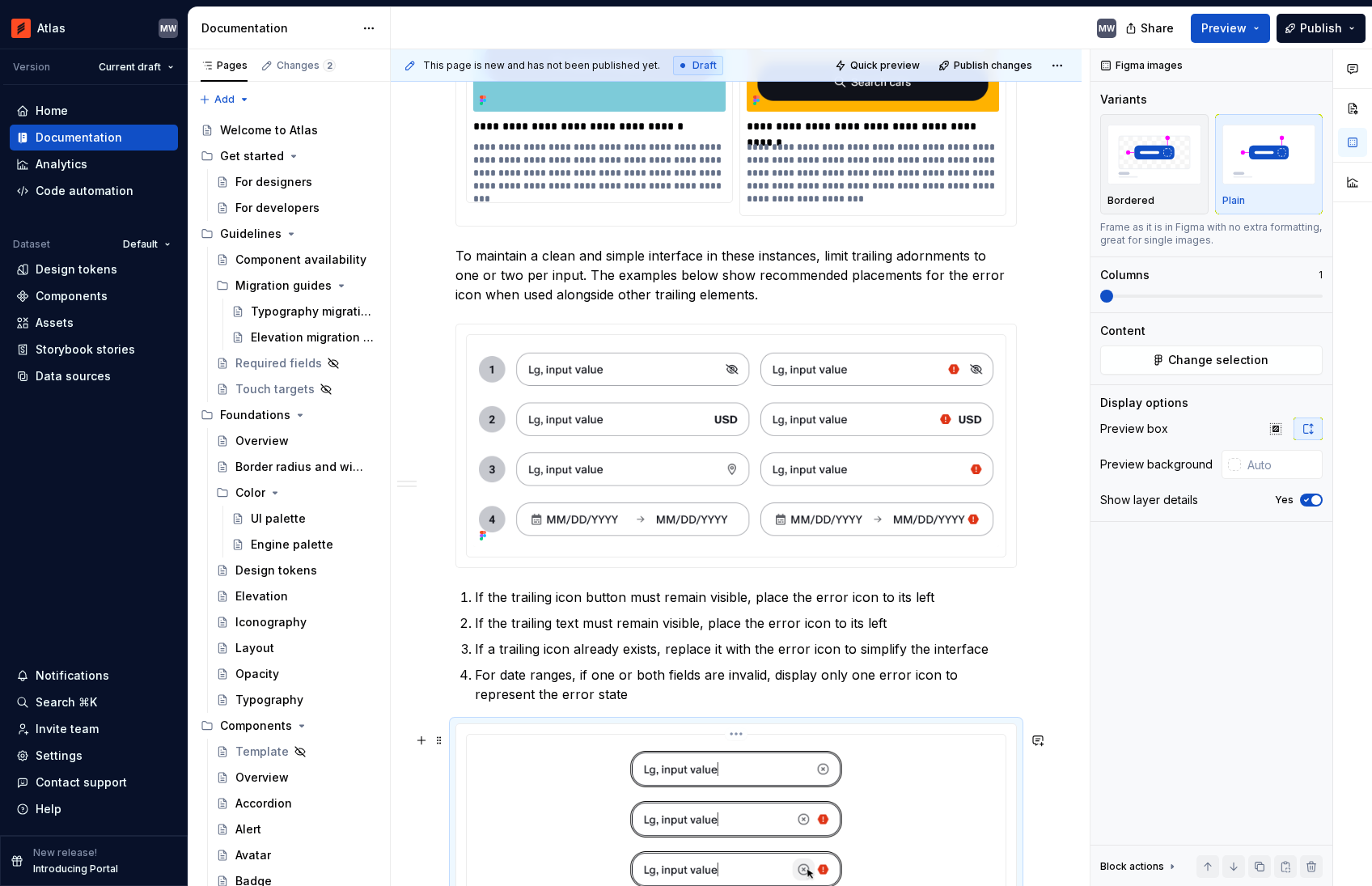
click at [766, 761] on img at bounding box center [736, 844] width 526 height 206
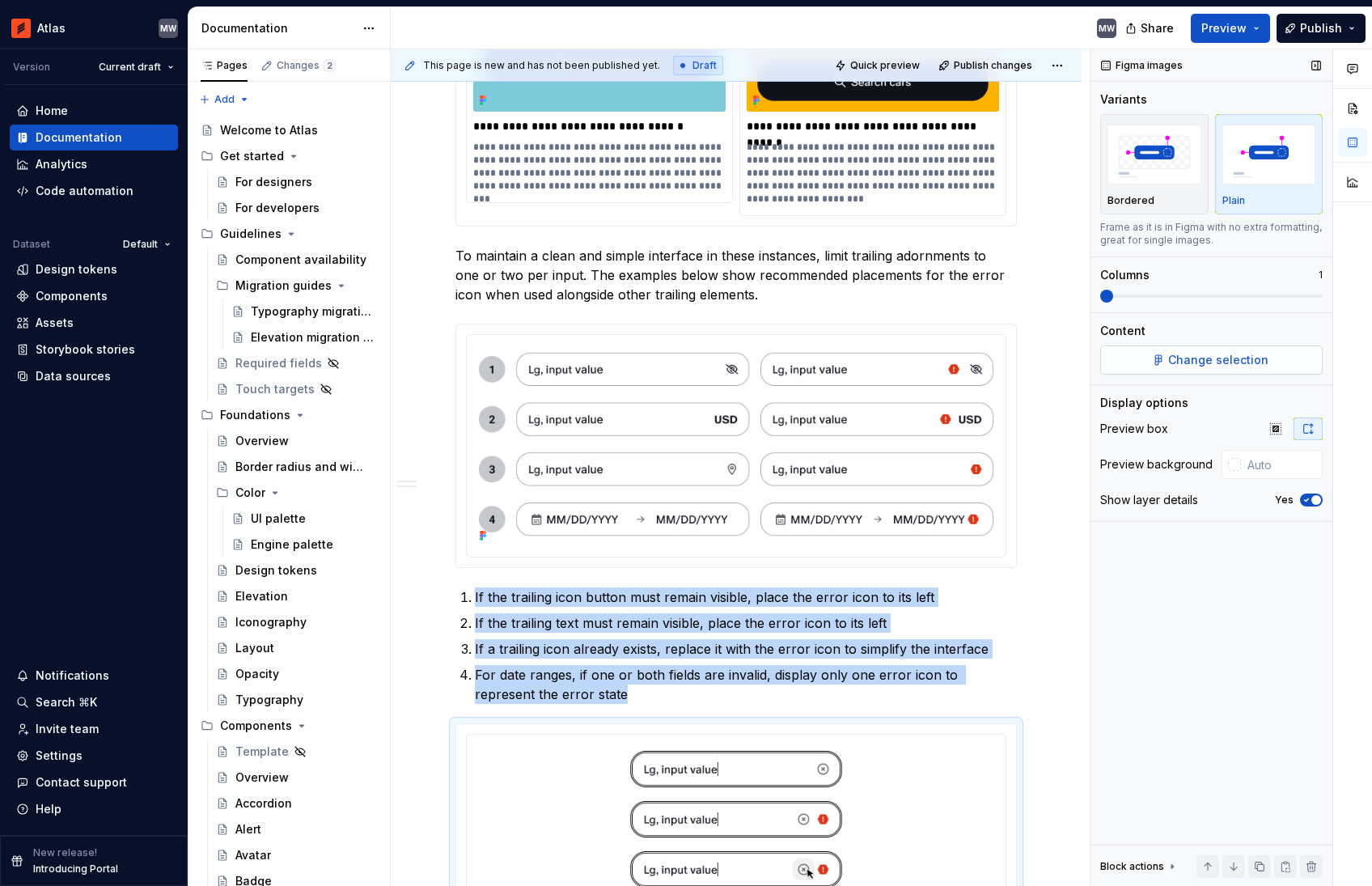
click at [1202, 366] on span "Change selection" at bounding box center [1218, 360] width 100 height 16
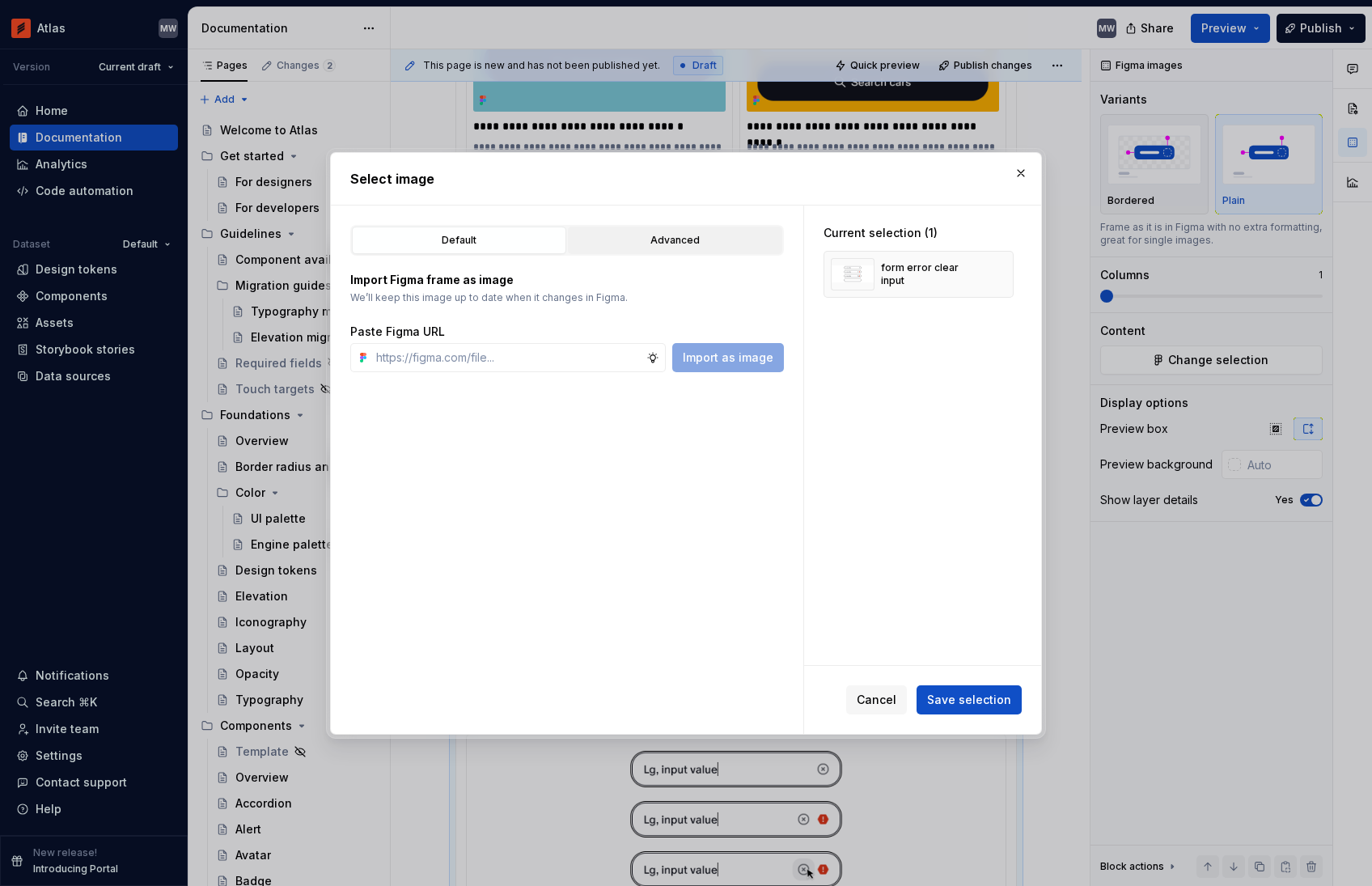
click at [724, 235] on div "Advanced" at bounding box center [674, 240] width 203 height 16
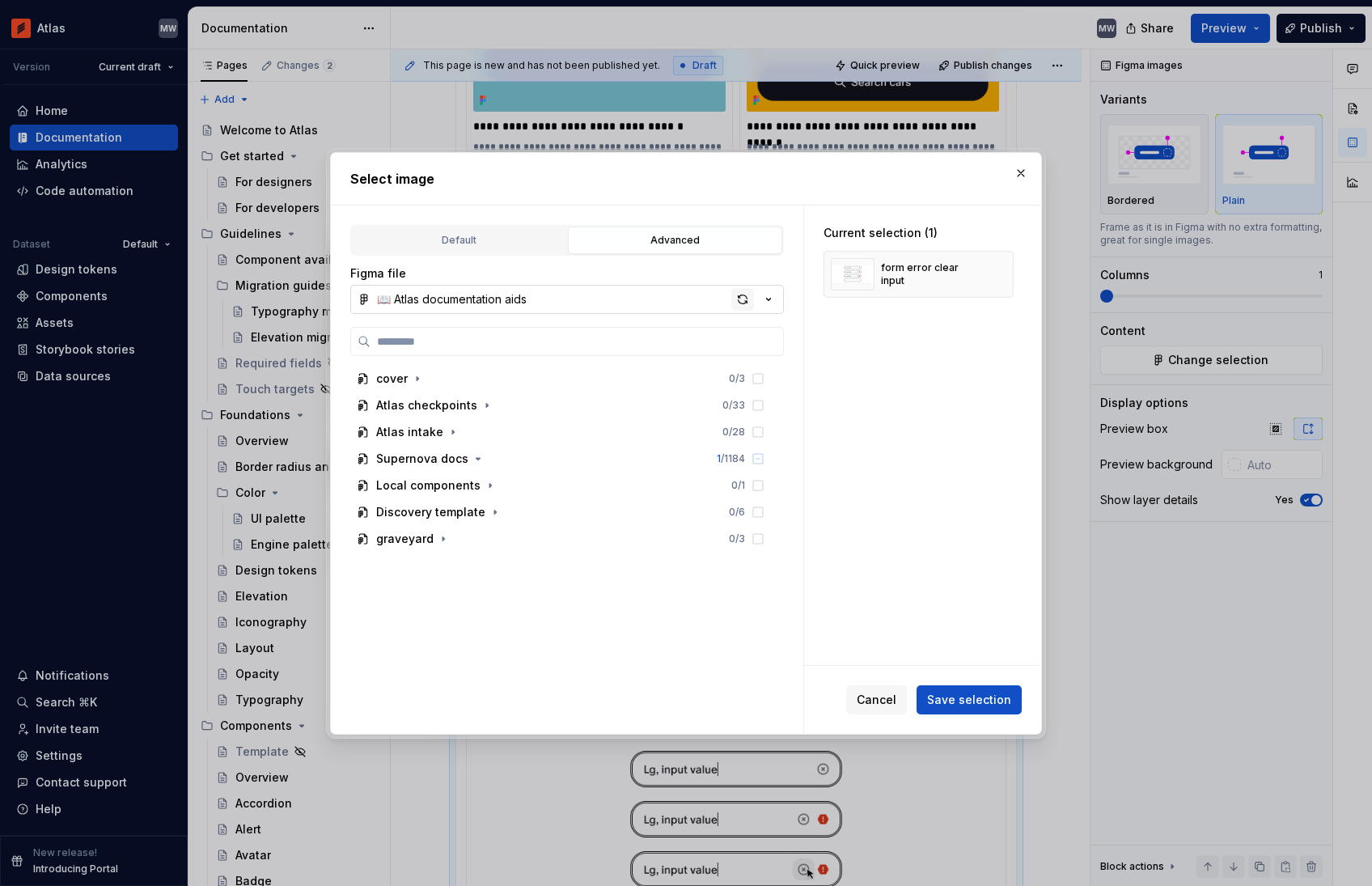
click at [742, 296] on div "button" at bounding box center [742, 299] width 22 height 22
click at [887, 702] on span "Cancel" at bounding box center [877, 699] width 39 height 16
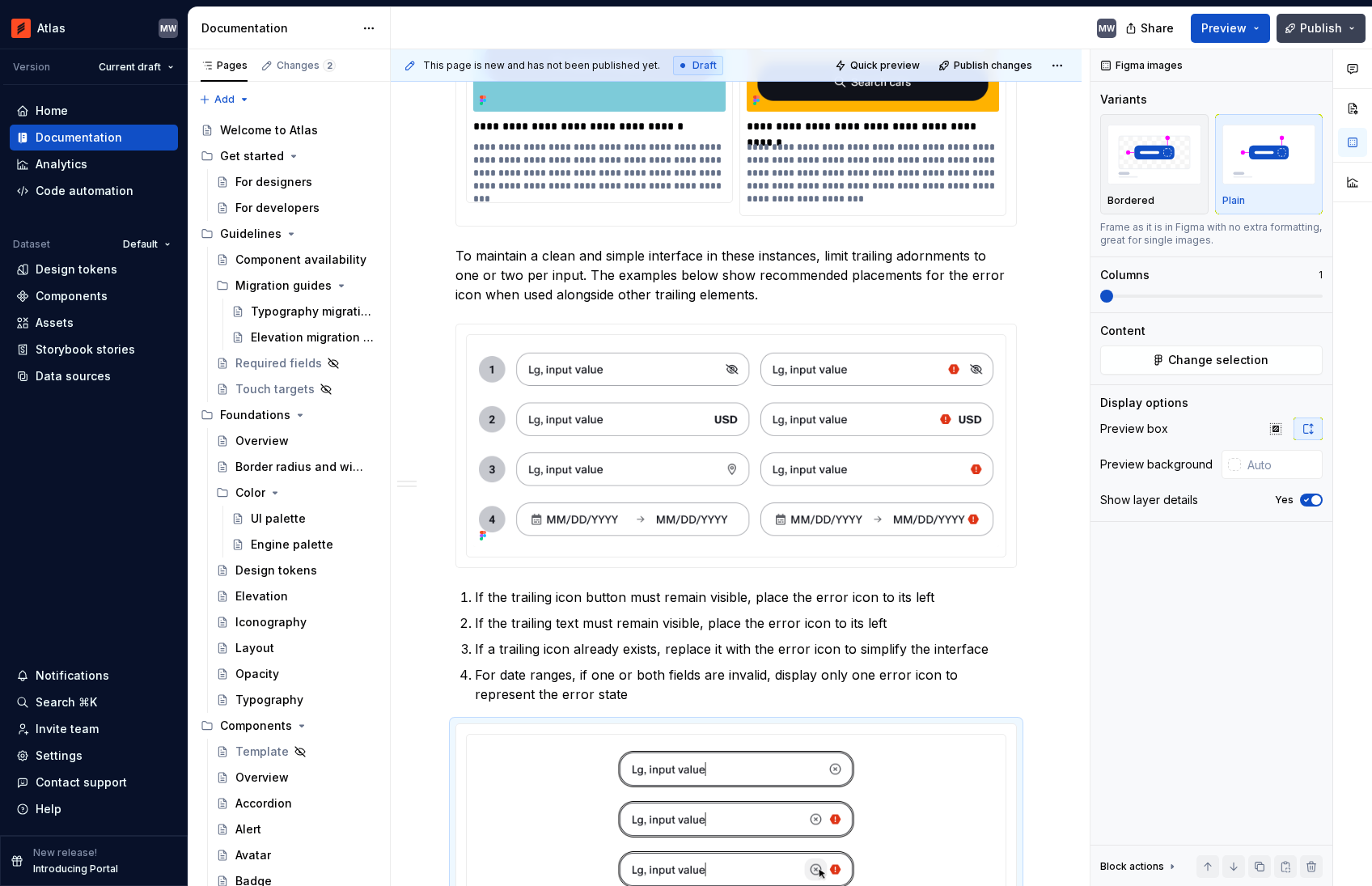
drag, startPoint x: 1230, startPoint y: 36, endPoint x: 1344, endPoint y: 41, distance: 114.1
click at [1344, 41] on div "Share Preview Publish" at bounding box center [1250, 27] width 243 height 41
click at [1337, 35] on span "Publish" at bounding box center [1321, 28] width 42 height 16
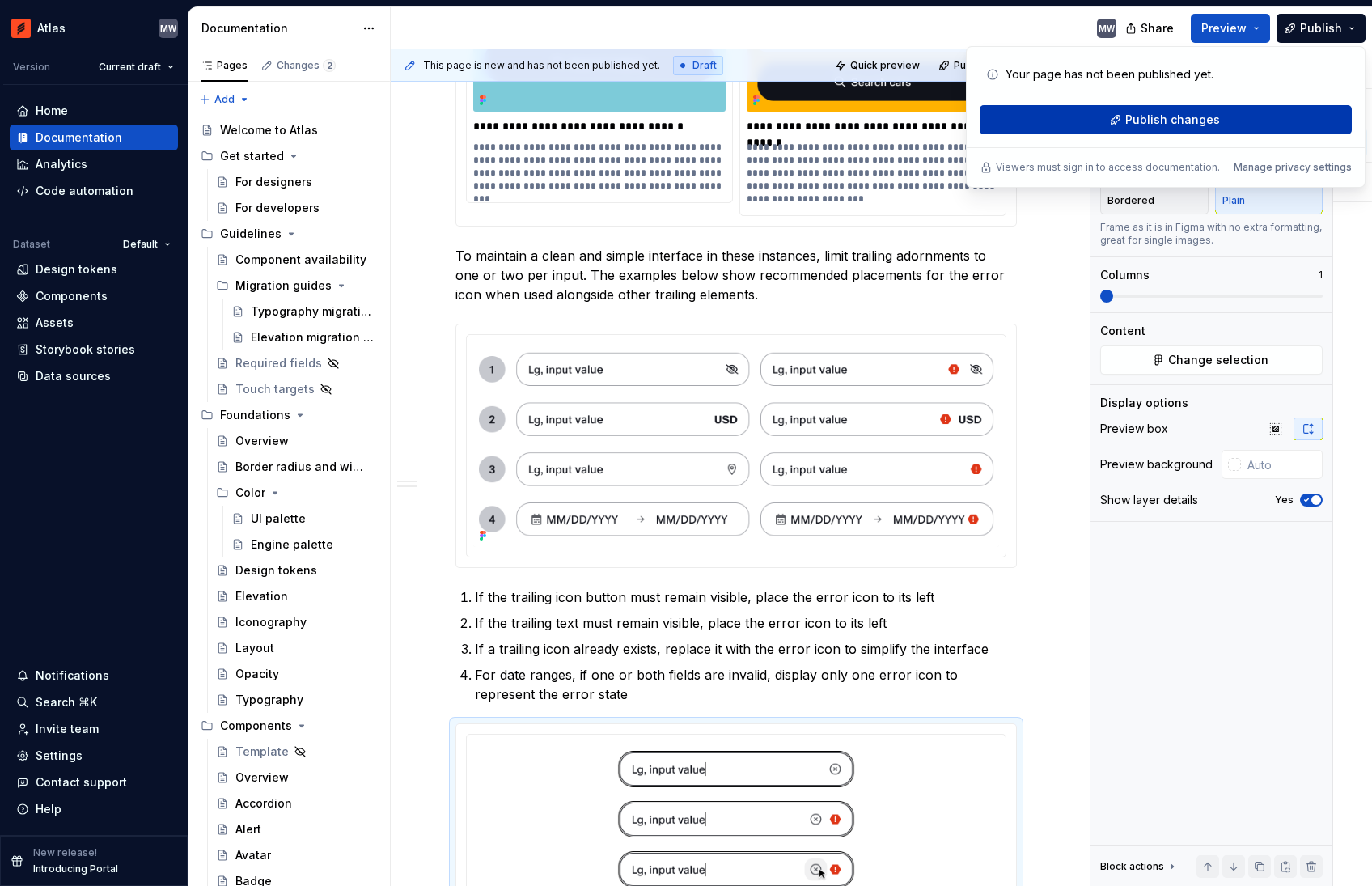
click at [1195, 124] on span "Publish changes" at bounding box center [1172, 119] width 94 height 16
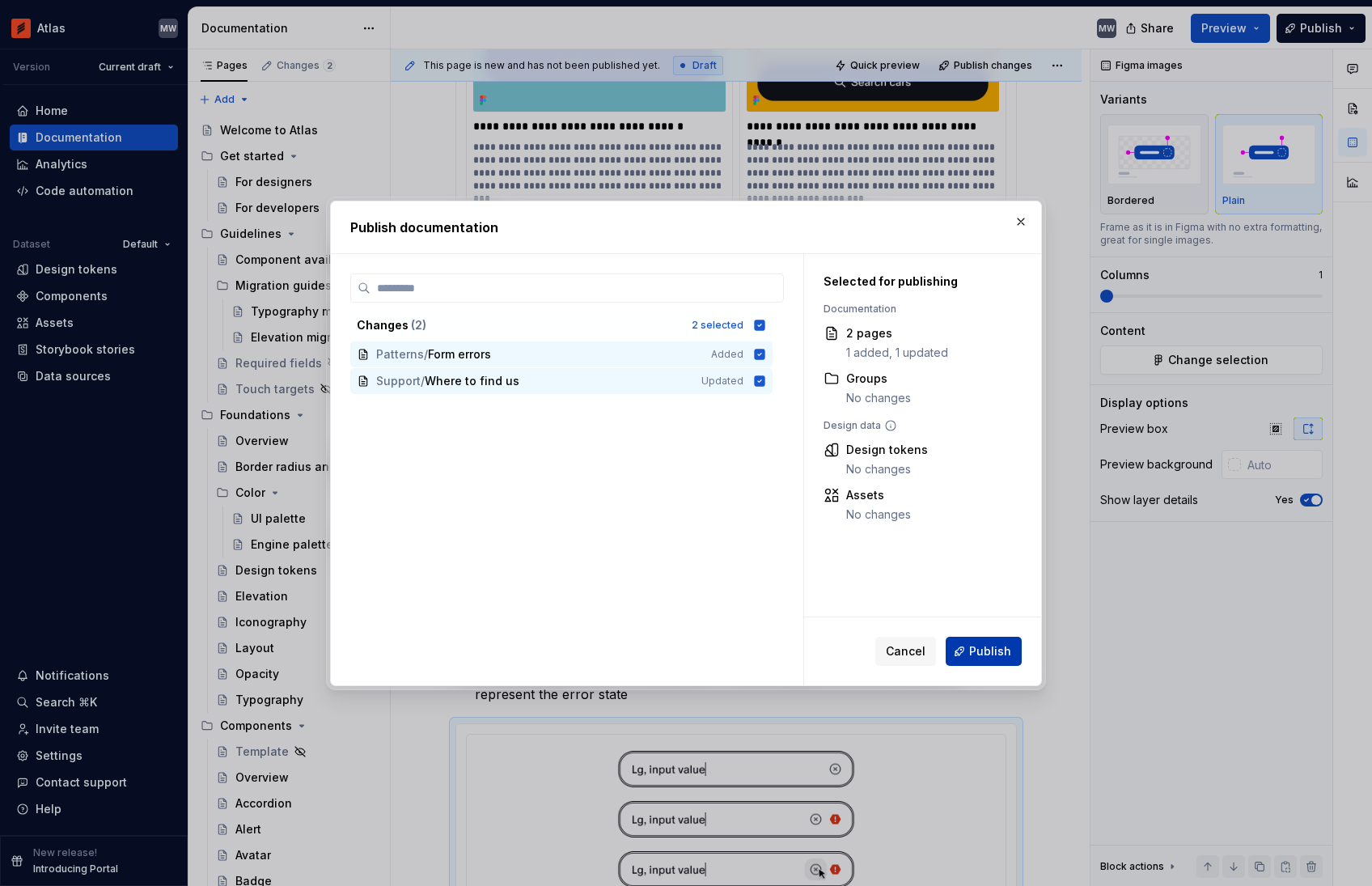
click at [994, 660] on button "Publish" at bounding box center [984, 651] width 76 height 29
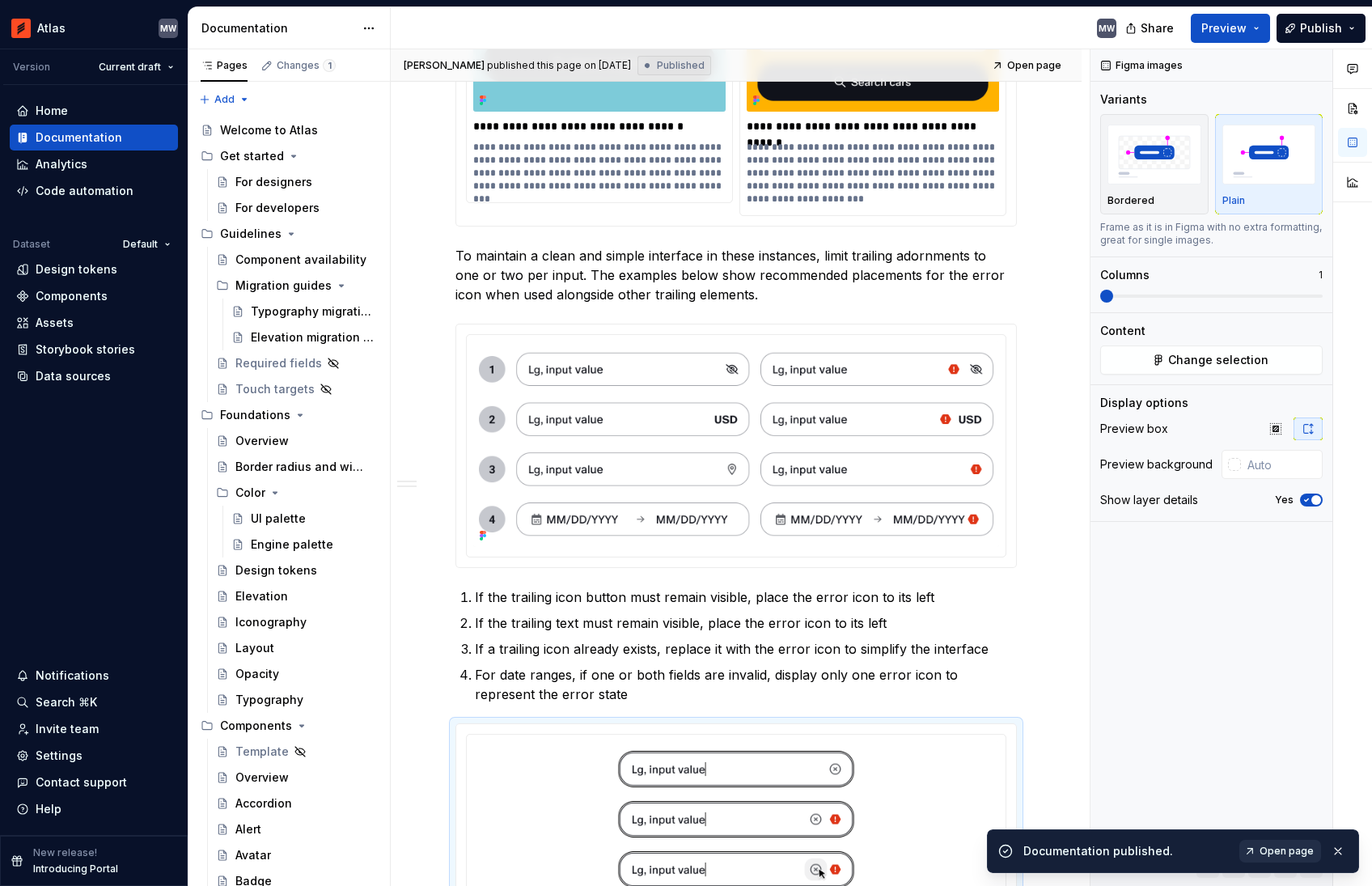
click at [1304, 855] on span "Open page" at bounding box center [1286, 851] width 54 height 13
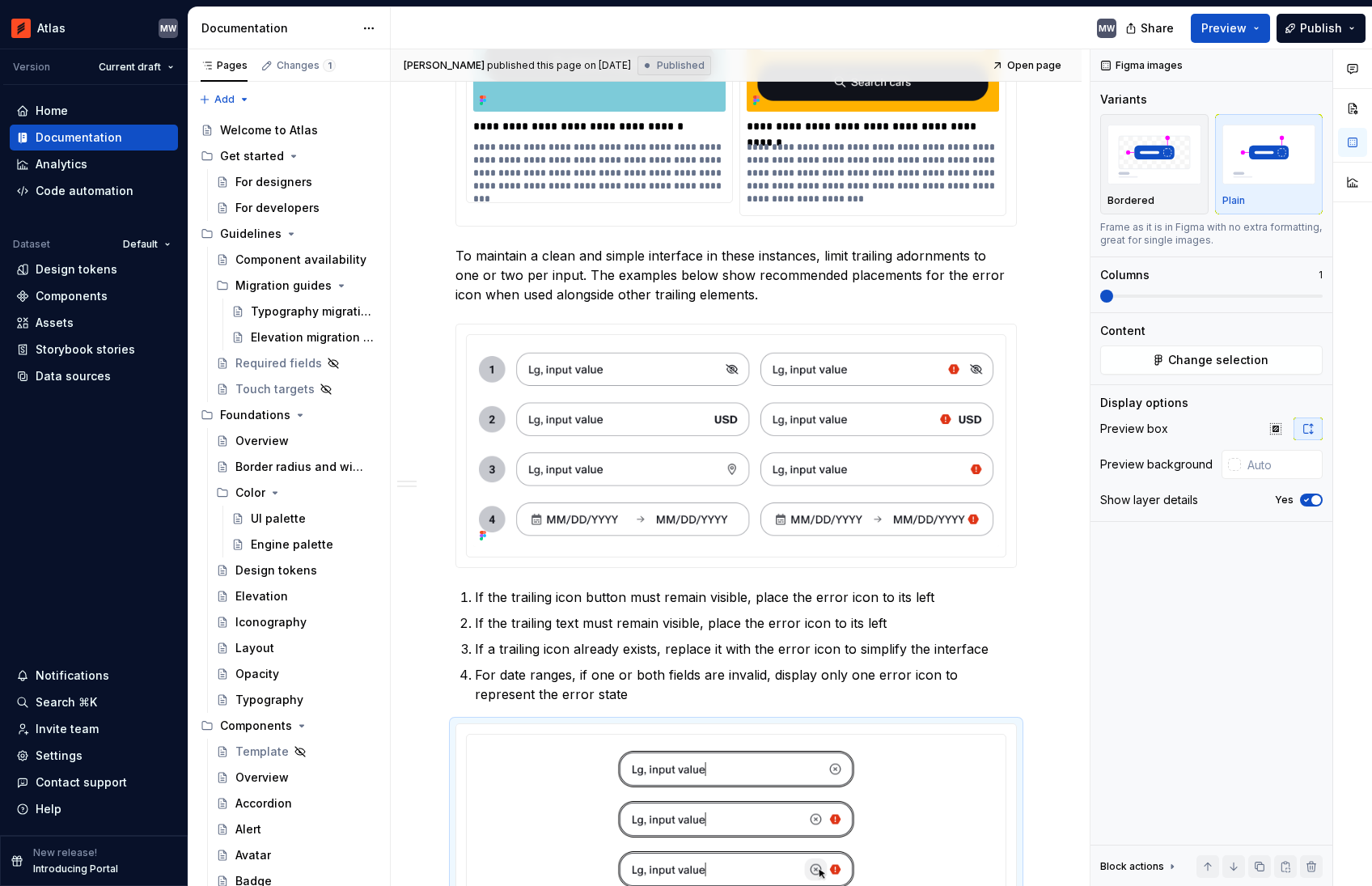
type textarea "*"
